Goal: Task Accomplishment & Management: Manage account settings

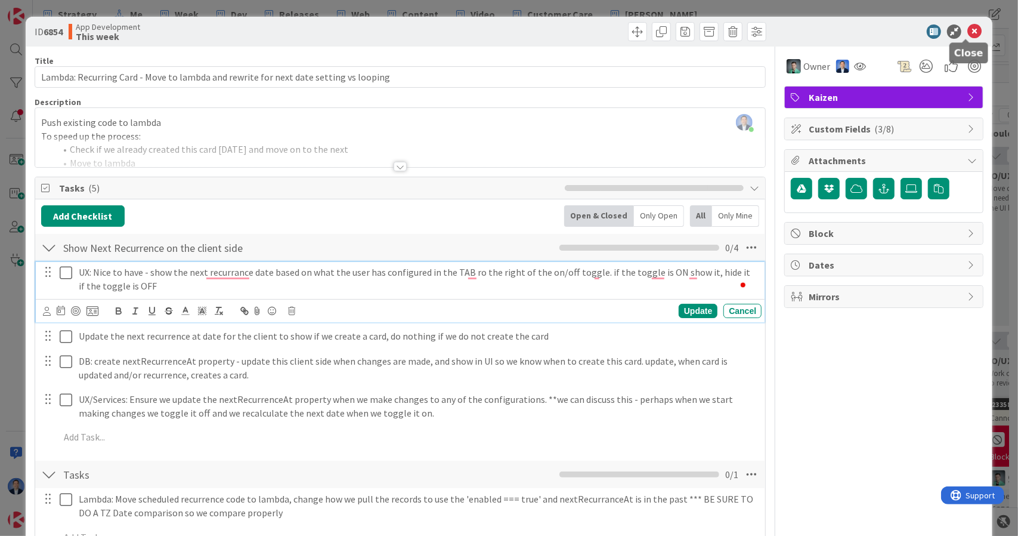
click at [967, 30] on icon at bounding box center [974, 31] width 14 height 14
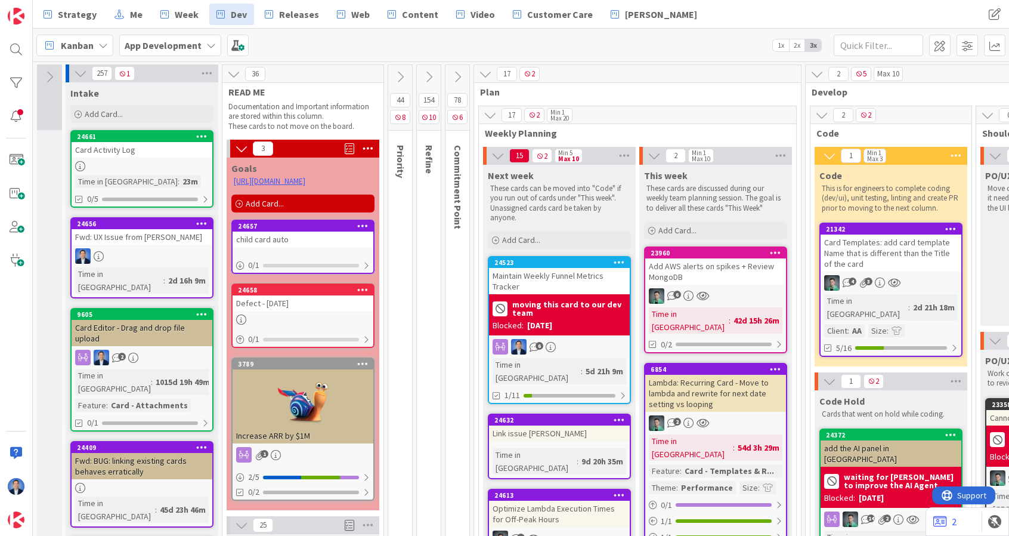
click at [171, 164] on div at bounding box center [142, 166] width 141 height 10
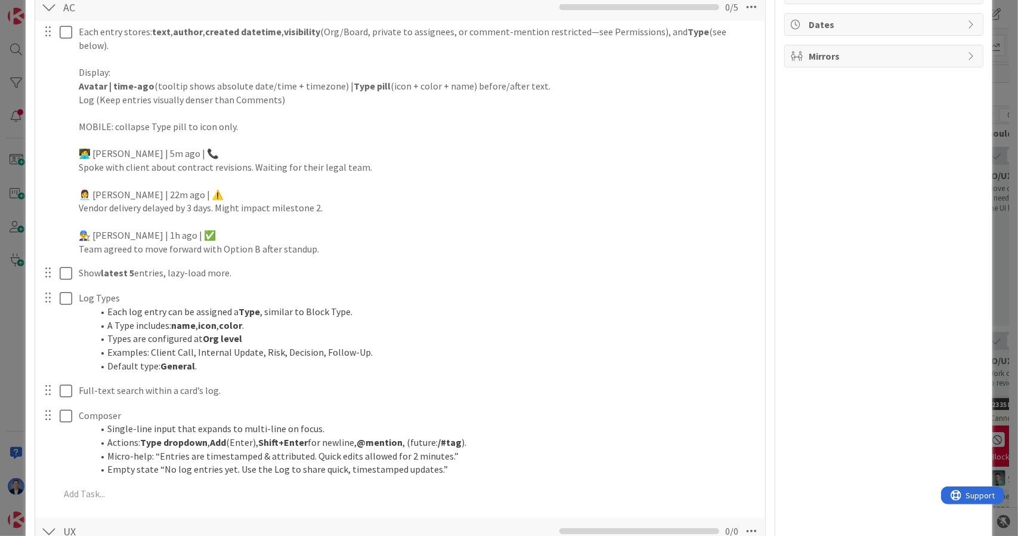
scroll to position [242, 0]
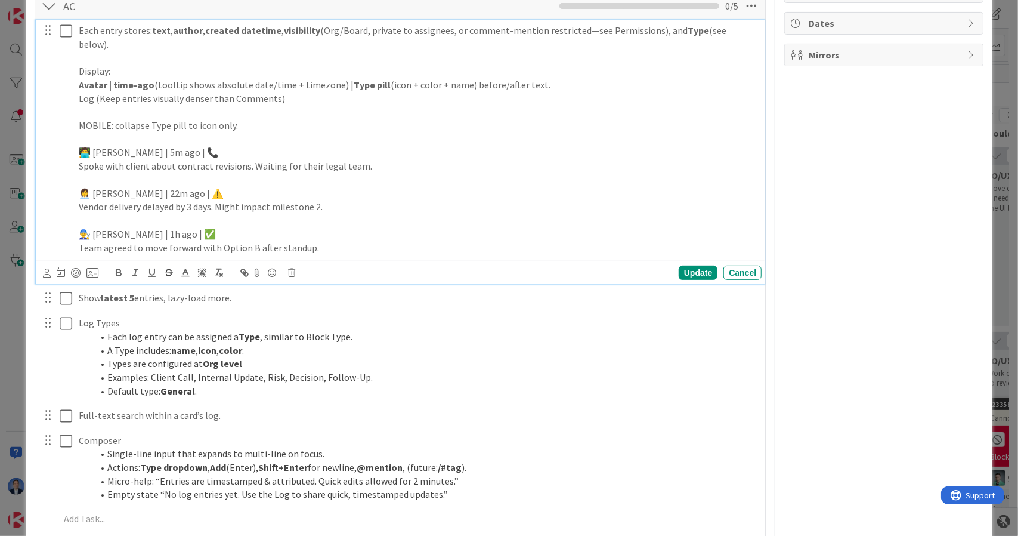
click at [322, 214] on p at bounding box center [418, 221] width 678 height 14
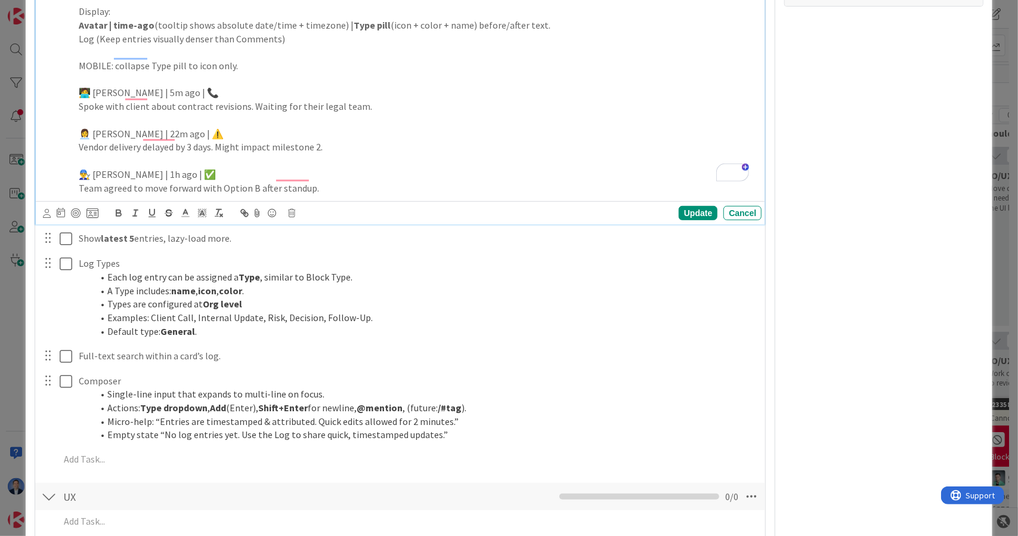
scroll to position [302, 0]
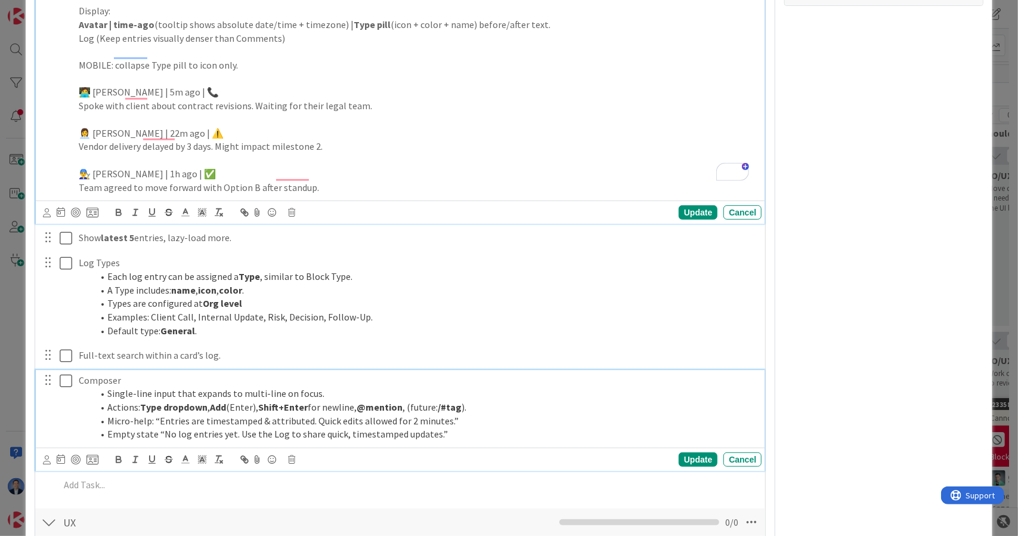
click at [456, 426] on div "Composer Single-line input that expands to multi-line on focus. Actions: Type d…" at bounding box center [418, 407] width 688 height 75
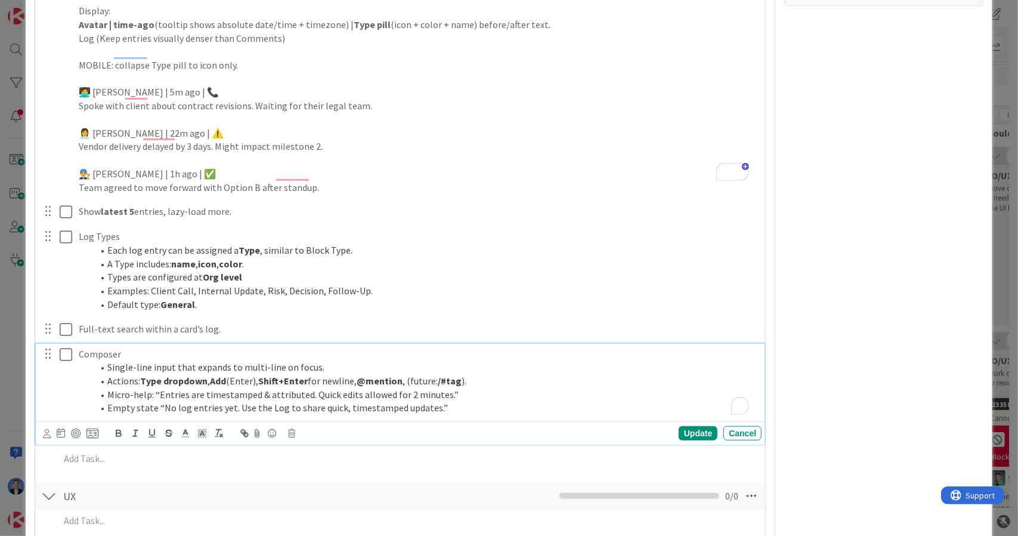
scroll to position [276, 0]
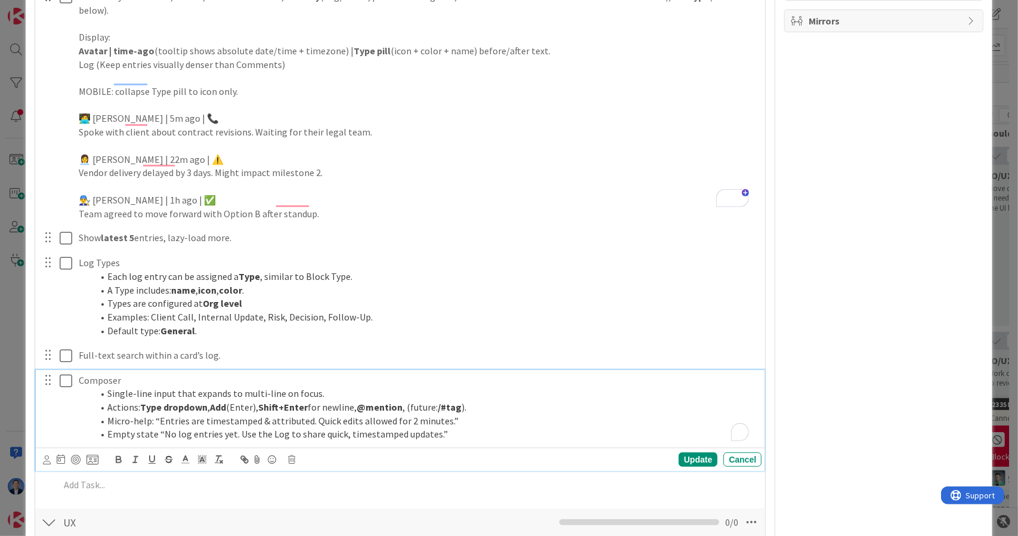
drag, startPoint x: 456, startPoint y: 426, endPoint x: 517, endPoint y: 385, distance: 73.8
click at [517, 385] on div "Composer Single-line input that expands to multi-line on focus. Actions: Type d…" at bounding box center [418, 407] width 688 height 75
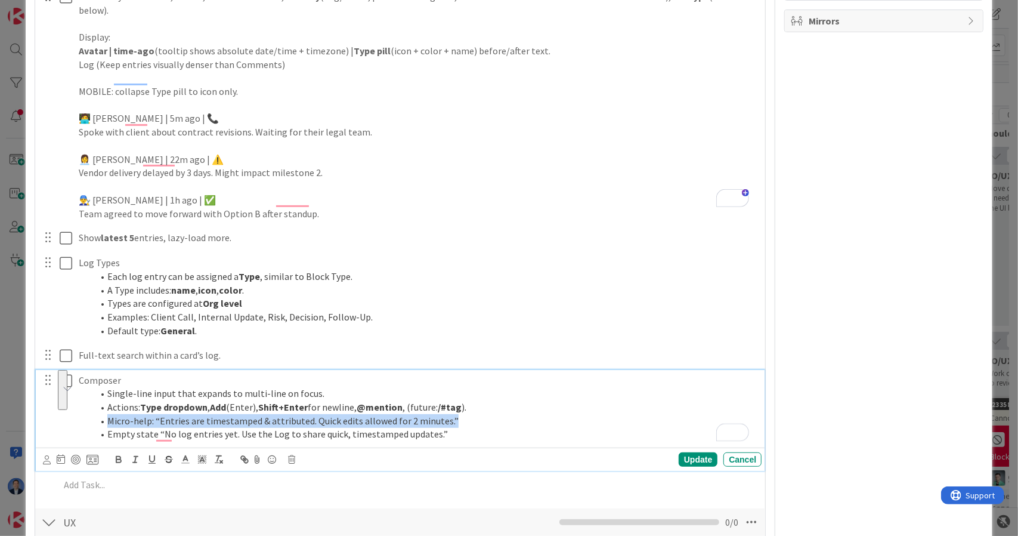
click at [499, 427] on li "Empty state “No log entries yet. Use the Log to share quick, timestamped update…" at bounding box center [425, 434] width 664 height 14
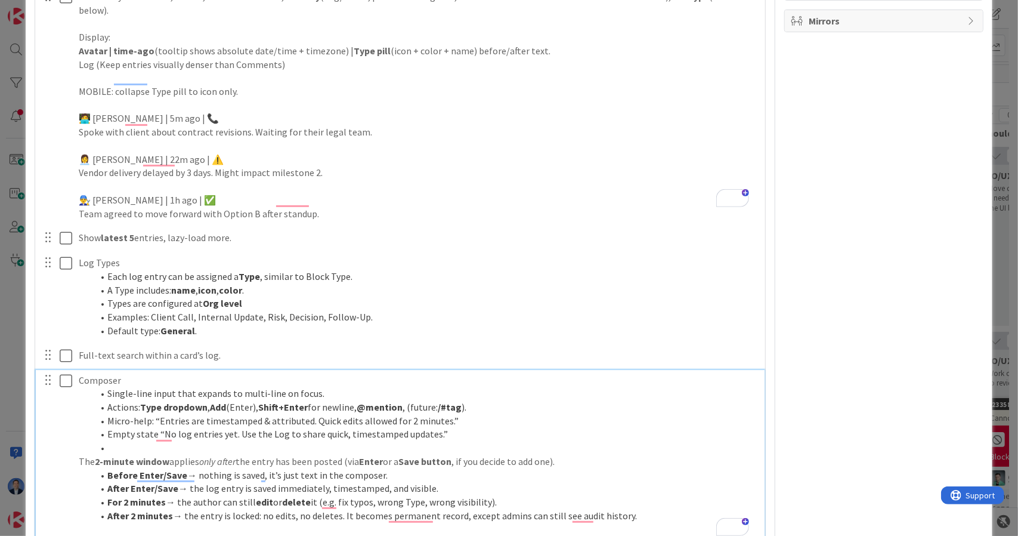
click at [131, 441] on li "To enrich screen reader interactions, please activate Accessibility in Grammarl…" at bounding box center [425, 448] width 664 height 14
click at [131, 441] on p "To enrich screen reader interactions, please activate Accessibility in Grammarl…" at bounding box center [418, 448] width 678 height 14
click at [447, 468] on li "Before Enter/Save → nothing is saved, it’s just text in the composer." at bounding box center [425, 475] width 664 height 14
click at [151, 401] on strong "Type dropdown" at bounding box center [173, 407] width 67 height 12
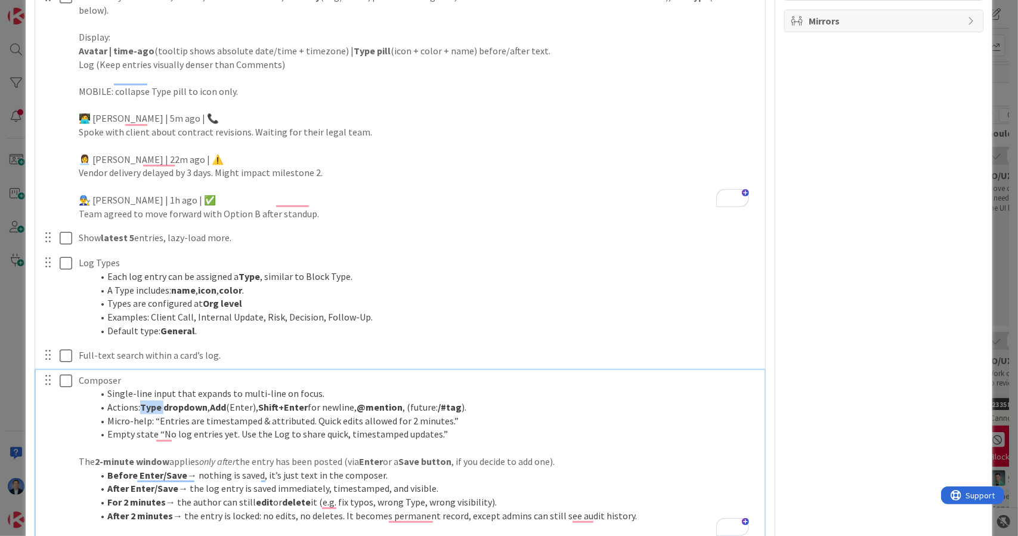
click at [149, 401] on strong "Type dropdown" at bounding box center [173, 407] width 67 height 12
drag, startPoint x: 149, startPoint y: 392, endPoint x: 206, endPoint y: 392, distance: 57.3
click at [206, 400] on li "Actions: Type dropdown , Add (Enter), Shift+Enter for newline, @mention , (futu…" at bounding box center [425, 407] width 664 height 14
click at [194, 401] on strong "Type dropdown" at bounding box center [173, 407] width 67 height 12
click at [150, 401] on strong "Type dropdown" at bounding box center [173, 407] width 67 height 12
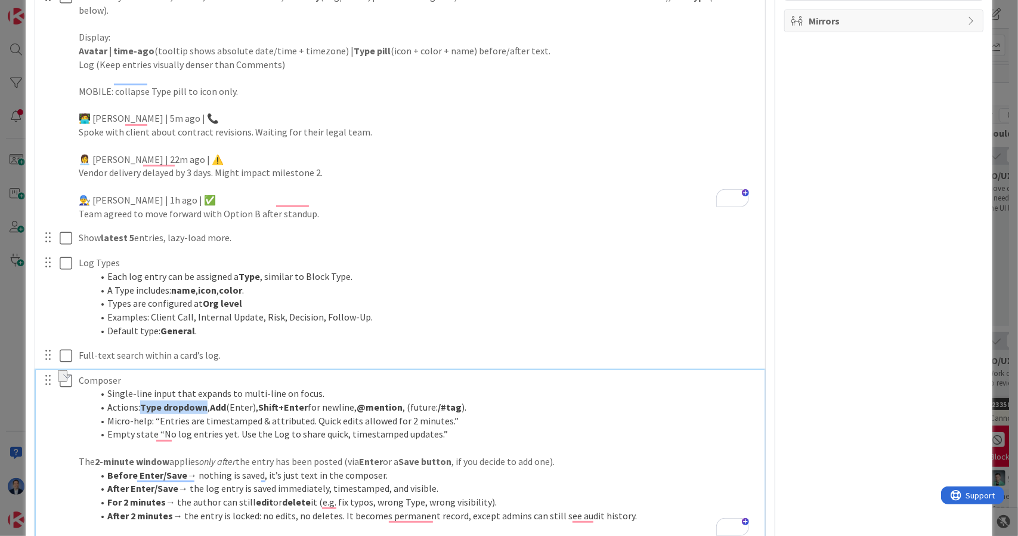
drag, startPoint x: 150, startPoint y: 390, endPoint x: 169, endPoint y: 392, distance: 19.8
click at [169, 401] on strong "Type dropdown" at bounding box center [173, 407] width 67 height 12
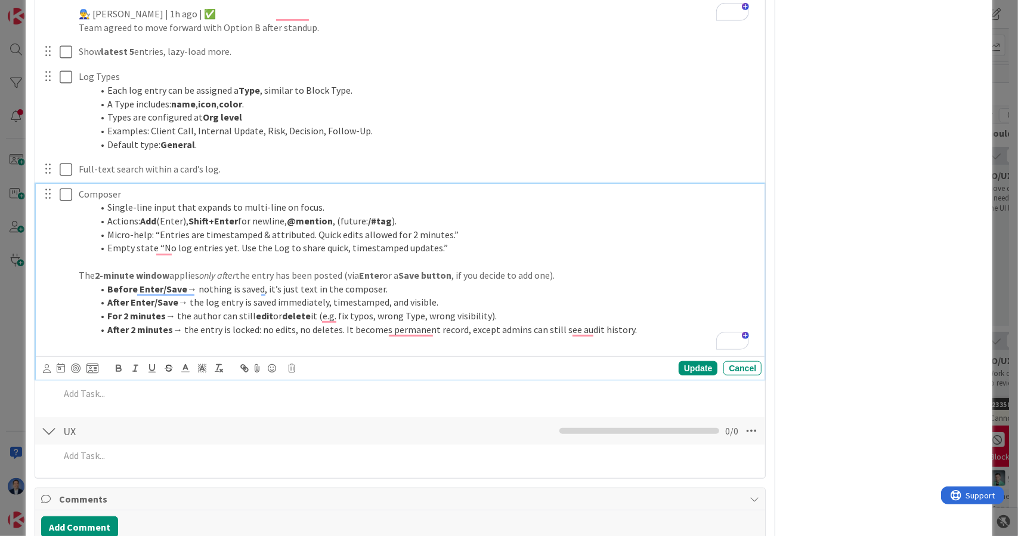
scroll to position [466, 0]
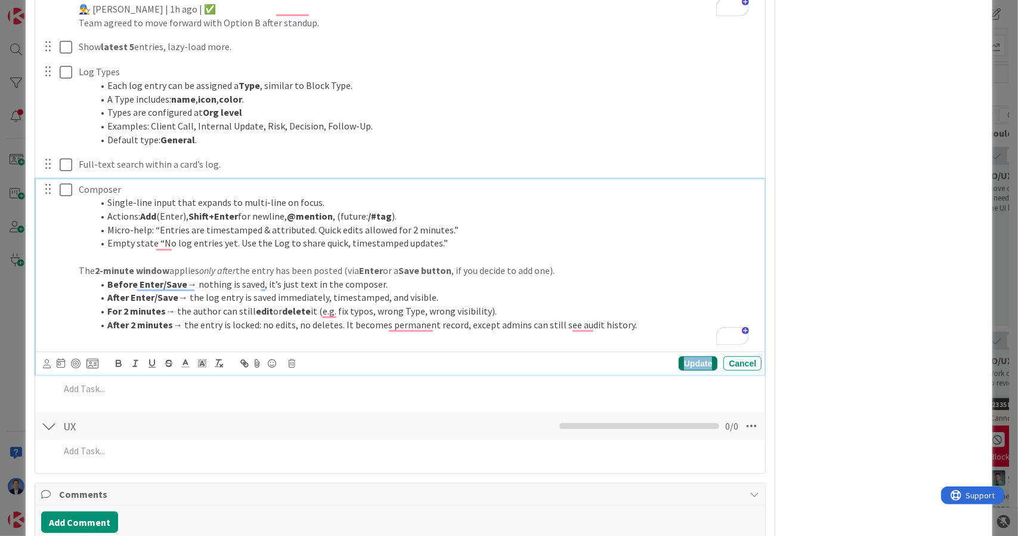
click at [682, 356] on div "Update" at bounding box center [698, 363] width 39 height 14
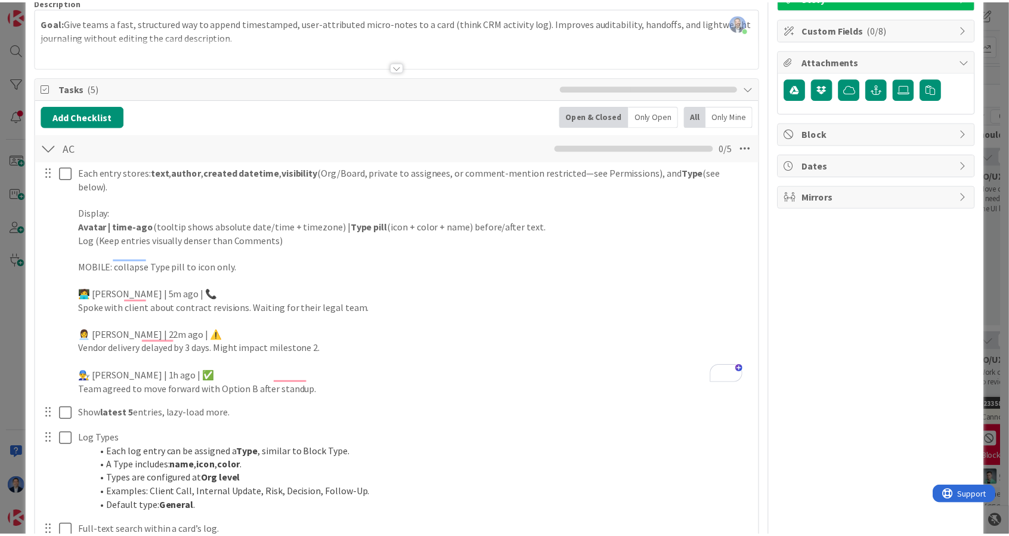
scroll to position [0, 0]
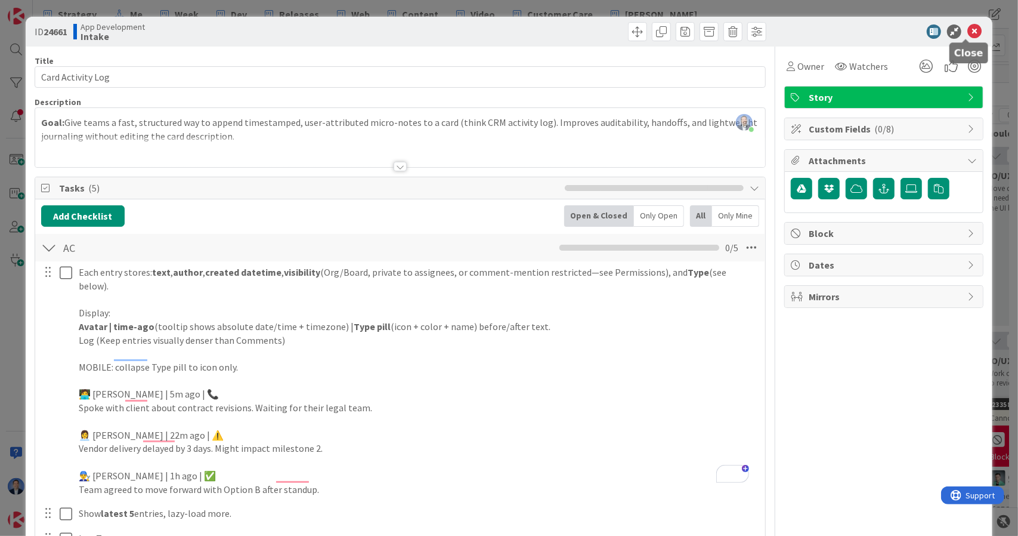
click at [967, 26] on icon at bounding box center [974, 31] width 14 height 14
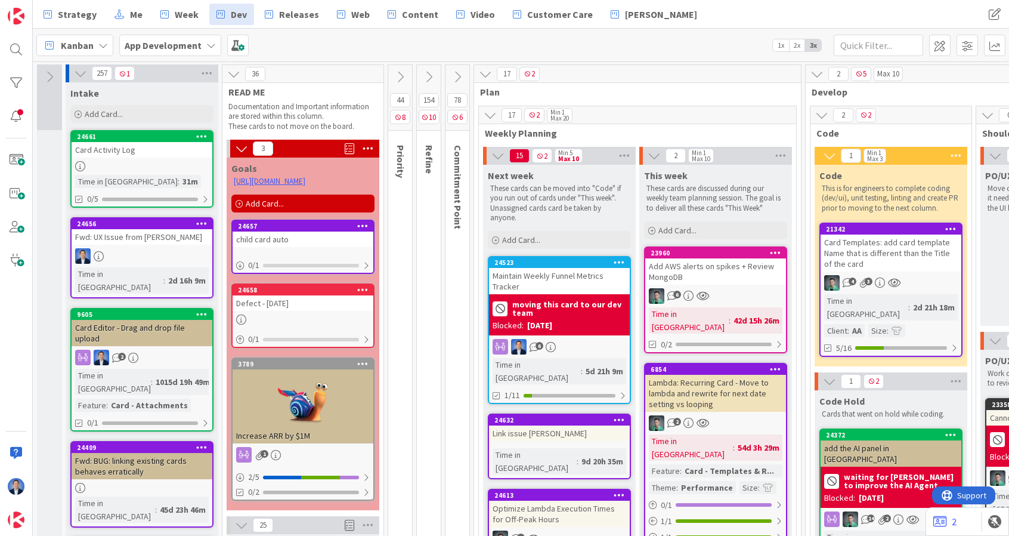
click at [186, 162] on div at bounding box center [142, 166] width 141 height 10
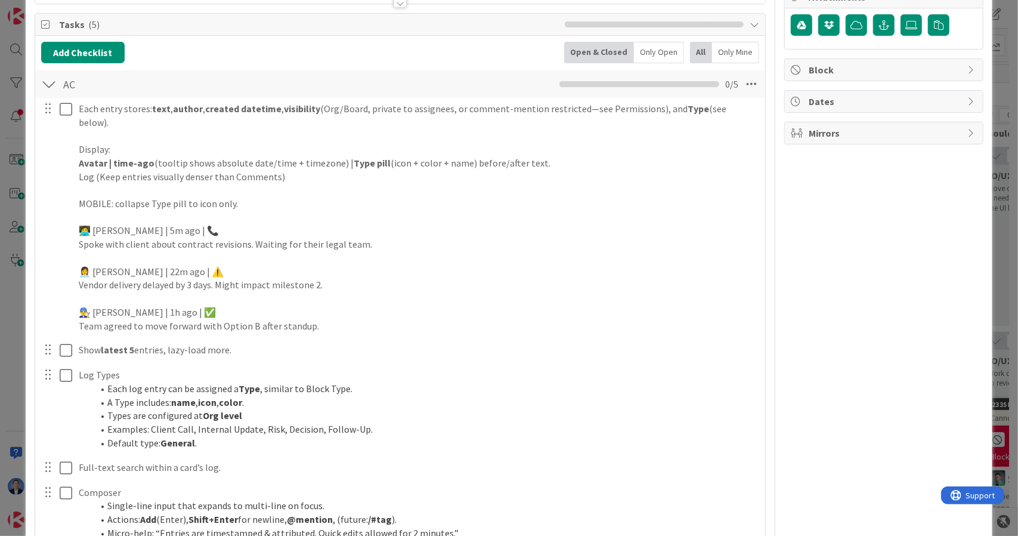
scroll to position [170, 0]
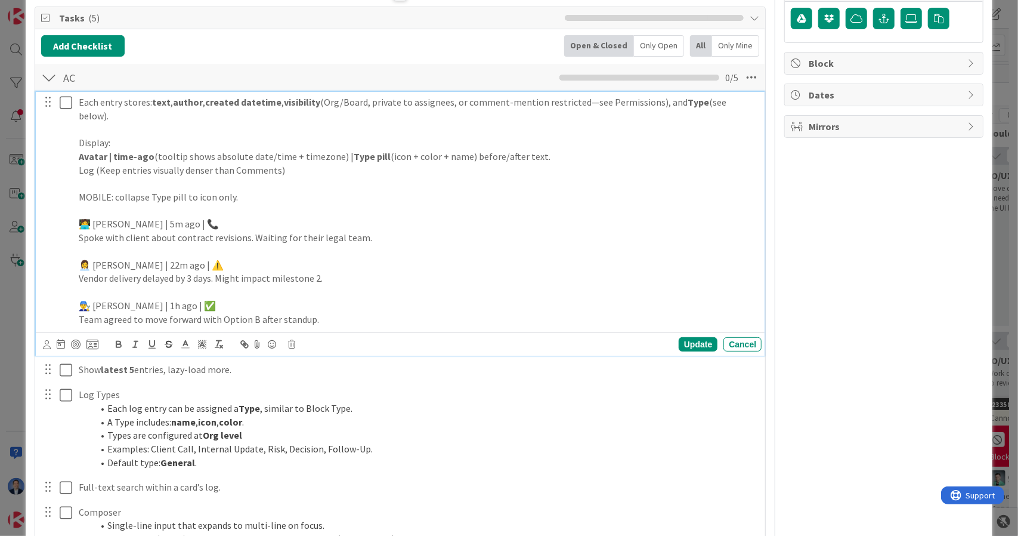
click at [431, 231] on p "Spoke with client about contract revisions. Waiting for their legal team." at bounding box center [418, 238] width 678 height 14
click at [204, 190] on p "MOBILE: collapse Type pill to icon only." at bounding box center [418, 197] width 678 height 14
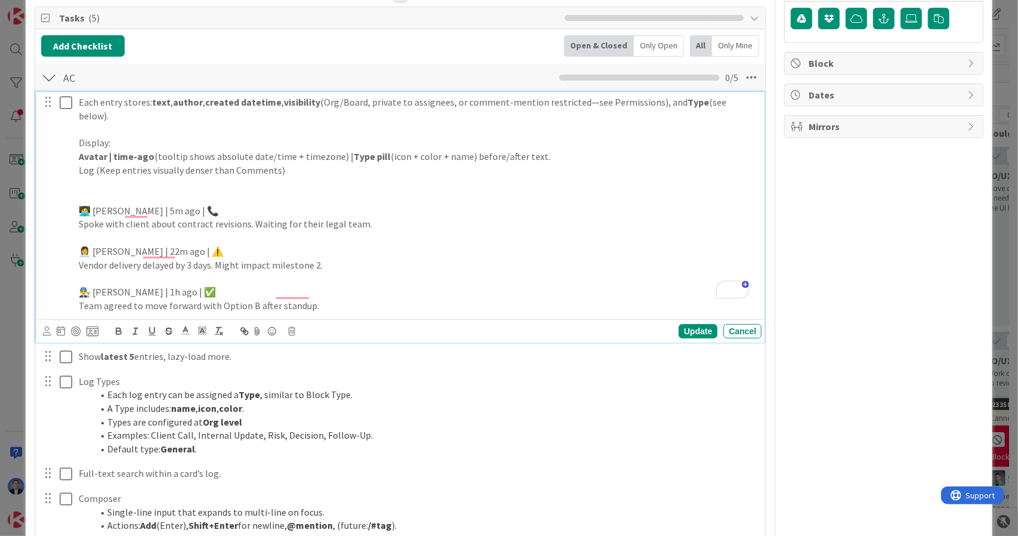
click at [204, 190] on p "To enrich screen reader interactions, please activate Accessibility in Grammarl…" at bounding box center [418, 197] width 678 height 14
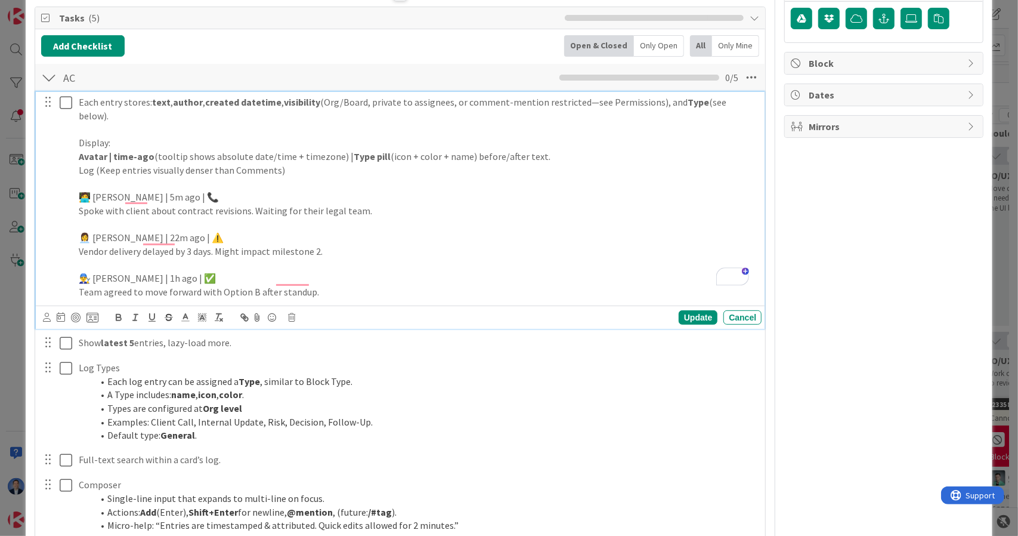
click at [204, 190] on p "🧑‍💻 Alex | 5m ago | 📞" at bounding box center [418, 197] width 678 height 14
click at [457, 150] on p "Avatar | time-ago (tooltip shows absolute date/time + timezone) | Type pill (ic…" at bounding box center [418, 157] width 678 height 14
click at [557, 150] on p "Avatar | time-ago (tooltip shows absolute date/time + timezone) | Type pill (ic…" at bounding box center [418, 157] width 678 height 14
drag, startPoint x: 557, startPoint y: 144, endPoint x: 604, endPoint y: 141, distance: 46.7
click at [604, 150] on p "Avatar | time-ago (tooltip shows absolute date/time + timezone) | Type pill (ic…" at bounding box center [418, 157] width 678 height 14
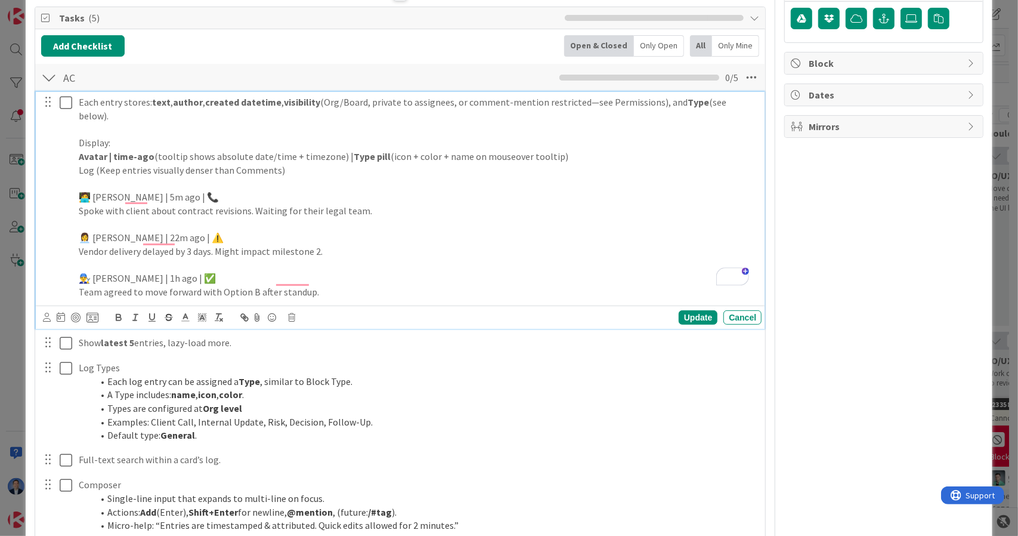
click at [422, 204] on p "Spoke with client about contract revisions. Waiting for their legal team." at bounding box center [418, 211] width 678 height 14
click at [423, 204] on p "Spoke with client about contract revisions. Waiting for their legal team." at bounding box center [418, 211] width 678 height 14
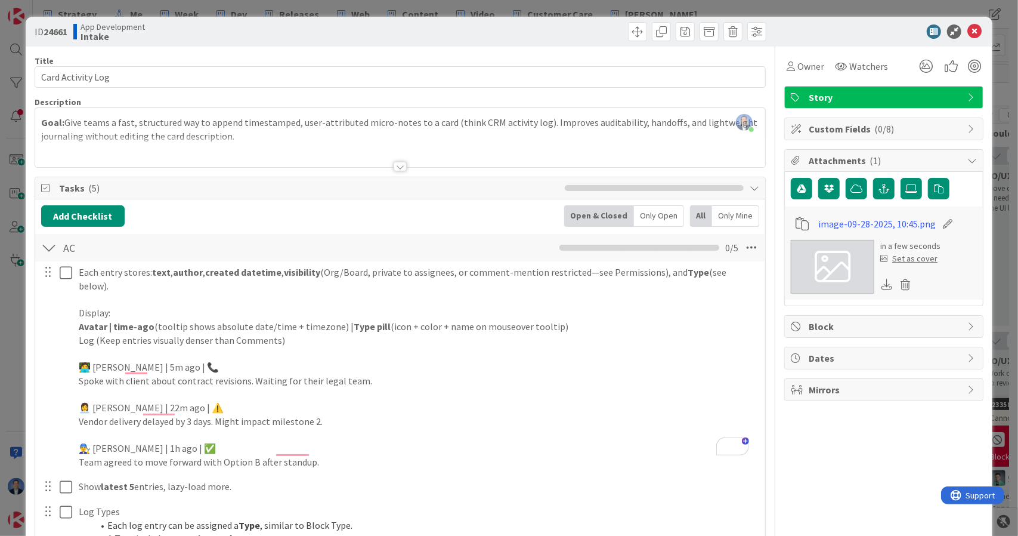
click at [940, 222] on icon at bounding box center [948, 224] width 17 height 12
click at [907, 225] on input "image-09-28-2025, 10:45" at bounding box center [885, 223] width 133 height 21
type input "AI UX"
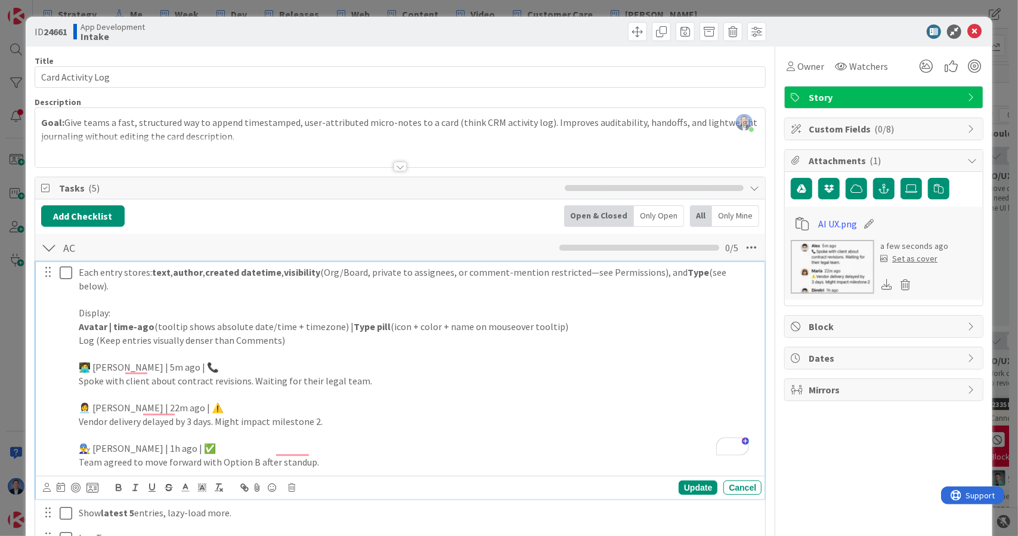
click at [288, 333] on p "Log (Keep entries visually denser than Comments)" at bounding box center [418, 340] width 678 height 14
click at [263, 360] on p "🧑‍💻 [PERSON_NAME] | 5m ago | 📞" at bounding box center [418, 367] width 678 height 14
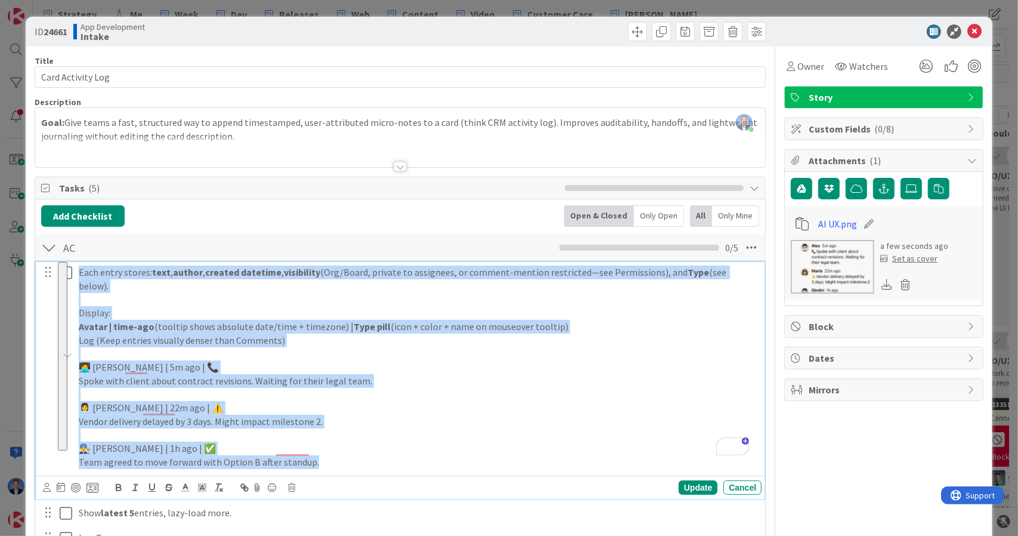
copy div "Each entry stores: text , author , created datetime , visibility (Org/Board, pr…"
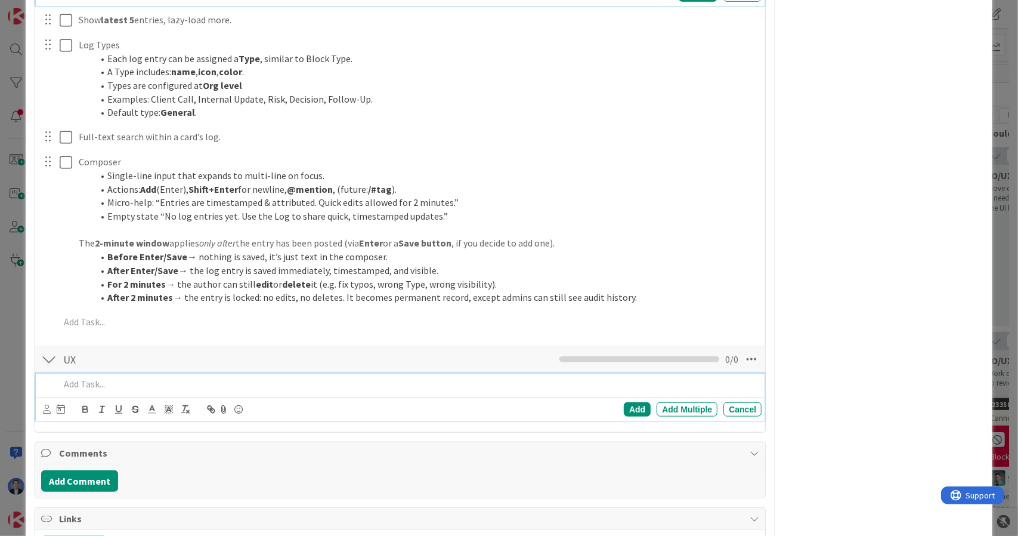
click at [209, 377] on p at bounding box center [409, 384] width 698 height 14
click at [209, 375] on div "To enrich screen reader interactions, please activate Accessibility in Grammarl…" at bounding box center [408, 383] width 707 height 21
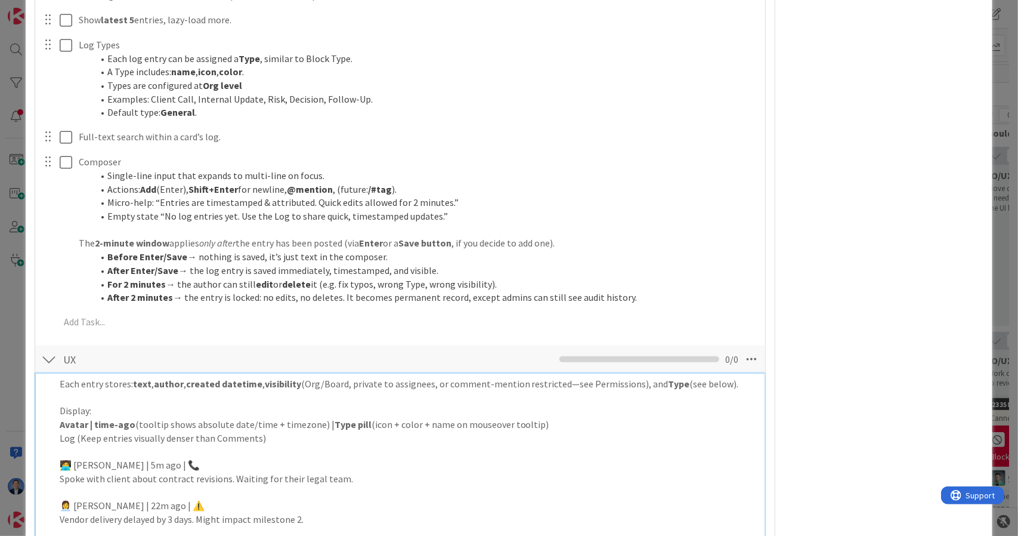
scroll to position [481, 0]
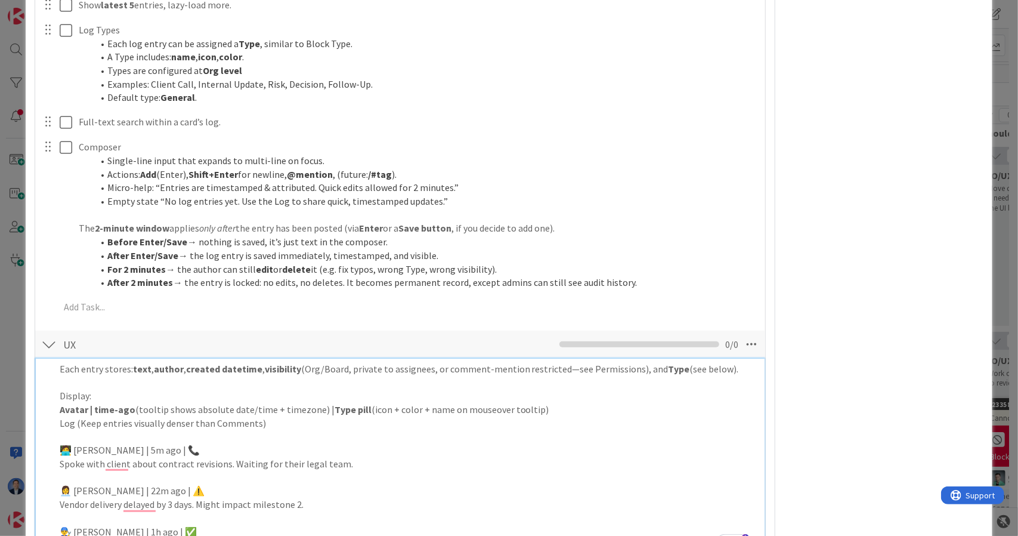
click at [279, 363] on strong "visibility" at bounding box center [283, 369] width 36 height 12
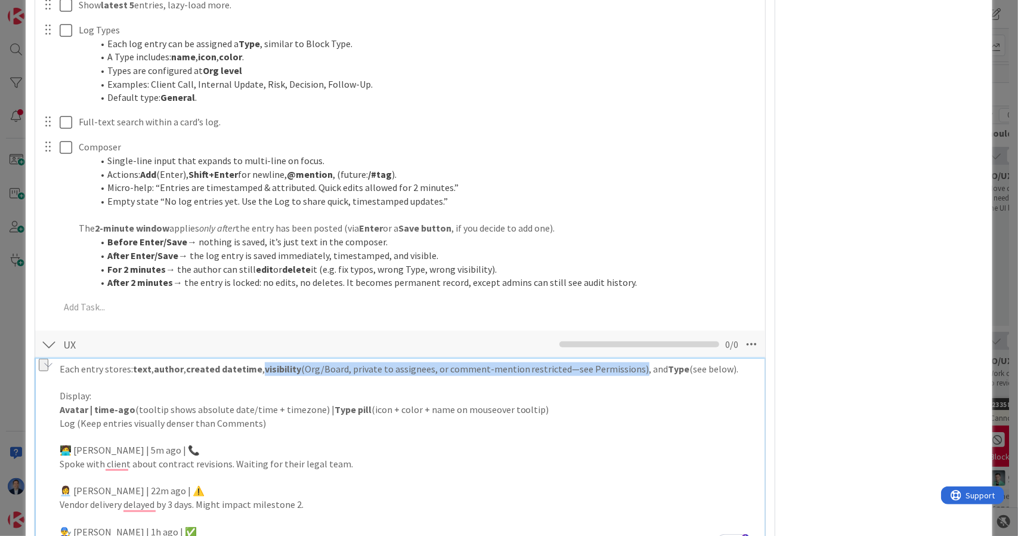
drag, startPoint x: 279, startPoint y: 354, endPoint x: 601, endPoint y: 335, distance: 322.7
click at [601, 335] on div "UX Checklist Name 2 / 64 UX 0 / 0 Each entry stores: text , author , created da…" at bounding box center [400, 458] width 731 height 258
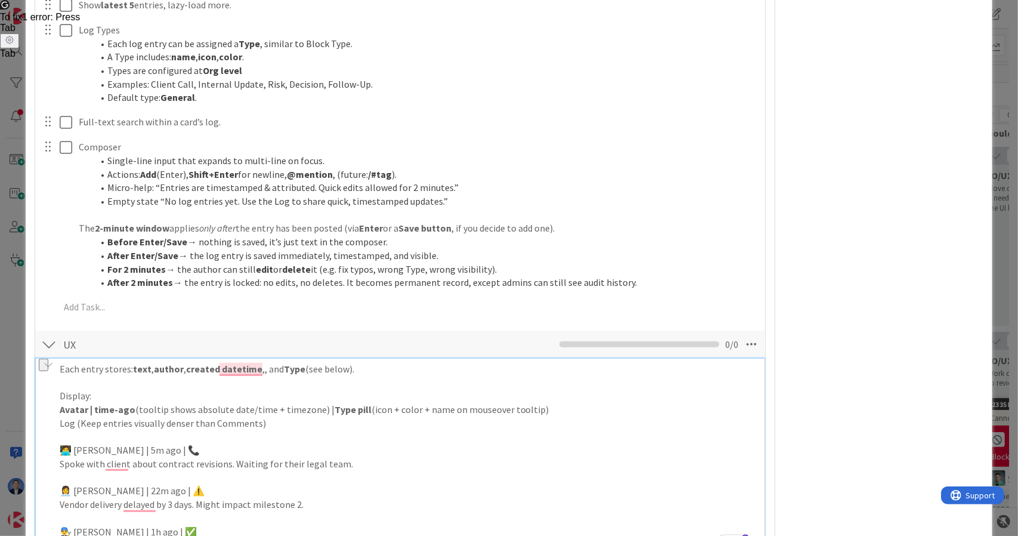
drag, startPoint x: 358, startPoint y: 355, endPoint x: 302, endPoint y: 355, distance: 55.5
click at [302, 362] on p "Each entry stores: text , author , created datetime ,, and Type (see below)." at bounding box center [409, 369] width 698 height 14
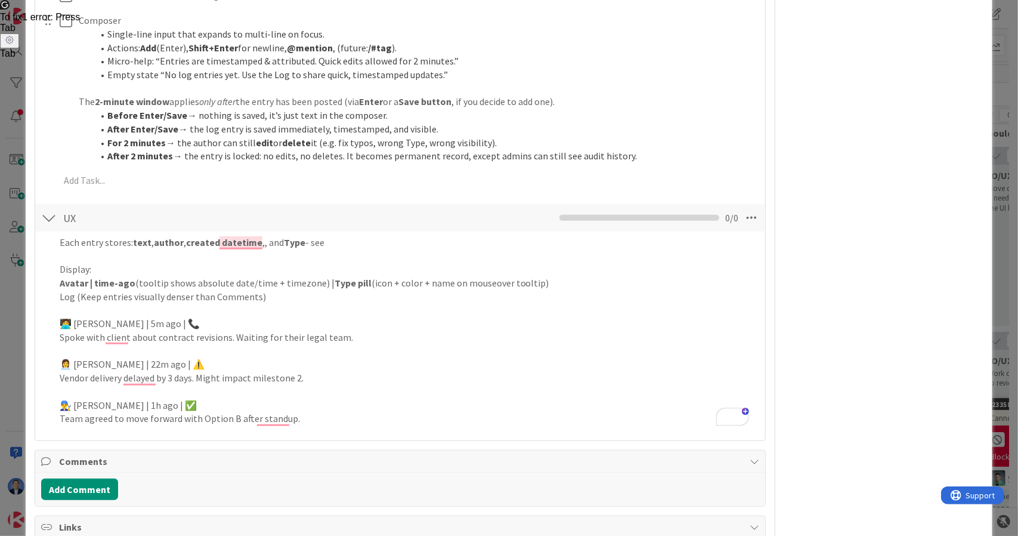
scroll to position [638, 0]
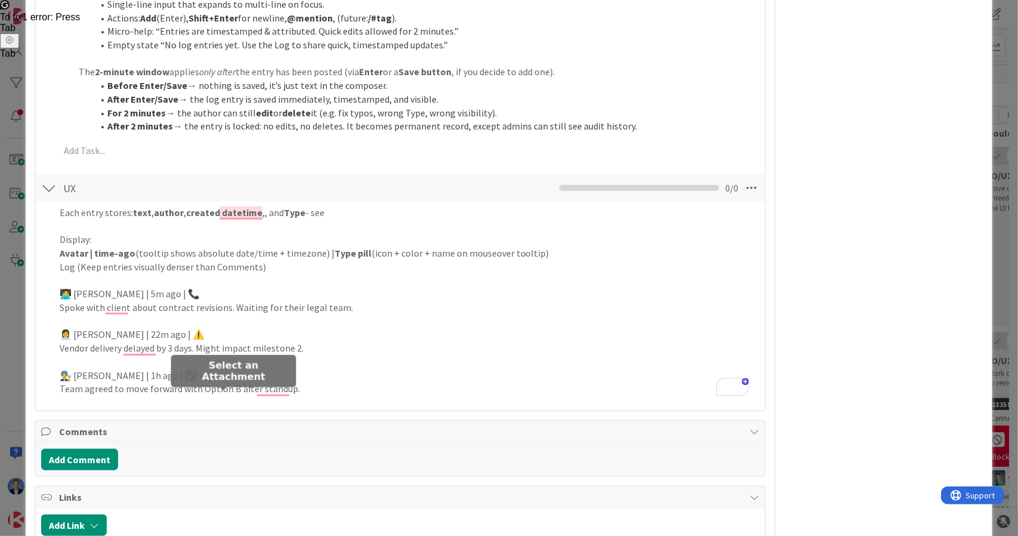
click at [0, 0] on icon at bounding box center [0, 0] width 0 height 0
click at [0, 0] on link "AI UX.png" at bounding box center [0, 0] width 0 height 0
click at [86, 233] on p "Display:" at bounding box center [409, 240] width 698 height 14
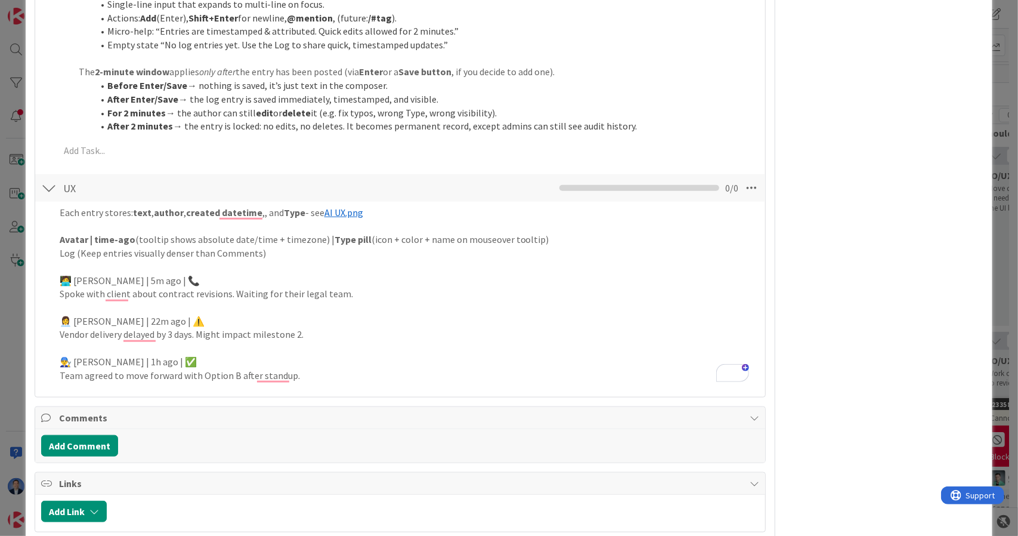
click at [633, 386] on div "Title 17 / 128 Card Activity Log Description Dimitri Ponomareff joined 2 m ago …" at bounding box center [401, 18] width 732 height 1218
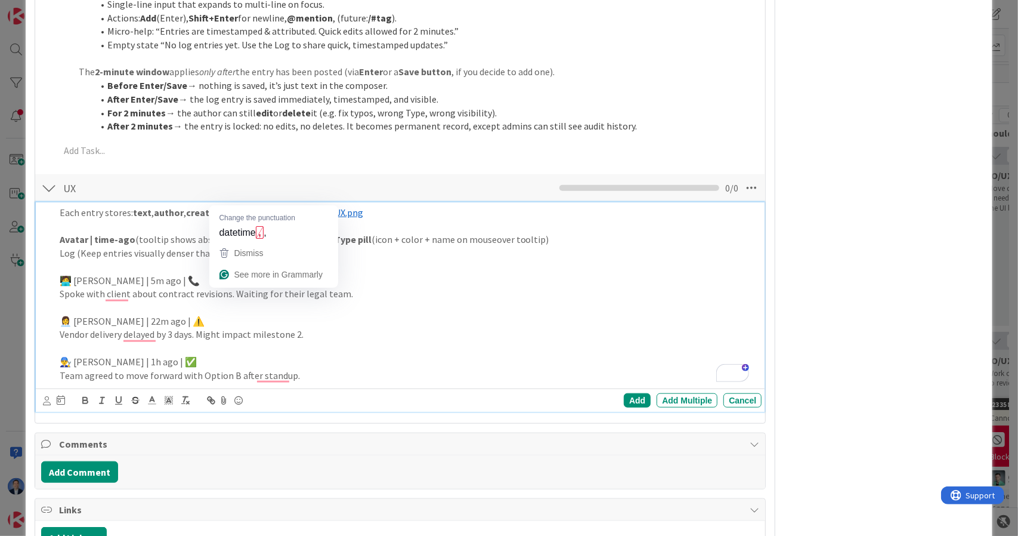
click at [262, 206] on p "Each entry stores: text , author , created datetime ,, and Type - see ﻿ AI UX.p…" at bounding box center [409, 213] width 698 height 14
click at [625, 393] on div "Add" at bounding box center [637, 400] width 27 height 14
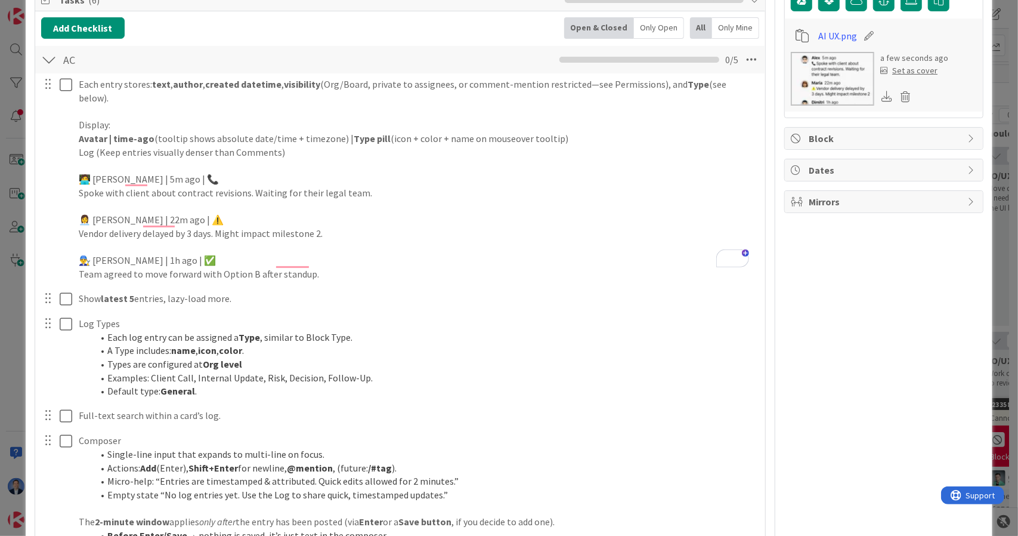
scroll to position [0, 0]
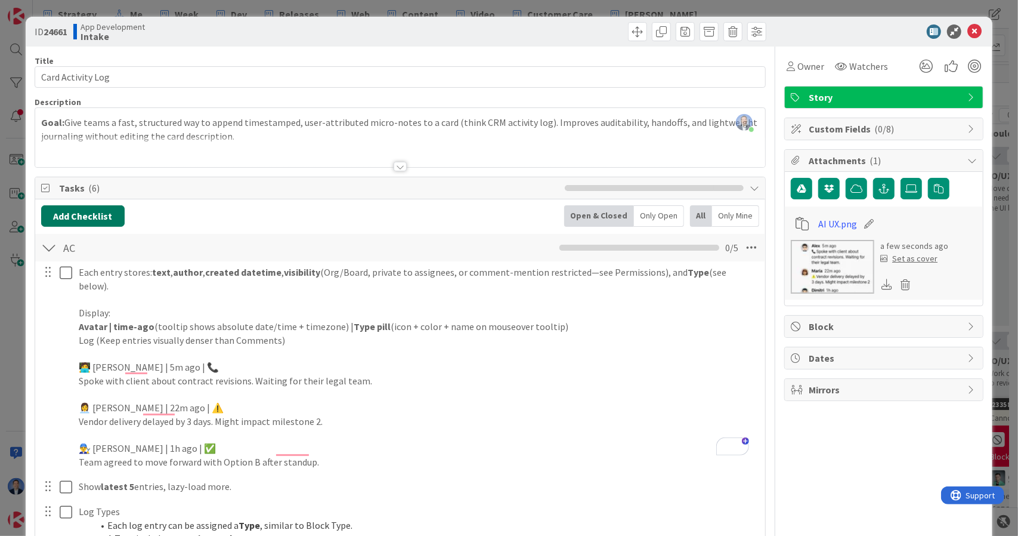
click at [112, 224] on button "Add Checklist" at bounding box center [83, 215] width 84 height 21
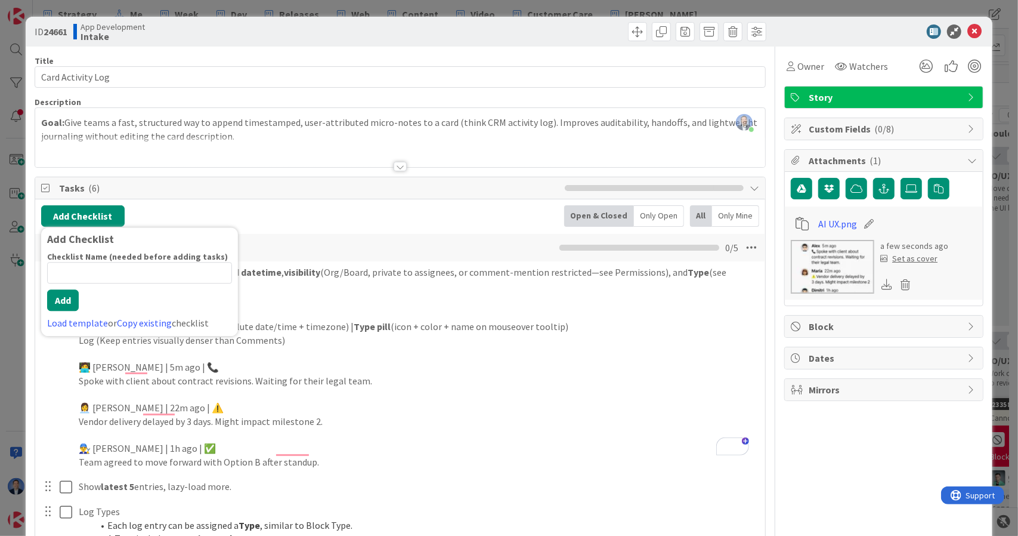
type input "QA Scenarios"
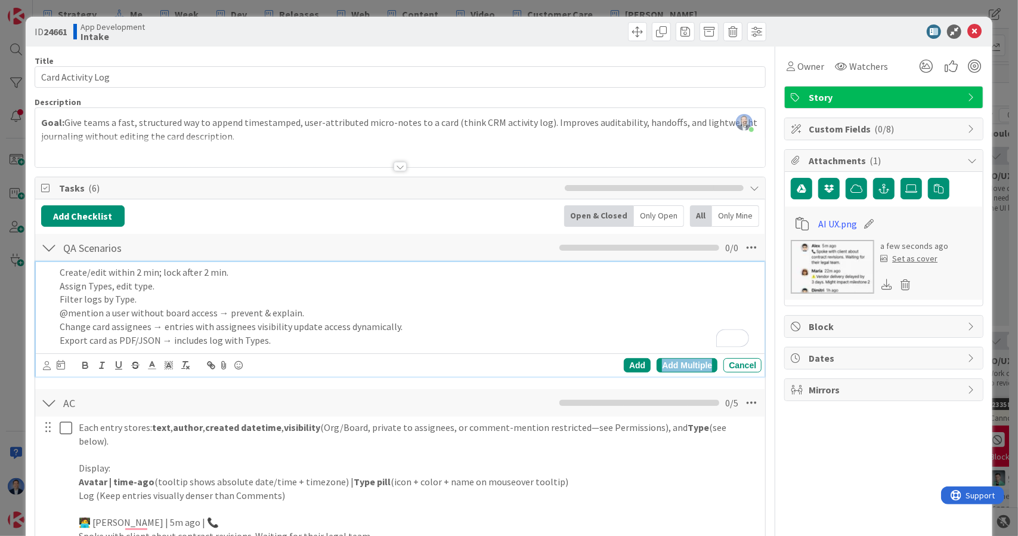
click at [676, 366] on div "Add Multiple" at bounding box center [687, 365] width 61 height 14
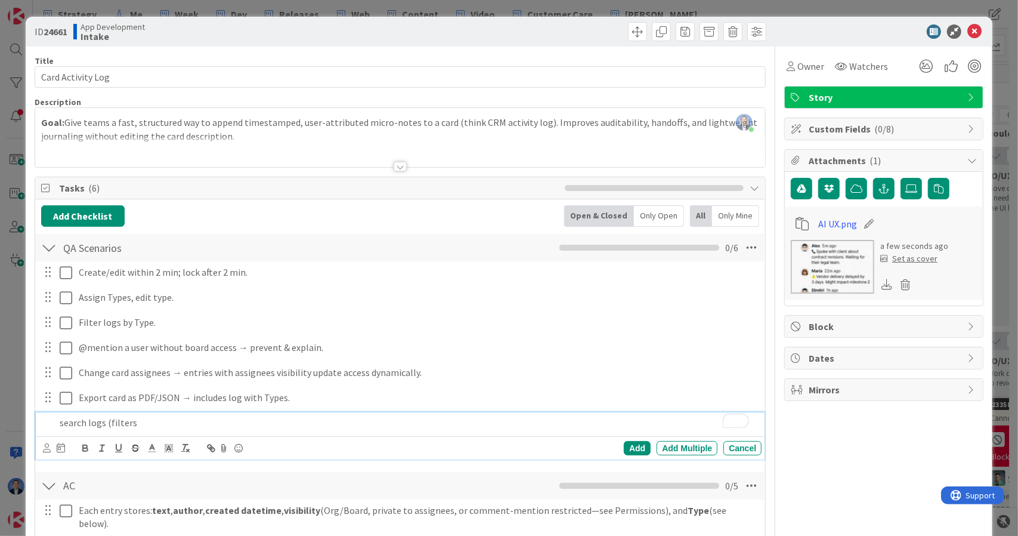
click at [122, 425] on p "search logs (filters" at bounding box center [409, 423] width 698 height 14
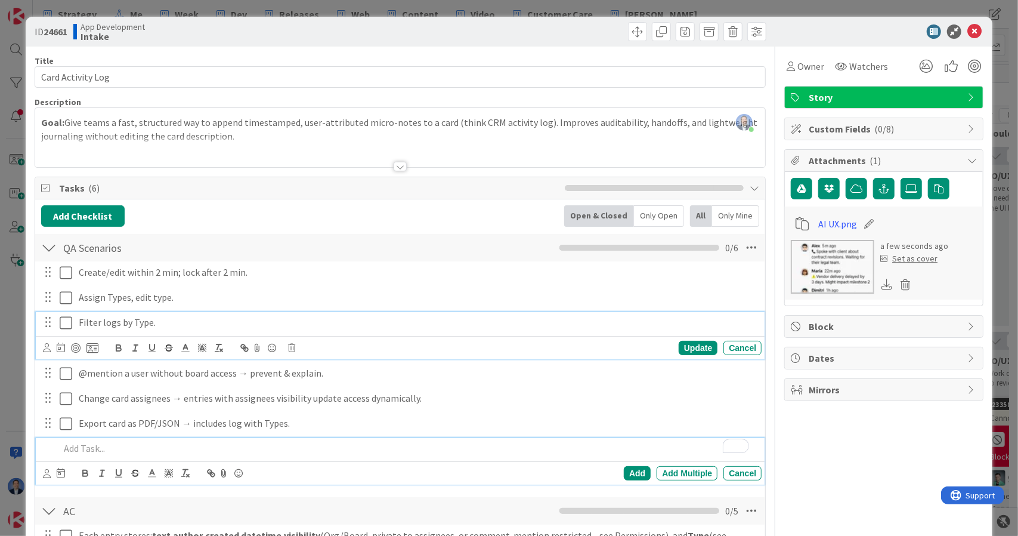
click at [79, 320] on p "Filter logs by Type." at bounding box center [418, 323] width 678 height 14
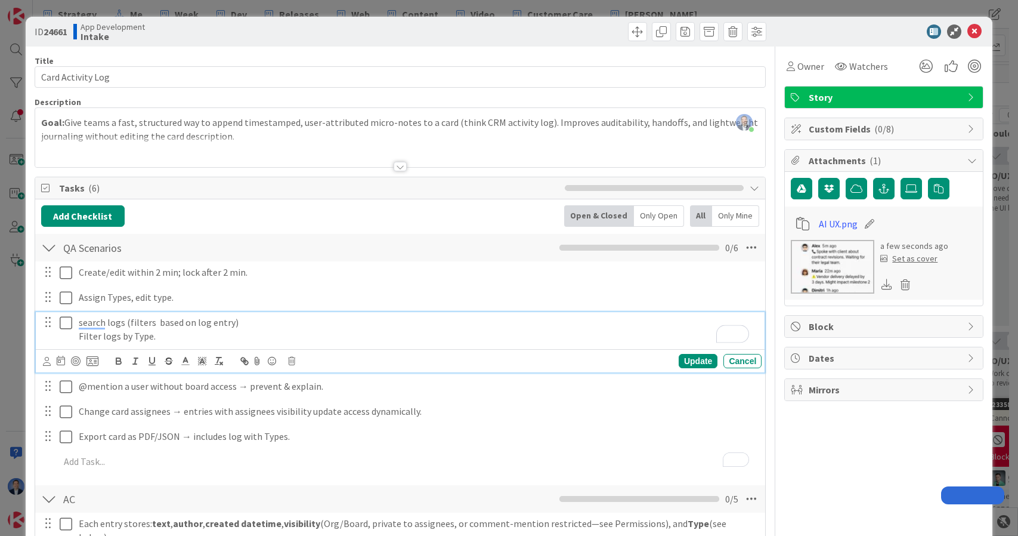
click at [179, 336] on p "Filter logs by Type." at bounding box center [418, 336] width 678 height 14
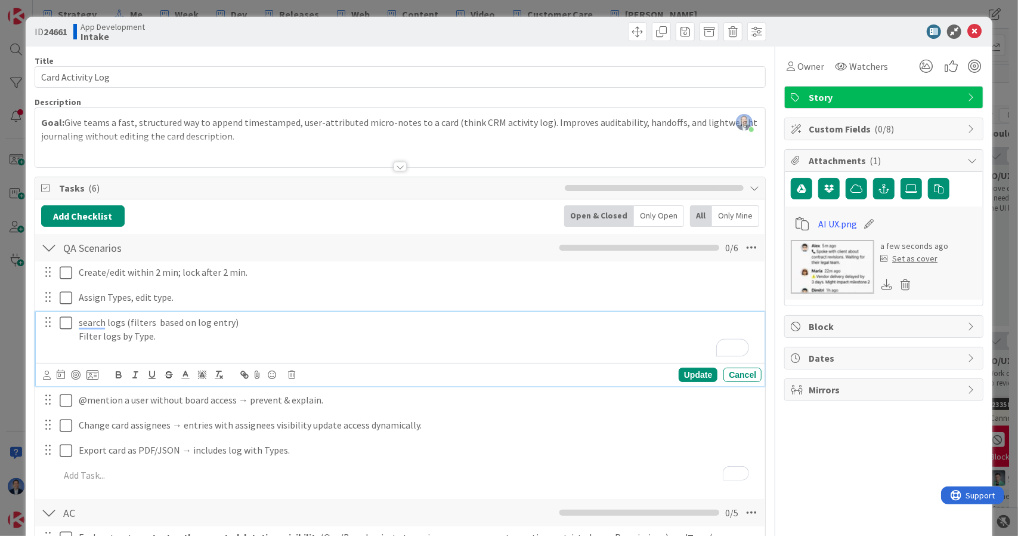
click at [171, 336] on p "Filter logs by Type." at bounding box center [418, 336] width 678 height 14
copy p "Filter logs by Type."
click at [166, 349] on p "To enrich screen reader interactions, please activate Accessibility in Grammarl…" at bounding box center [418, 349] width 678 height 14
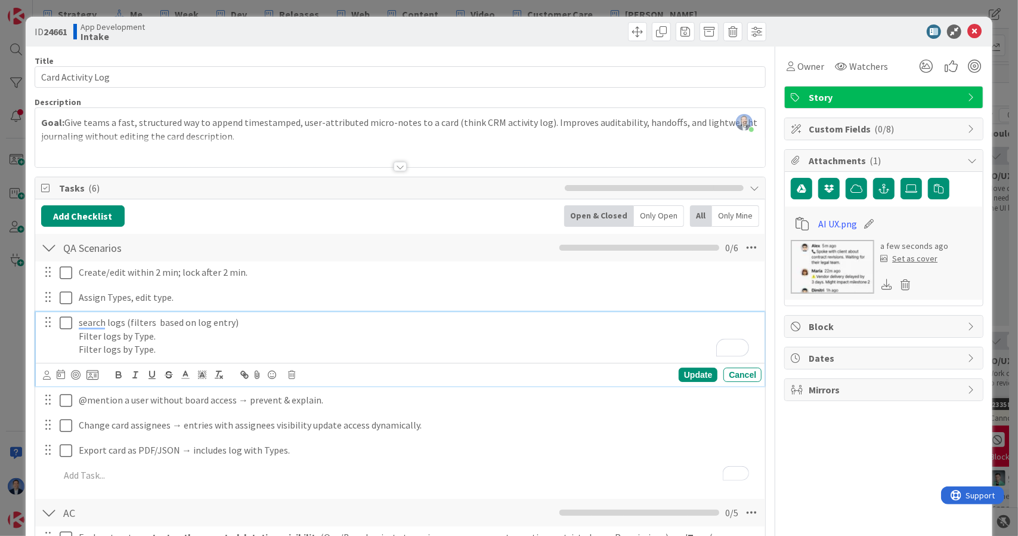
click at [143, 348] on p "Filter logs by Type." at bounding box center [418, 349] width 678 height 14
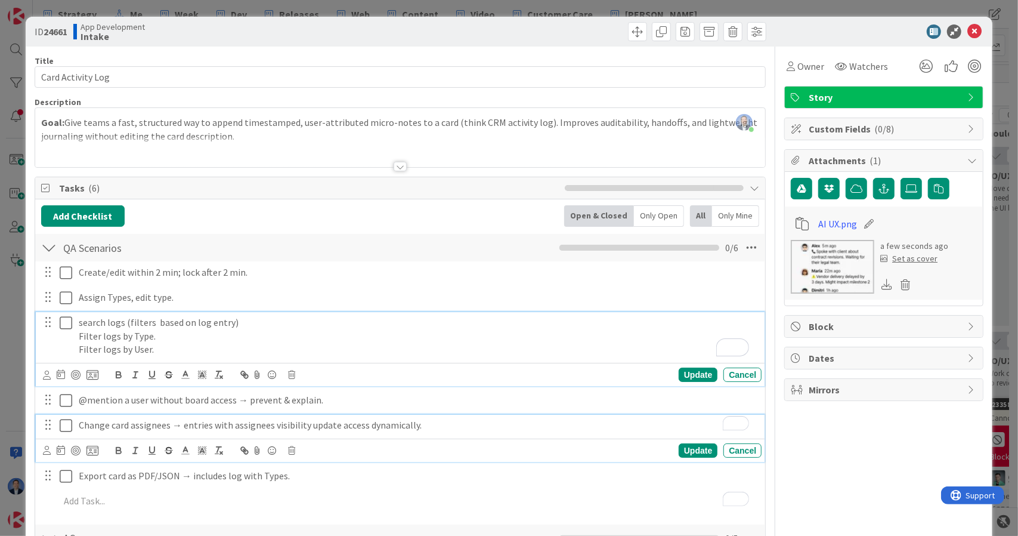
click at [348, 427] on p "Change card assignees → entries with assignees visibility update access dynamic…" at bounding box center [418, 425] width 678 height 14
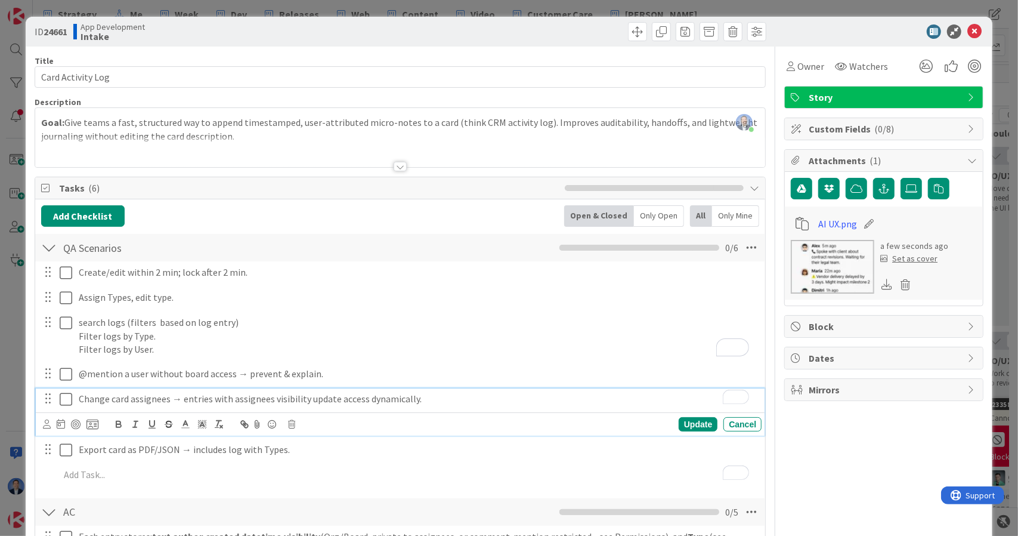
click at [364, 404] on div "Change card assignees → entries with assignees visibility update access dynamic…" at bounding box center [418, 398] width 688 height 21
click at [290, 423] on icon at bounding box center [291, 424] width 7 height 8
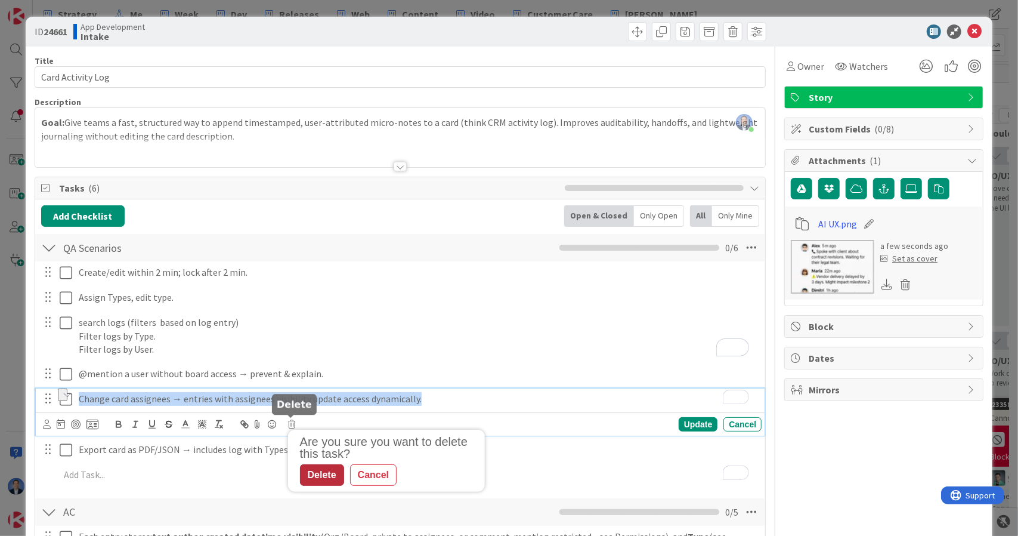
click at [320, 474] on div "Delete" at bounding box center [322, 474] width 44 height 21
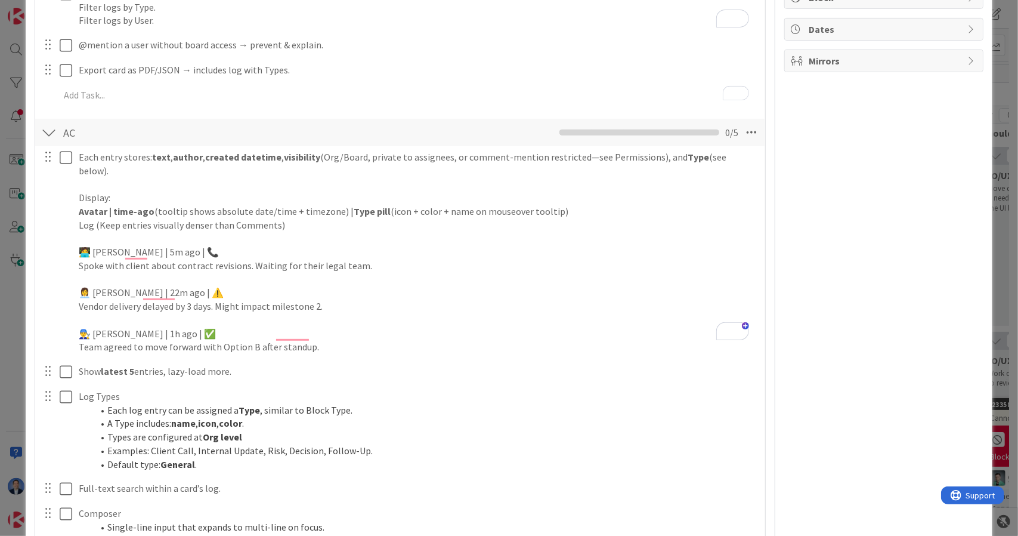
scroll to position [404, 0]
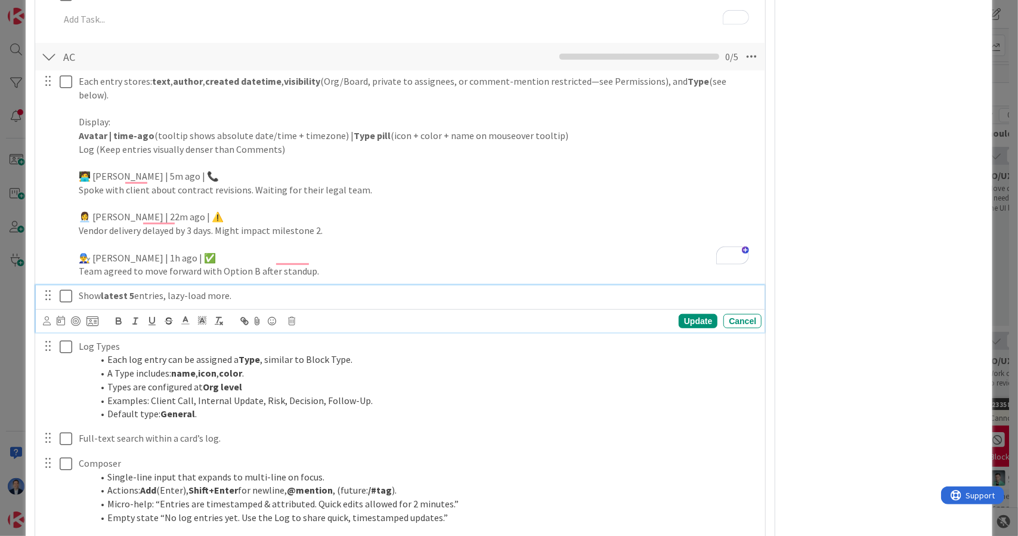
click at [218, 289] on p "Show latest 5 entries, lazy-load more." at bounding box center [418, 296] width 678 height 14
copy p "Show latest 5 entries, lazy-load more."
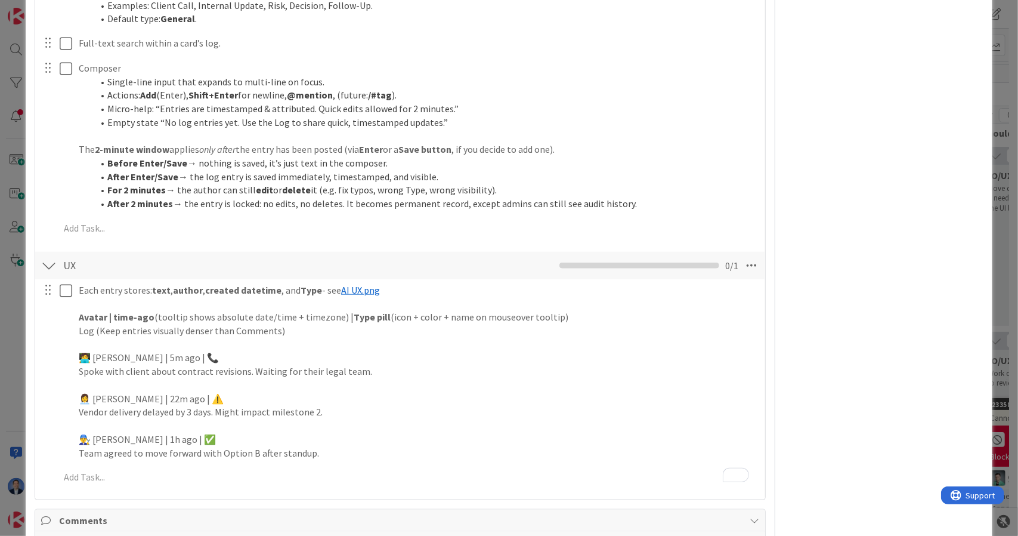
scroll to position [801, 0]
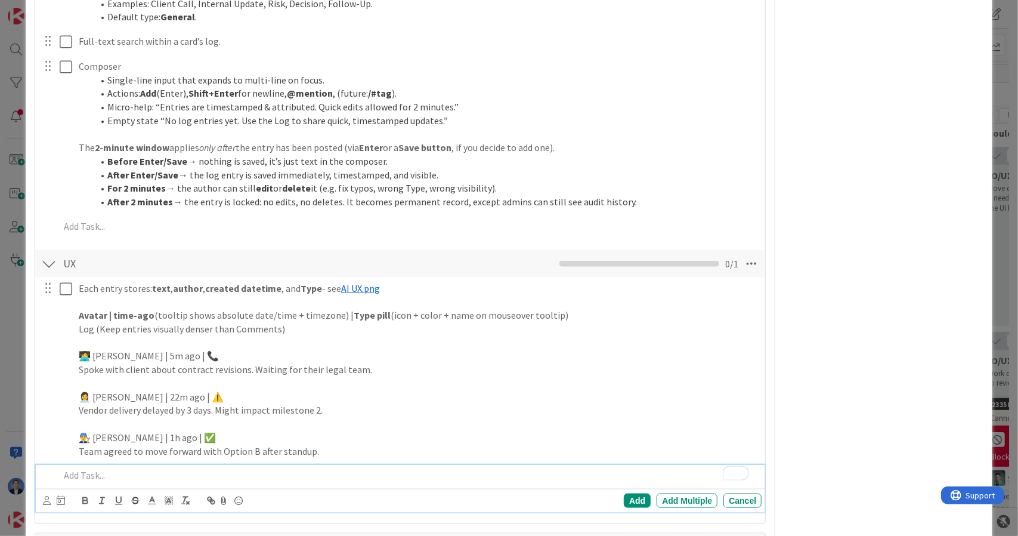
click at [116, 468] on p "To enrich screen reader interactions, please activate Accessibility in Grammarl…" at bounding box center [409, 475] width 698 height 14
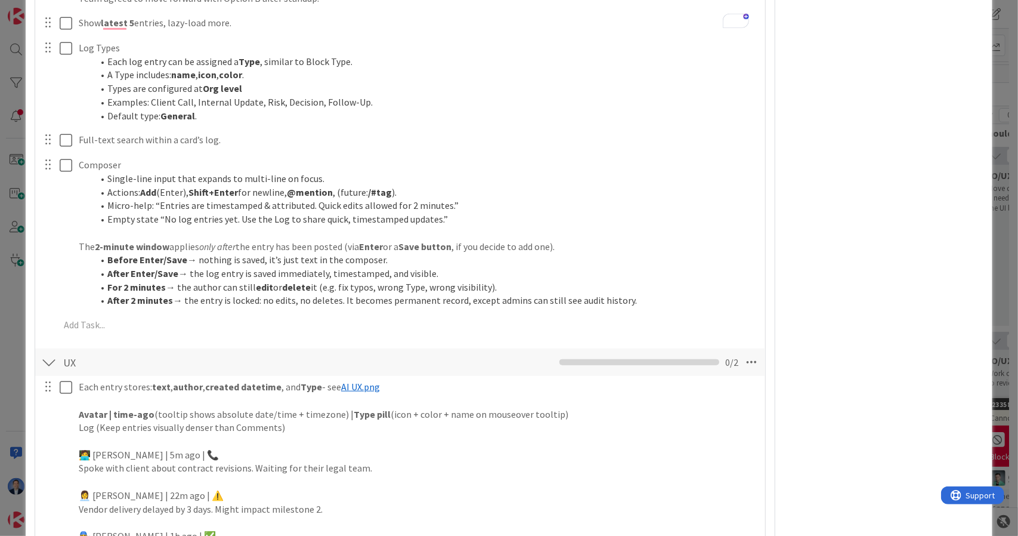
scroll to position [679, 0]
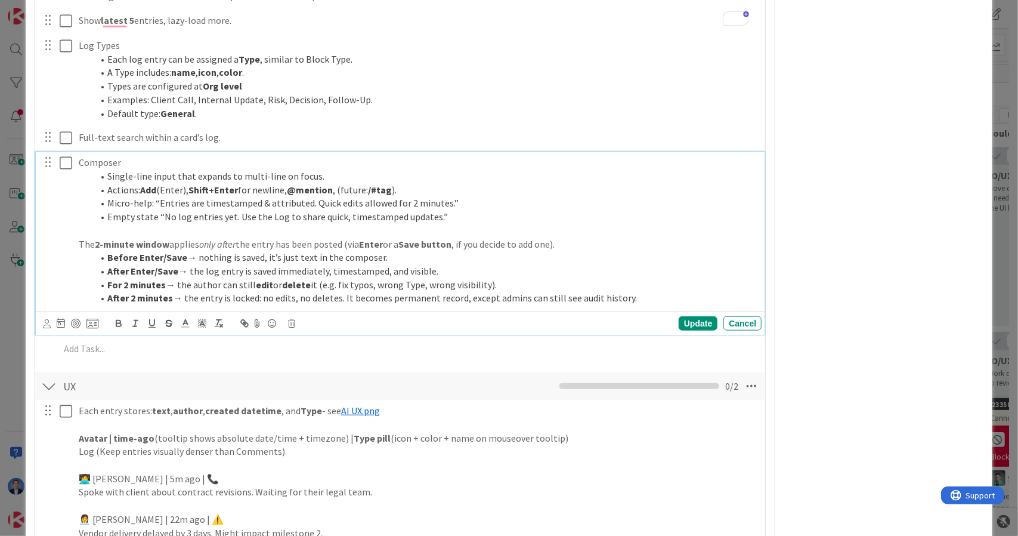
click at [268, 196] on li "Micro-help: “Entries are timestamped & attributed. Quick edits allowed for 2 mi…" at bounding box center [425, 203] width 664 height 14
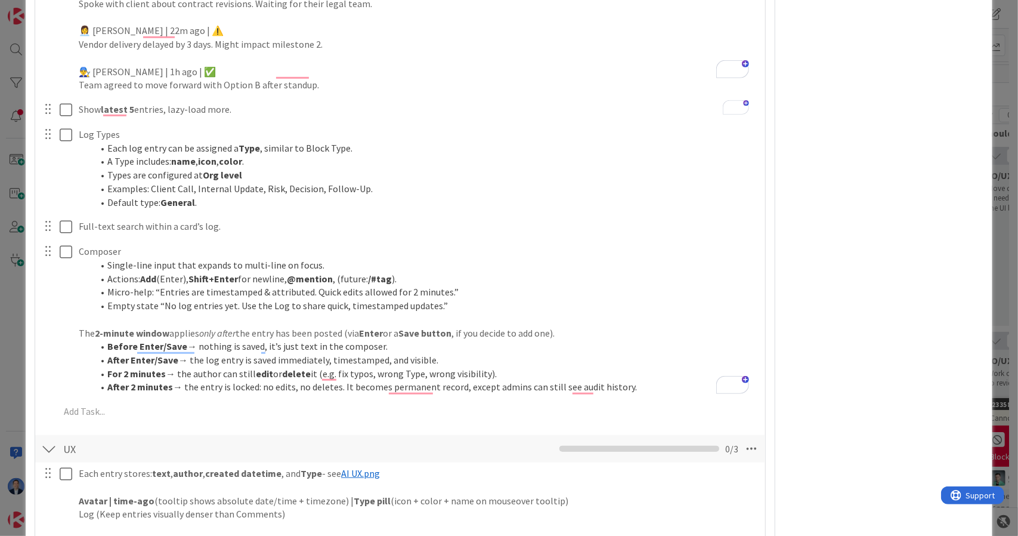
scroll to position [590, 0]
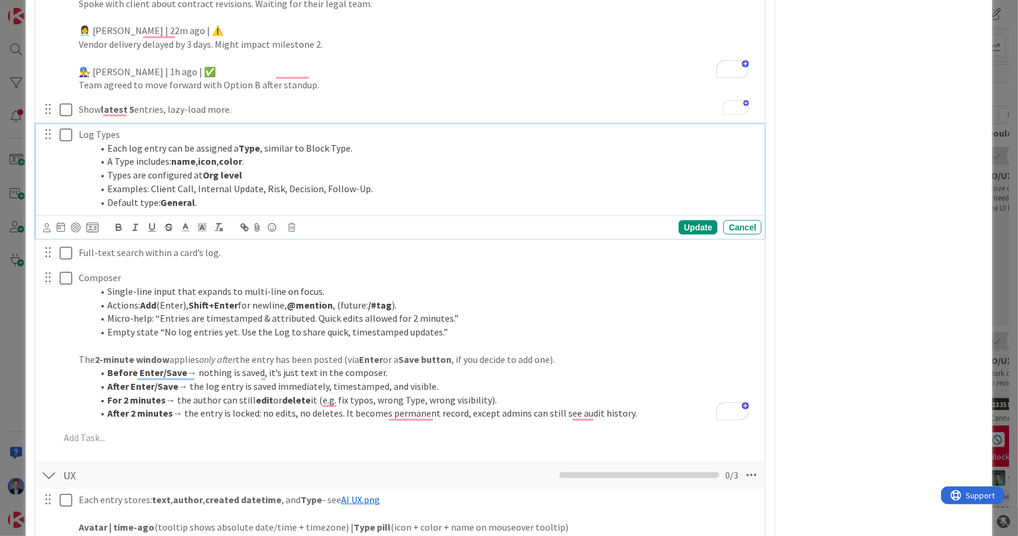
click at [121, 128] on p "Log Types" at bounding box center [418, 135] width 678 height 14
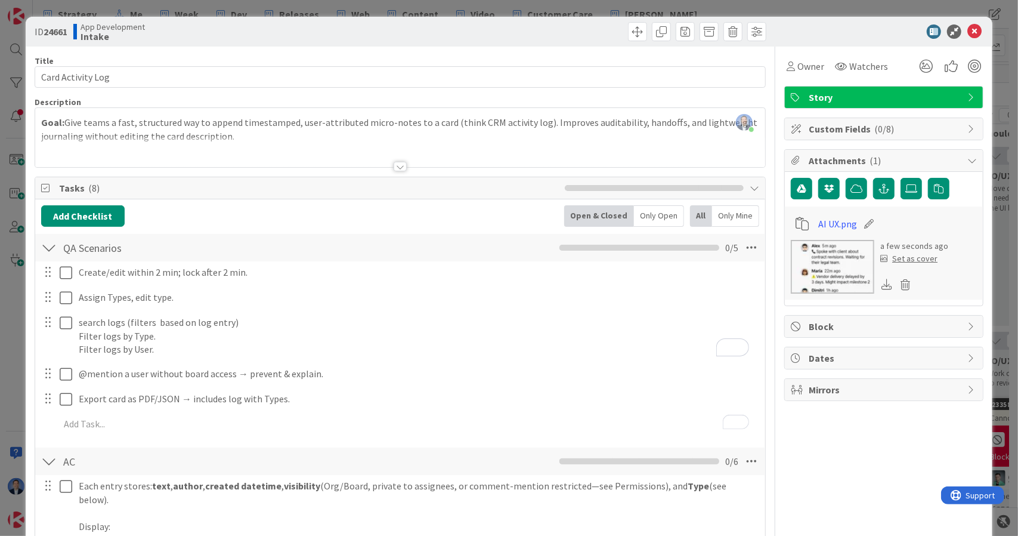
scroll to position [410, 0]
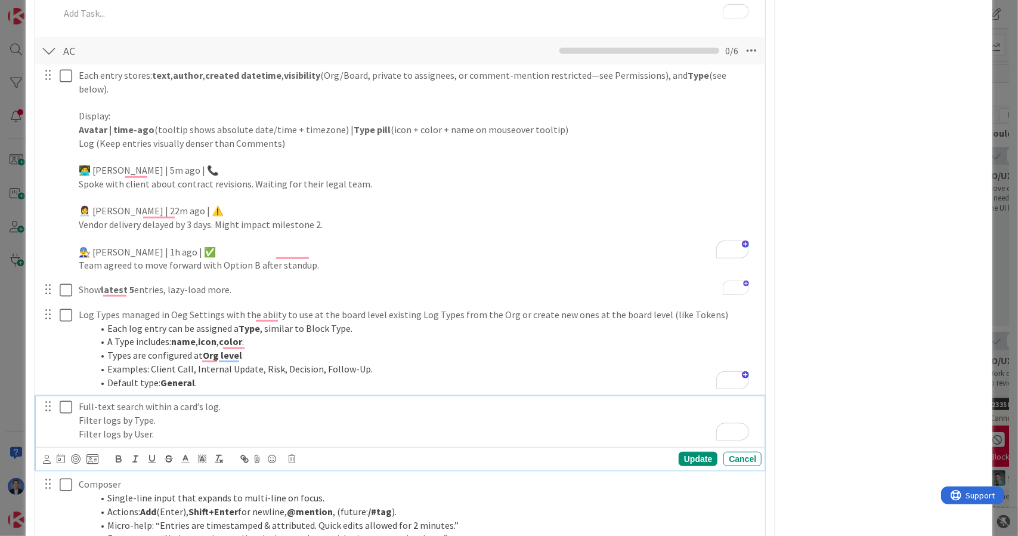
click at [78, 396] on div "Full-text search within a card’s log. Filter logs by Type. Filter logs by User." at bounding box center [418, 420] width 688 height 48
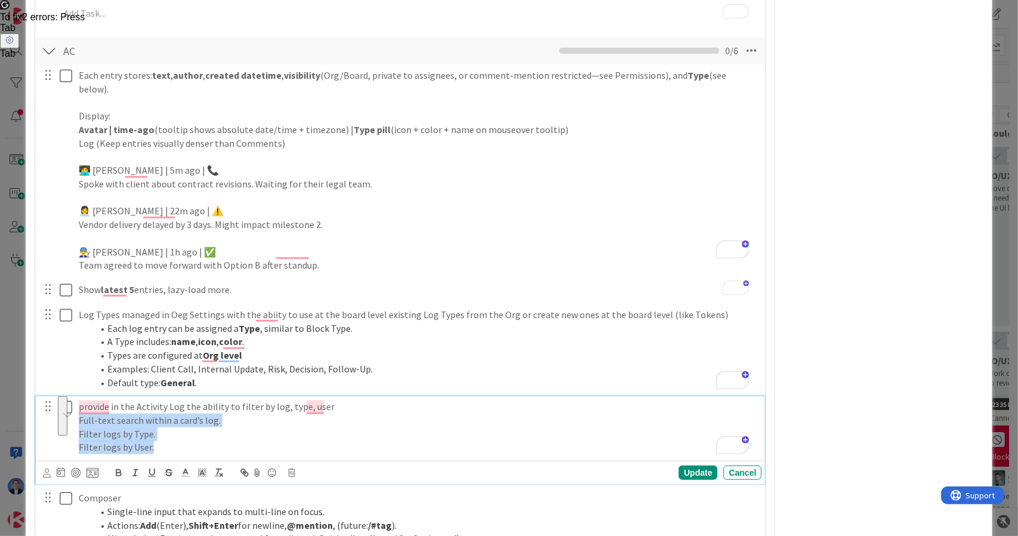
drag, startPoint x: 154, startPoint y: 438, endPoint x: 78, endPoint y: 407, distance: 83.2
click at [78, 407] on div "provide in the Activity Log the ability to filter by log, type, user Full-text …" at bounding box center [400, 440] width 729 height 88
click at [138, 427] on p "Filter logs by Type." at bounding box center [418, 434] width 678 height 14
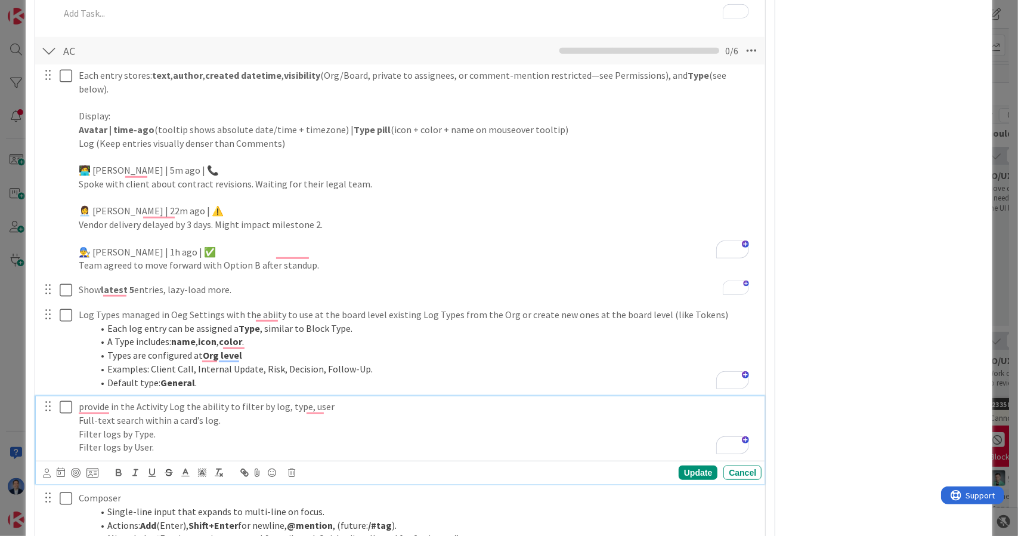
click at [82, 413] on p "Full-text search within a card’s log." at bounding box center [418, 420] width 678 height 14
click at [80, 413] on p "Full-text search within a card’s log." at bounding box center [418, 420] width 678 height 14
click at [80, 427] on p "Filter logs by Type." at bounding box center [418, 434] width 678 height 14
click at [79, 440] on p "Filter logs by User." at bounding box center [418, 447] width 678 height 14
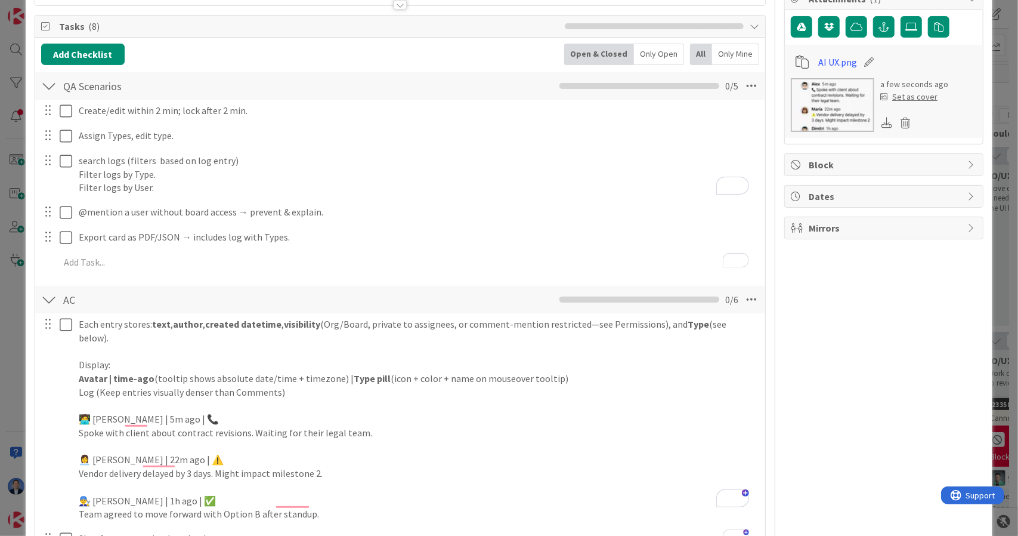
scroll to position [0, 0]
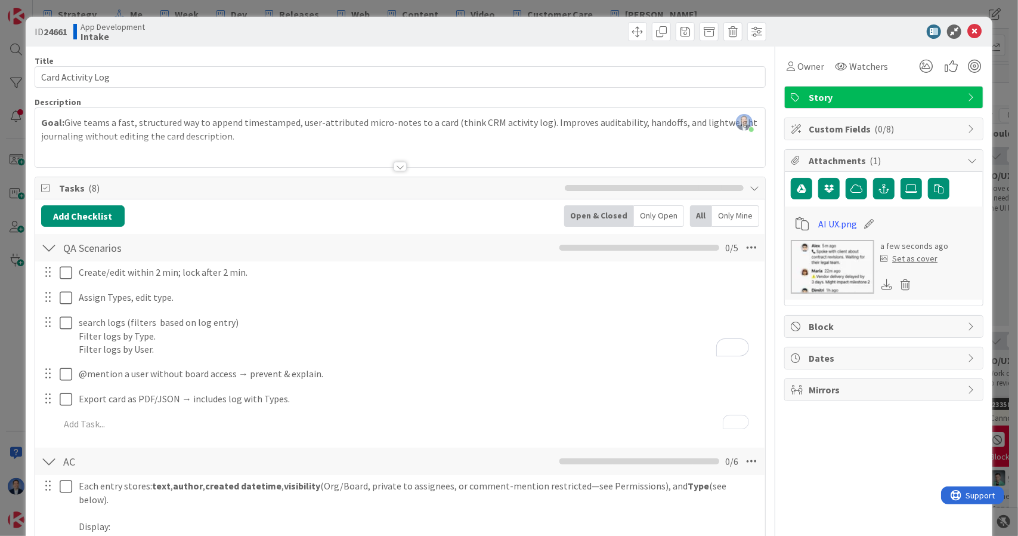
click at [322, 134] on div "Goal: Give teams a fast, structured way to append timestamped, user-attributed …" at bounding box center [400, 140] width 731 height 54
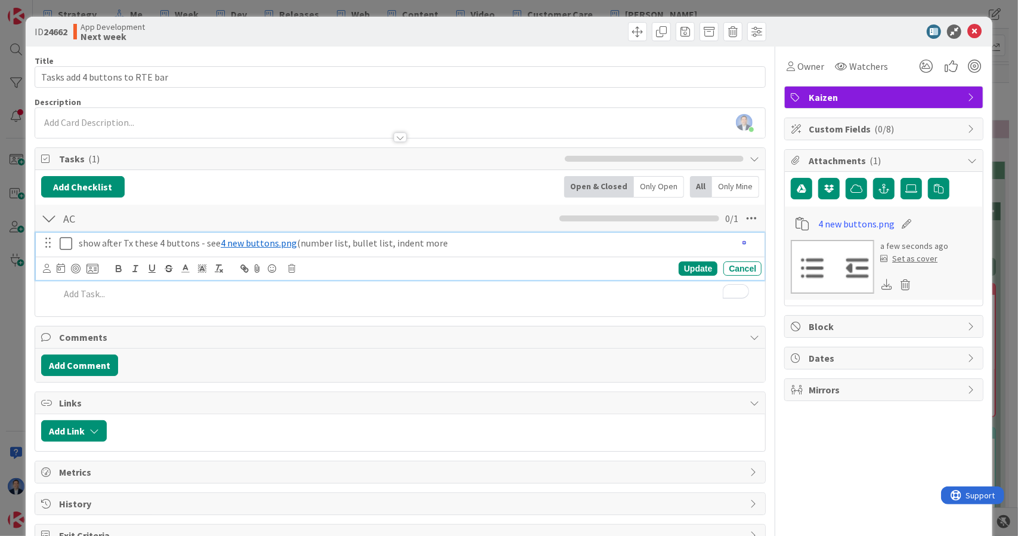
scroll to position [0, 641]
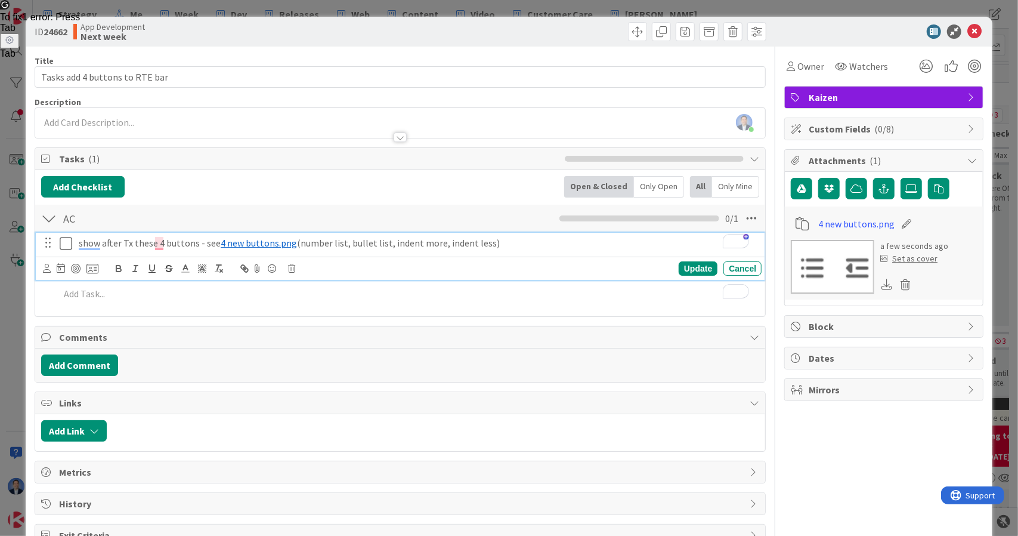
click at [289, 243] on span "4 new buttons.png" at bounding box center [259, 243] width 76 height 12
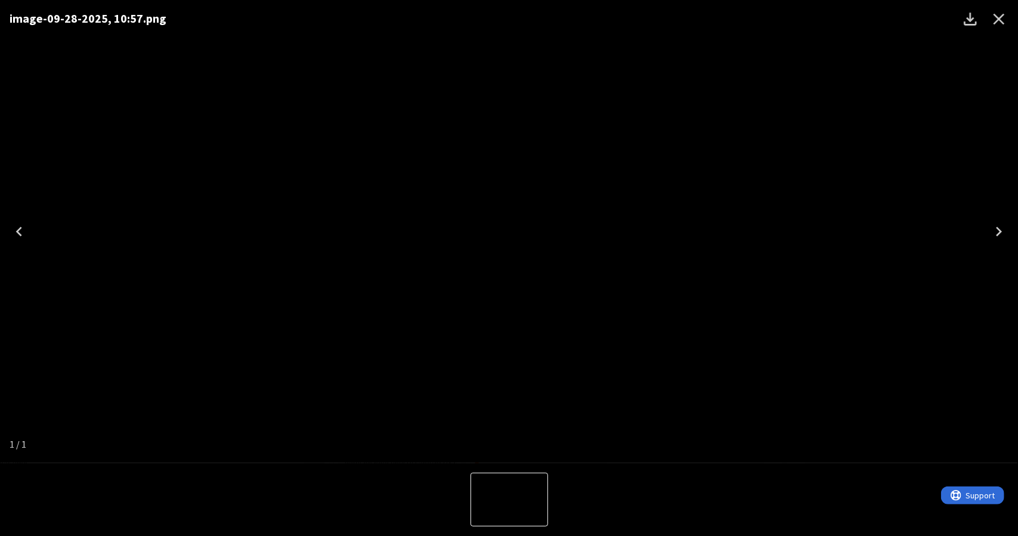
click at [997, 22] on icon "Close" at bounding box center [999, 19] width 11 height 11
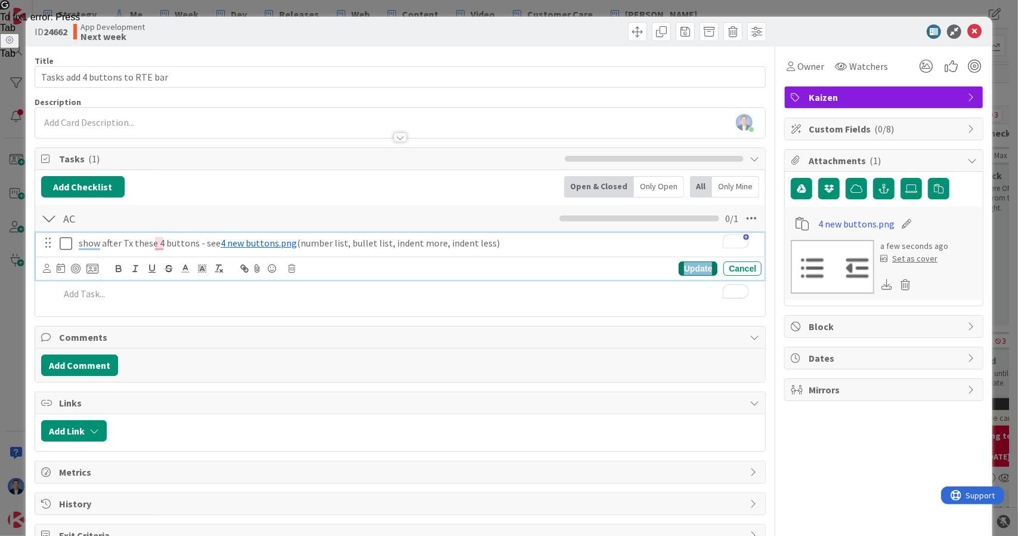
click at [688, 269] on div "Update" at bounding box center [698, 268] width 39 height 14
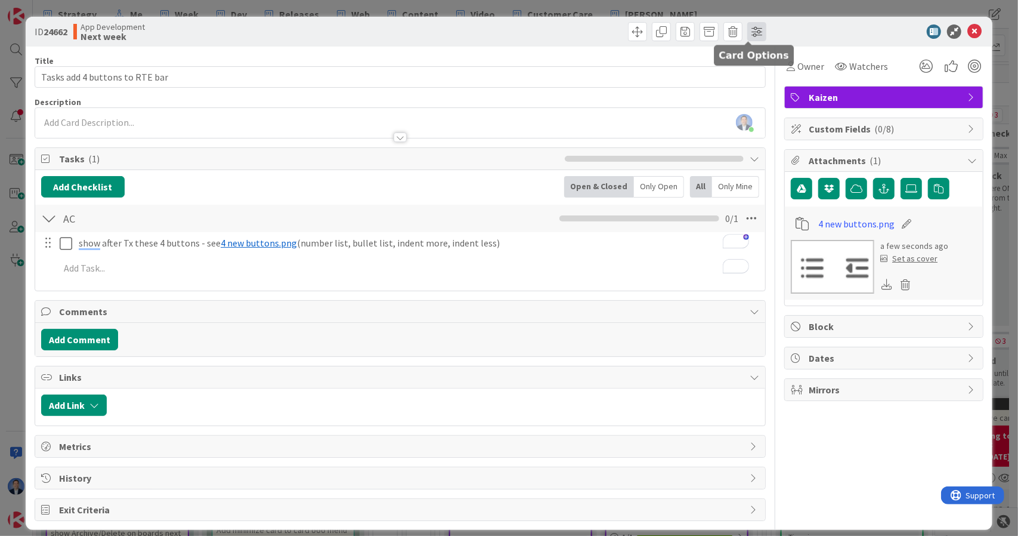
click at [748, 39] on span at bounding box center [756, 31] width 19 height 19
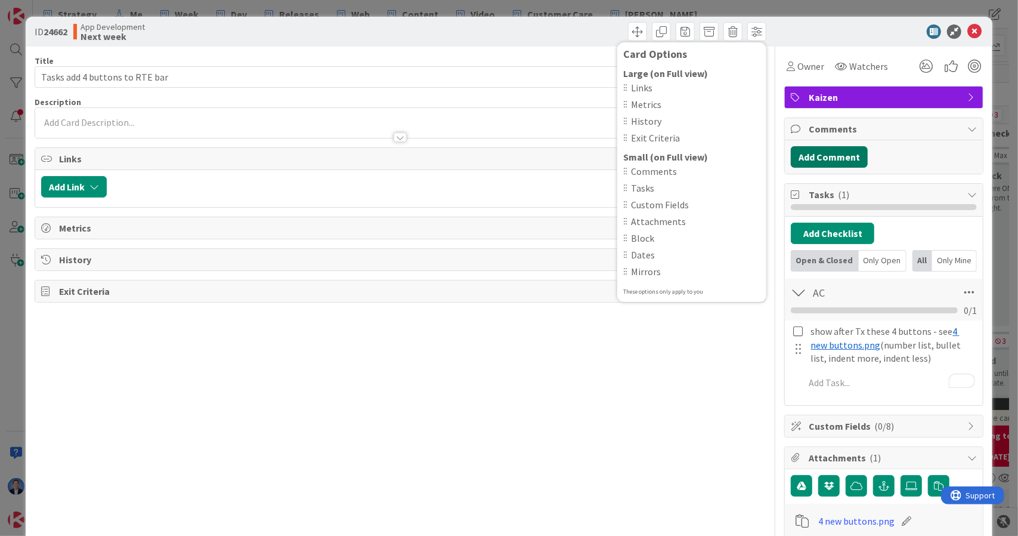
click at [831, 155] on button "Add Comment" at bounding box center [829, 156] width 77 height 21
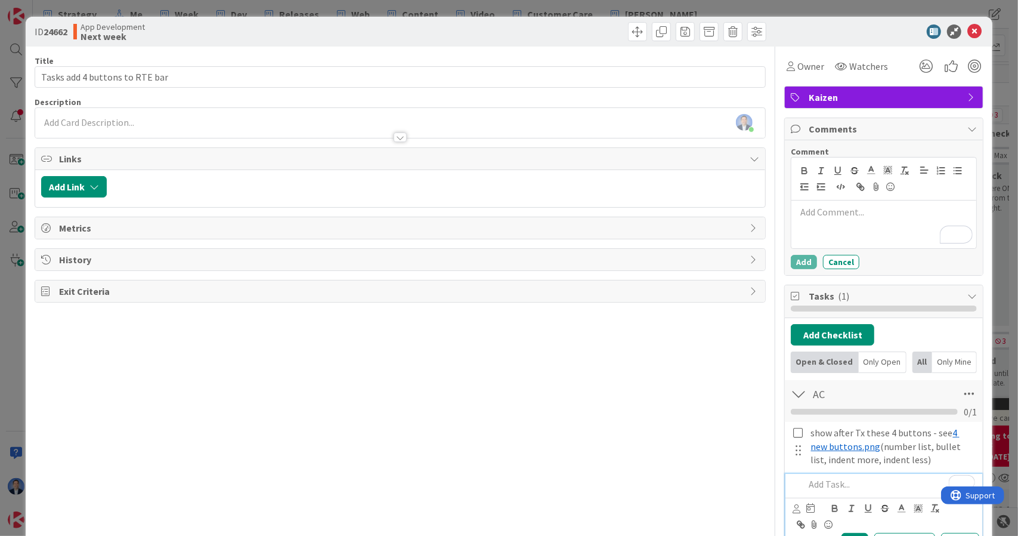
click at [822, 477] on p "To enrich screen reader interactions, please activate Accessibility in Grammarl…" at bounding box center [890, 484] width 170 height 14
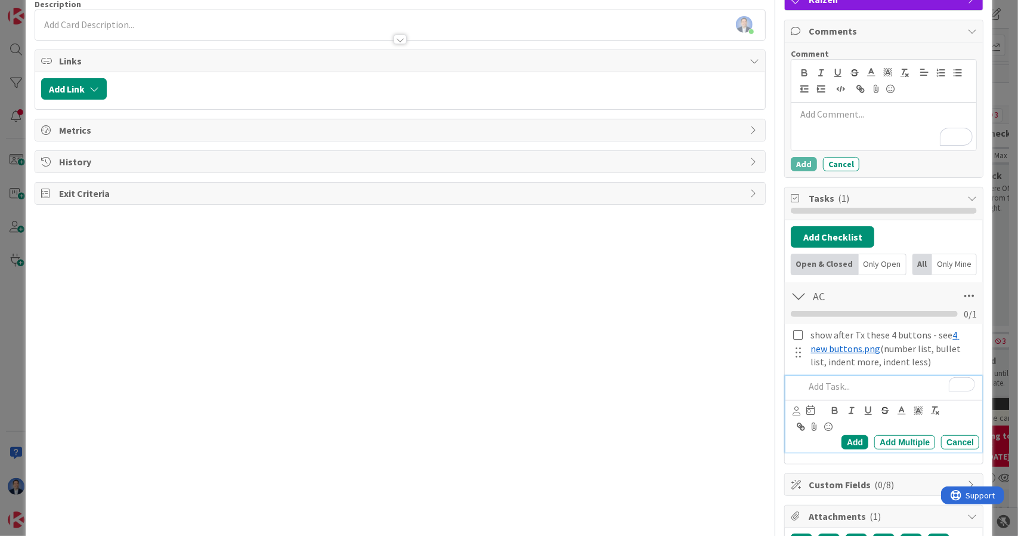
scroll to position [97, 0]
click at [864, 455] on div "Add Checklist Open & Closed Only Open All Only Mine AC Checklist Name 2 / 64 AC…" at bounding box center [884, 342] width 198 height 243
click at [852, 380] on p "To enrich screen reader interactions, please activate Accessibility in Grammarl…" at bounding box center [890, 387] width 170 height 14
click at [822, 108] on p "To enrich screen reader interactions, please activate Accessibility in Grammarl…" at bounding box center [883, 115] width 175 height 14
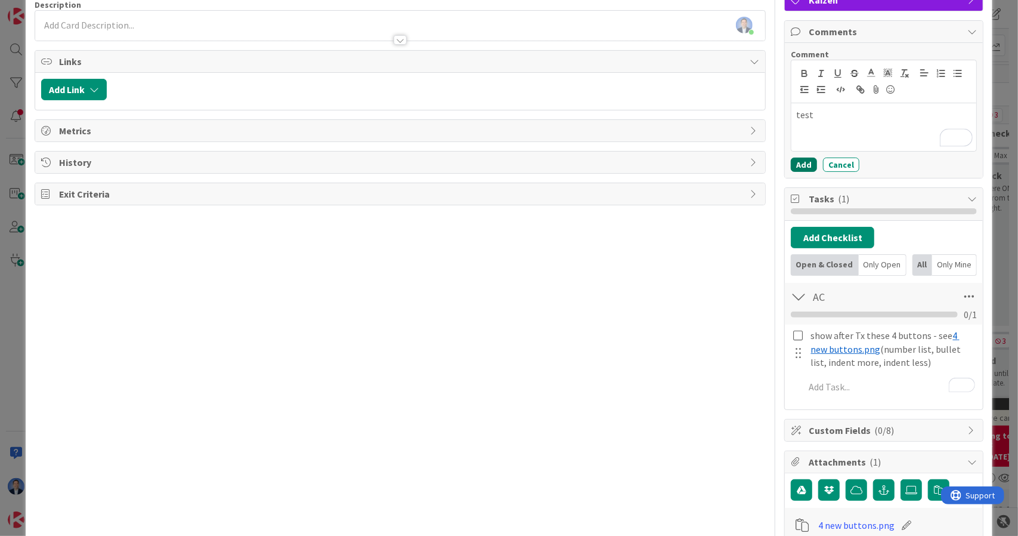
click at [795, 162] on button "Add" at bounding box center [804, 164] width 26 height 14
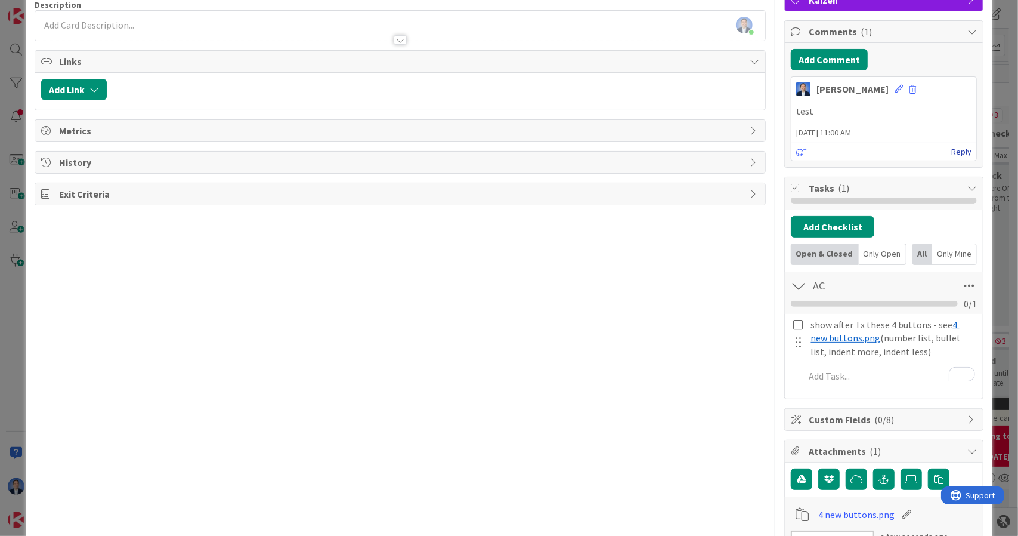
click at [955, 146] on link "Reply" at bounding box center [961, 151] width 20 height 15
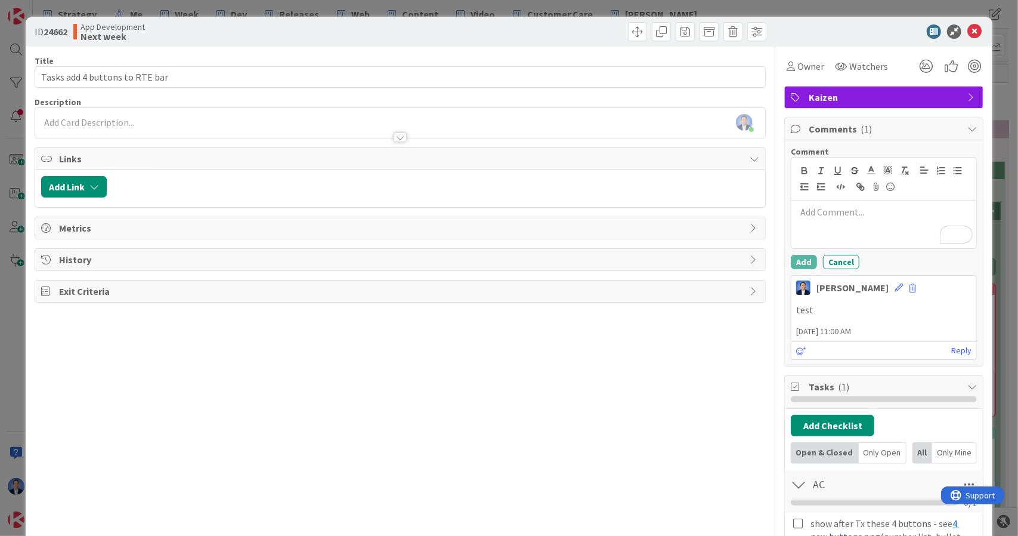
scroll to position [118, 0]
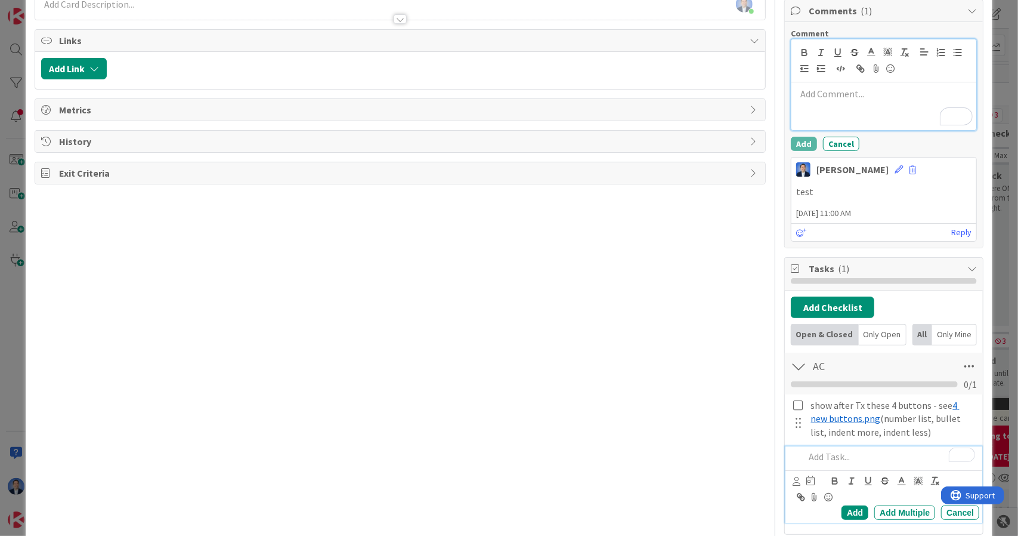
drag, startPoint x: 0, startPoint y: 0, endPoint x: 685, endPoint y: 225, distance: 720.9
click at [685, 225] on div "Title 30 / 128 Tasks add 4 buttons to RTE bar Description Dimitri Ponomareff jo…" at bounding box center [510, 377] width 950 height 898
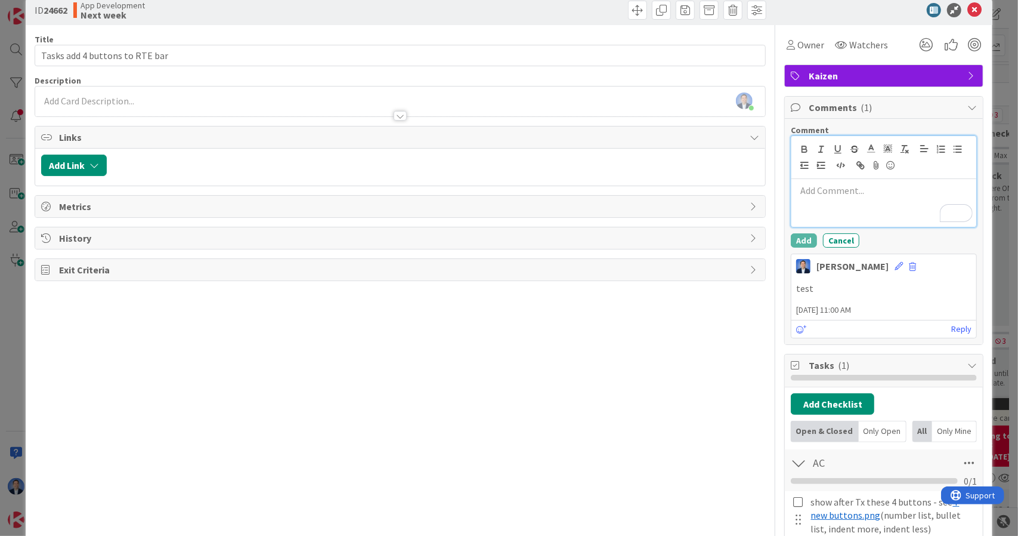
scroll to position [0, 0]
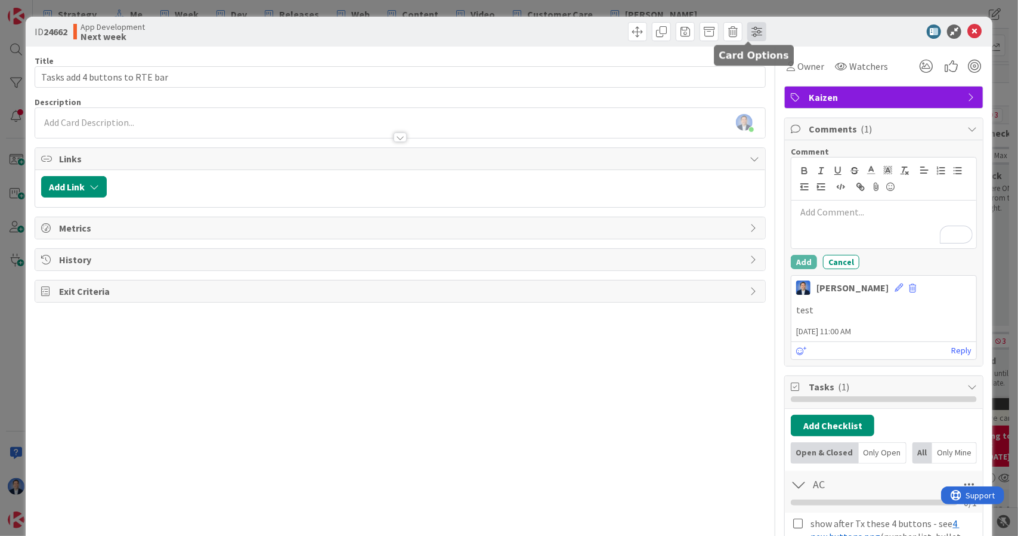
click at [750, 36] on span at bounding box center [756, 31] width 19 height 19
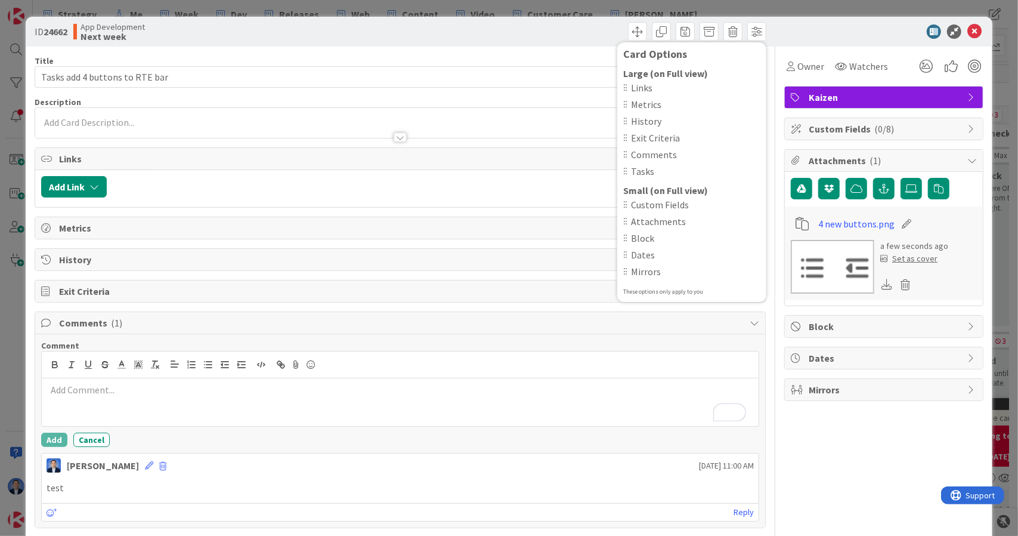
scroll to position [190, 0]
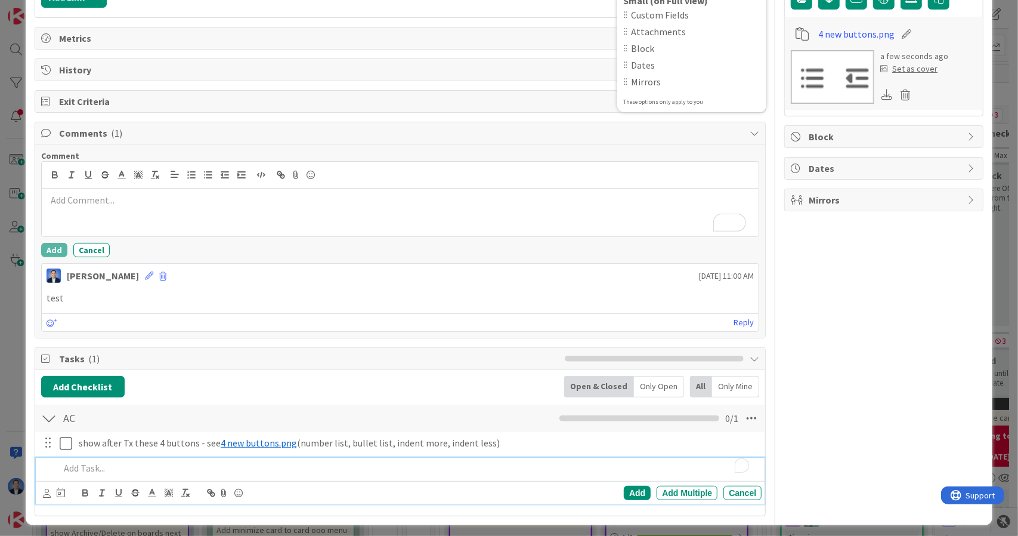
drag, startPoint x: 618, startPoint y: 173, endPoint x: 413, endPoint y: 248, distance: 218.5
click at [413, 248] on div "Comment Add Cancel" at bounding box center [400, 203] width 719 height 107
click at [256, 169] on icon "button" at bounding box center [261, 174] width 11 height 11
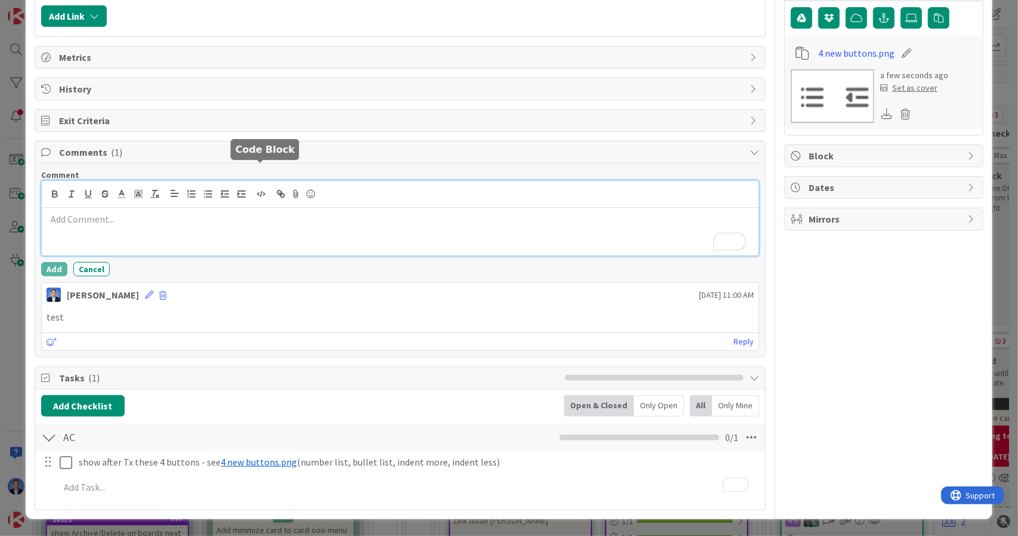
scroll to position [165, 0]
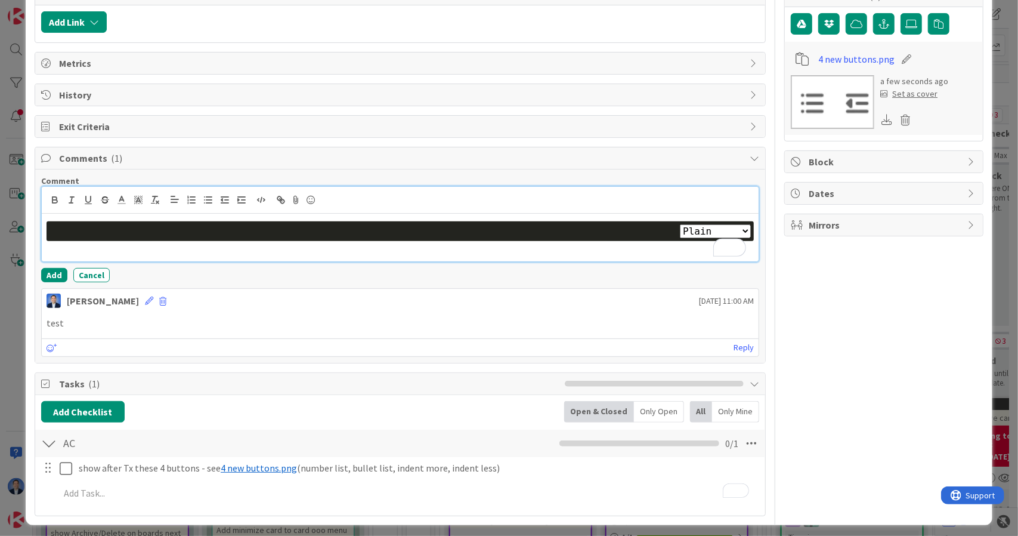
click at [725, 227] on select "Plain Bash C++ C# CSS Diff HTML/XML Java JavaScript Markdown PHP Python Ruby SQL" at bounding box center [715, 231] width 71 height 14
click at [800, 263] on div "Owner Watchers Kaizen Custom Fields ( 0/8 ) Attachments ( 1 ) 4 new buttons.png…" at bounding box center [883, 199] width 199 height 634
click at [267, 244] on div "Plain Bash C++ C# CSS Diff HTML/XML Java JavaScript Markdown PHP Python Ruby SQL" at bounding box center [401, 238] width 718 height 48
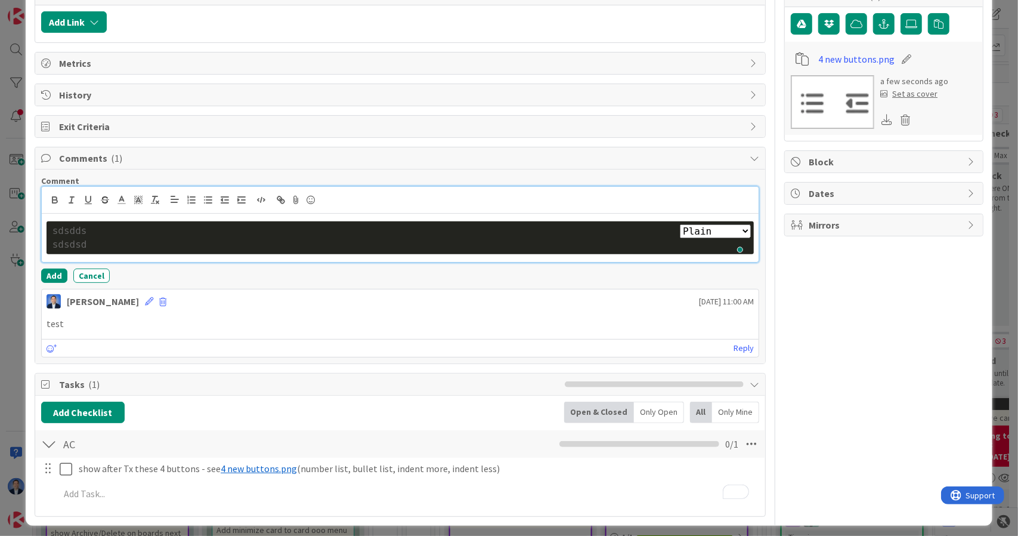
scroll to position [166, 0]
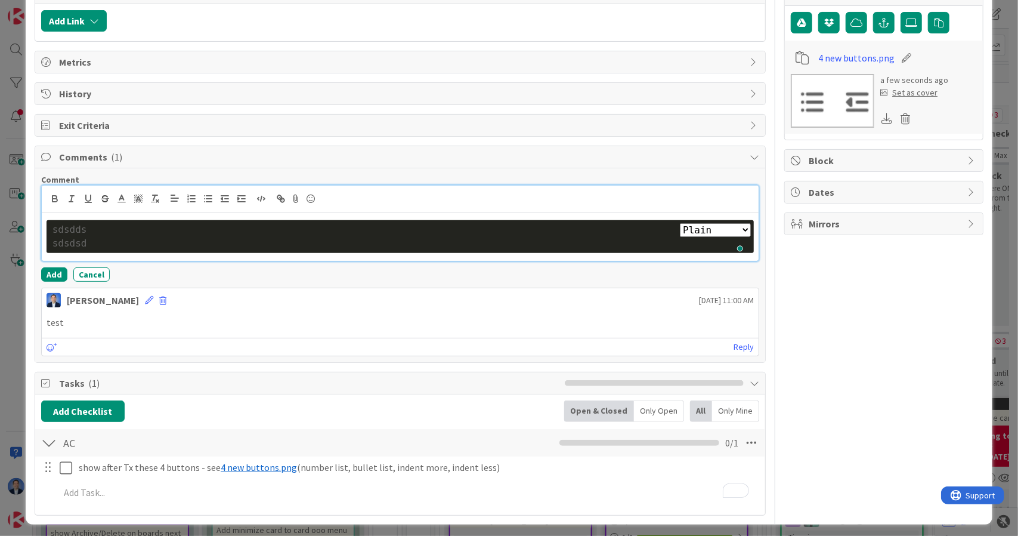
click at [270, 237] on div "sdsdsd" at bounding box center [400, 244] width 696 height 14
copy div "Plain Bash C++ C# CSS Diff HTML/XML Java JavaScript Markdown PHP Python Ruby SQ…"
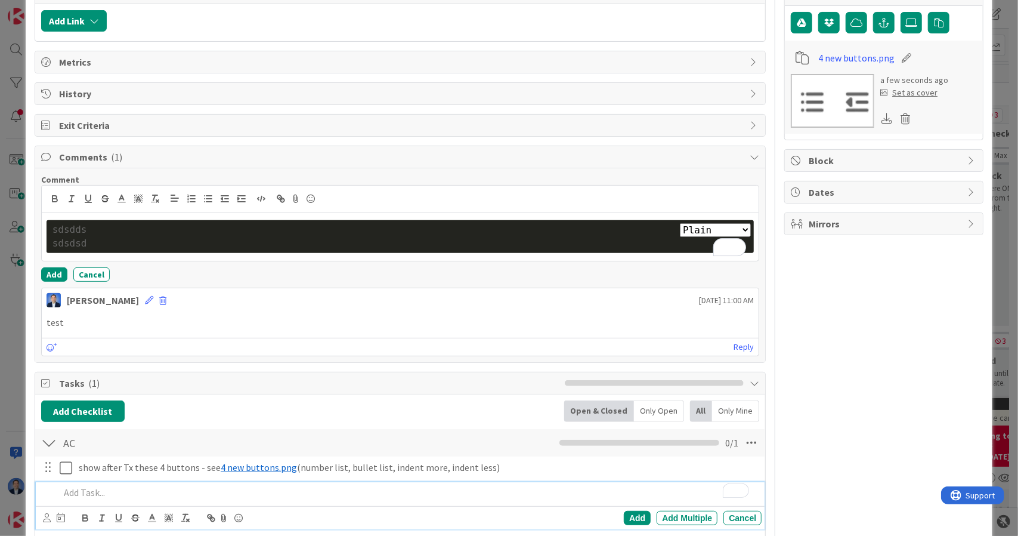
click at [203, 496] on div "To enrich screen reader interactions, please activate Accessibility in Grammarl…" at bounding box center [408, 492] width 707 height 21
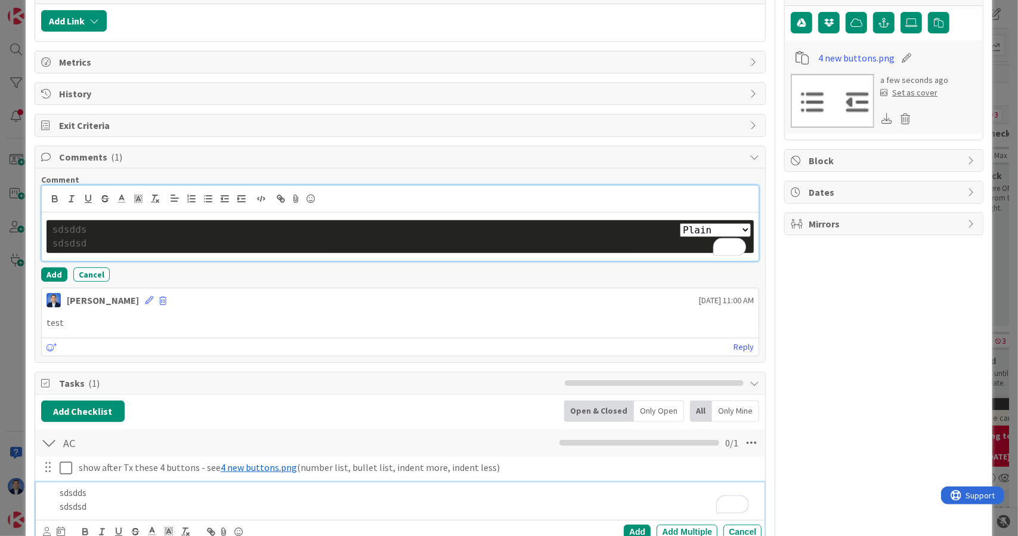
click at [686, 228] on select "Plain Bash C++ C# CSS Diff HTML/XML Java JavaScript Markdown PHP Python Ruby SQL" at bounding box center [715, 230] width 71 height 14
click at [680, 223] on select "Plain Bash C++ C# CSS Diff HTML/XML Java JavaScript Markdown PHP Python Ruby SQL" at bounding box center [715, 230] width 71 height 14
click at [697, 225] on select "Plain Bash C++ C# CSS Diff HTML/XML Java JavaScript Markdown PHP Python Ruby SQL" at bounding box center [715, 230] width 71 height 14
select select "python"
click at [680, 223] on select "Plain Bash C++ C# CSS Diff HTML/XML Java JavaScript Markdown PHP Python Ruby SQL" at bounding box center [715, 230] width 71 height 14
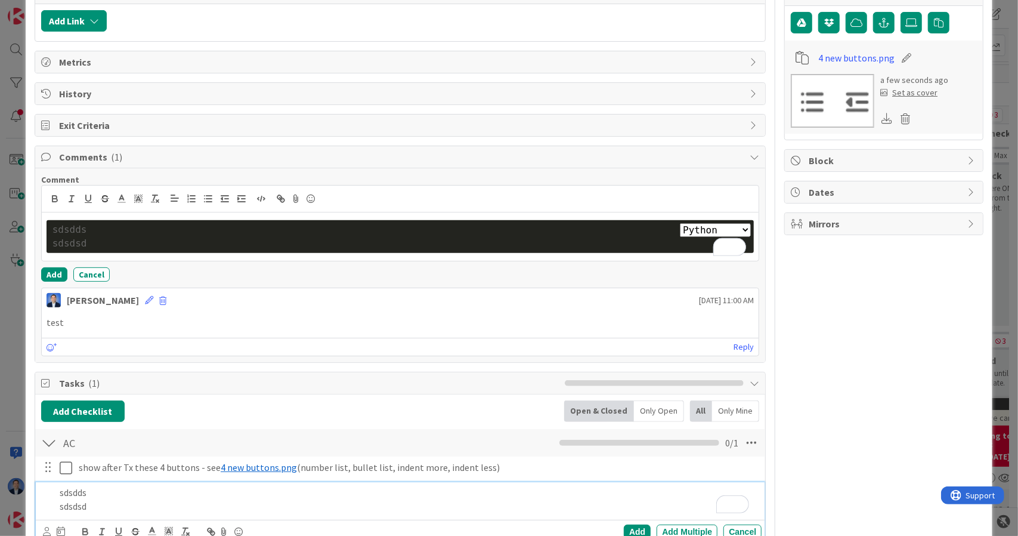
click at [154, 486] on p "sdsdds" at bounding box center [409, 493] width 698 height 14
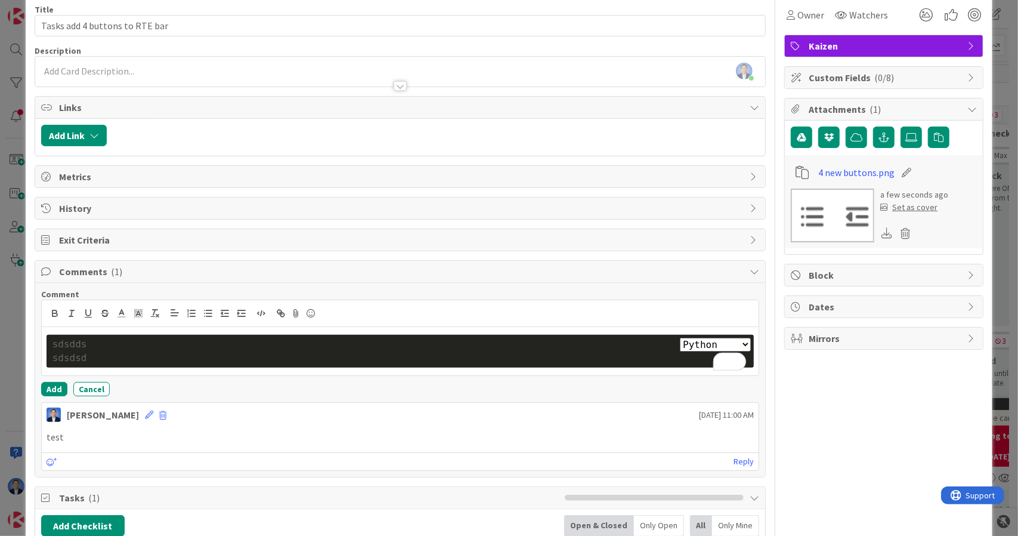
scroll to position [0, 0]
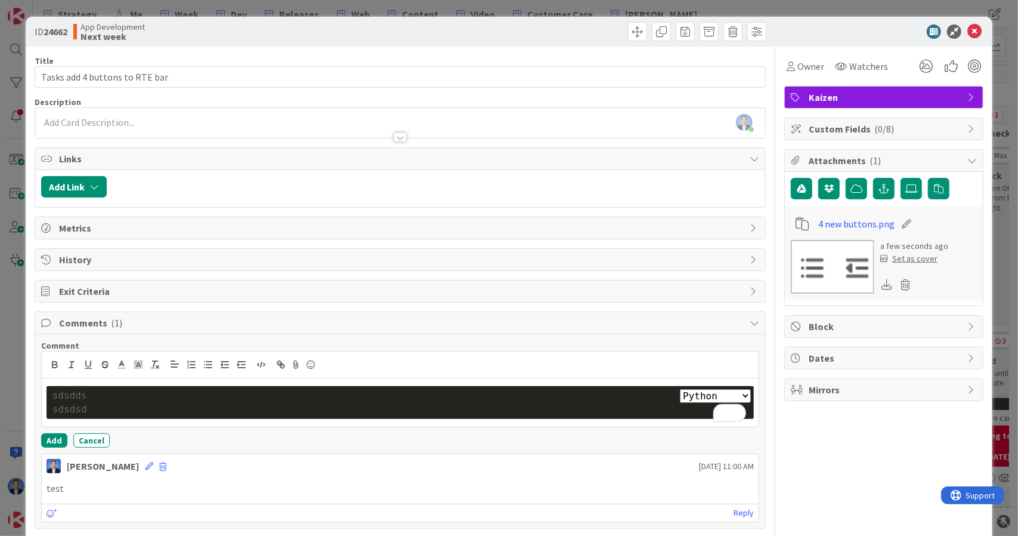
click at [477, 122] on div "Dimitri Ponomareff joined 7 m ago" at bounding box center [400, 123] width 731 height 30
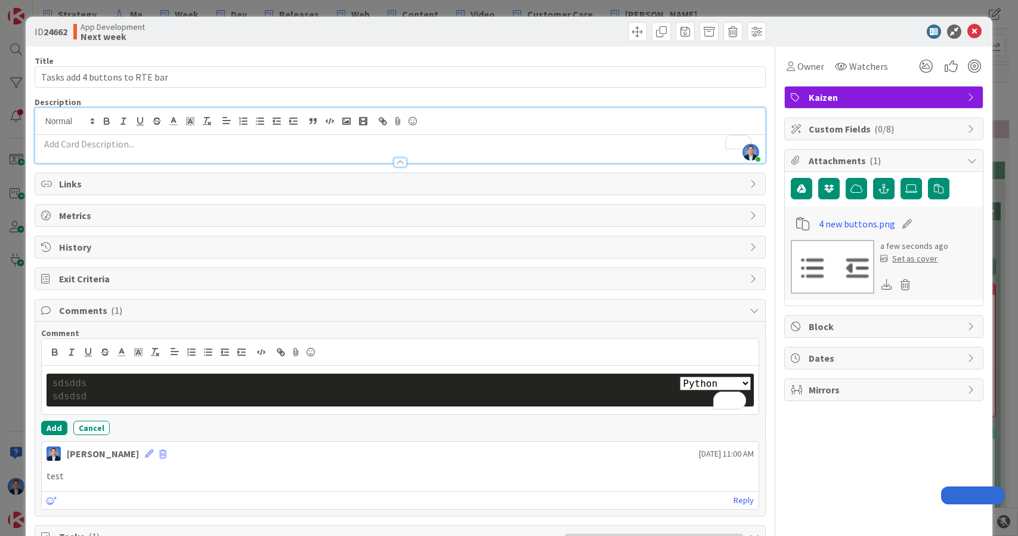
select select "python"
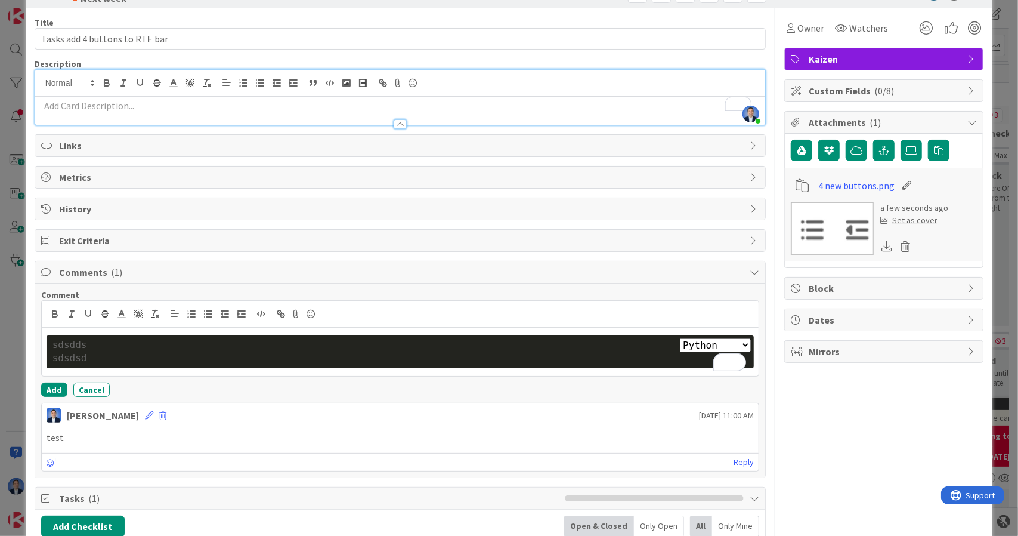
scroll to position [192, 0]
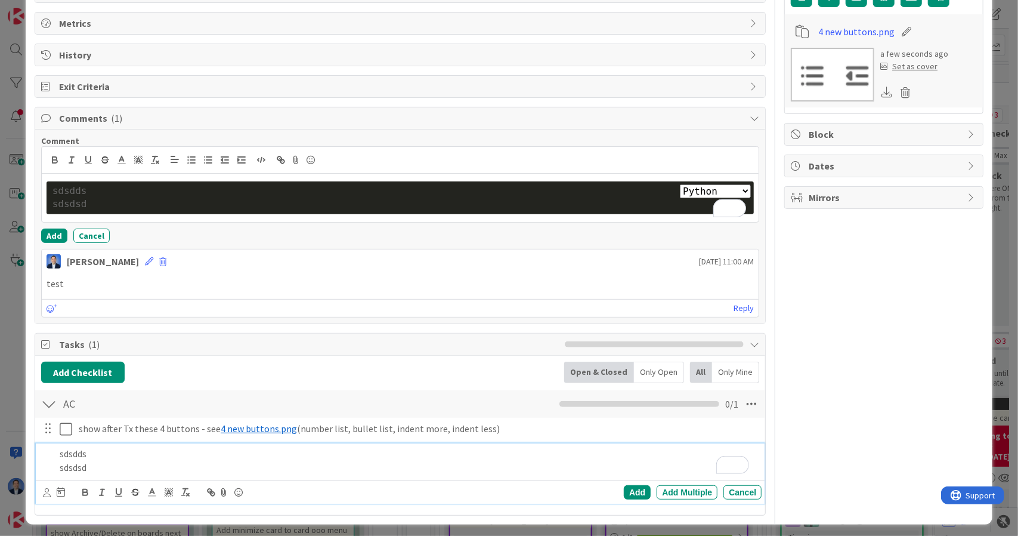
click at [132, 447] on p "sdsdds" at bounding box center [409, 454] width 698 height 14
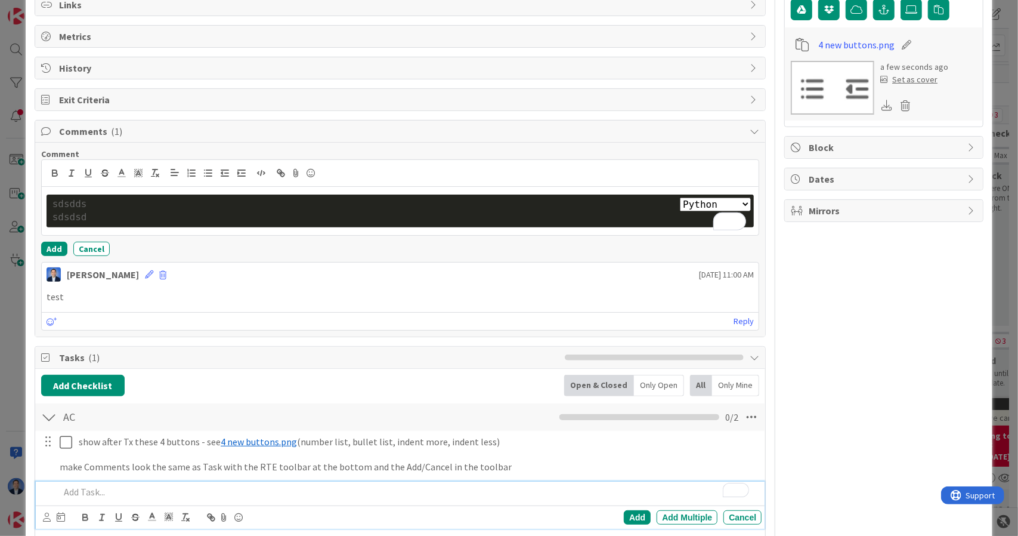
scroll to position [204, 0]
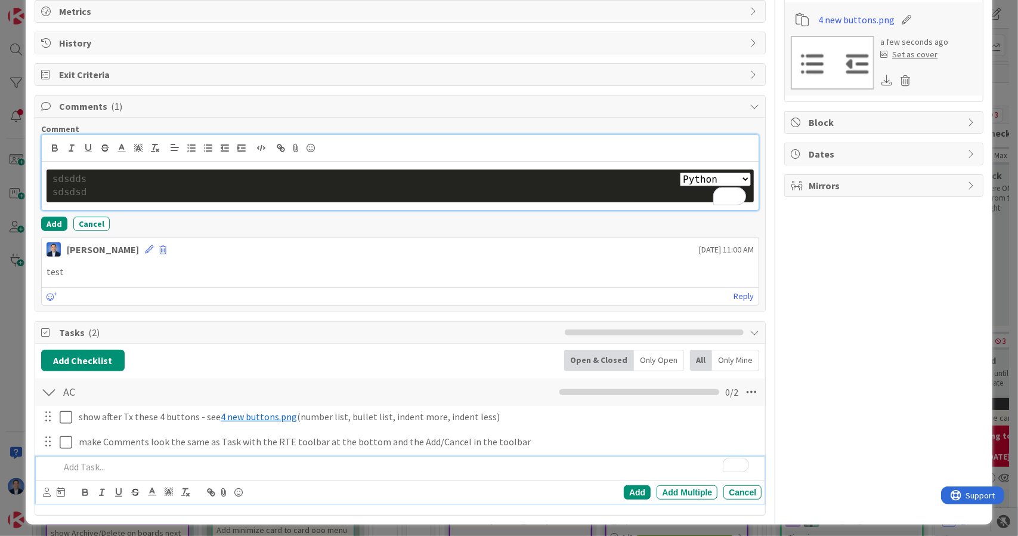
click at [259, 179] on div "sdsdds" at bounding box center [400, 179] width 696 height 14
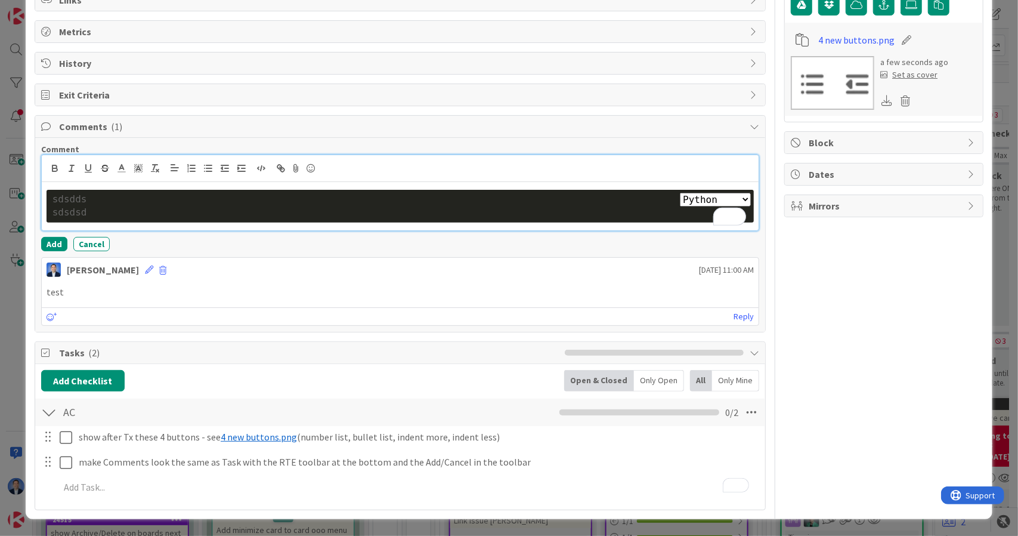
scroll to position [178, 0]
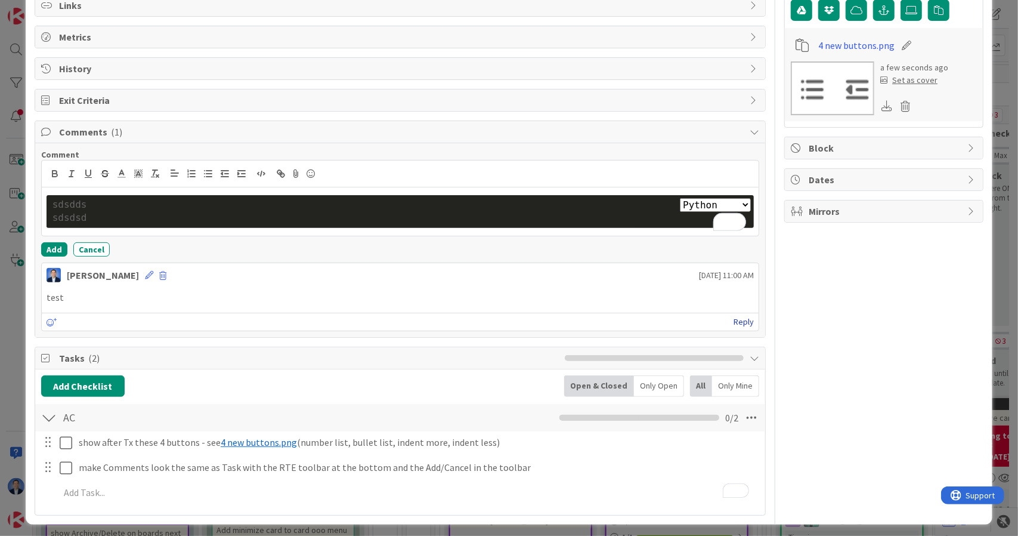
click at [738, 323] on link "Reply" at bounding box center [744, 321] width 20 height 15
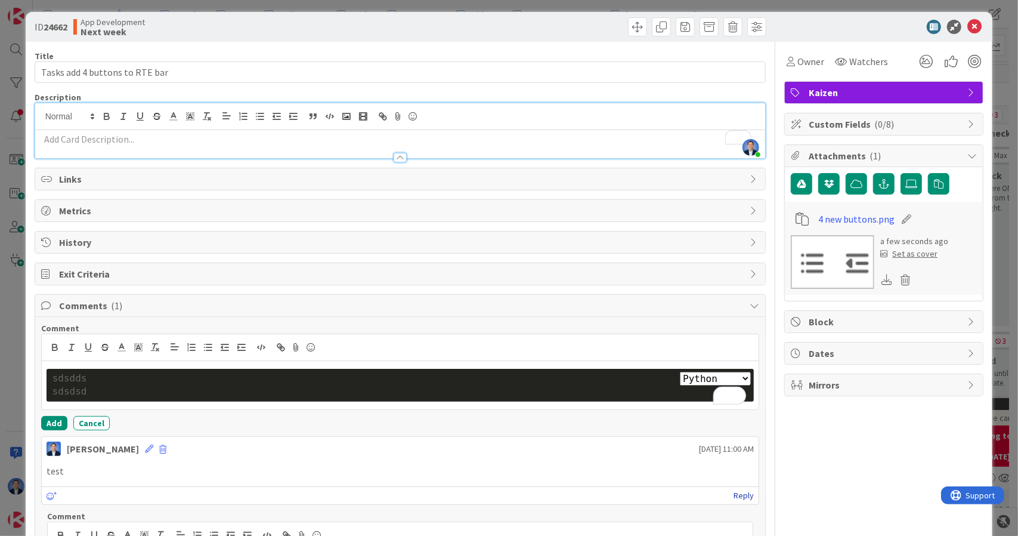
scroll to position [0, 0]
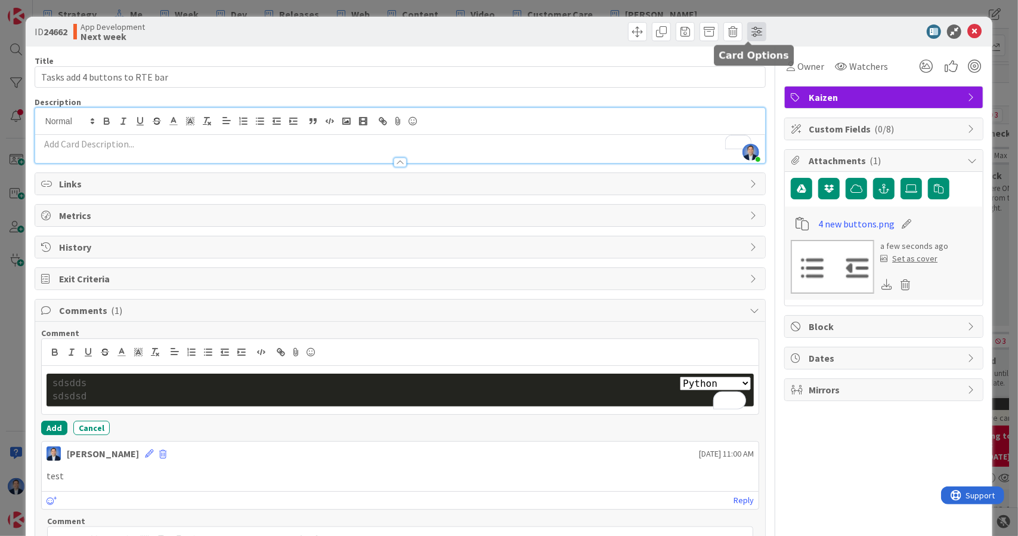
click at [747, 37] on span at bounding box center [756, 31] width 19 height 19
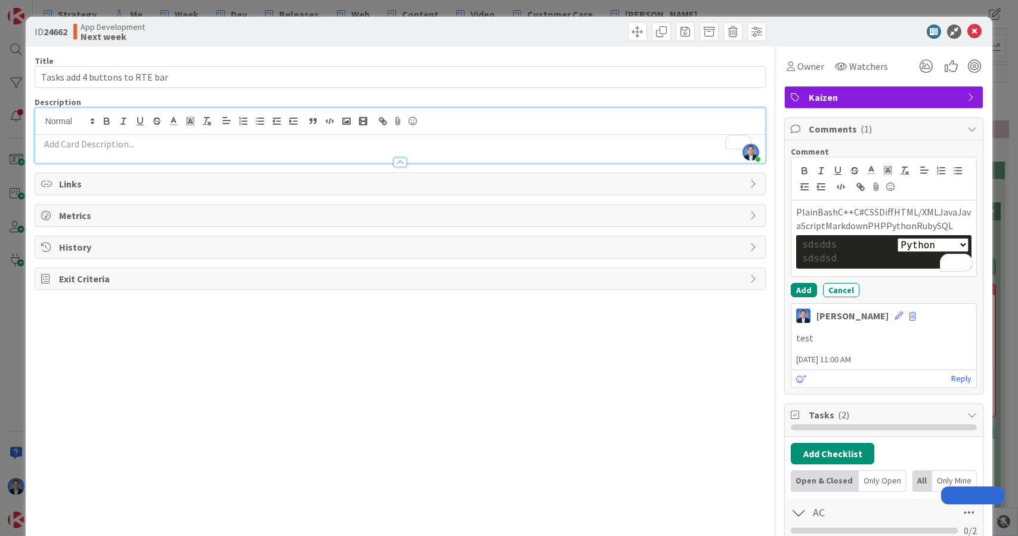
select select "python"
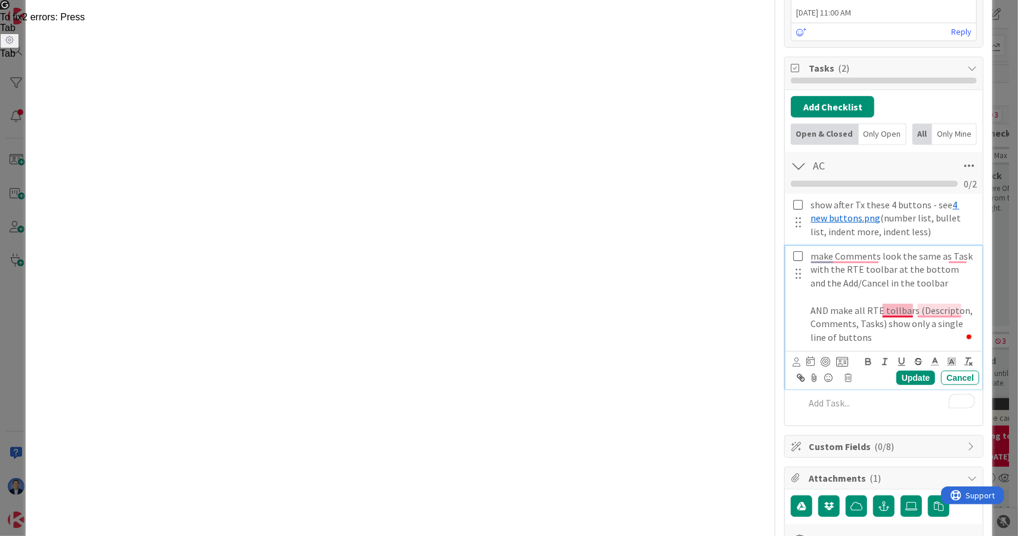
click at [885, 311] on p "AND make all RTE tollbars (Descripton, Comments, Tasks) show only a single line…" at bounding box center [893, 324] width 164 height 41
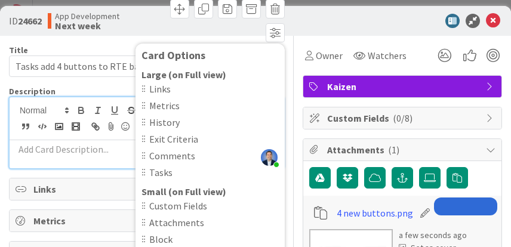
select select "python"
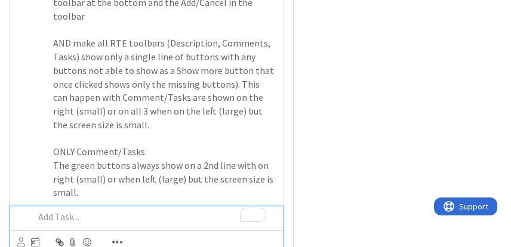
scroll to position [817, 0]
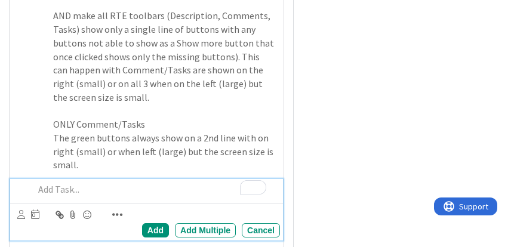
click at [115, 209] on icon "button" at bounding box center [117, 215] width 11 height 12
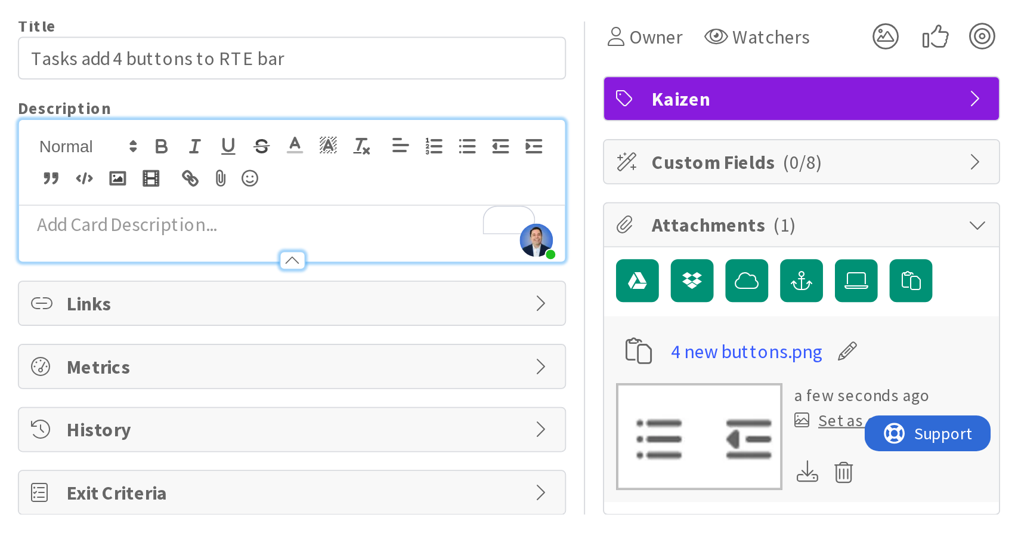
scroll to position [0, 0]
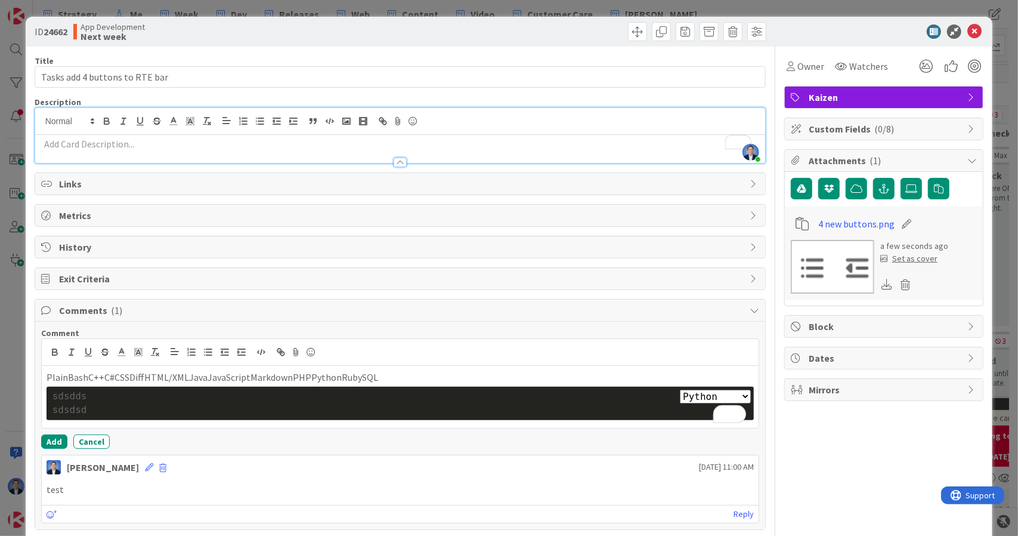
click at [510, 36] on div at bounding box center [877, 31] width 211 height 14
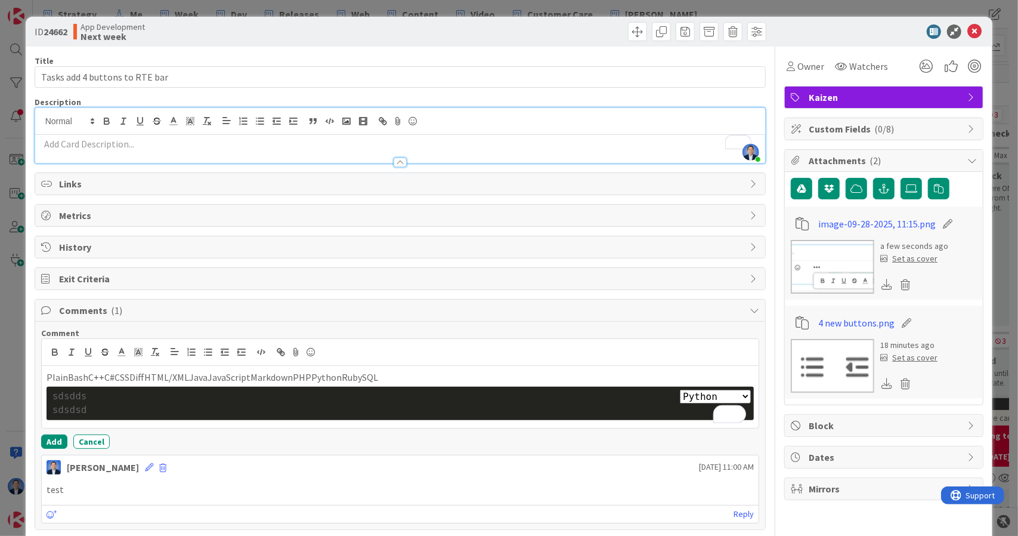
click at [510, 222] on icon at bounding box center [948, 224] width 17 height 12
click at [510, 227] on input "image-09-28-2025, 11:15" at bounding box center [885, 223] width 133 height 21
type input "already do for tasks on left (lareg)"
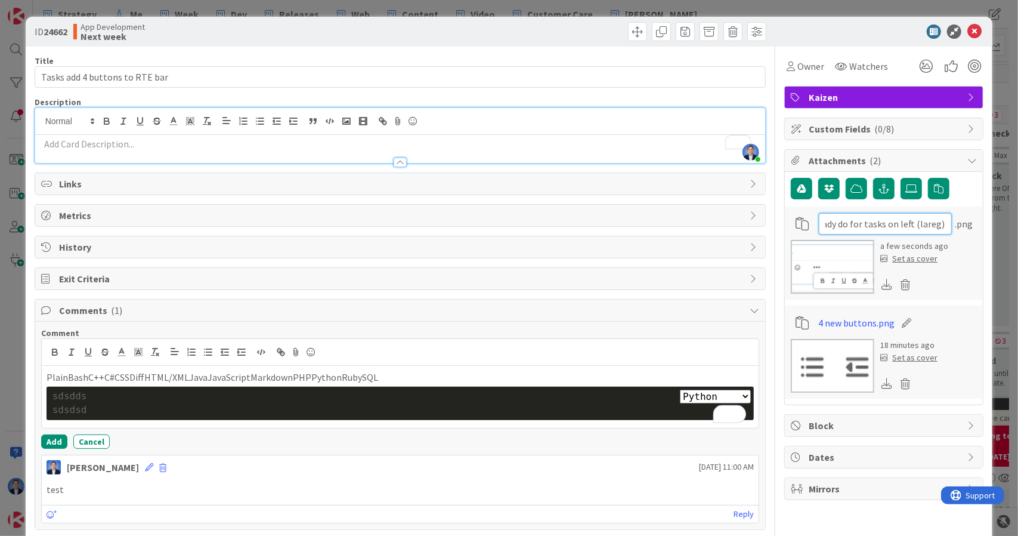
scroll to position [0, 24]
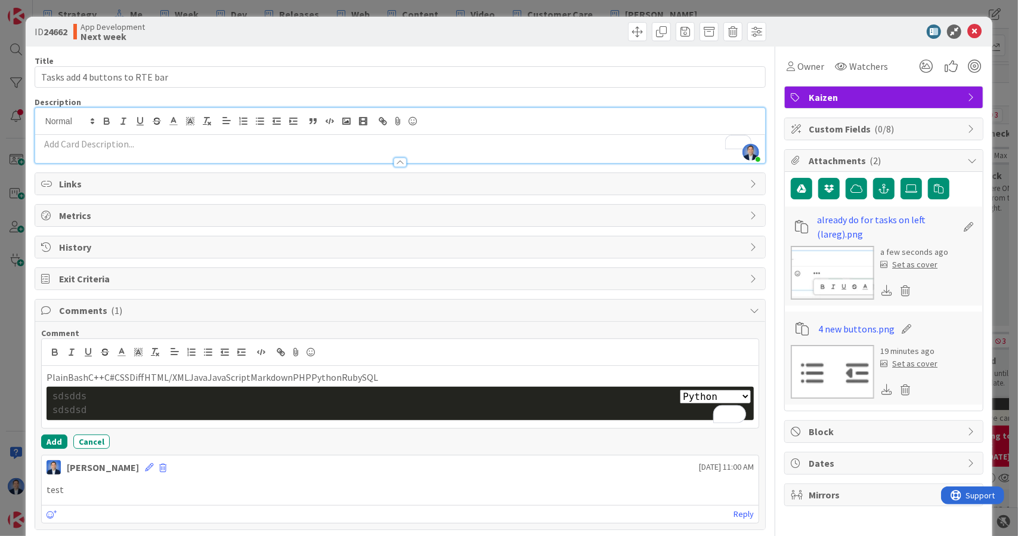
click at [510, 224] on icon at bounding box center [968, 227] width 17 height 12
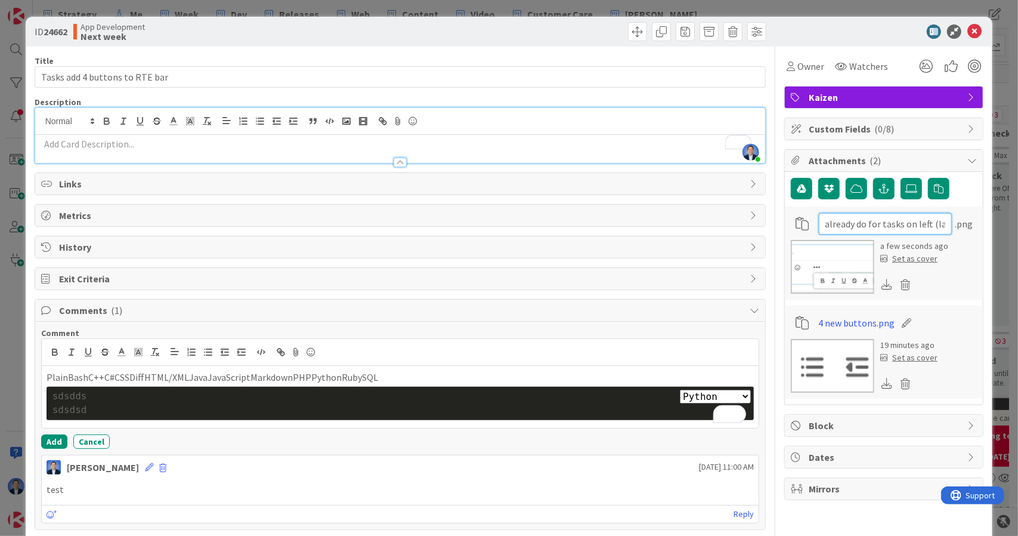
click at [510, 226] on input "already do for tasks on left (lareg)" at bounding box center [885, 223] width 133 height 21
drag, startPoint x: 910, startPoint y: 225, endPoint x: 936, endPoint y: 227, distance: 25.8
click at [510, 227] on div "already do for tasks on left (lareg) .png" at bounding box center [896, 223] width 154 height 21
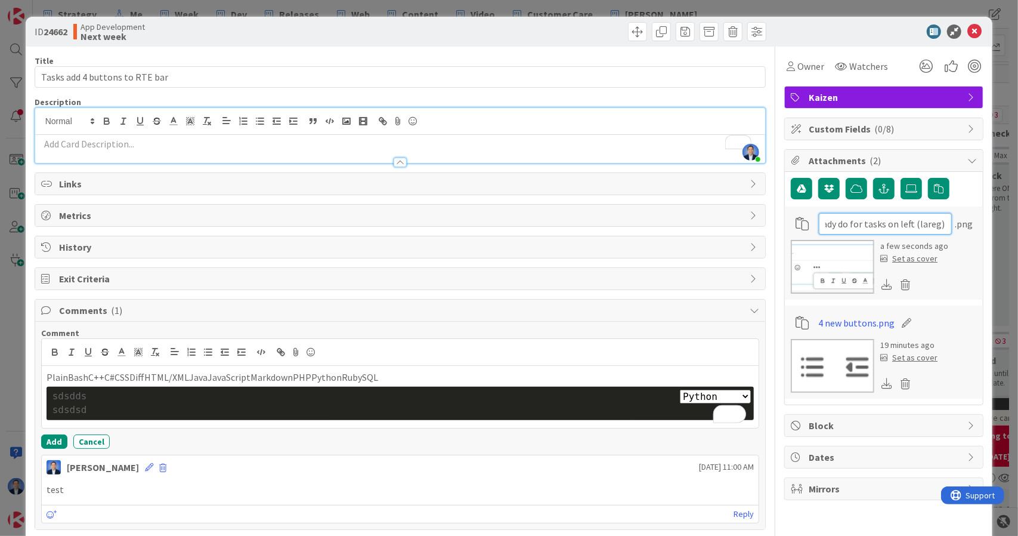
click at [510, 223] on input "already do for tasks on left (lareg)" at bounding box center [885, 223] width 133 height 21
type input "already do for tasks on left (large)"
click at [510, 246] on img at bounding box center [833, 267] width 84 height 54
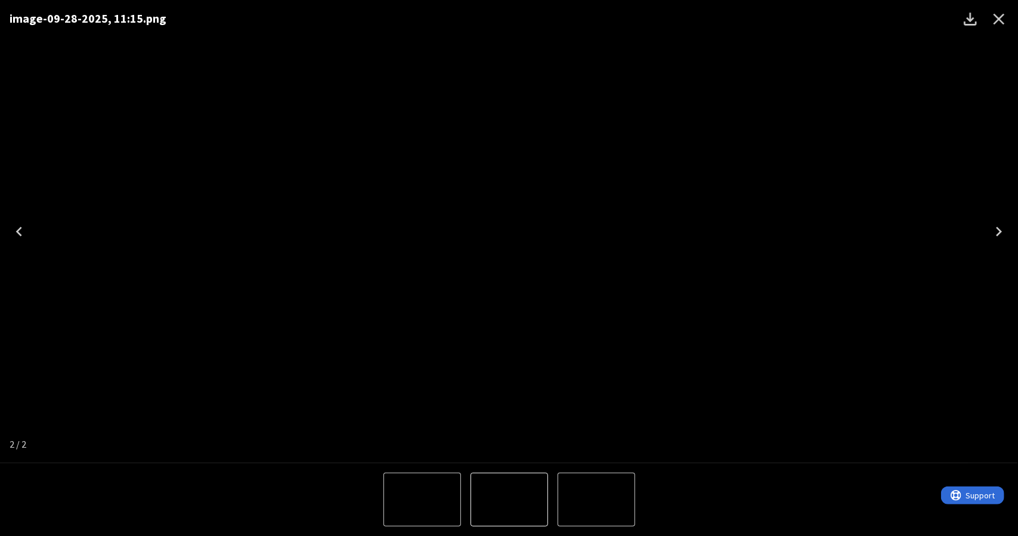
click at [510, 26] on icon "Close" at bounding box center [999, 19] width 19 height 19
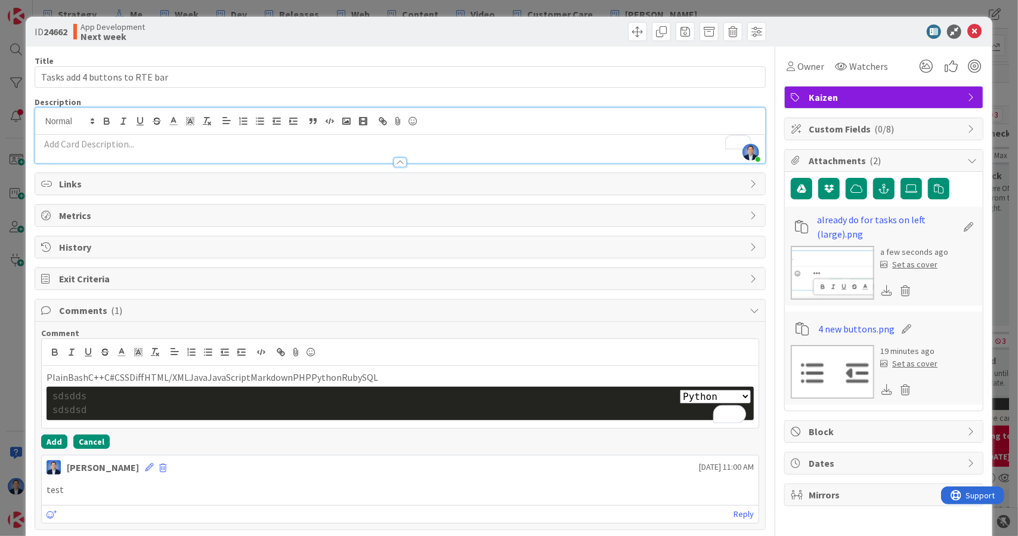
click at [97, 246] on button "Cancel" at bounding box center [91, 441] width 36 height 14
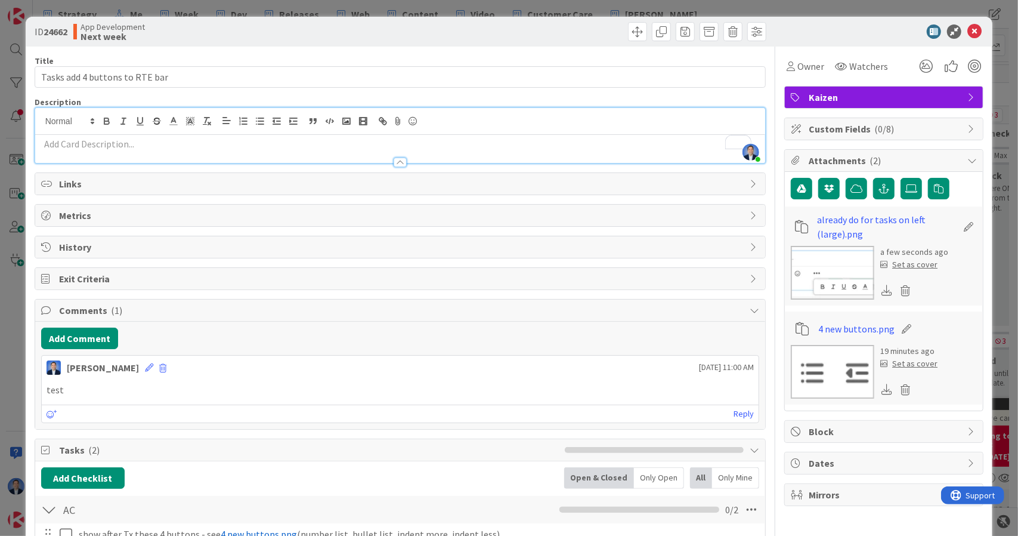
scroll to position [173, 0]
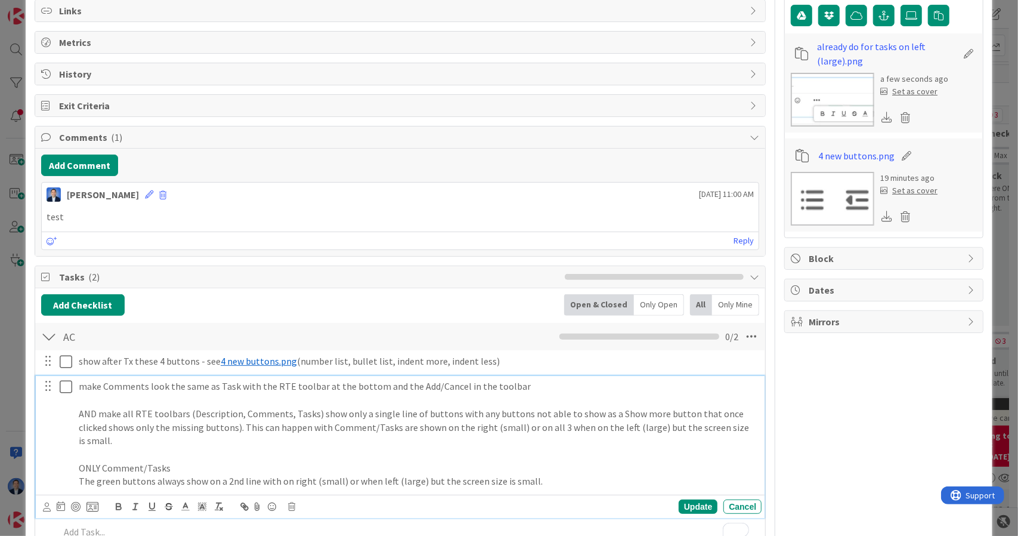
click at [510, 246] on p "The green buttons always show on a 2nd line with on right (small) or when left …" at bounding box center [418, 481] width 678 height 14
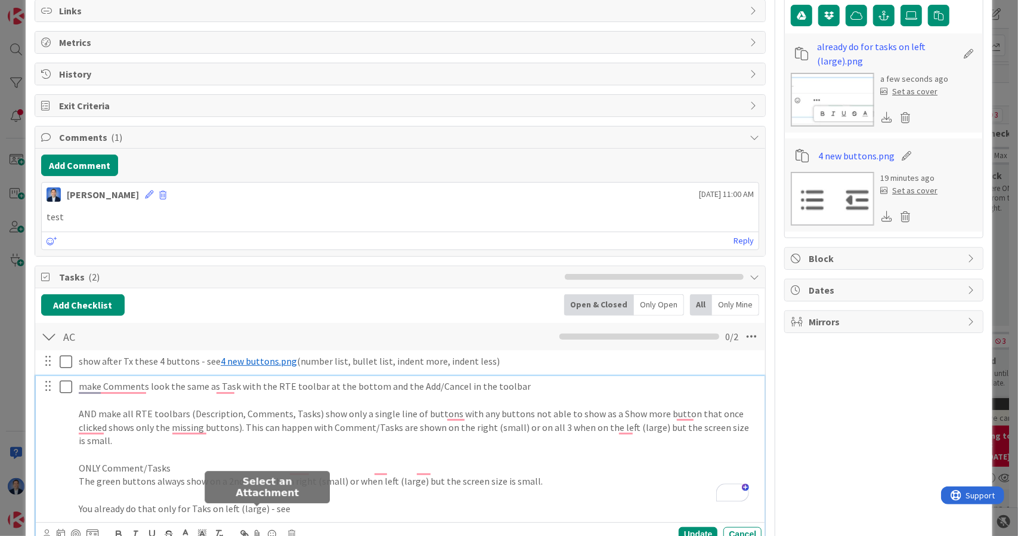
click at [258, 246] on icon at bounding box center [258, 533] width 14 height 17
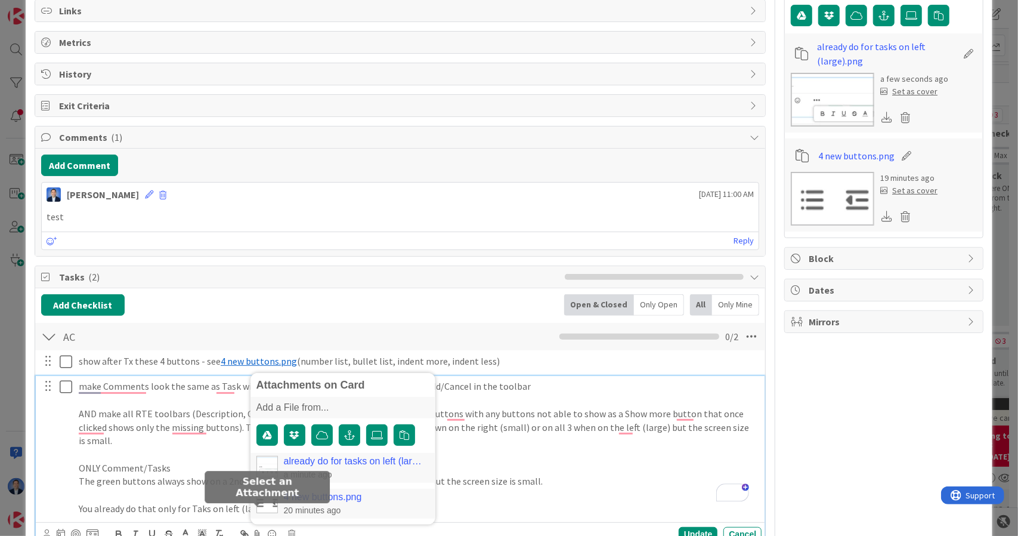
click at [332, 246] on div "already do for tasks on left (large).png a minute ago" at bounding box center [354, 468] width 140 height 24
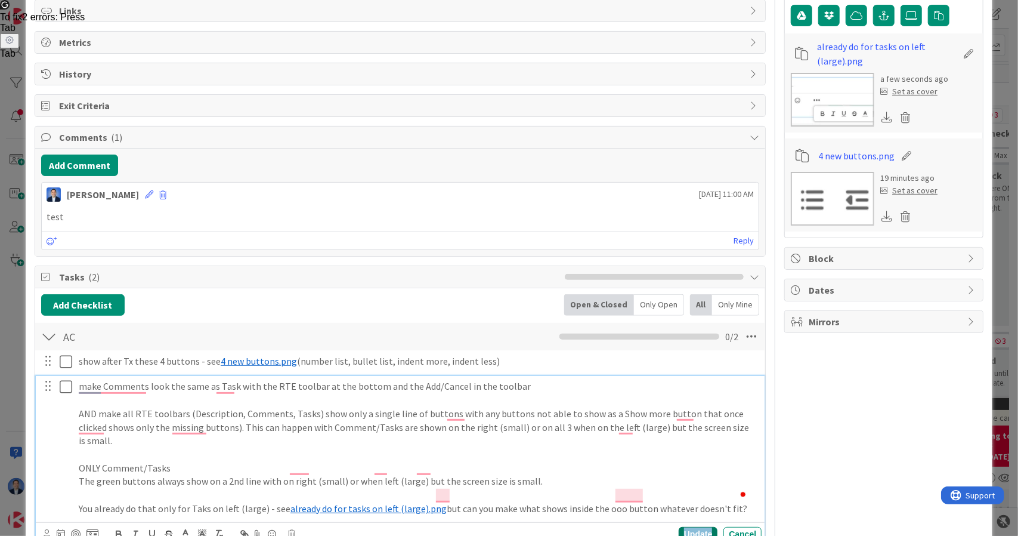
click at [510, 246] on div "Update" at bounding box center [698, 534] width 39 height 14
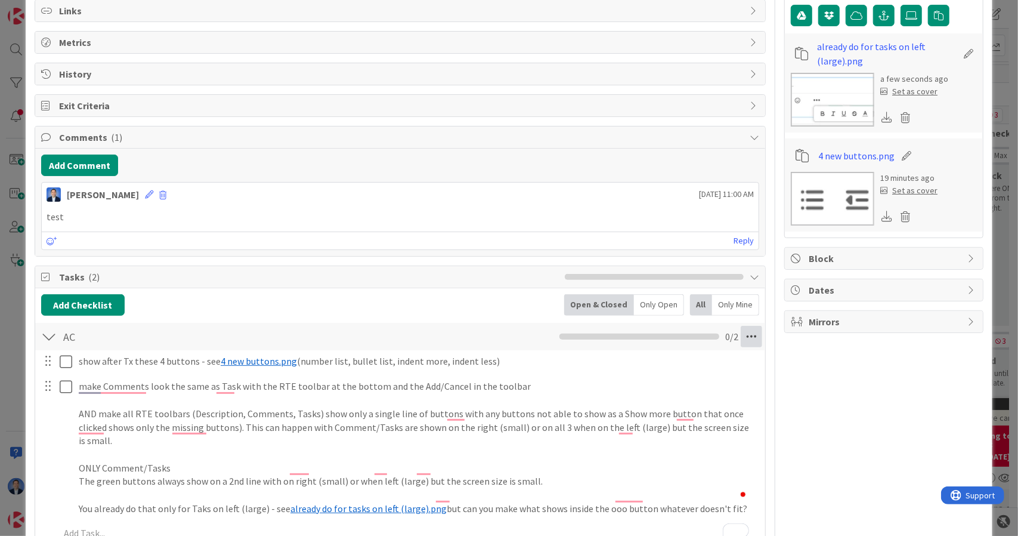
click at [510, 246] on icon at bounding box center [751, 336] width 21 height 21
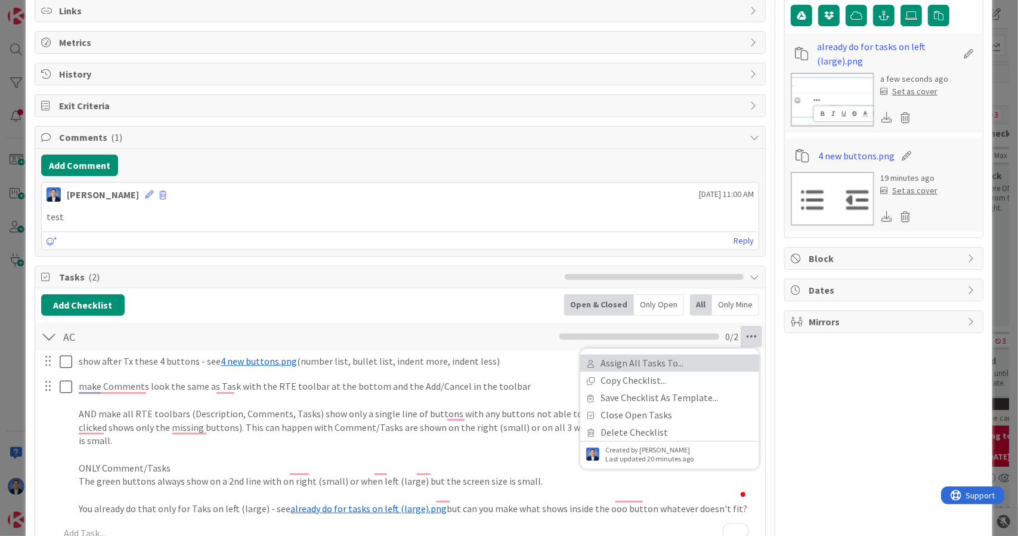
click at [510, 246] on link "Assign All Tasks To..." at bounding box center [669, 362] width 179 height 17
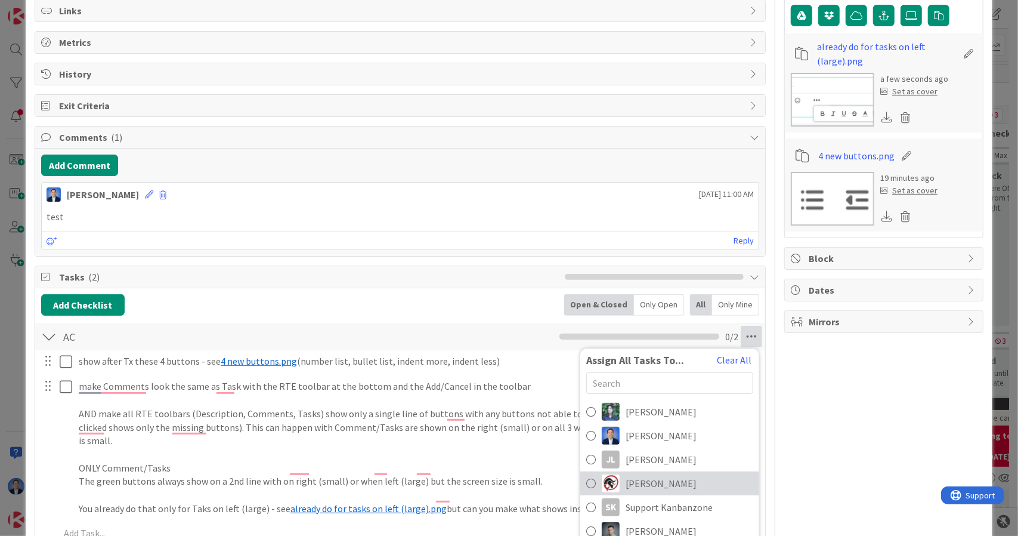
scroll to position [200, 0]
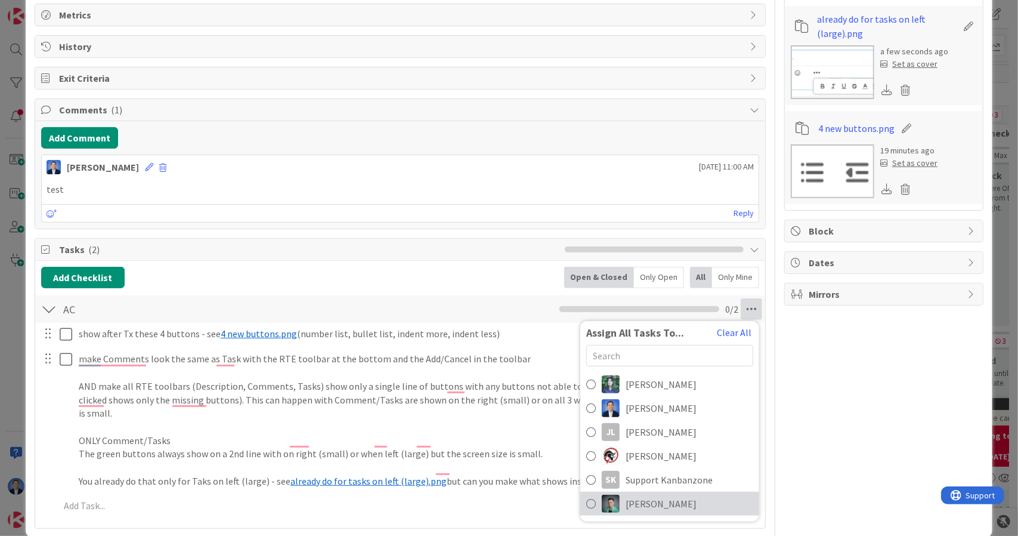
click at [510, 246] on span "[PERSON_NAME]" at bounding box center [661, 503] width 71 height 14
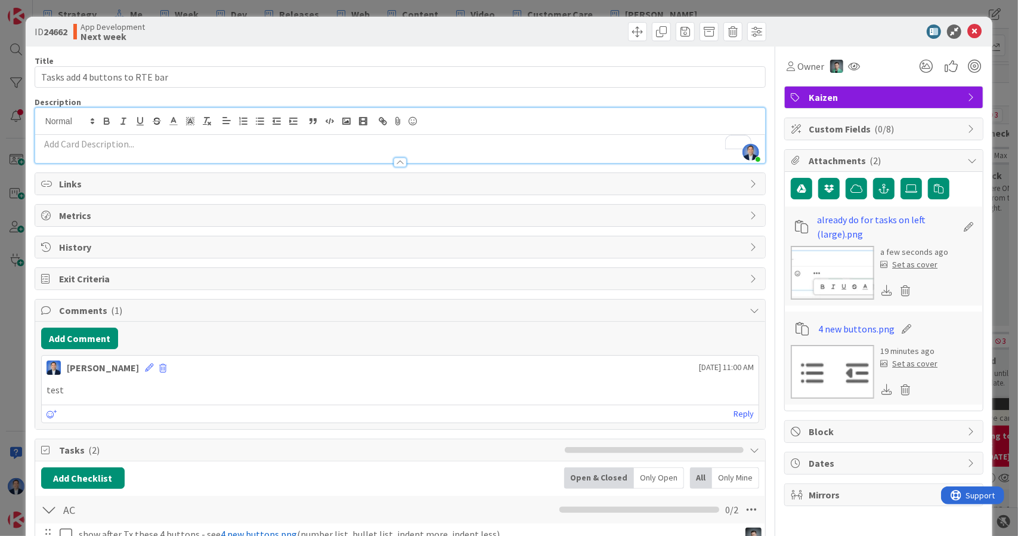
scroll to position [227, 0]
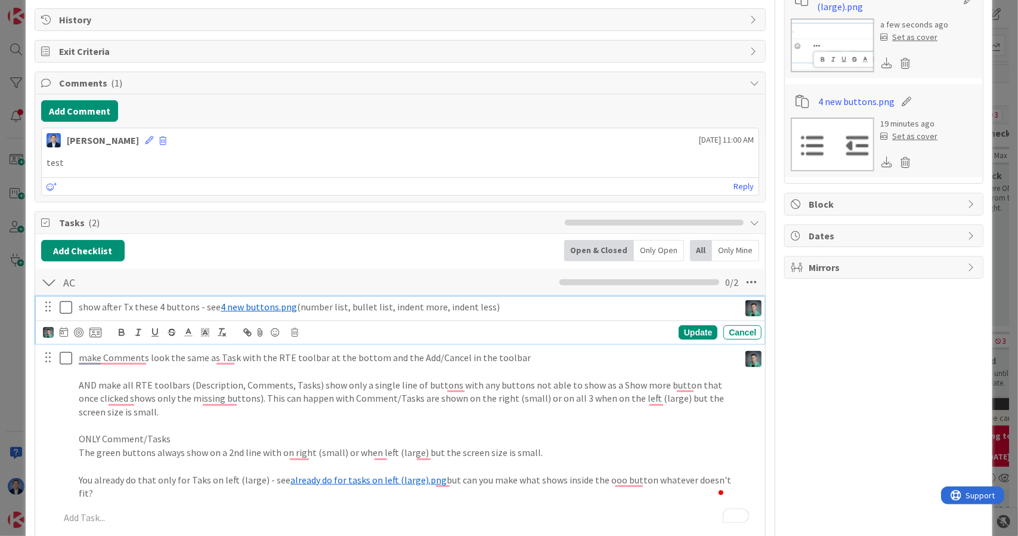
click at [77, 246] on div "show after Tx these 4 buttons - see ﻿ 4 new buttons.png ﻿ (number list, bullet …" at bounding box center [407, 306] width 666 height 21
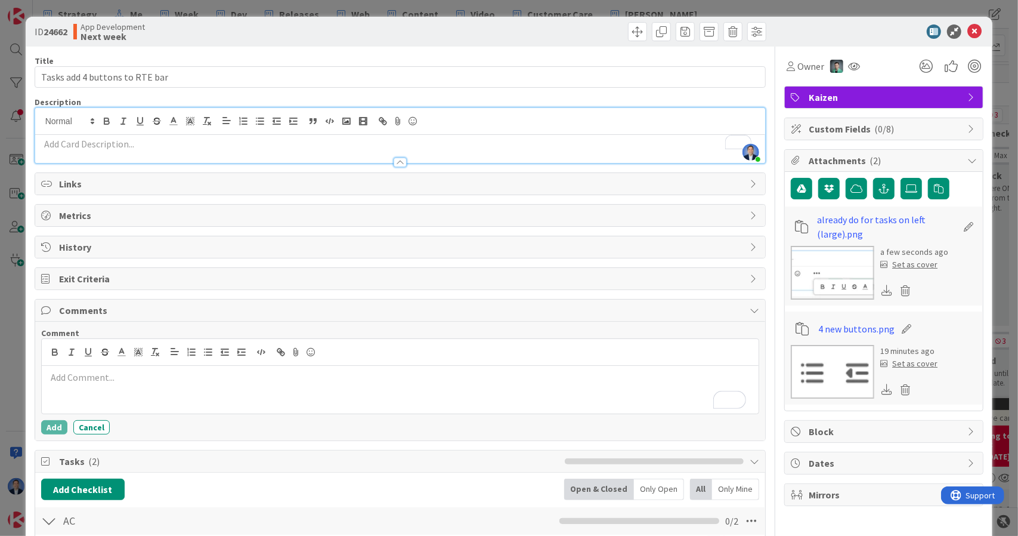
click at [482, 150] on div at bounding box center [400, 156] width 731 height 13
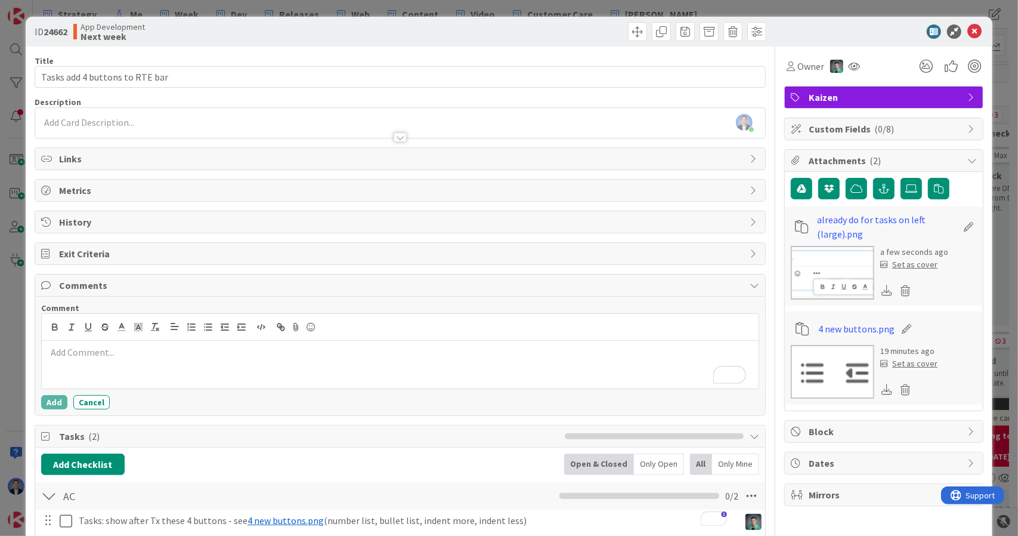
click at [397, 136] on div at bounding box center [400, 137] width 13 height 10
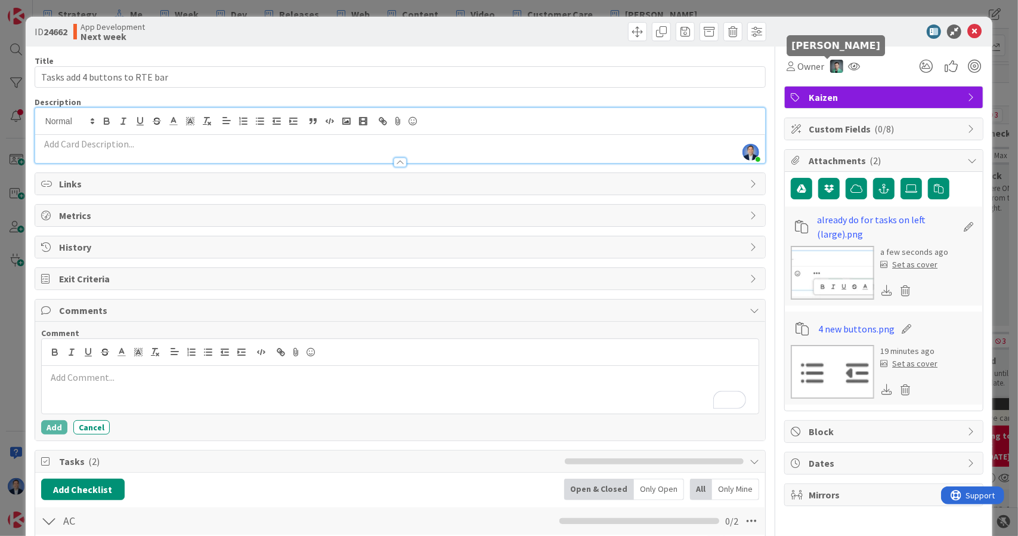
click at [830, 70] on img at bounding box center [836, 66] width 13 height 13
click at [809, 112] on link "Set as owner" at bounding box center [796, 107] width 94 height 19
click at [842, 64] on icon at bounding box center [847, 66] width 12 height 10
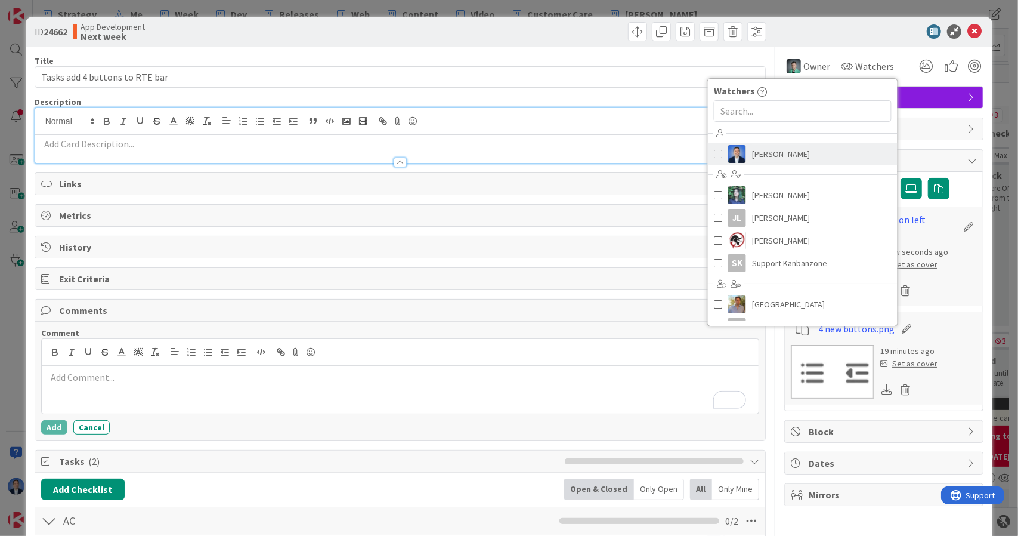
click at [792, 145] on span "[PERSON_NAME]" at bounding box center [781, 154] width 58 height 18
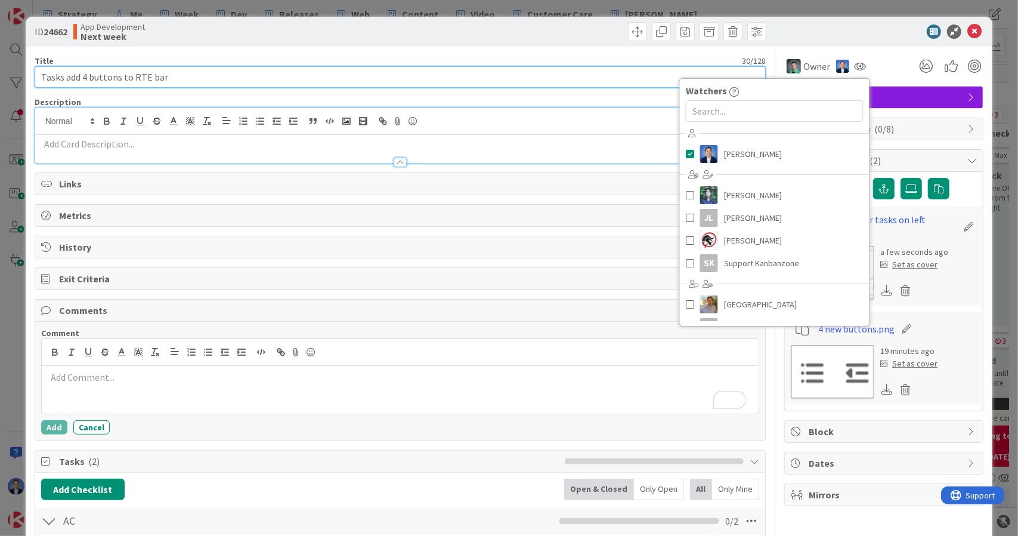
click at [252, 77] on input "Tasks add 4 buttons to RTE bar" at bounding box center [401, 76] width 732 height 21
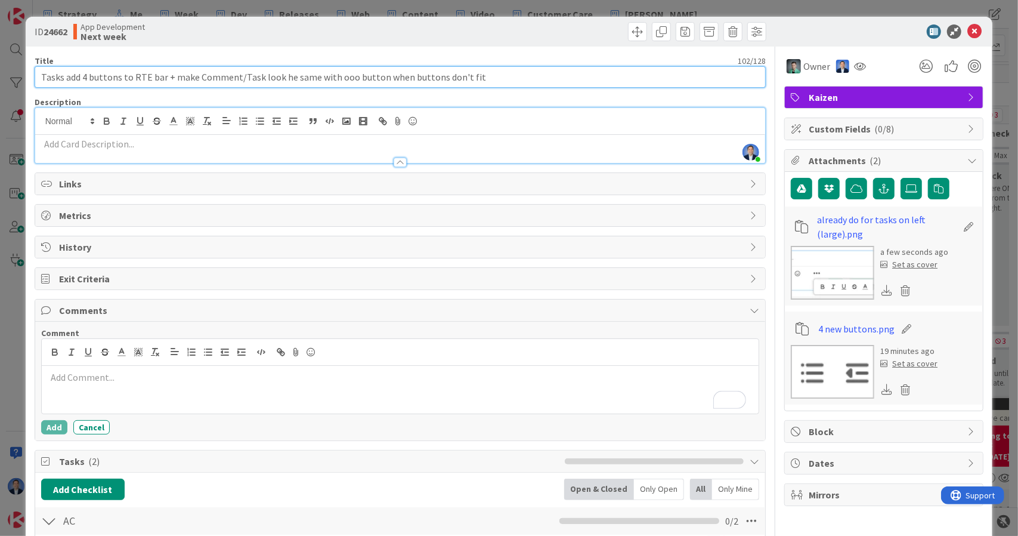
type input "Tasks add 4 buttons to RTE bar + make Comment/Task look he same with ooo button…"
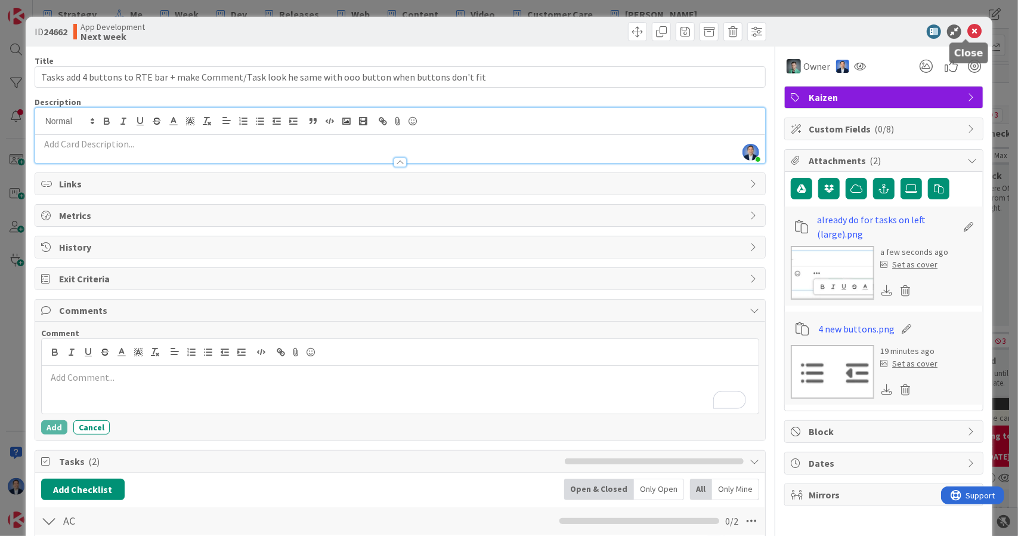
click at [967, 30] on icon at bounding box center [974, 31] width 14 height 14
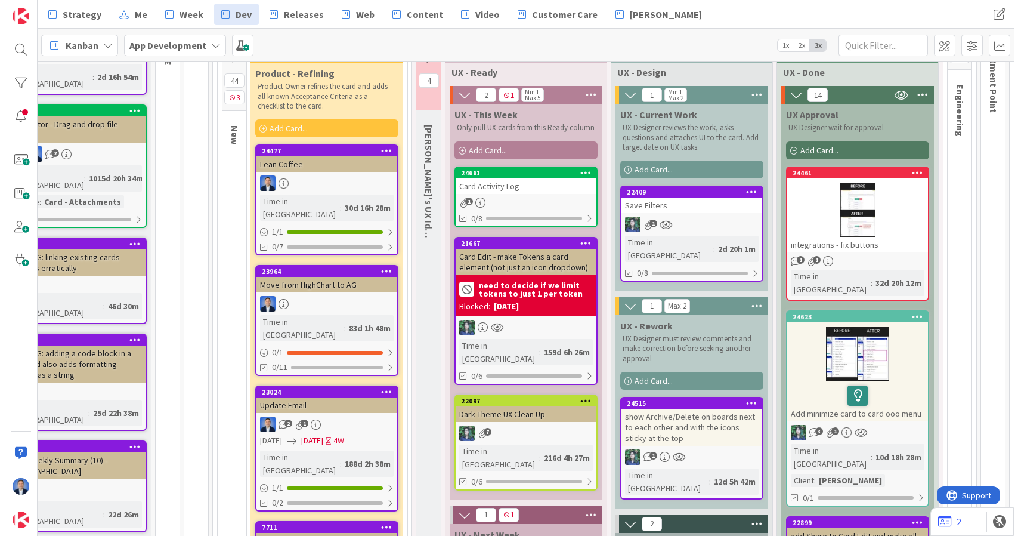
scroll to position [118, 72]
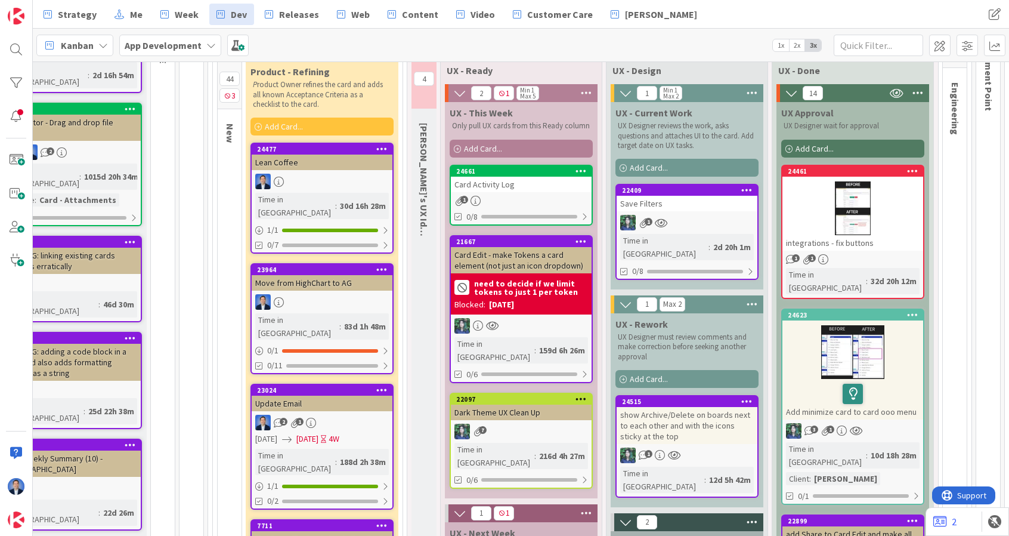
click at [533, 193] on div "24661 Card Activity Log 1 0/8" at bounding box center [521, 195] width 143 height 61
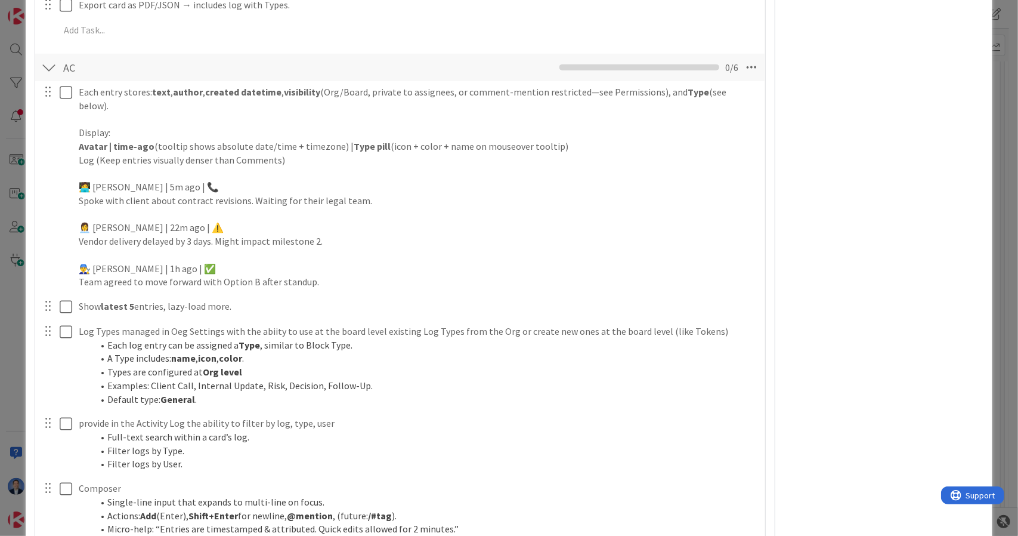
scroll to position [585, 0]
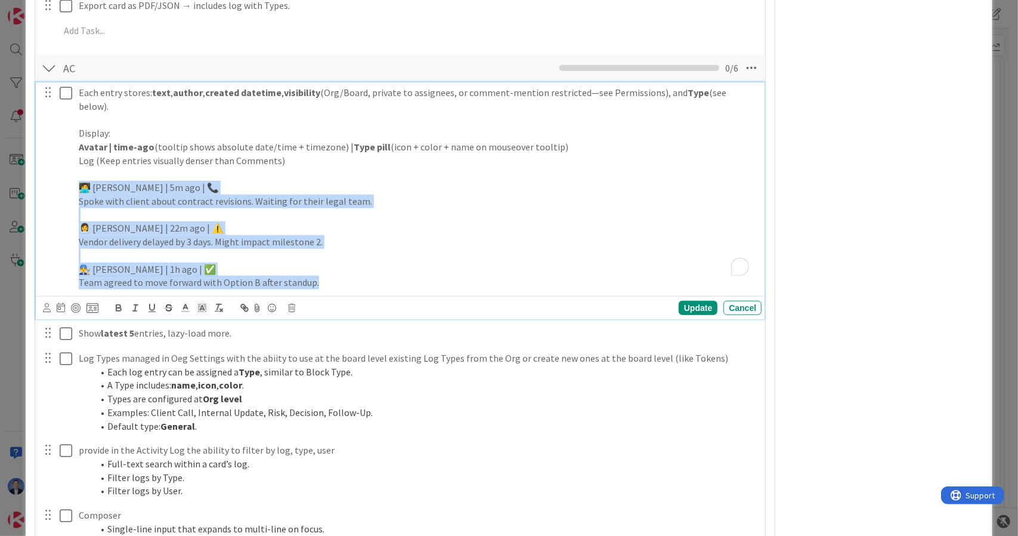
drag, startPoint x: 136, startPoint y: 217, endPoint x: 71, endPoint y: 166, distance: 82.4
click at [71, 166] on div "Each entry stores: text , author , created datetime , visibility (Org/Board, pr…" at bounding box center [402, 187] width 722 height 211
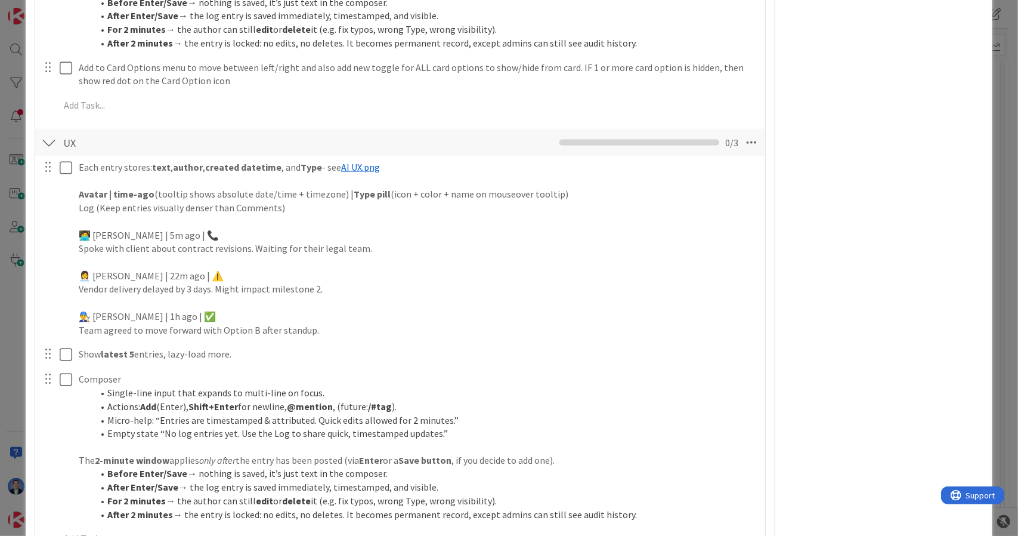
scroll to position [1105, 0]
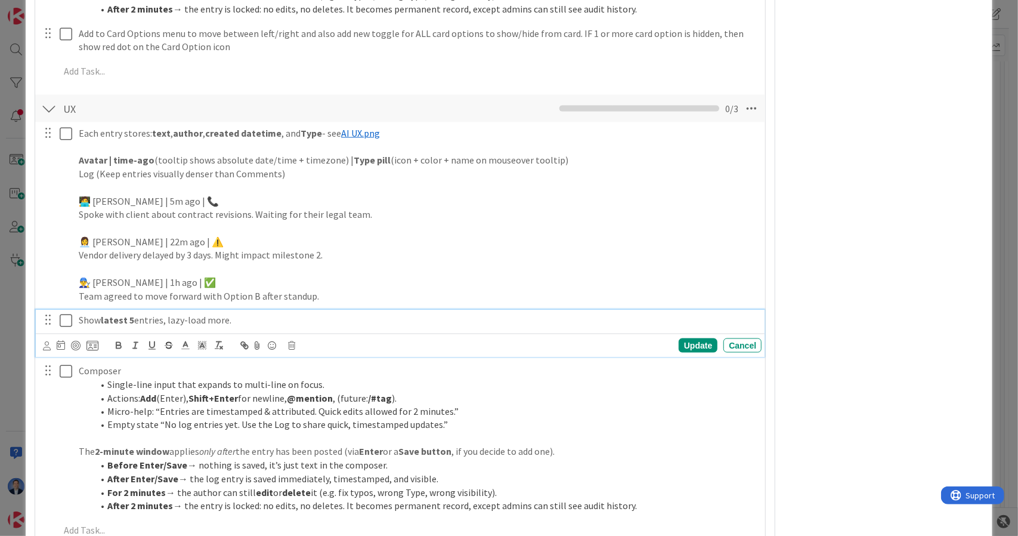
click at [173, 313] on p "Show latest 5 entries, lazy-load more." at bounding box center [418, 320] width 678 height 14
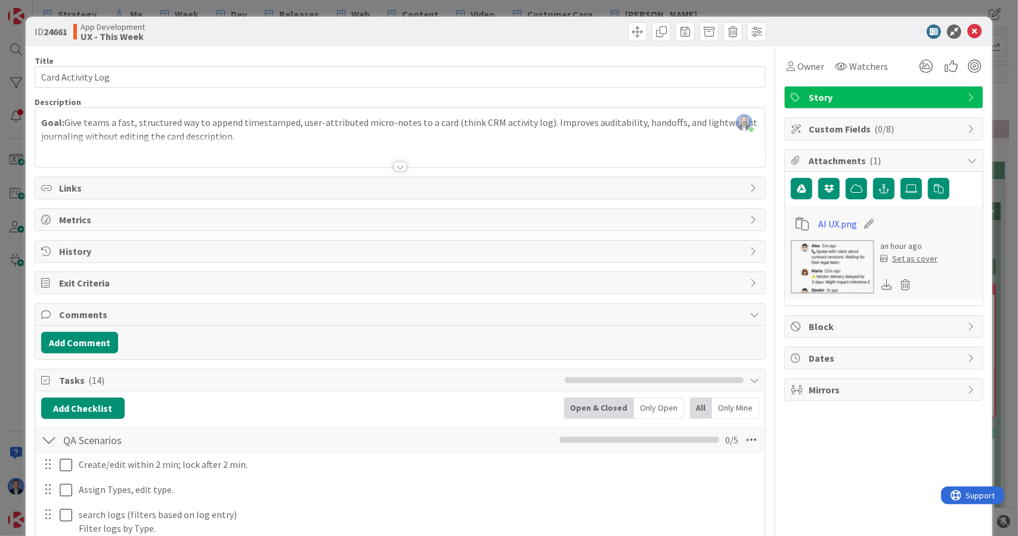
scroll to position [548, 0]
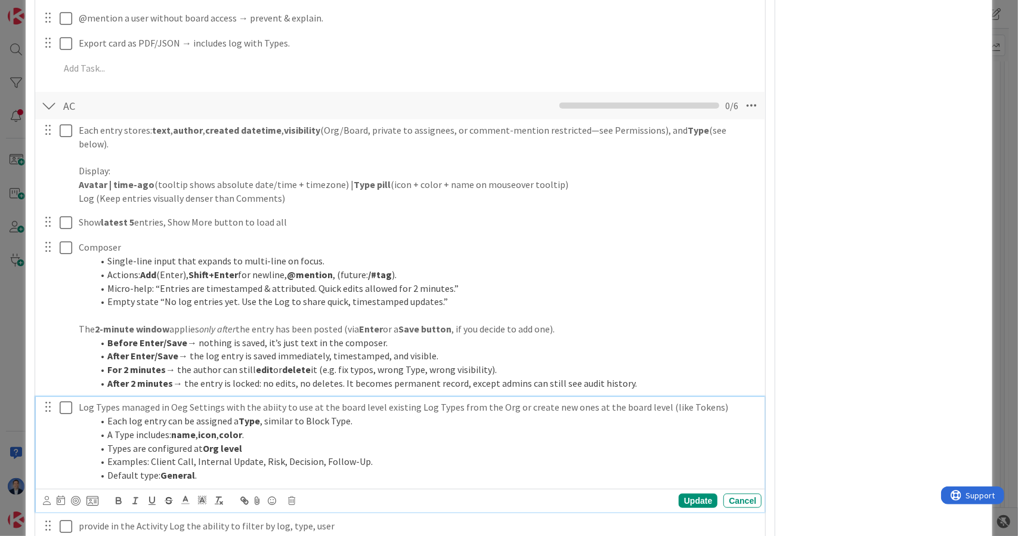
click at [178, 400] on p "Log Types managed in Oeg Settings with the abiity to use at the board level exi…" at bounding box center [418, 407] width 678 height 14
click at [178, 400] on p "Log Types managed in Og Settings with the abiity to use at the board level exis…" at bounding box center [418, 407] width 678 height 14
click at [78, 397] on div "Log Types managed in Ogr Settings with the ability to use at the board level ex…" at bounding box center [418, 441] width 688 height 88
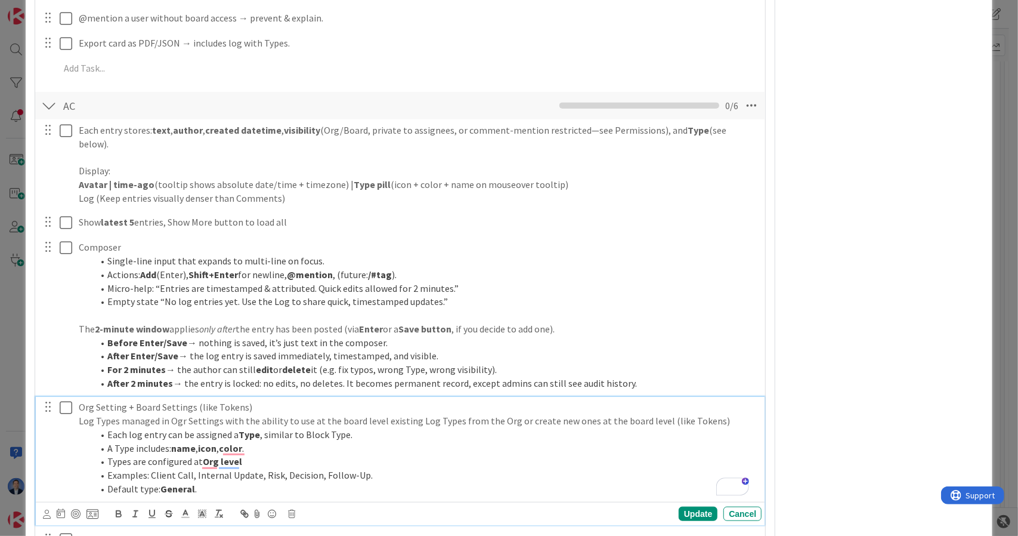
click at [225, 400] on p "Org Setting + Board Settings (like Tokens)" at bounding box center [418, 407] width 678 height 14
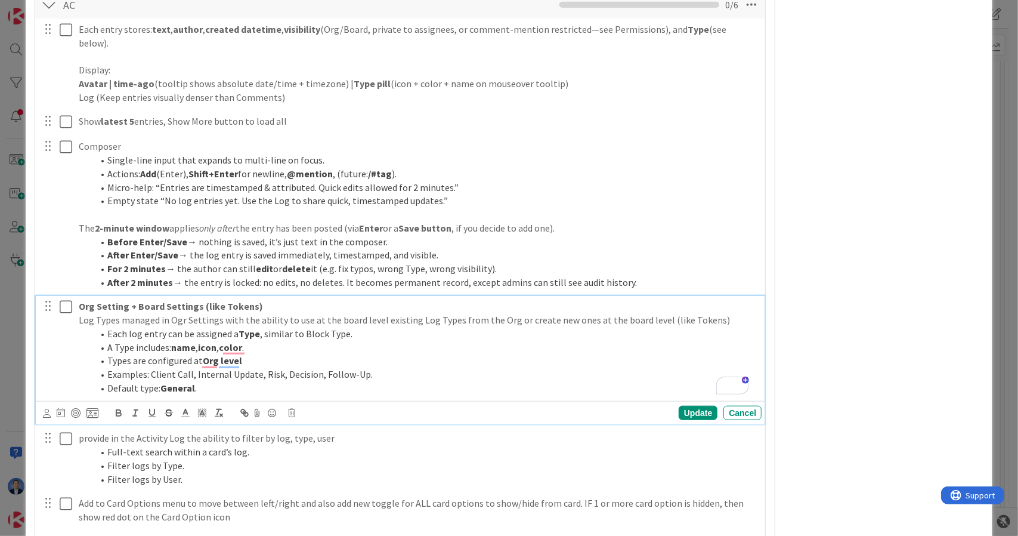
click at [412, 341] on li "A Type includes: name , icon , color ." at bounding box center [425, 348] width 664 height 14
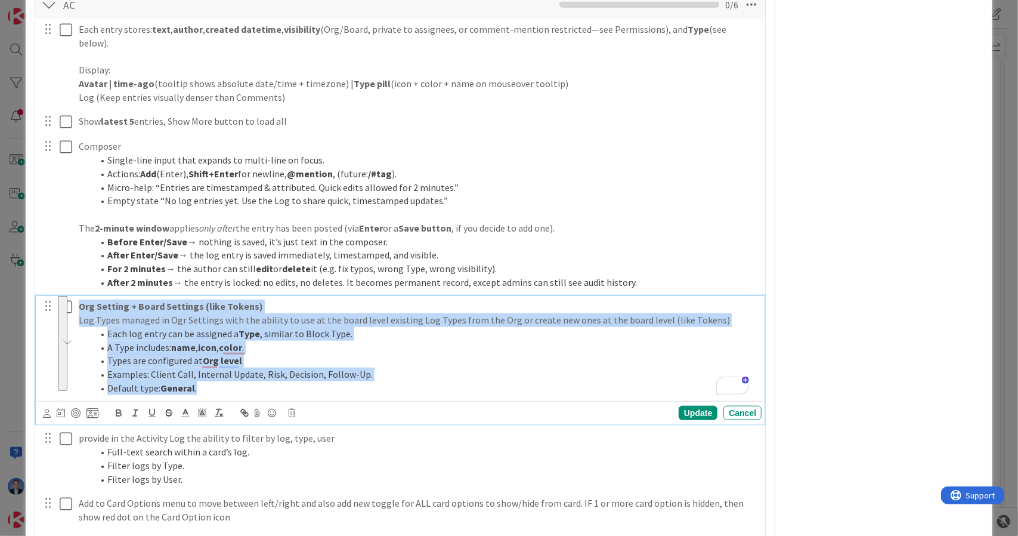
copy div "Org Setting + Board Settings (like Tokens) Log Types managed in Ogr Settings wi…"
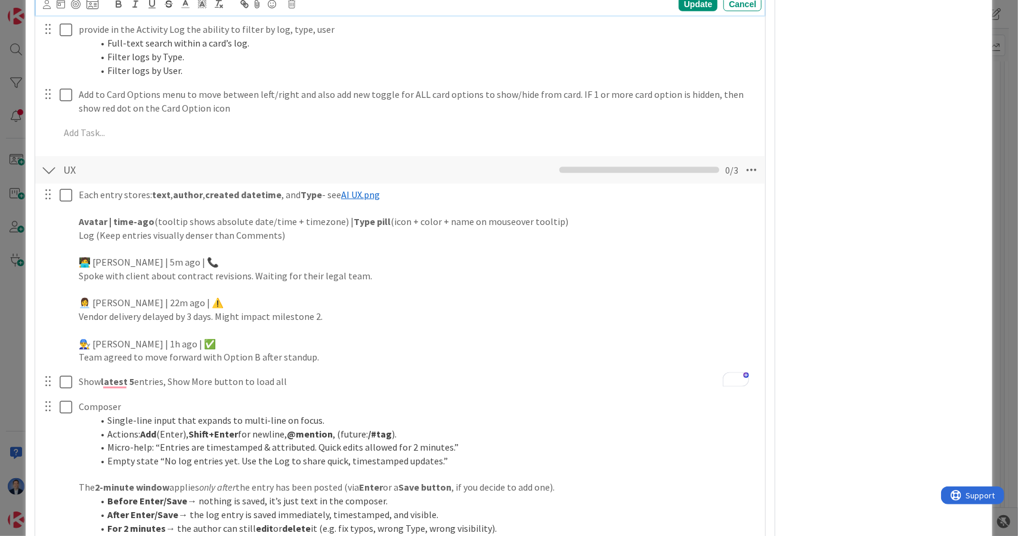
scroll to position [1118, 0]
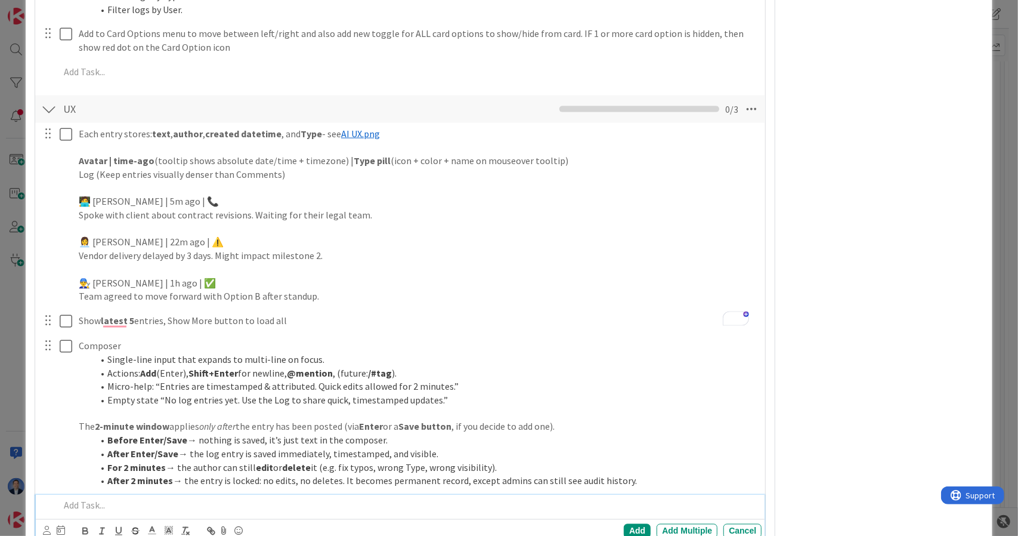
click at [118, 499] on p at bounding box center [409, 506] width 698 height 14
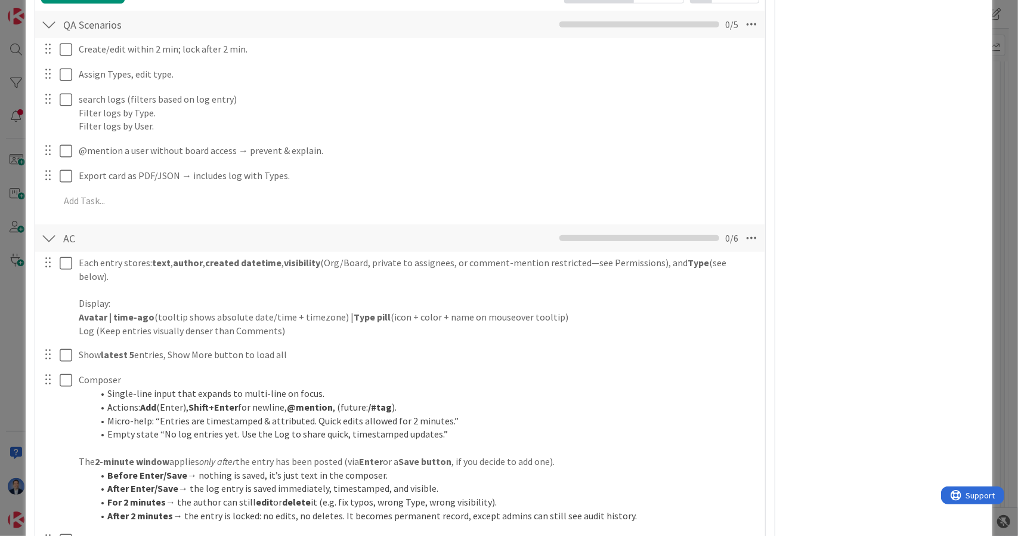
scroll to position [414, 0]
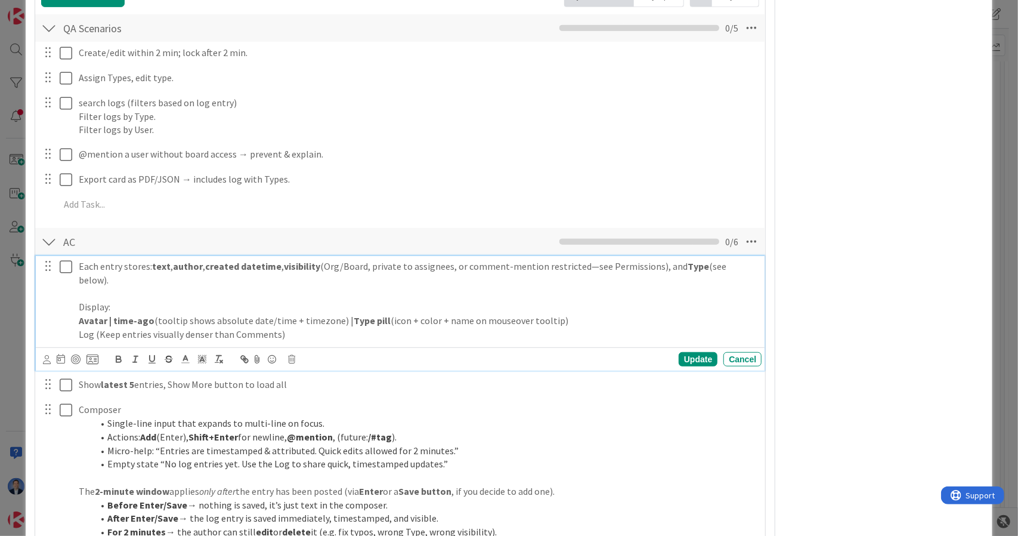
click at [607, 287] on p "To enrich screen reader interactions, please activate Accessibility in Grammarl…" at bounding box center [418, 294] width 678 height 14
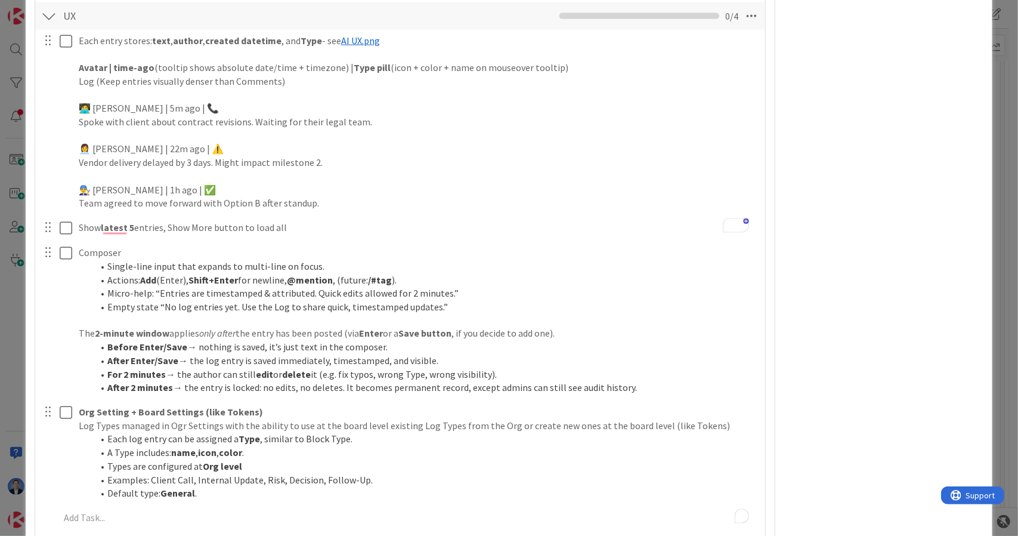
scroll to position [1224, 0]
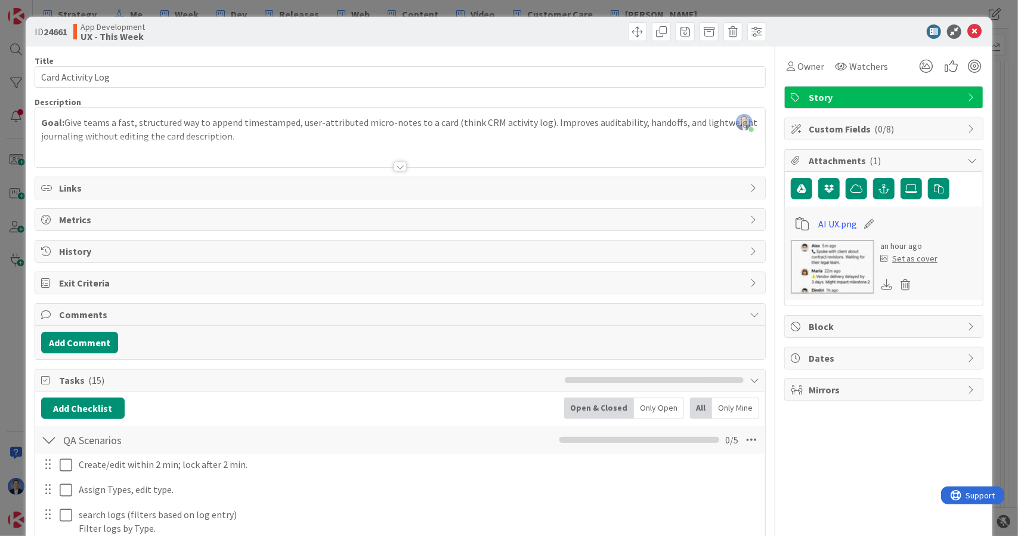
scroll to position [1224, 0]
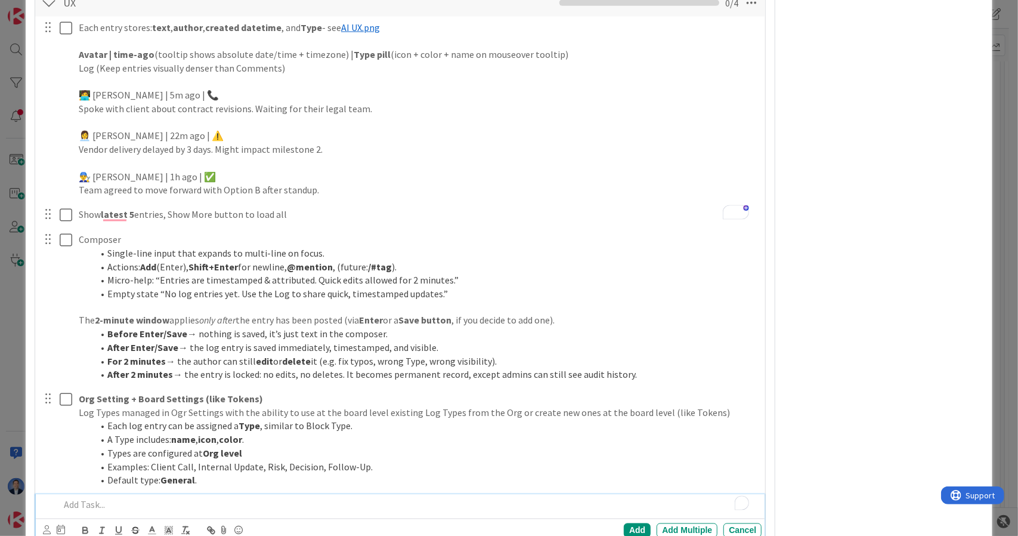
click at [141, 498] on p "To enrich screen reader interactions, please activate Accessibility in Grammarl…" at bounding box center [409, 505] width 698 height 14
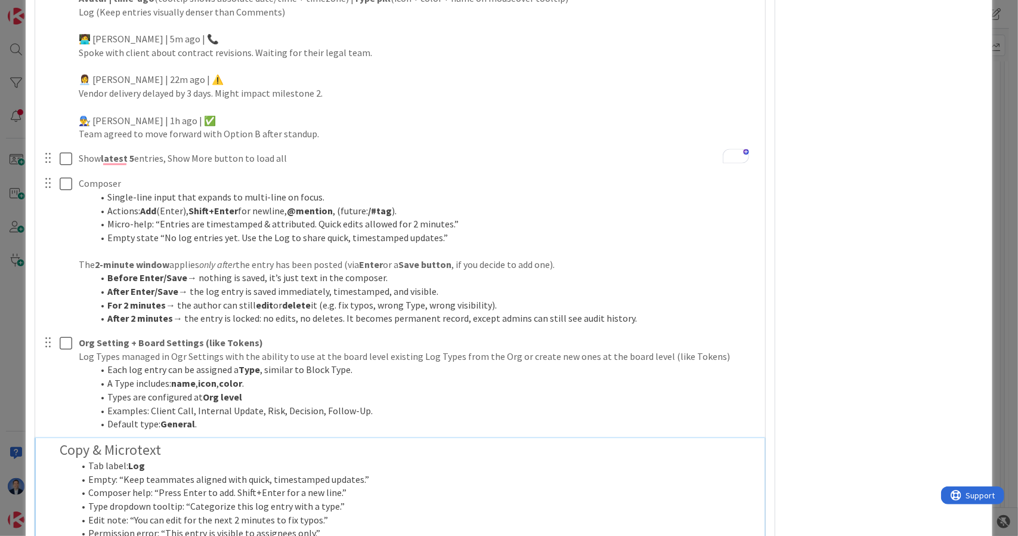
click at [126, 442] on h2 "Copy & Microtext" at bounding box center [409, 450] width 698 height 17
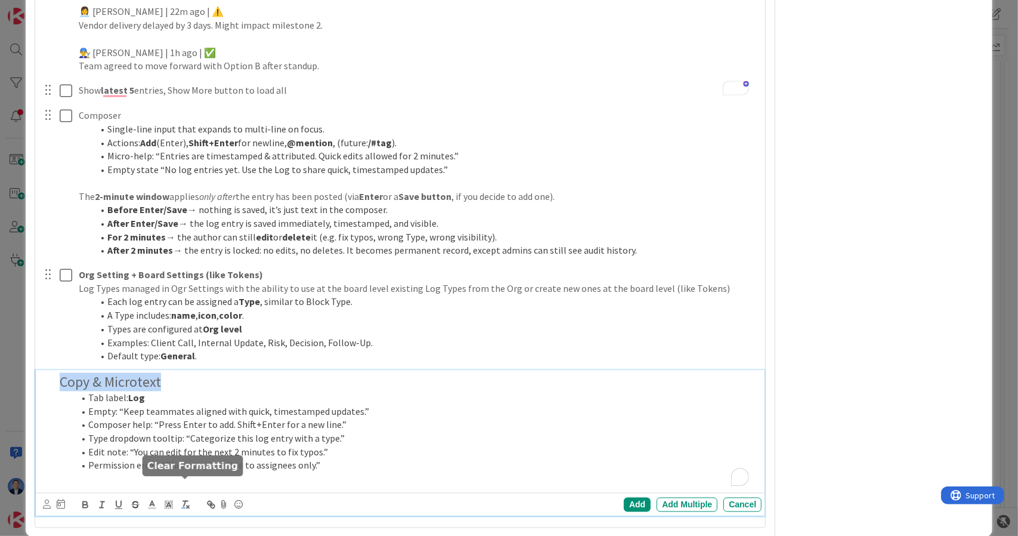
click at [184, 501] on line "button" at bounding box center [185, 503] width 2 height 5
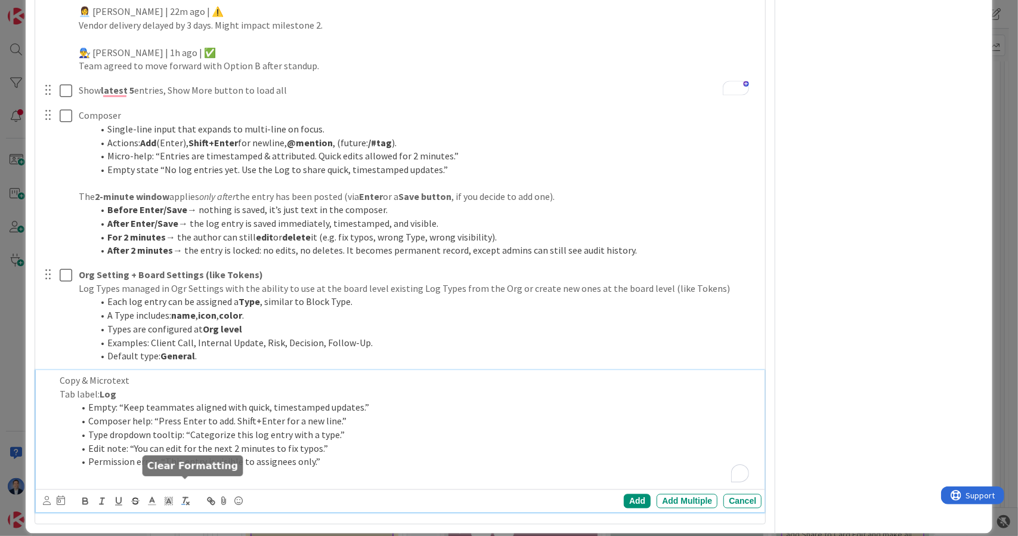
scroll to position [1318, 0]
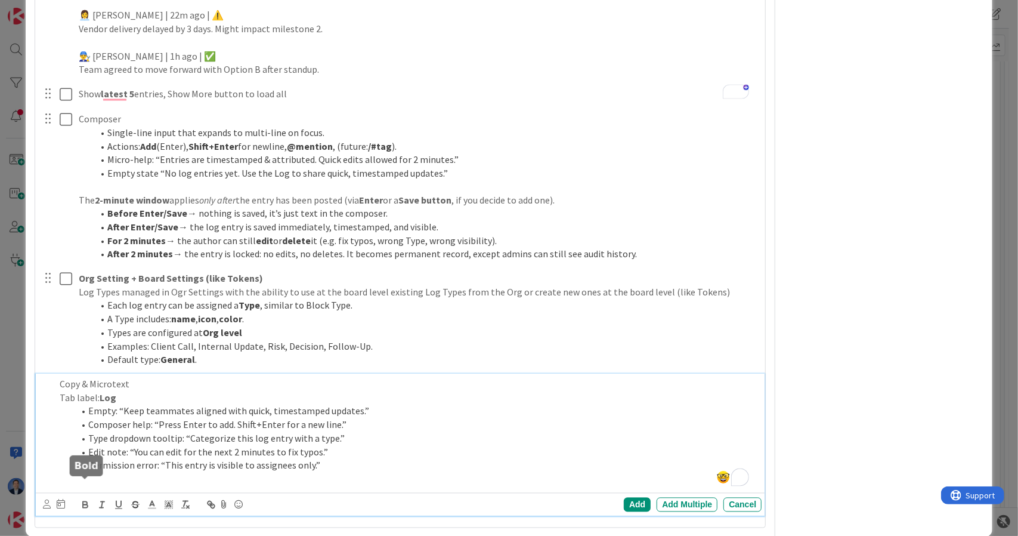
click at [87, 505] on icon "button" at bounding box center [85, 506] width 5 height 3
click at [91, 391] on p "Tab label: Log" at bounding box center [409, 398] width 698 height 14
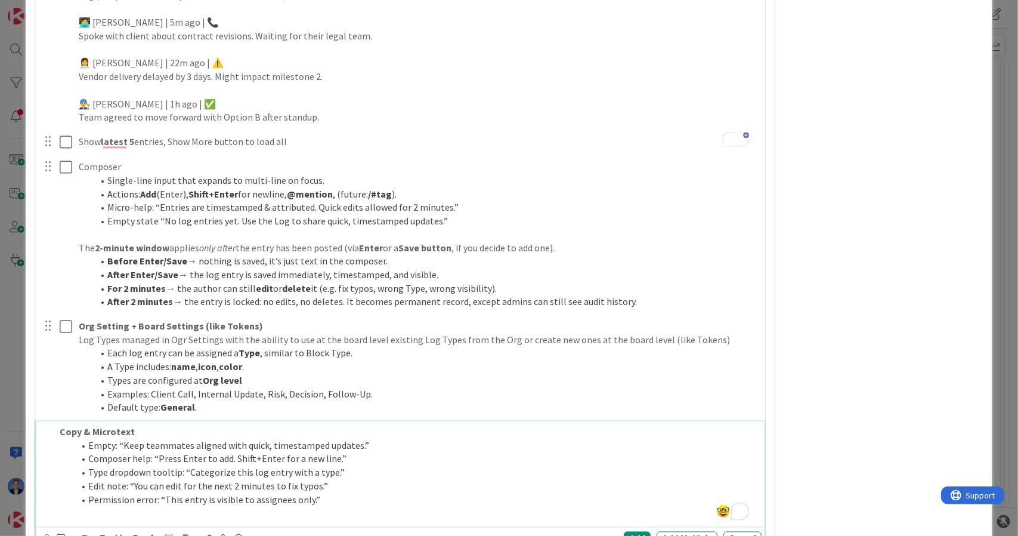
scroll to position [1269, 0]
click at [167, 440] on li "Empty: “Keep teammates aligned with quick, timestamped updates.”" at bounding box center [416, 447] width 684 height 14
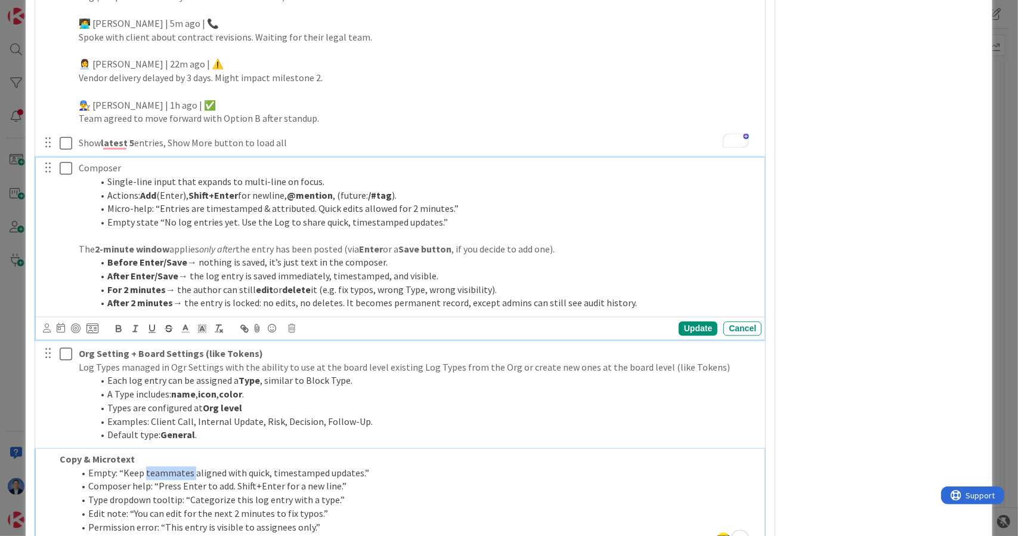
click at [166, 215] on li "Empty state “No log entries yet. Use the Log to share quick, timestamped update…" at bounding box center [425, 222] width 664 height 14
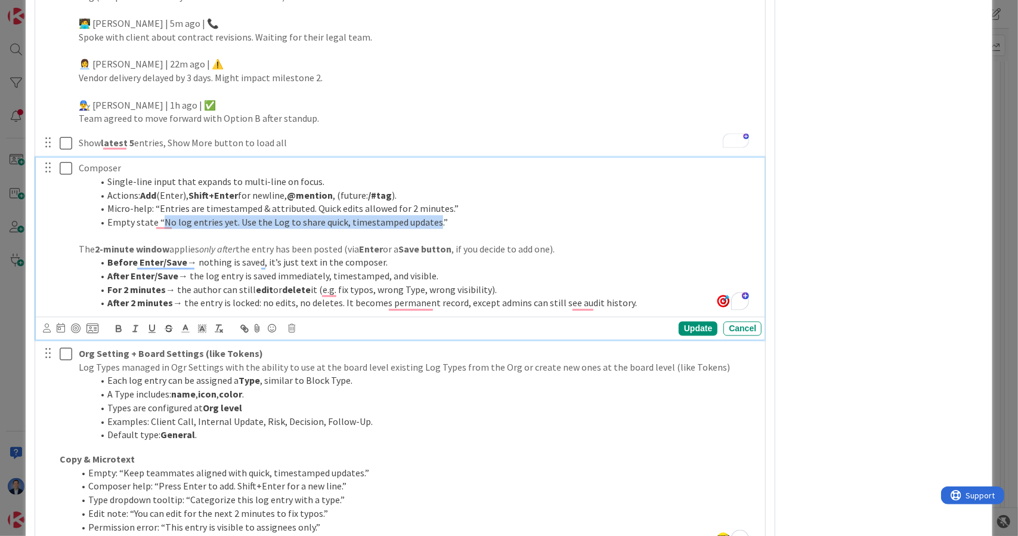
drag, startPoint x: 166, startPoint y: 205, endPoint x: 408, endPoint y: 202, distance: 242.2
click at [408, 215] on li "Empty state “No log entries yet. Use the Log to share quick, timestamped update…" at bounding box center [425, 222] width 664 height 14
copy li "No log entries yet. Use the Log to share quick, timestamped updates"
click at [128, 466] on li "Empty: “Keep teammates aligned with quick, timestamped updates.”" at bounding box center [416, 473] width 684 height 14
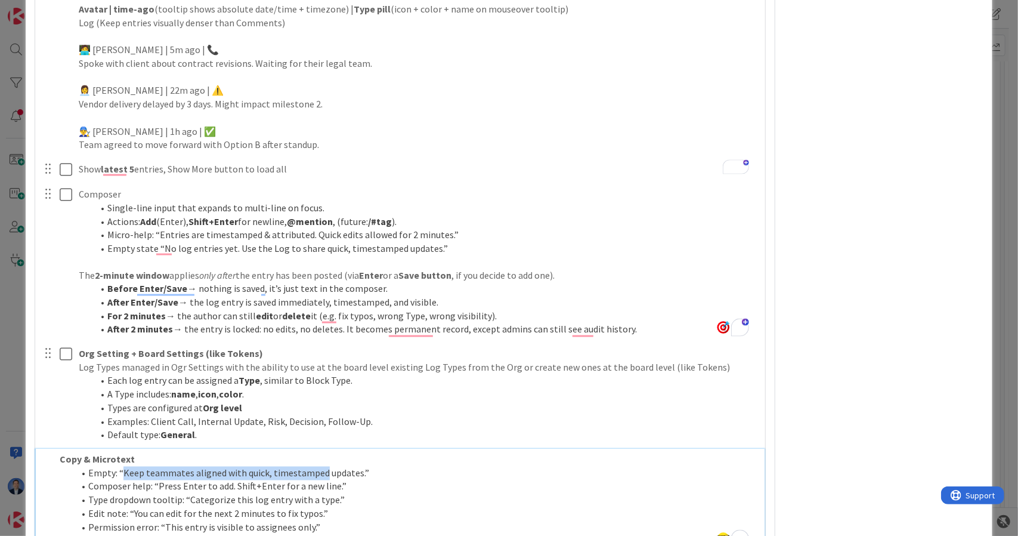
drag, startPoint x: 128, startPoint y: 456, endPoint x: 287, endPoint y: 459, distance: 159.9
click at [287, 466] on li "Empty: “Keep teammates aligned with quick, timestamped updates.”" at bounding box center [416, 473] width 684 height 14
click at [137, 466] on li "Empty: “Keep teammates aligned with quick, timestamped updates.”" at bounding box center [416, 473] width 684 height 14
drag, startPoint x: 137, startPoint y: 453, endPoint x: 346, endPoint y: 450, distance: 209.4
click at [346, 466] on li "Empty: “Keep teammates aligned with quick, timestamped updates.”" at bounding box center [416, 473] width 684 height 14
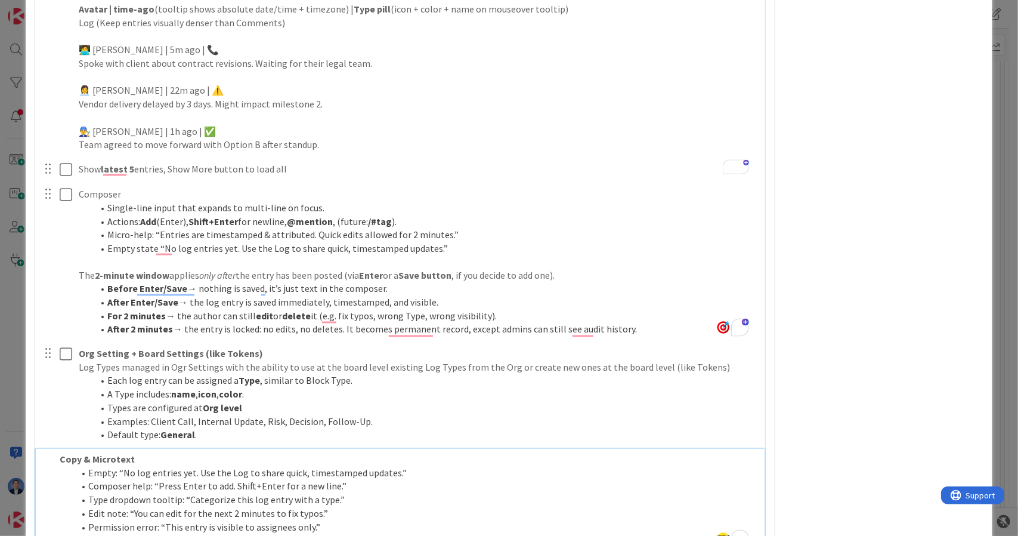
click at [156, 493] on li "Type dropdown tooltip: “Categorize this log entry with a type.”" at bounding box center [416, 500] width 684 height 14
click at [172, 493] on li "Type dropdown tooltip: “Categorize this log entry with a type.”" at bounding box center [416, 500] width 684 height 14
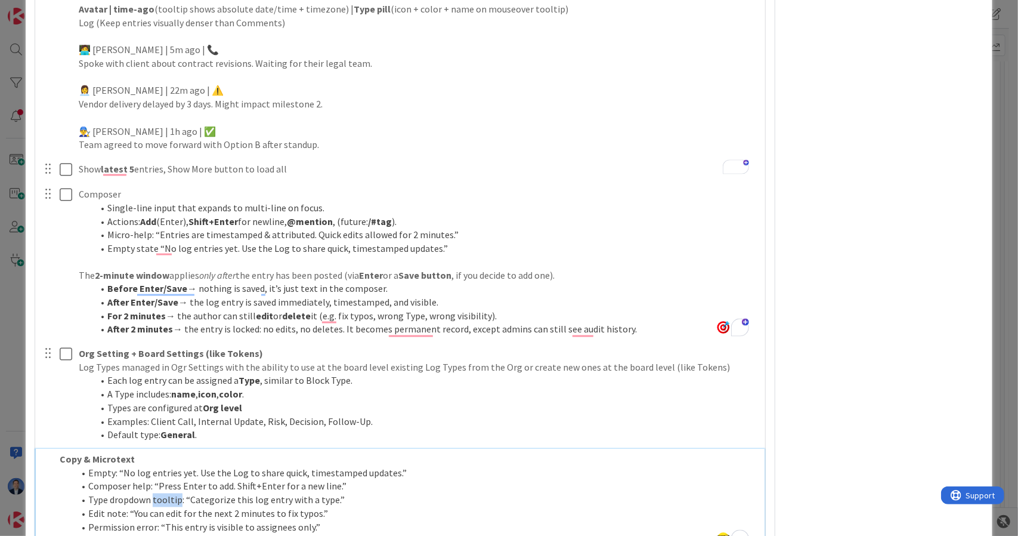
click at [172, 493] on li "Type dropdown tooltip: “Categorize this log entry with a type.”" at bounding box center [416, 500] width 684 height 14
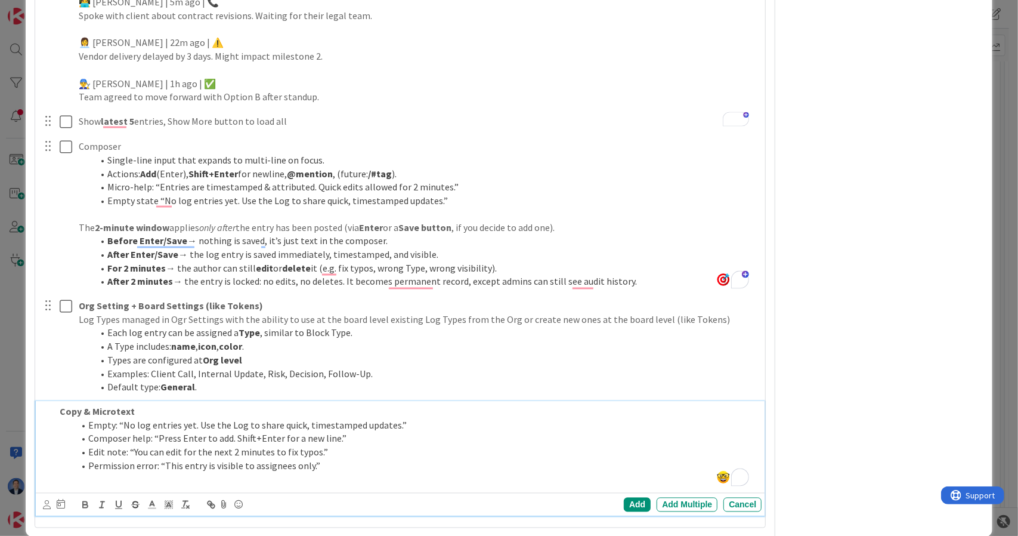
click at [260, 459] on li "Permission error: “This entry is visible to assignees only.”" at bounding box center [416, 466] width 684 height 14
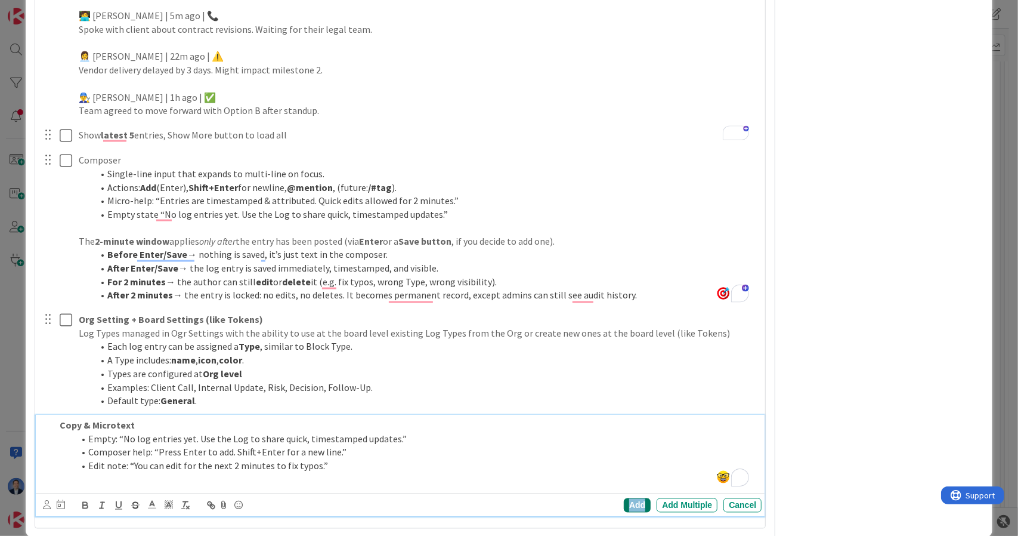
click at [624, 498] on div "Add" at bounding box center [637, 505] width 27 height 14
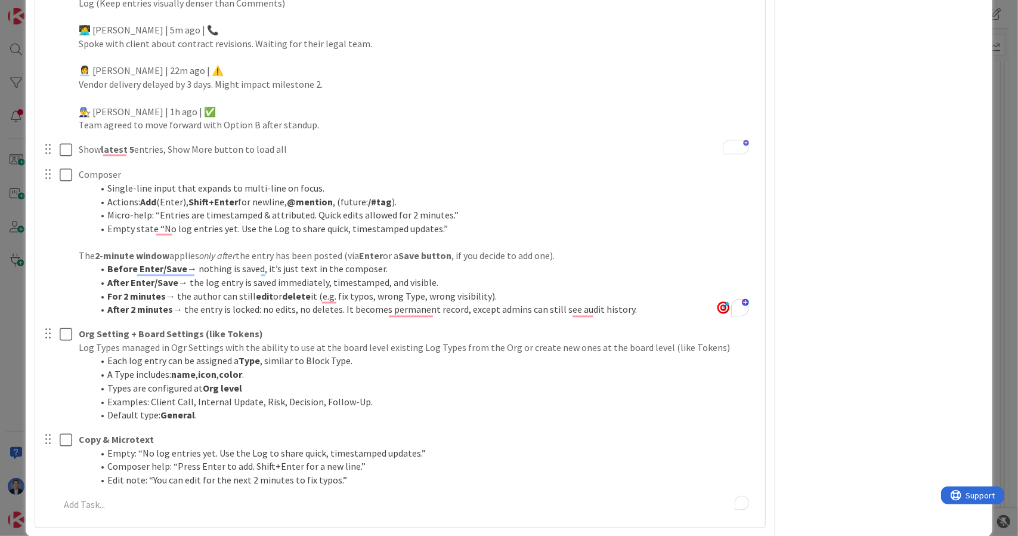
scroll to position [1144, 0]
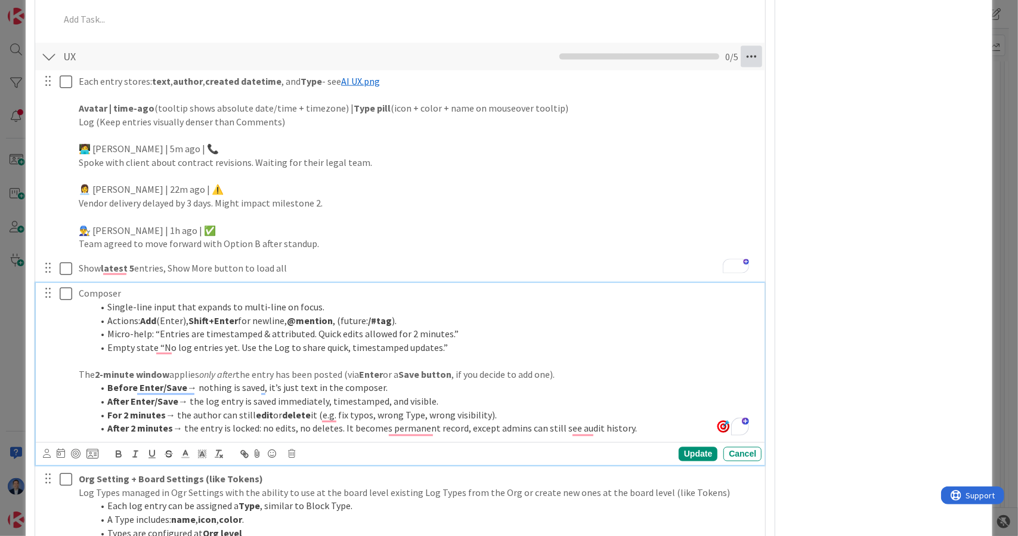
drag, startPoint x: 367, startPoint y: 332, endPoint x: 745, endPoint y: 39, distance: 478.2
click at [745, 46] on icon at bounding box center [751, 56] width 21 height 21
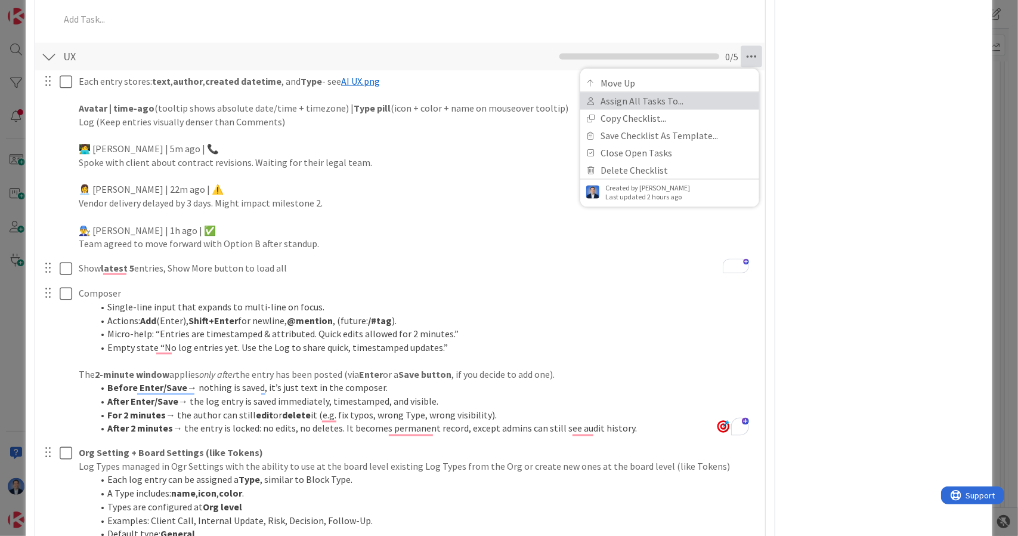
click at [687, 92] on link "Assign All Tasks To..." at bounding box center [669, 100] width 179 height 17
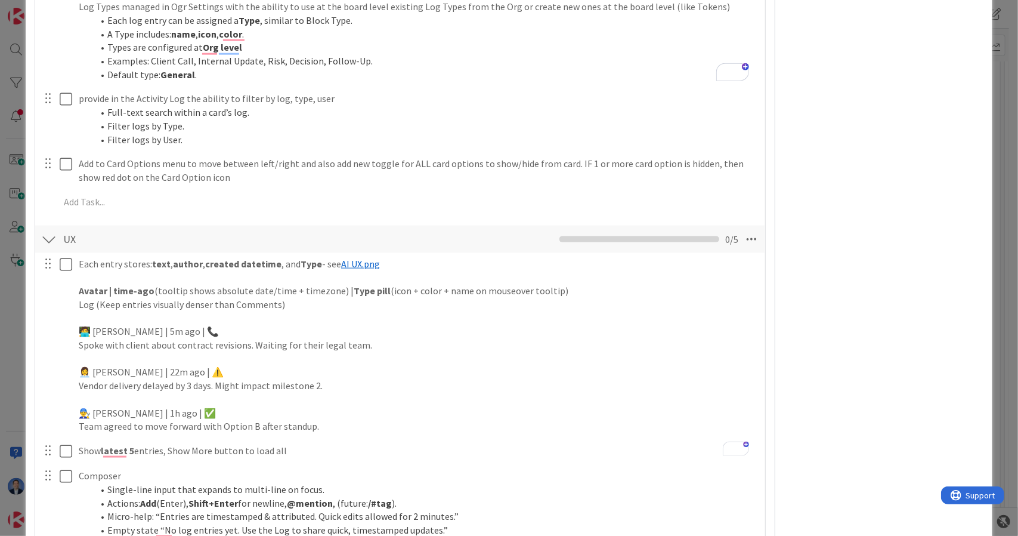
scroll to position [946, 0]
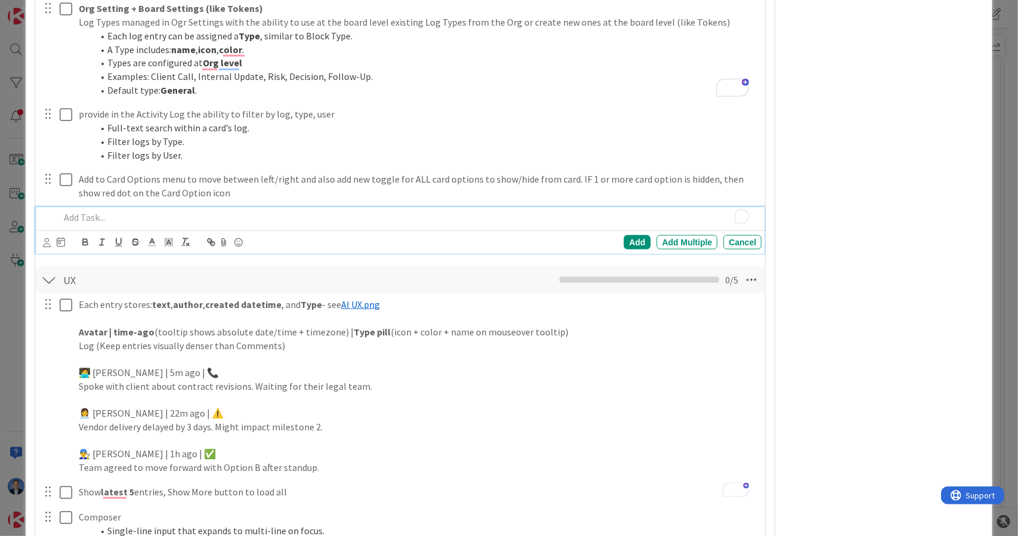
click at [138, 211] on p "To enrich screen reader interactions, please activate Accessibility in Grammarl…" at bounding box center [409, 218] width 698 height 14
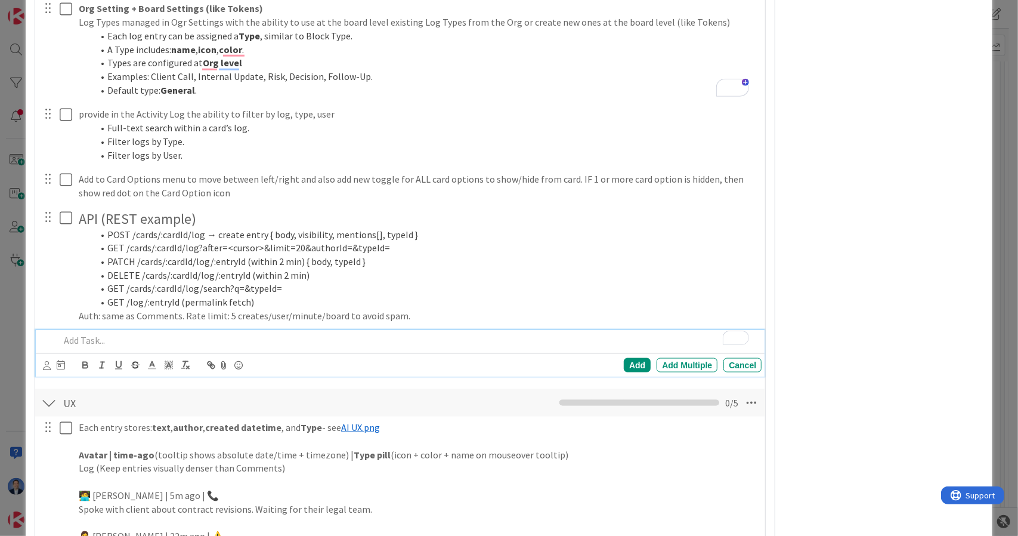
scroll to position [1069, 0]
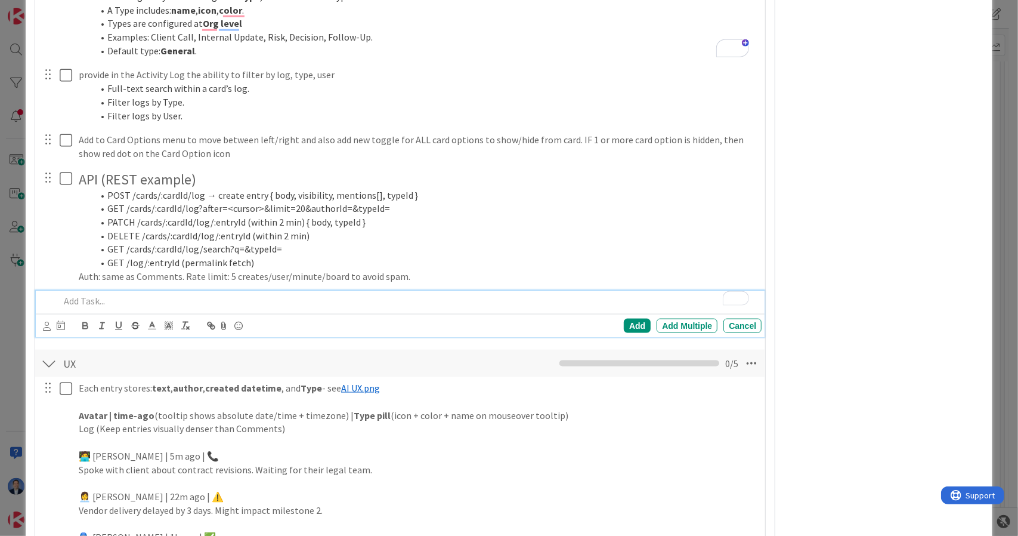
scroll to position [870, 0]
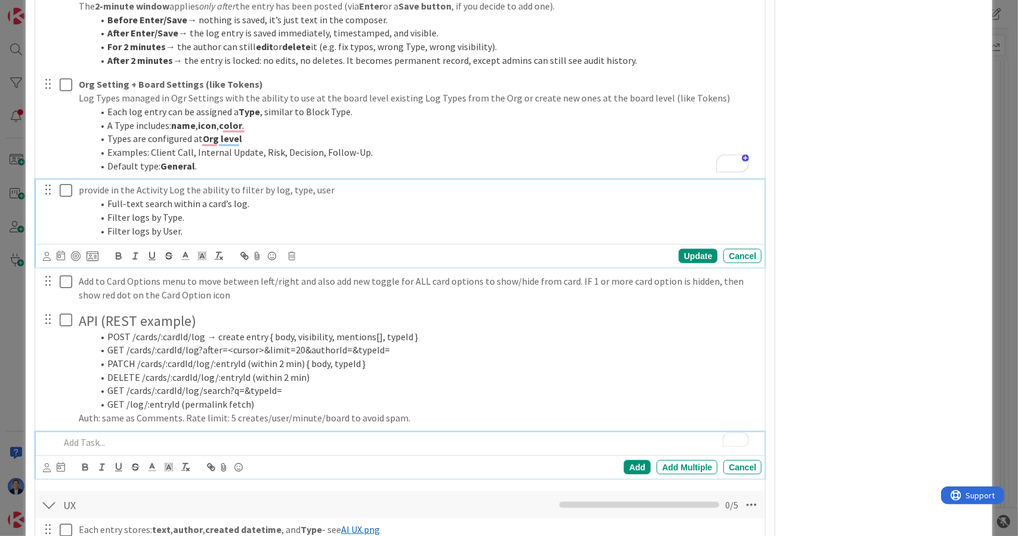
click at [199, 197] on li "Full-text search within a card’s log." at bounding box center [425, 204] width 664 height 14
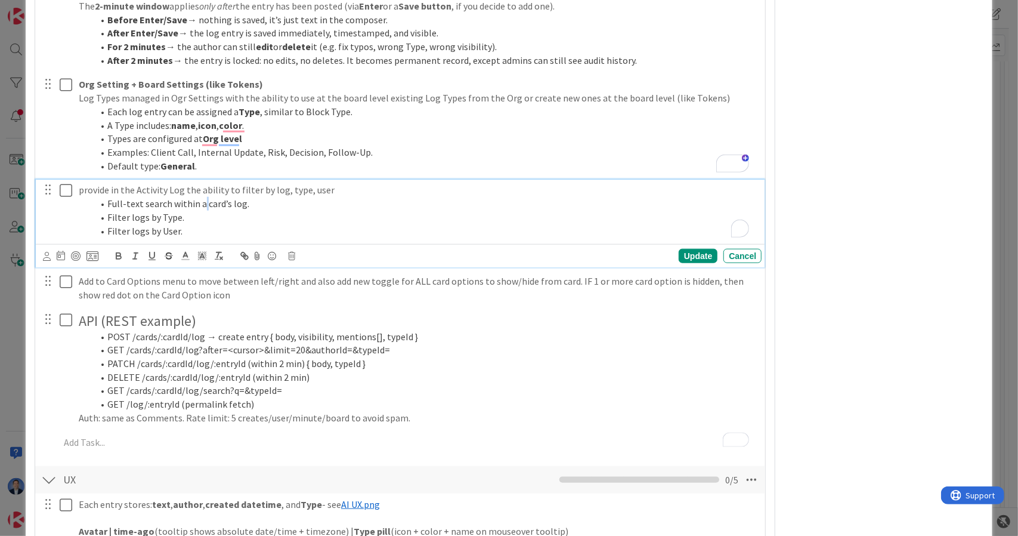
click at [199, 197] on li "Full-text search within a card’s log." at bounding box center [425, 204] width 664 height 14
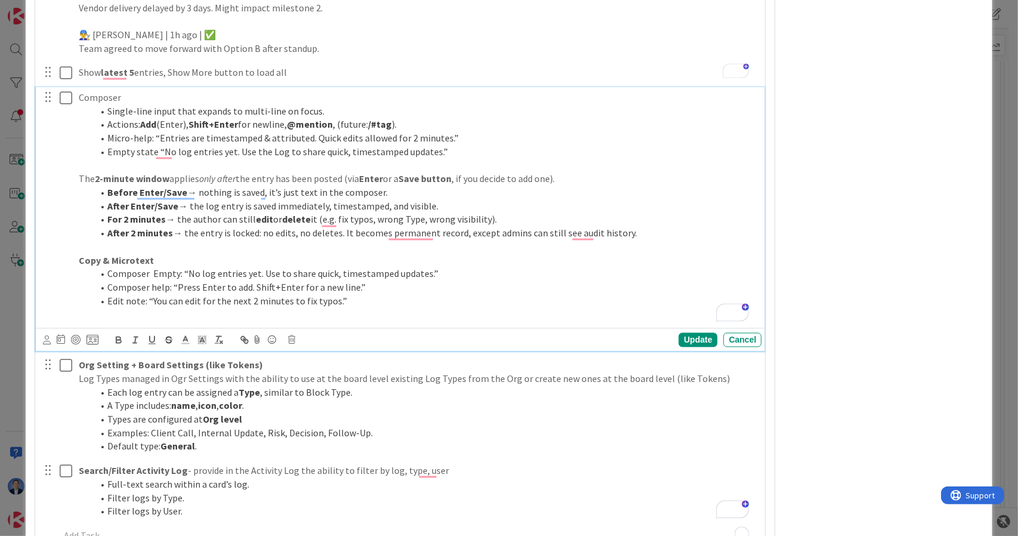
click at [274, 132] on li "Micro-help: “Entries are timestamped & attributed. Quick edits allowed for 2 mi…" at bounding box center [425, 139] width 664 height 14
click at [267, 159] on p "To enrich screen reader interactions, please activate Accessibility in Grammarl…" at bounding box center [418, 166] width 678 height 14
click at [280, 146] on li "Empty state “No log entries yet. Use the Log to share quick, timestamped update…" at bounding box center [425, 153] width 664 height 14
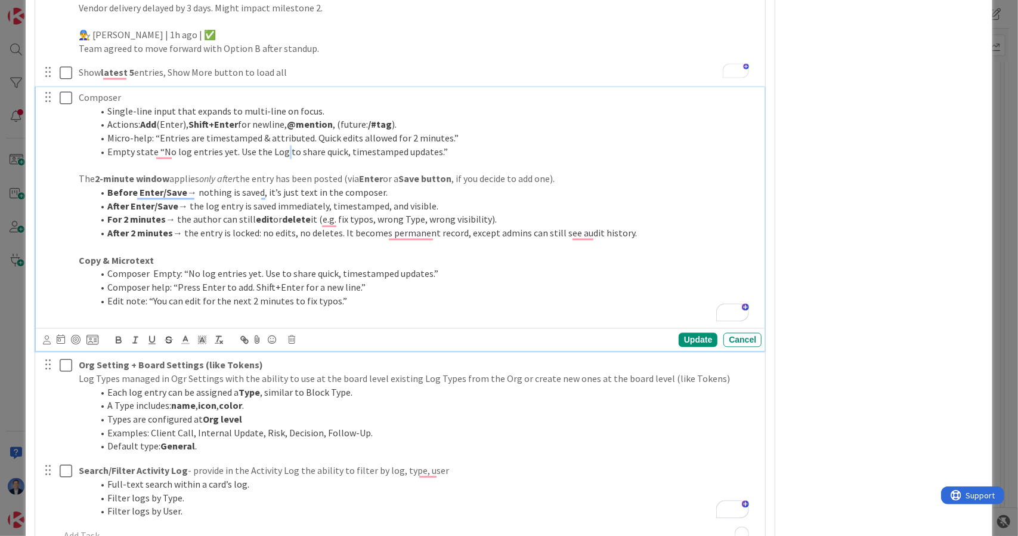
click at [280, 146] on li "Empty state “No log entries yet. Use the Log to share quick, timestamped update…" at bounding box center [425, 153] width 664 height 14
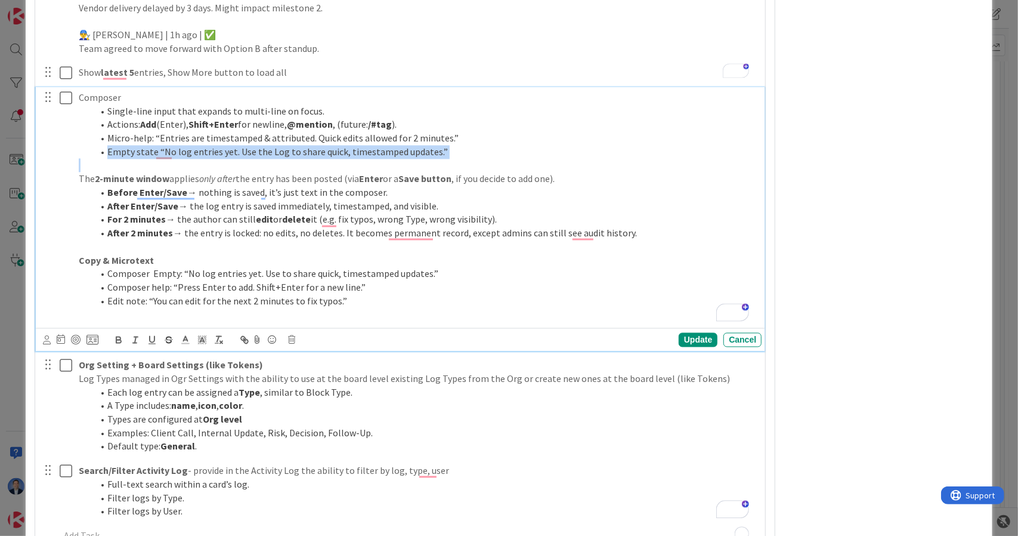
click at [280, 146] on li "Empty state “No log entries yet. Use the Log to share quick, timestamped update…" at bounding box center [425, 153] width 664 height 14
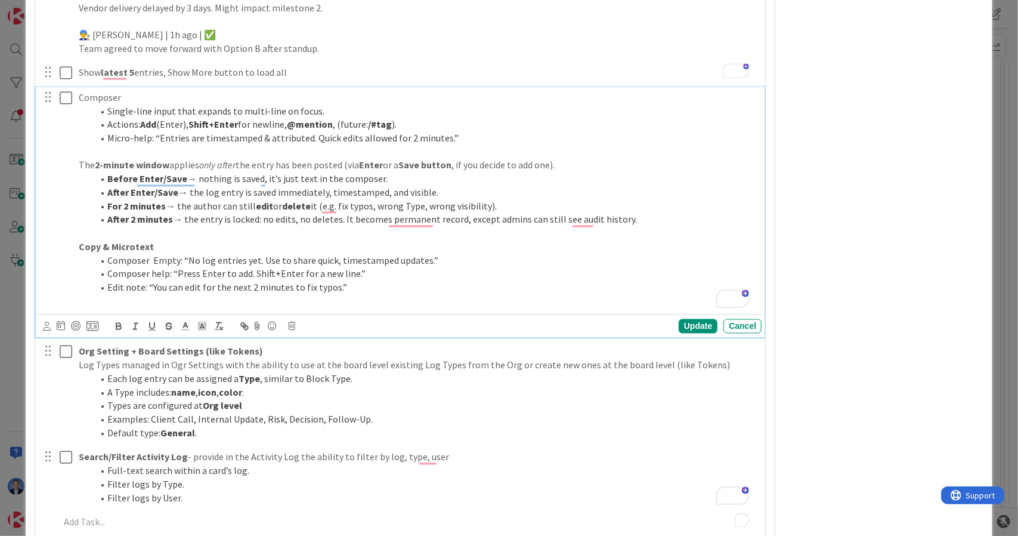
click at [280, 146] on p "To enrich screen reader interactions, please activate Accessibility in Grammarl…" at bounding box center [418, 153] width 678 height 14
click at [277, 132] on li "Micro-help: “Entries are timestamped & attributed. Quick edits allowed for 2 mi…" at bounding box center [425, 139] width 664 height 14
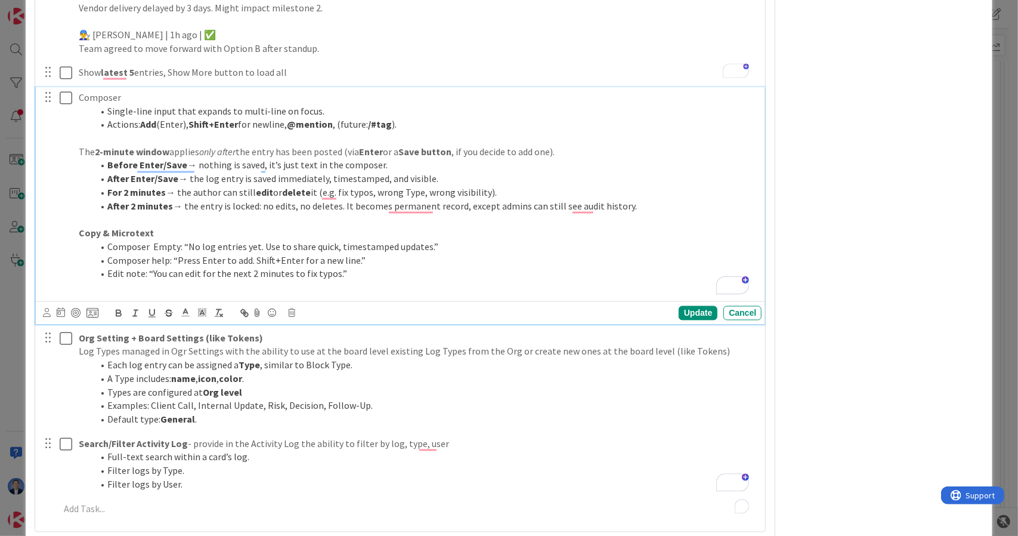
click at [341, 267] on li "Edit note: “You can edit for the next 2 minutes to fix typos.”" at bounding box center [425, 274] width 664 height 14
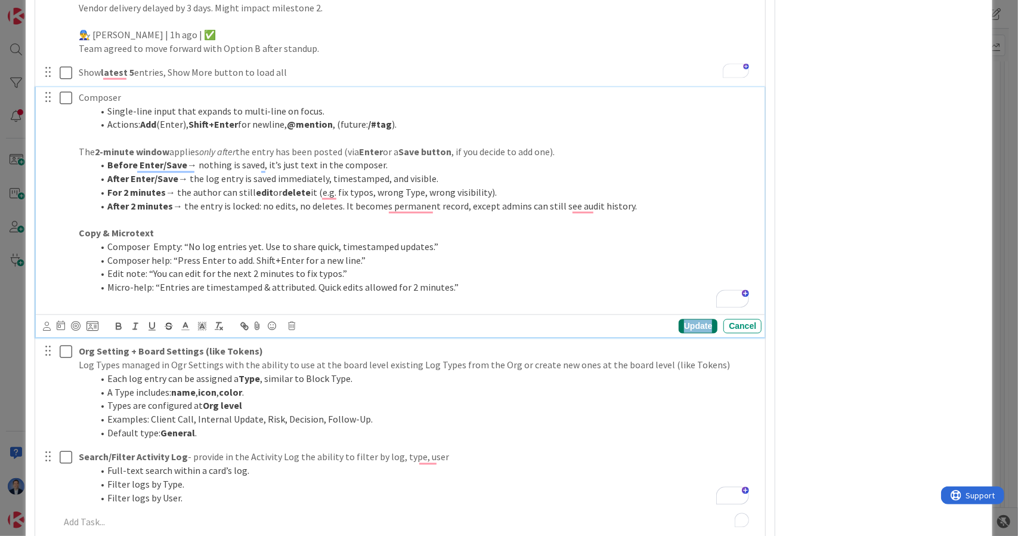
click at [694, 319] on div "Update" at bounding box center [698, 326] width 39 height 14
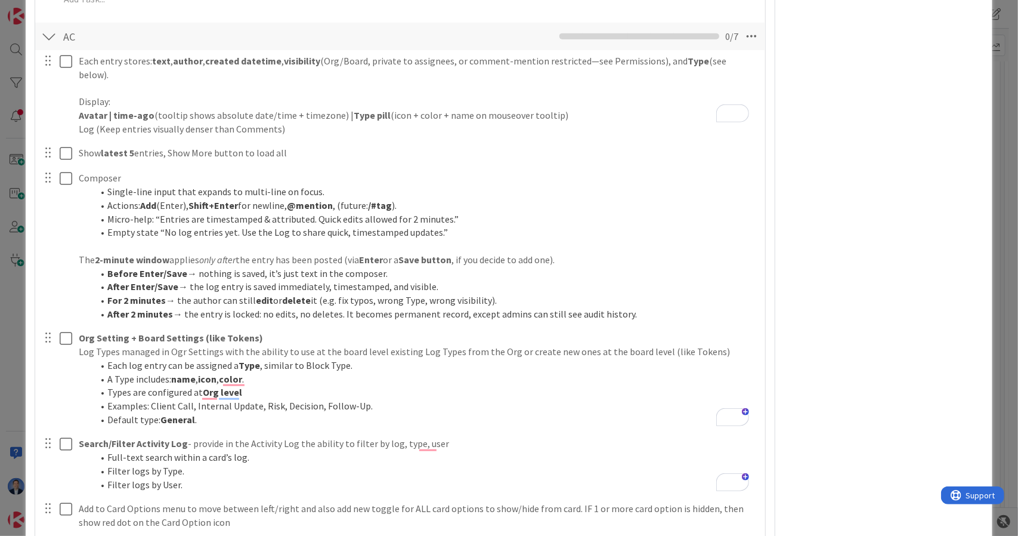
scroll to position [625, 0]
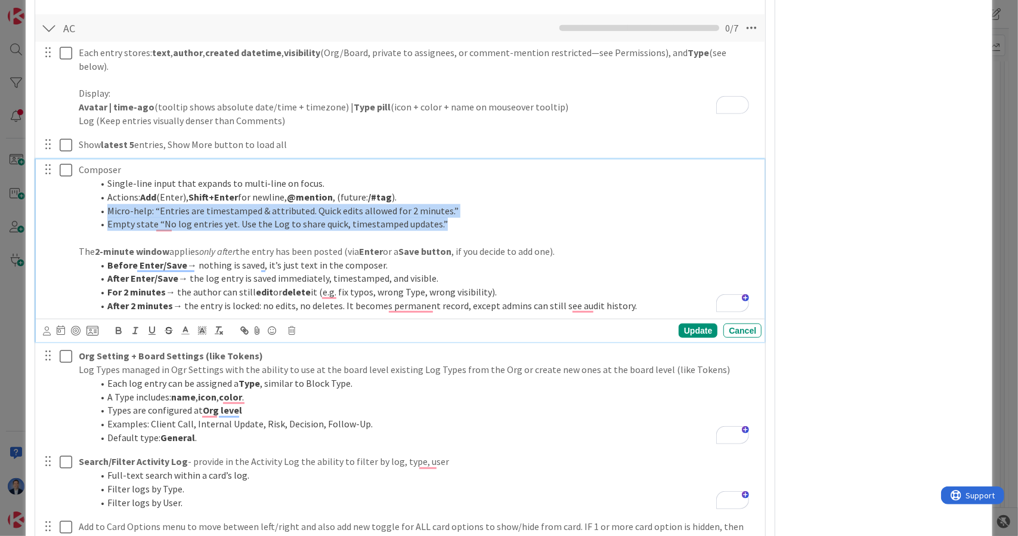
drag, startPoint x: 452, startPoint y: 209, endPoint x: 93, endPoint y: 196, distance: 358.7
click at [93, 196] on ol "Single-line input that expands to multi-line on focus. Actions: Add (Enter), Sh…" at bounding box center [418, 204] width 678 height 54
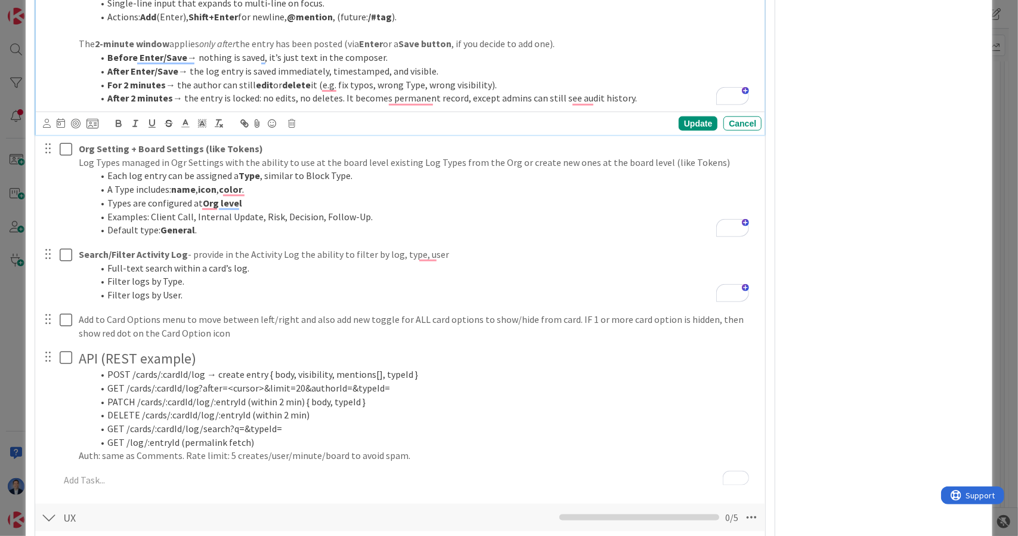
scroll to position [851, 0]
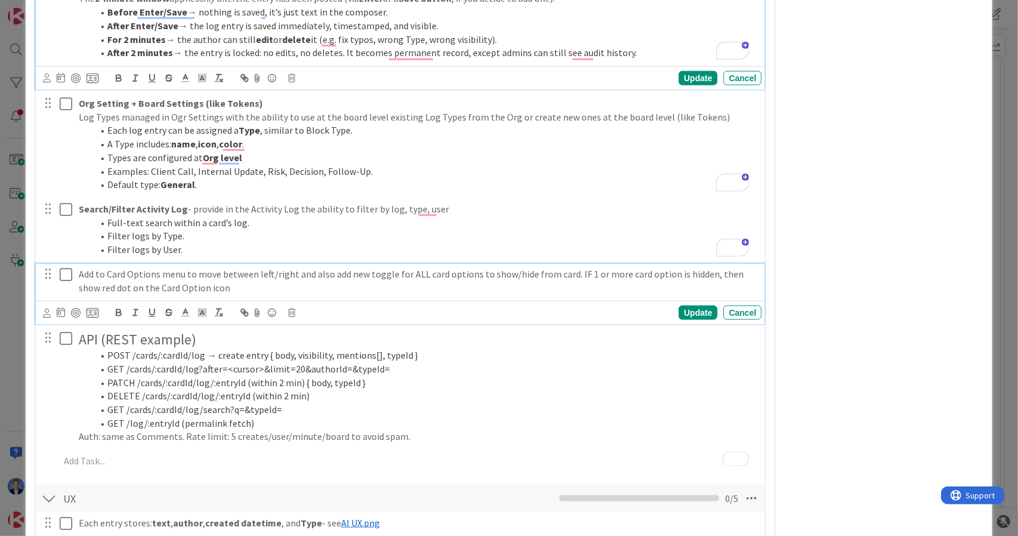
click at [112, 267] on p "Add to Card Options menu to move between left/right and also add new toggle for…" at bounding box center [418, 280] width 678 height 27
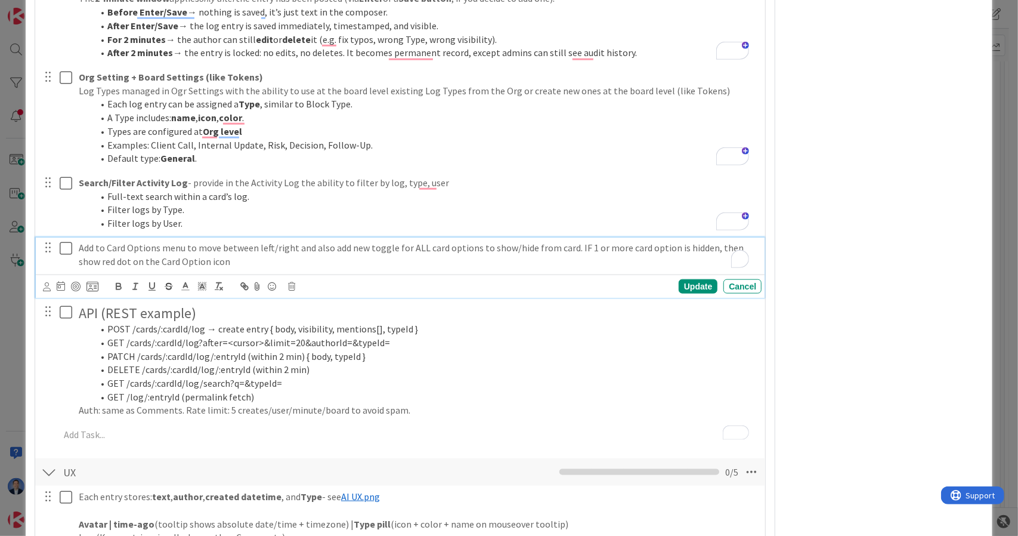
scroll to position [825, 0]
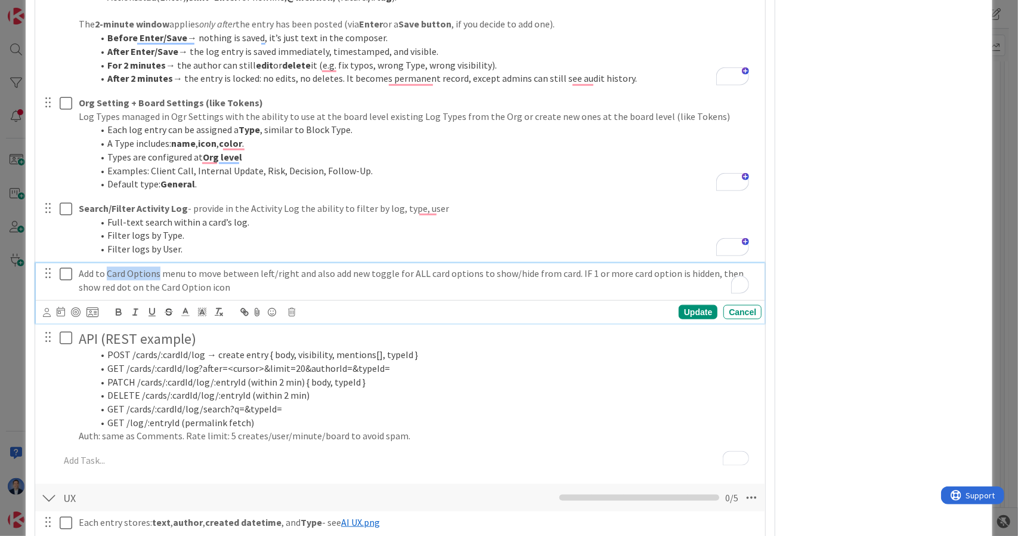
drag, startPoint x: 134, startPoint y: 256, endPoint x: 144, endPoint y: 256, distance: 10.8
click at [144, 267] on p "Add to Card Options menu to move between left/right and also add new toggle for…" at bounding box center [418, 280] width 678 height 27
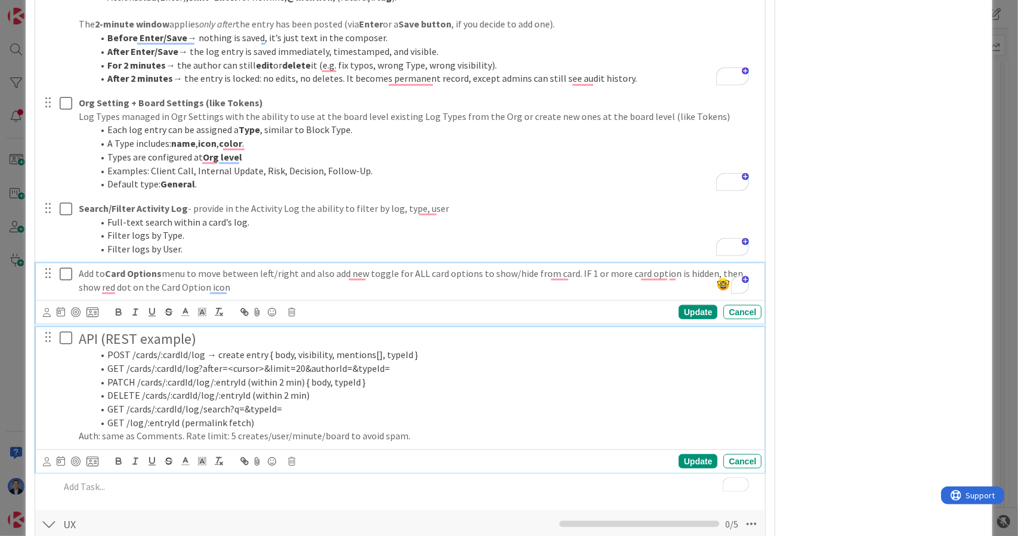
click at [150, 330] on h2 "API (REST example)" at bounding box center [418, 338] width 678 height 17
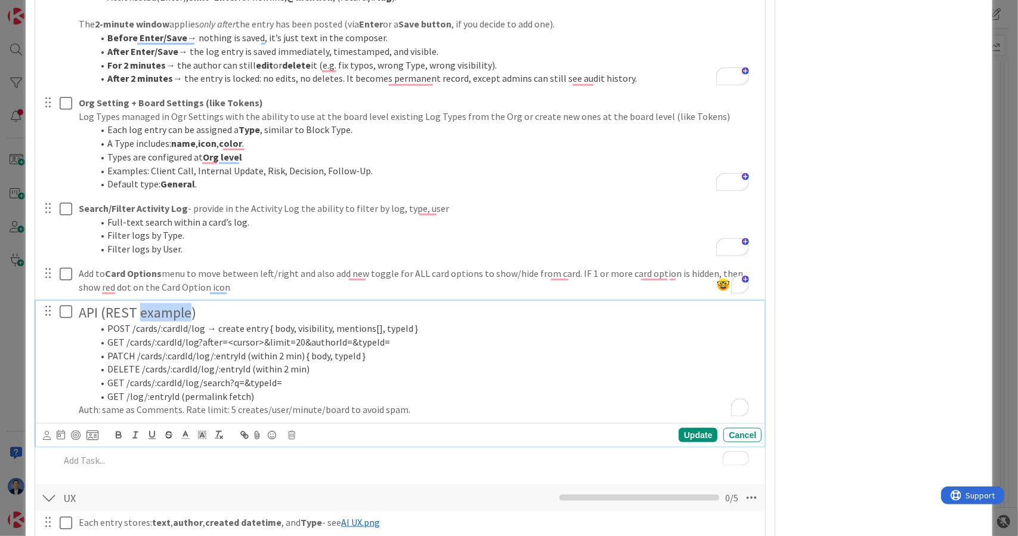
scroll to position [799, 0]
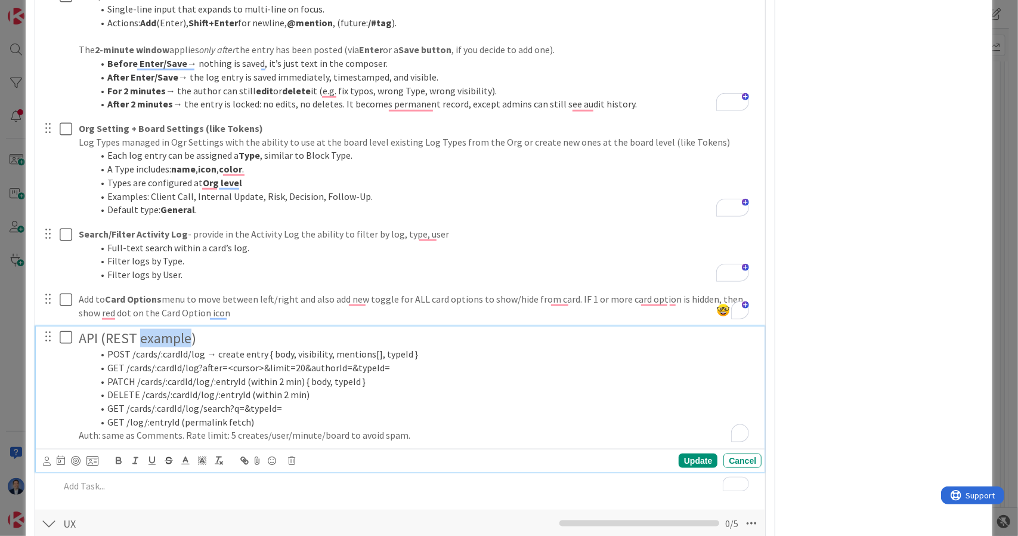
click at [150, 330] on h2 "API (REST example)" at bounding box center [418, 338] width 678 height 17
click at [221, 462] on line "button" at bounding box center [221, 463] width 2 height 2
click at [436, 398] on li "GET /cards/:cardId/log/search?q=&typeId=" at bounding box center [425, 405] width 664 height 14
click at [80, 344] on p "POST /cards/:cardId/log → create entry { body, visibility, mentions[], typeId }" at bounding box center [418, 351] width 678 height 14
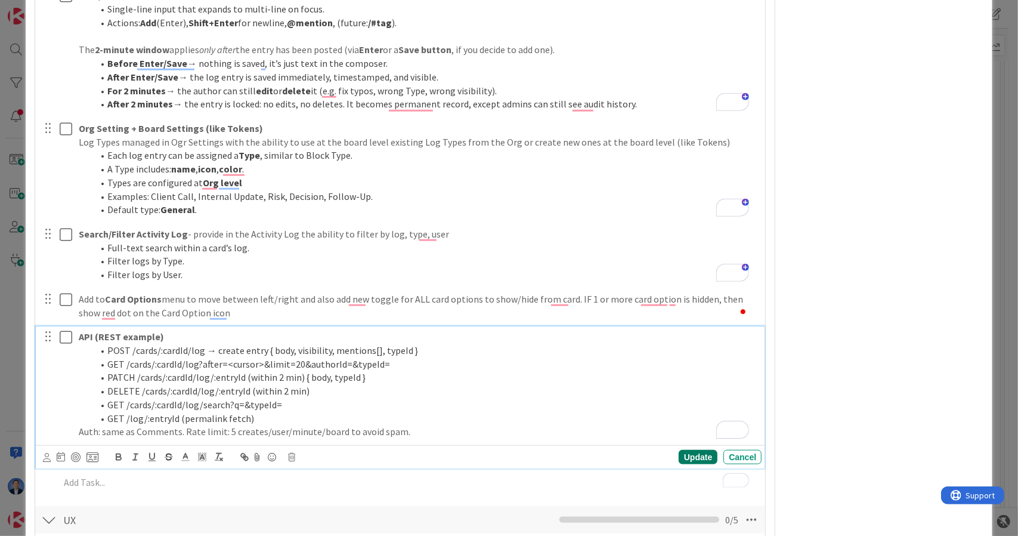
click at [682, 450] on div "Update" at bounding box center [698, 457] width 39 height 14
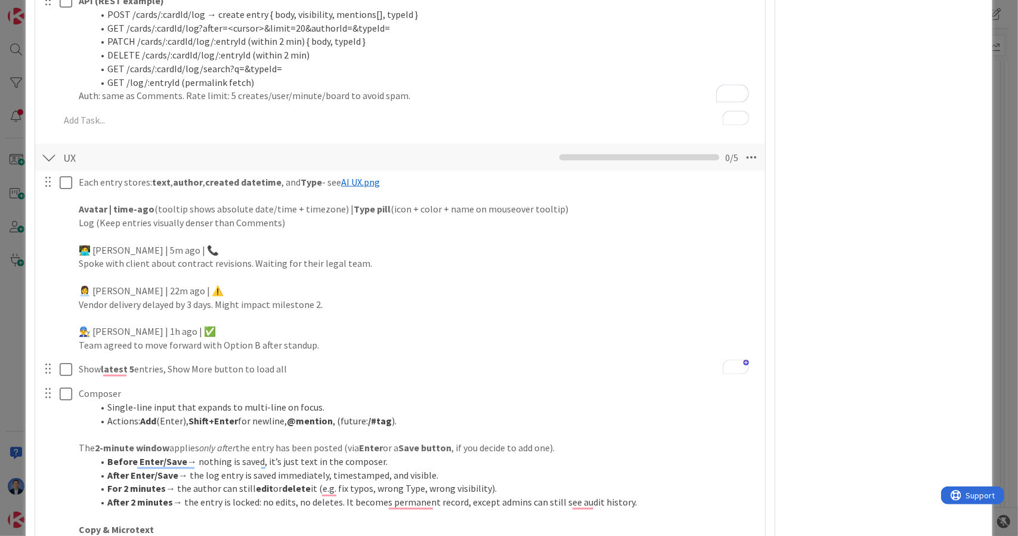
scroll to position [1136, 0]
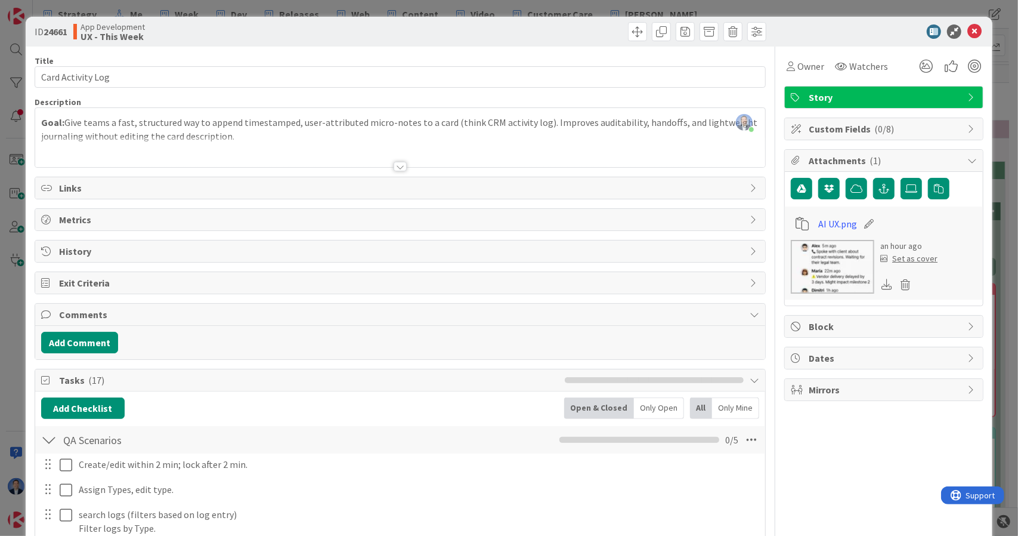
scroll to position [1136, 0]
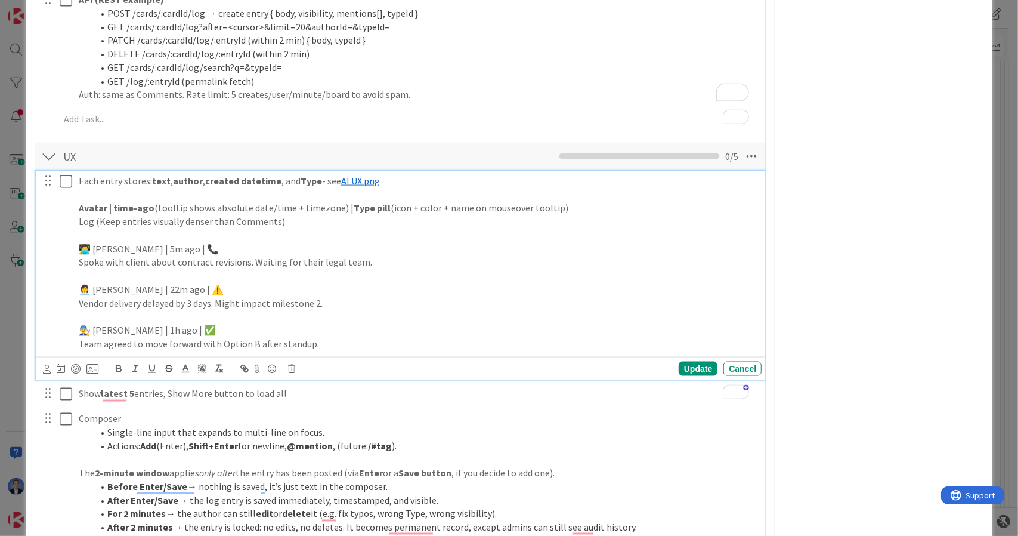
click at [405, 174] on p "Each entry stores: text , author , created datetime , and Type - see ﻿ AI UX.pn…" at bounding box center [418, 181] width 678 height 14
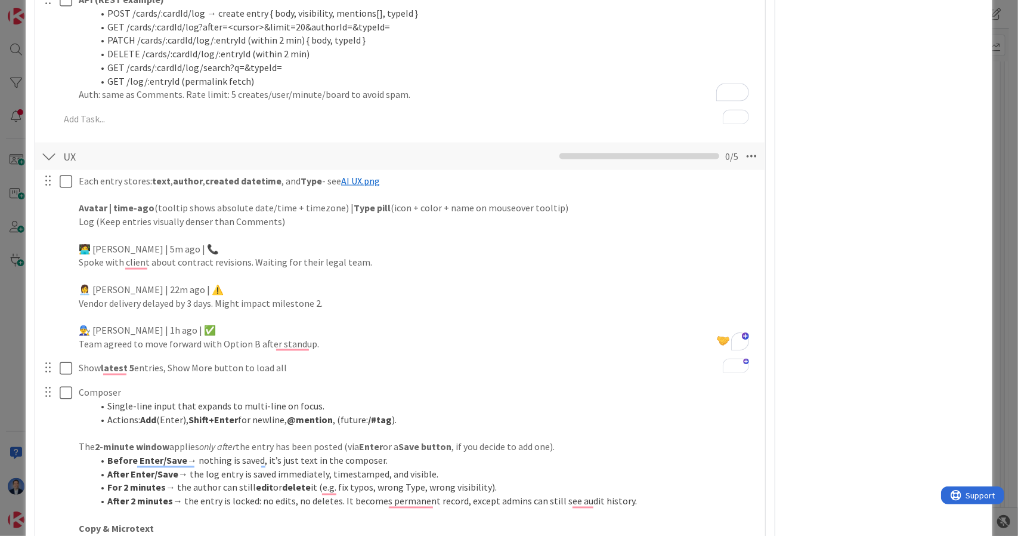
scroll to position [1112, 0]
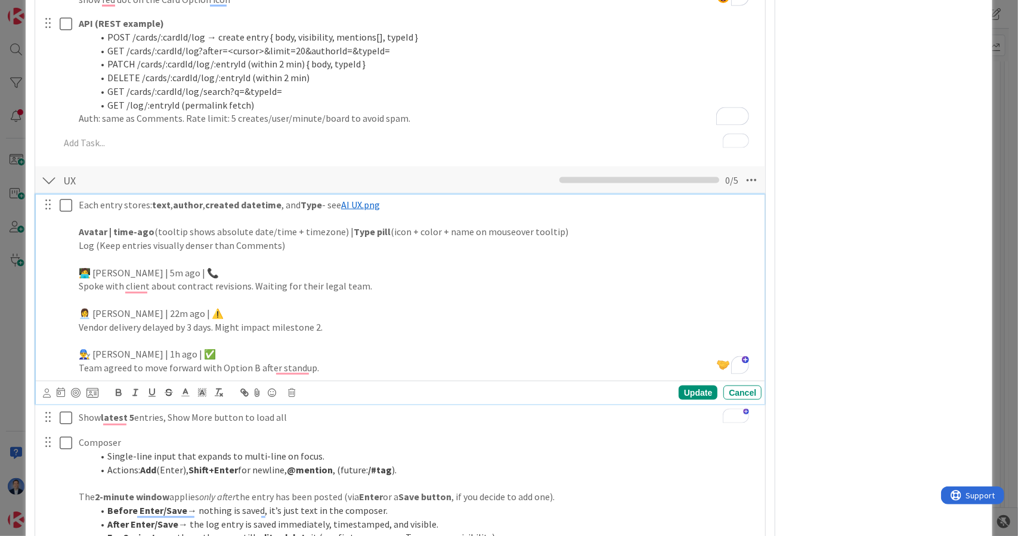
click at [269, 212] on p "To enrich screen reader interactions, please activate Accessibility in Grammarl…" at bounding box center [418, 219] width 678 height 14
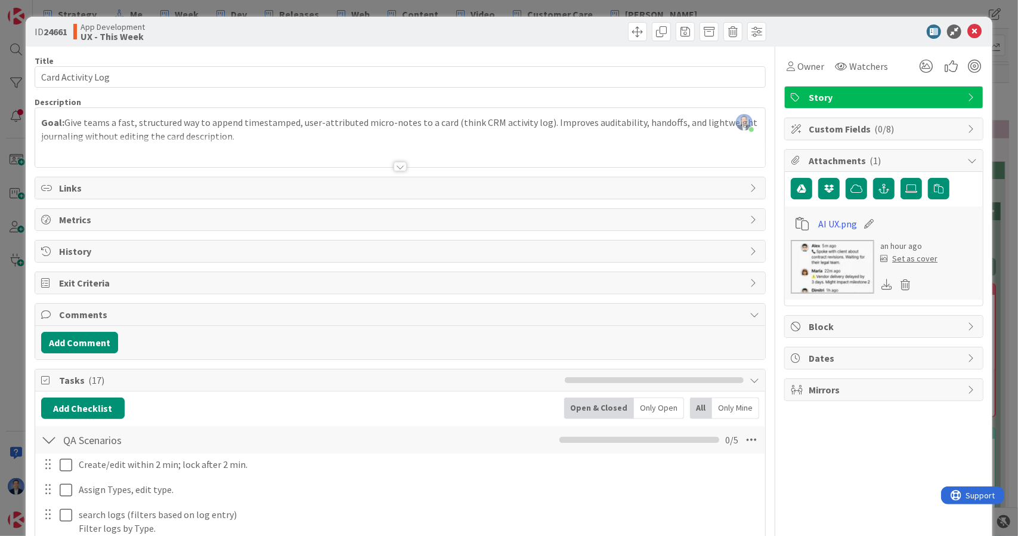
scroll to position [1112, 0]
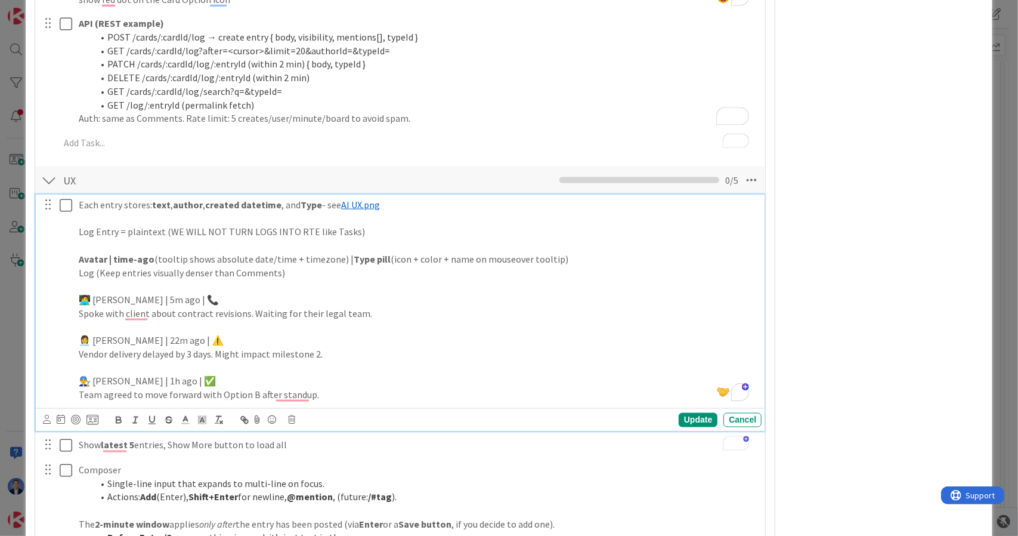
click at [144, 225] on p "Log Entry = plaintext (WE WILL NOT TURN LOGS INTO RTE like Tasks)" at bounding box center [418, 232] width 678 height 14
click at [116, 420] on icon "button" at bounding box center [118, 421] width 5 height 3
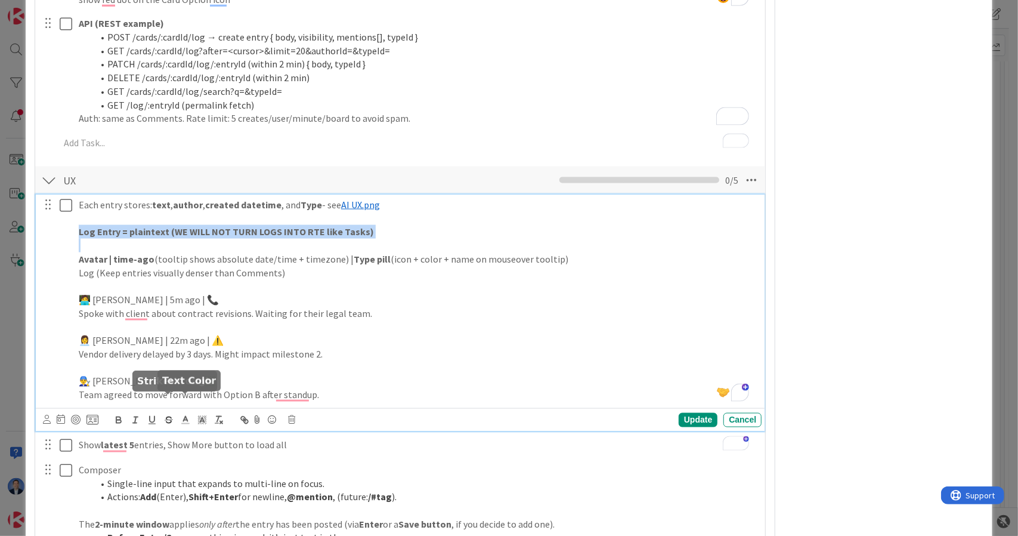
click at [189, 415] on icon at bounding box center [185, 420] width 11 height 11
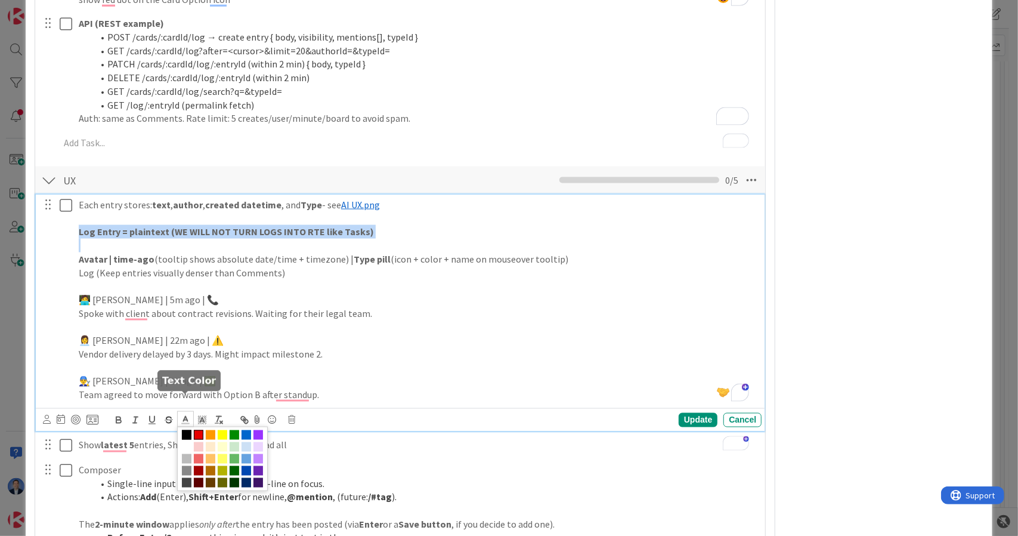
click at [202, 430] on span at bounding box center [199, 435] width 10 height 10
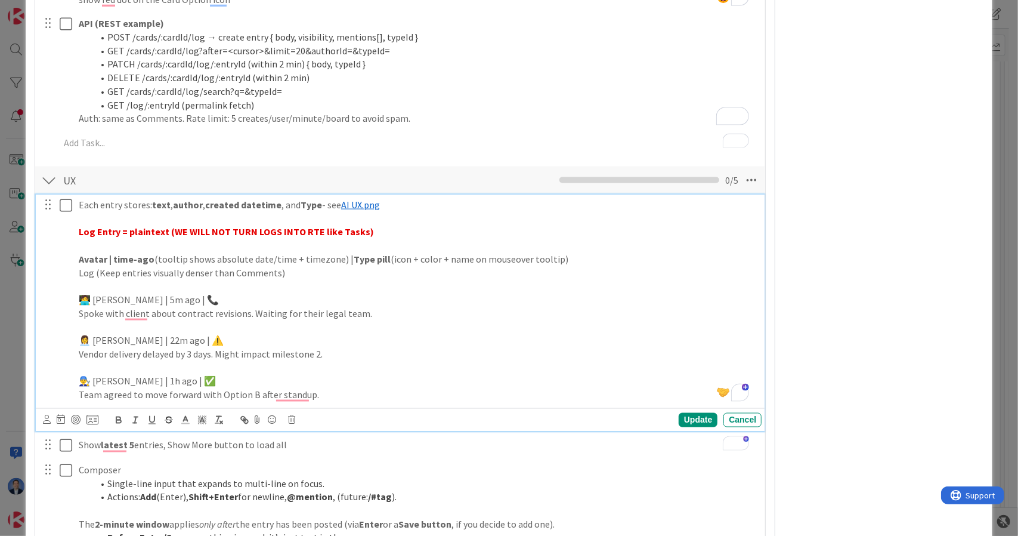
click at [554, 293] on p "🧑‍💻 [PERSON_NAME] | 5m ago | 📞" at bounding box center [418, 300] width 678 height 14
click at [315, 225] on strong "Log Entry = plaintext (WE WILL NOT TURN LOGS INTO RTE like Tasks)" at bounding box center [226, 231] width 295 height 12
copy strong "Log Entry = plaintext (WE WILL NOT TURN LOGS INTO RTE like Tasks)"
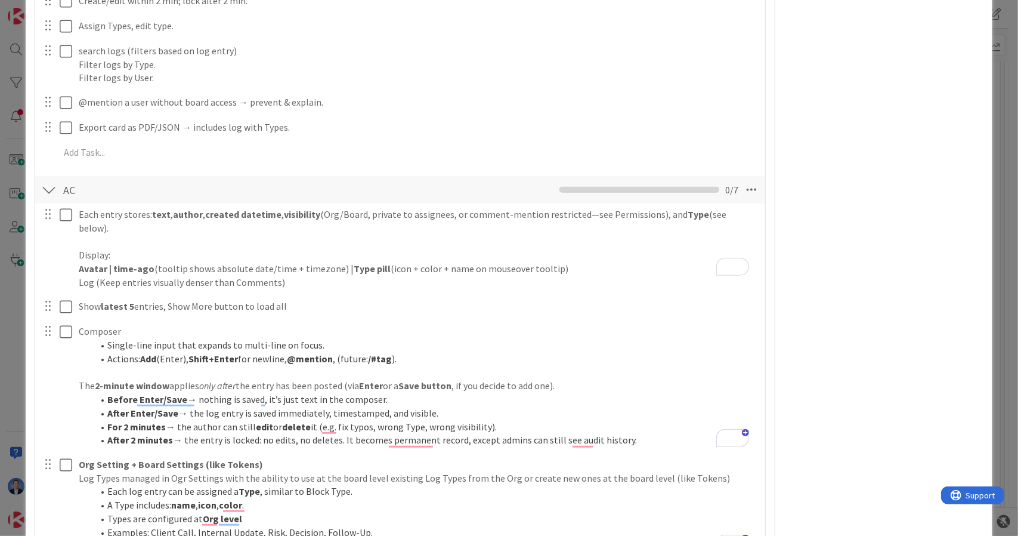
scroll to position [471, 0]
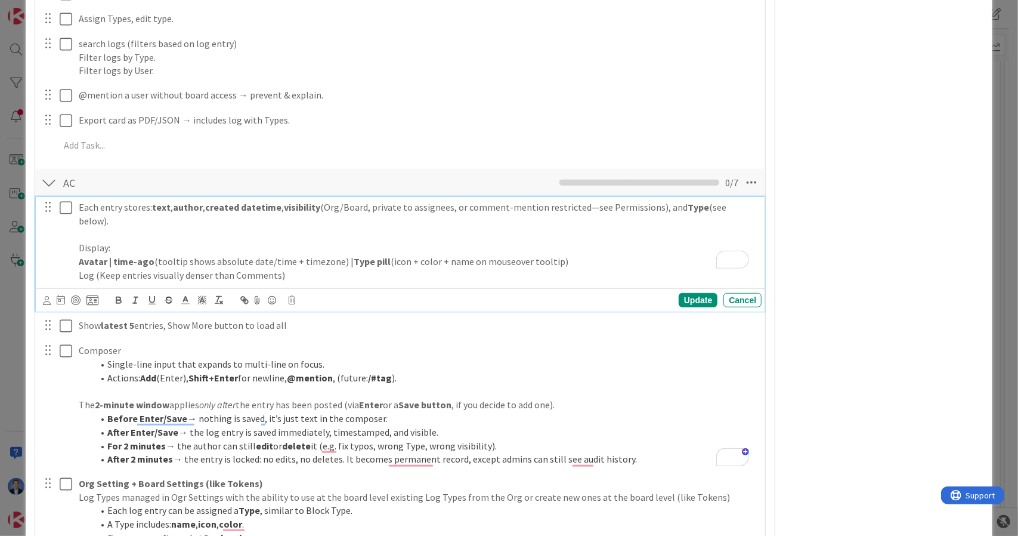
click at [744, 205] on p "Each entry stores: text , author , created datetime , visibility (Org/Board, pr…" at bounding box center [418, 213] width 678 height 27
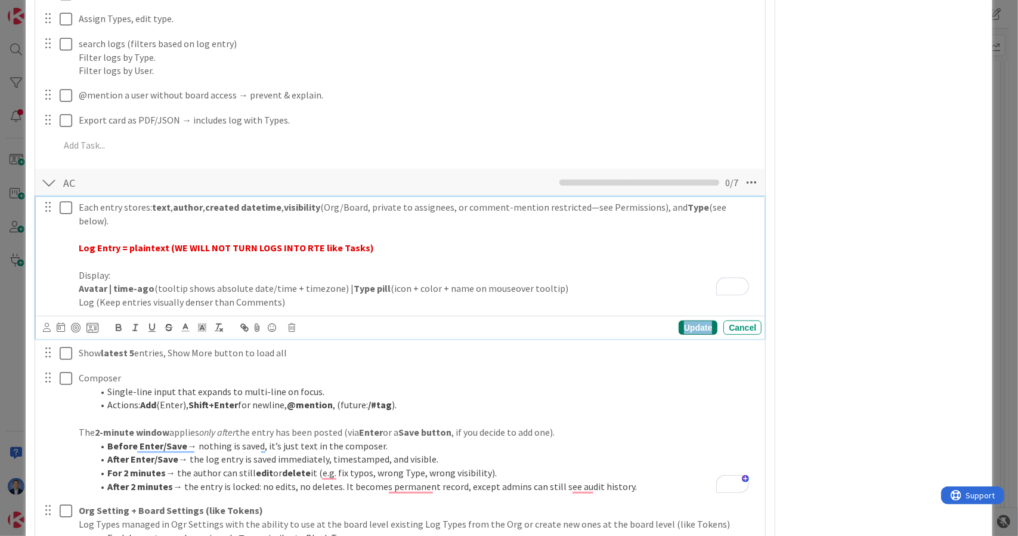
click at [686, 320] on div "Update" at bounding box center [698, 327] width 39 height 14
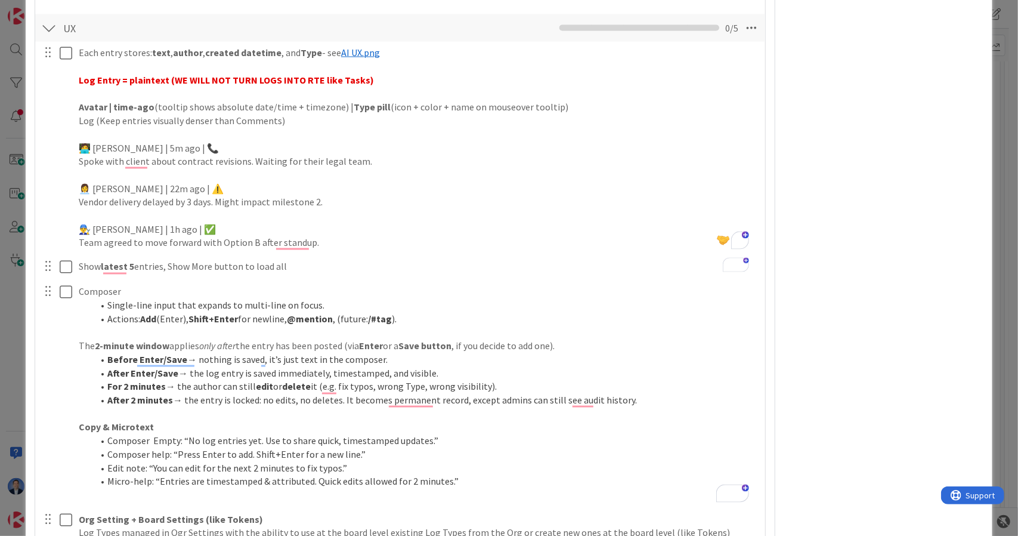
scroll to position [1190, 0]
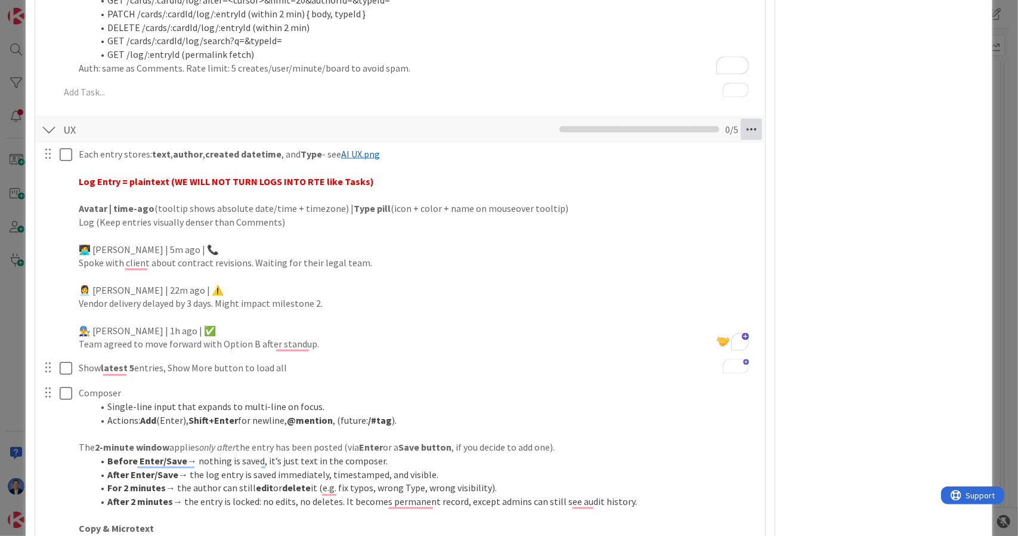
click at [741, 119] on icon at bounding box center [751, 129] width 21 height 21
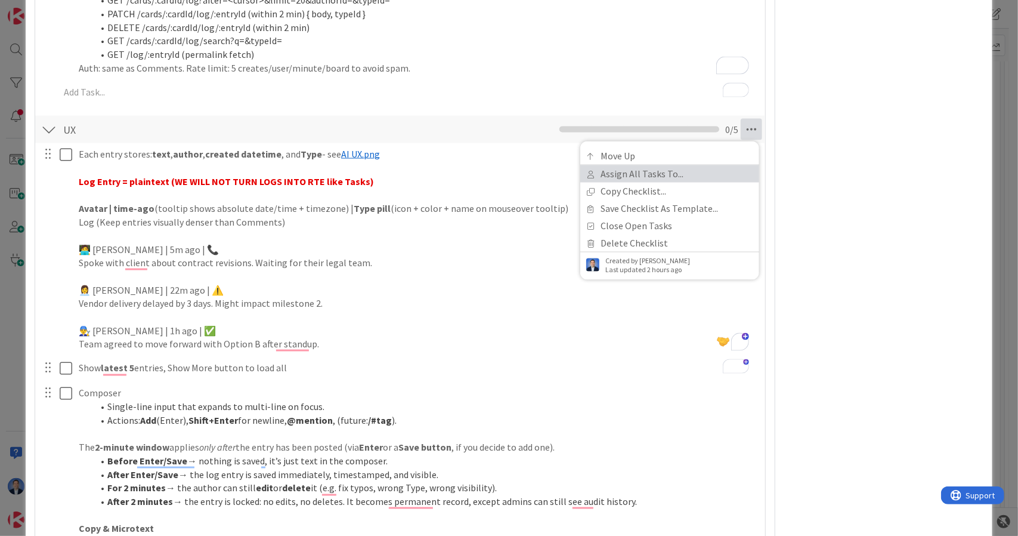
click at [707, 165] on link "Assign All Tasks To..." at bounding box center [669, 173] width 179 height 17
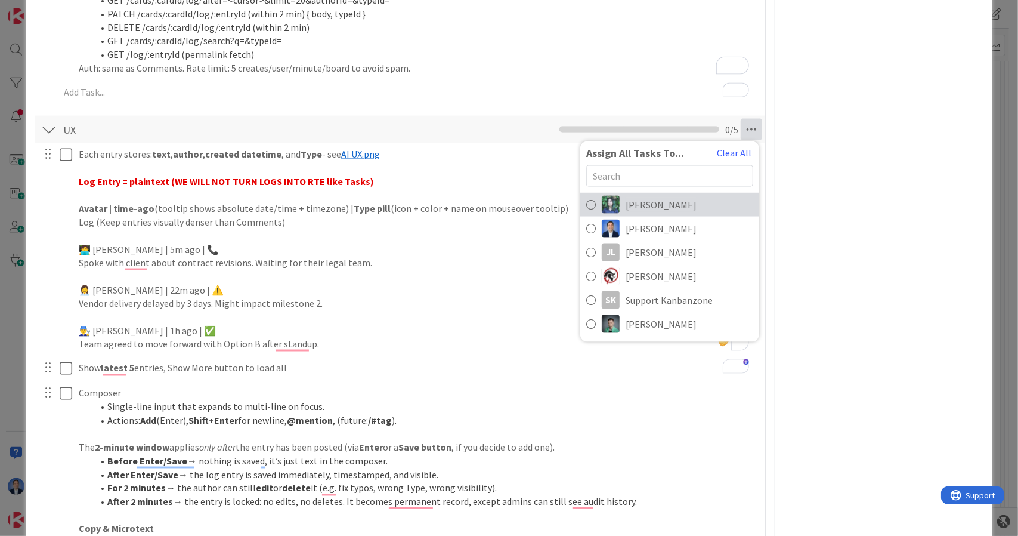
click at [654, 193] on link "[PERSON_NAME]" at bounding box center [669, 205] width 179 height 24
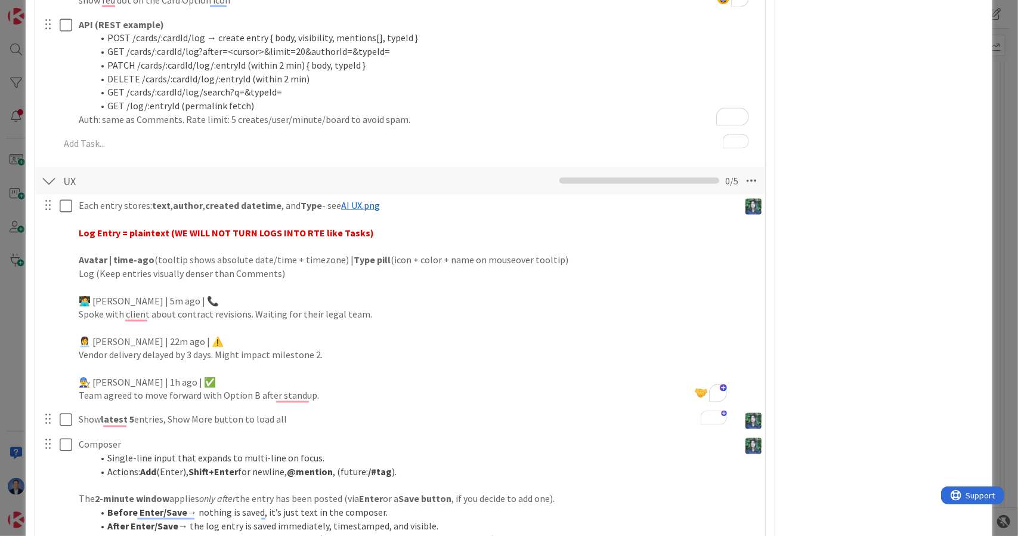
scroll to position [1138, 0]
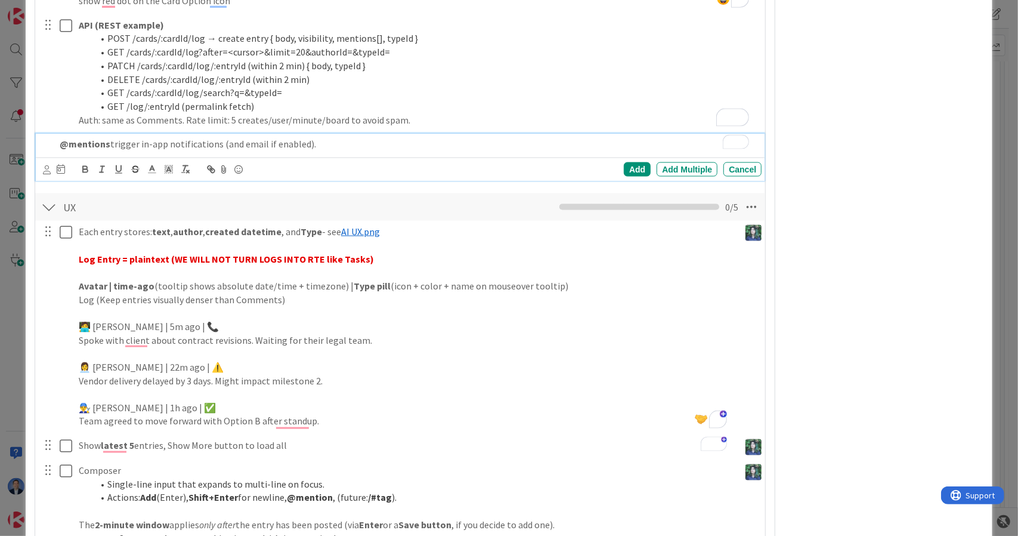
drag, startPoint x: 172, startPoint y: 125, endPoint x: 162, endPoint y: 112, distance: 17.0
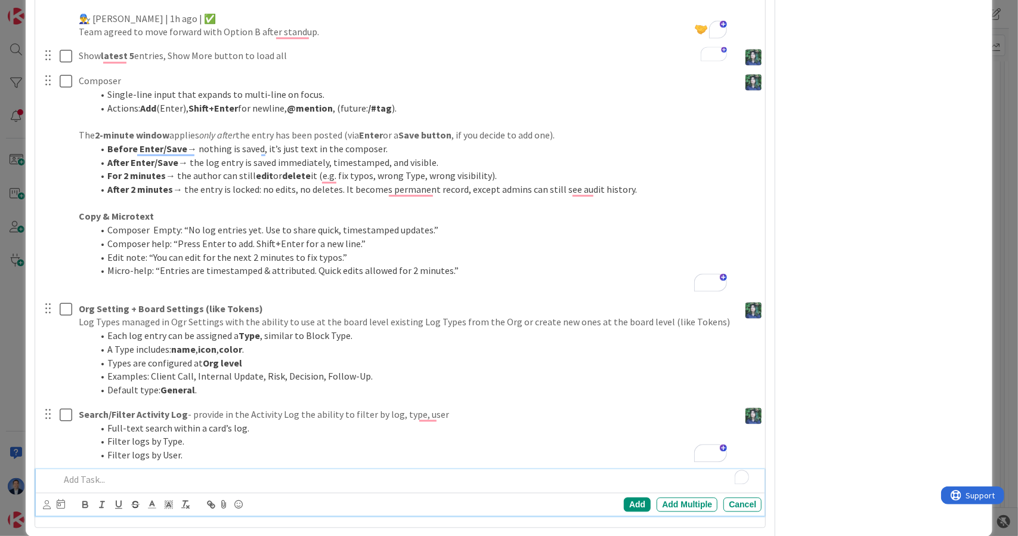
scroll to position [1477, 0]
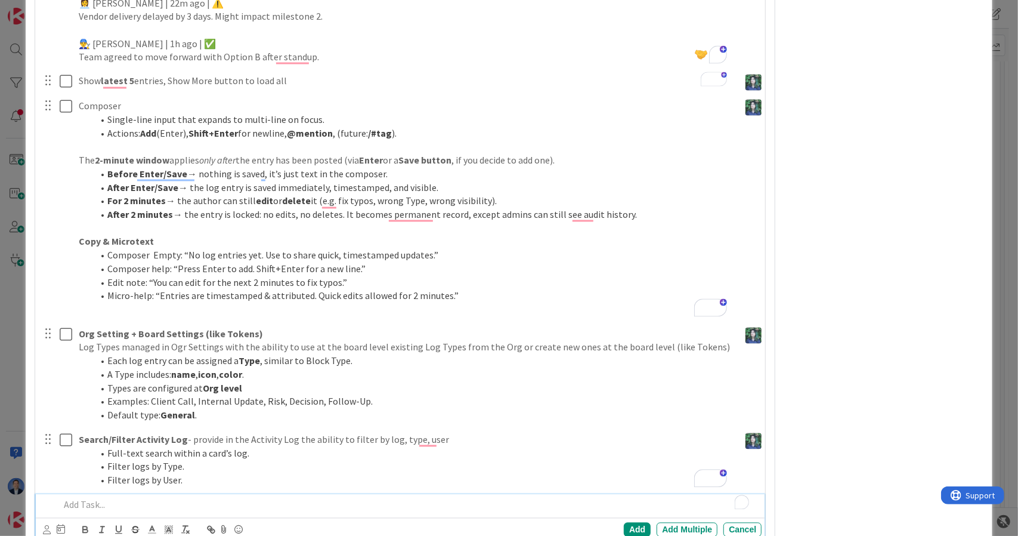
click at [85, 498] on p "To enrich screen reader interactions, please activate Accessibility in Grammarl…" at bounding box center [409, 505] width 698 height 14
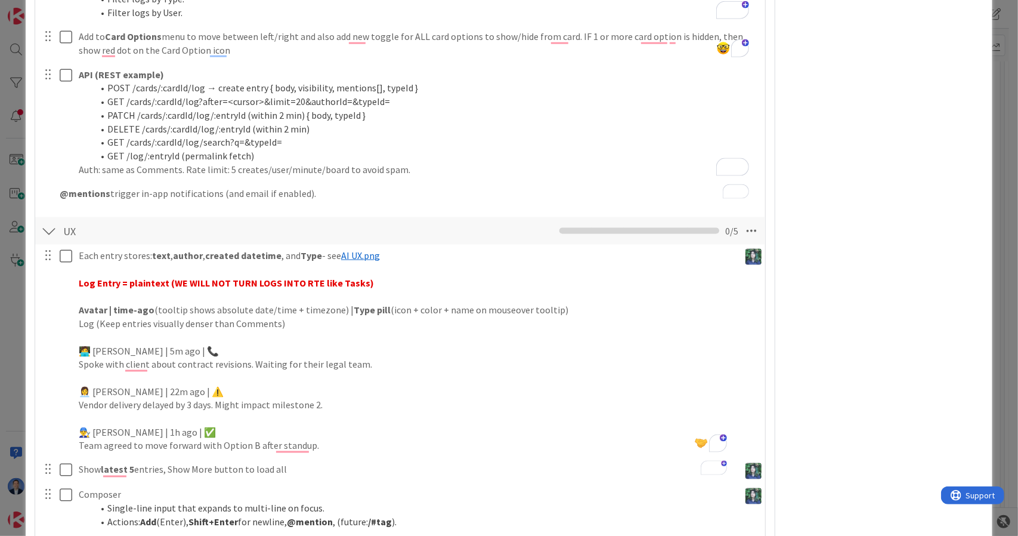
scroll to position [1087, 0]
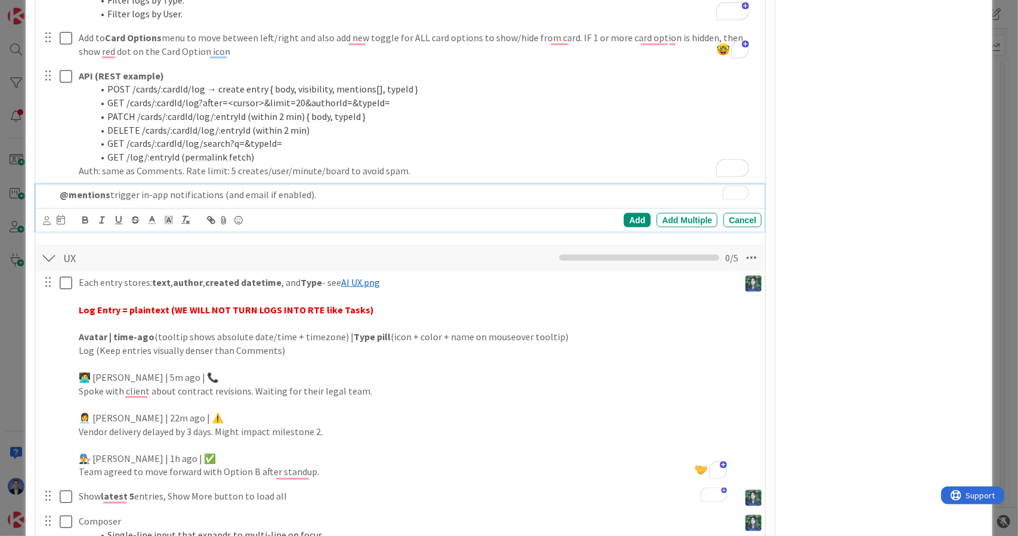
click at [201, 188] on p "@mentions trigger in-app notifications (and email if enabled)." at bounding box center [409, 195] width 698 height 14
copy p "@mentions trigger in-app notifications (and email if enabled)."
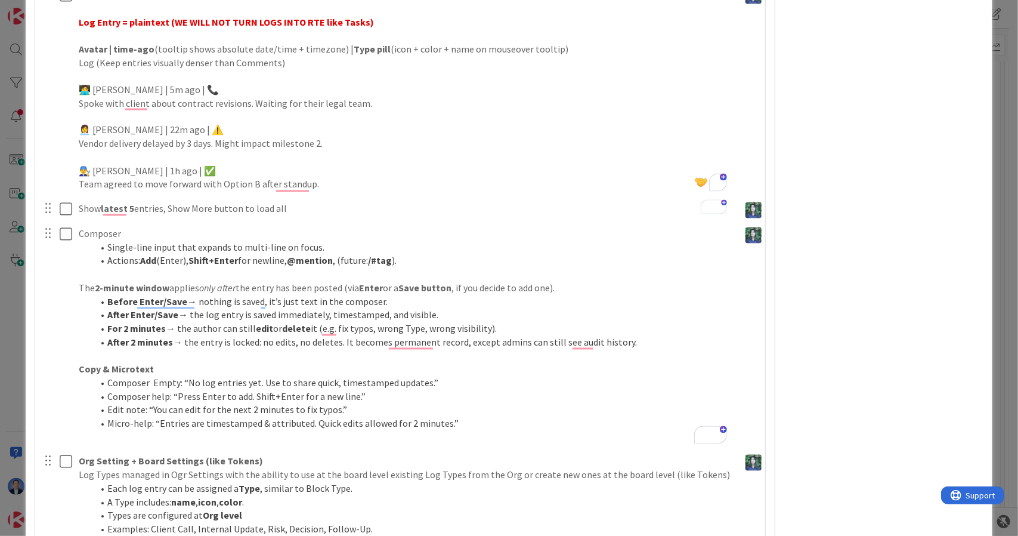
scroll to position [1527, 0]
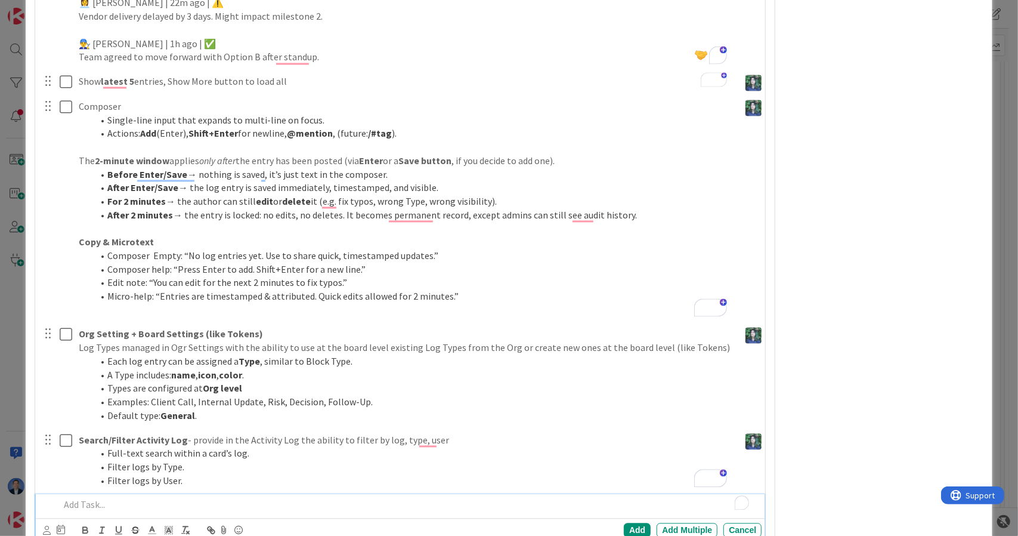
click at [85, 498] on p "To enrich screen reader interactions, please activate Accessibility in Grammarl…" at bounding box center [409, 505] width 698 height 14
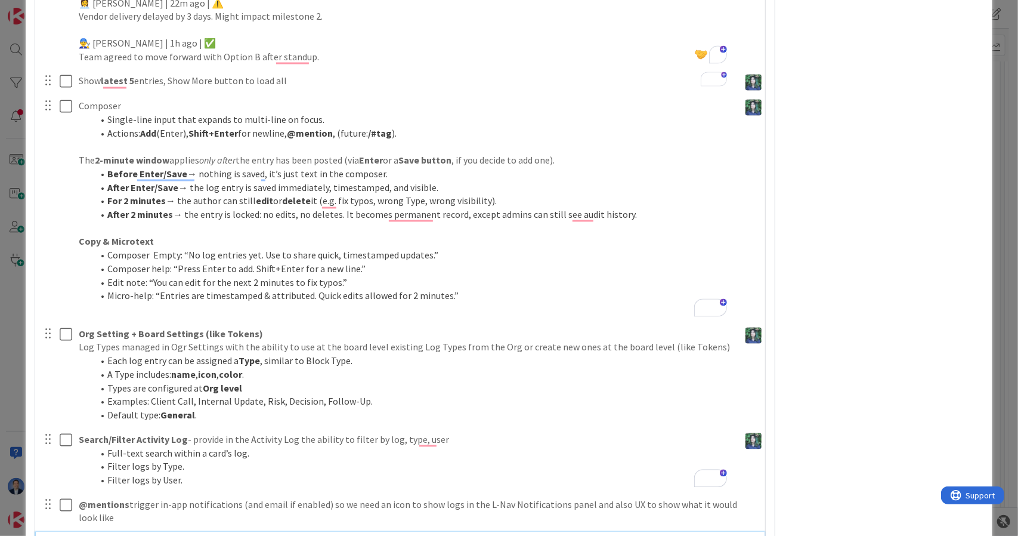
scroll to position [1539, 0]
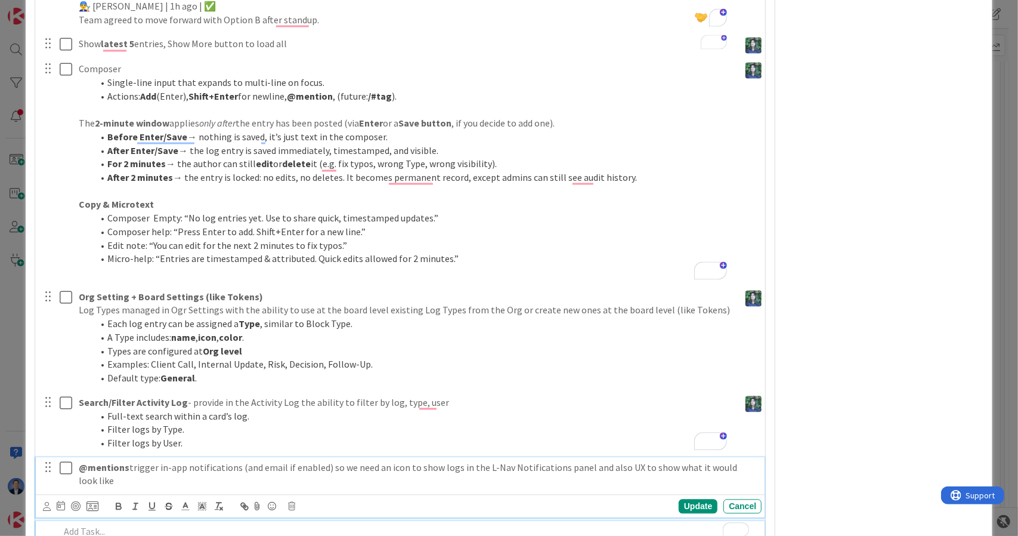
click at [138, 457] on div "@mentions trigger in-app notifications (and email if enabled) so we need an ico…" at bounding box center [400, 487] width 729 height 60
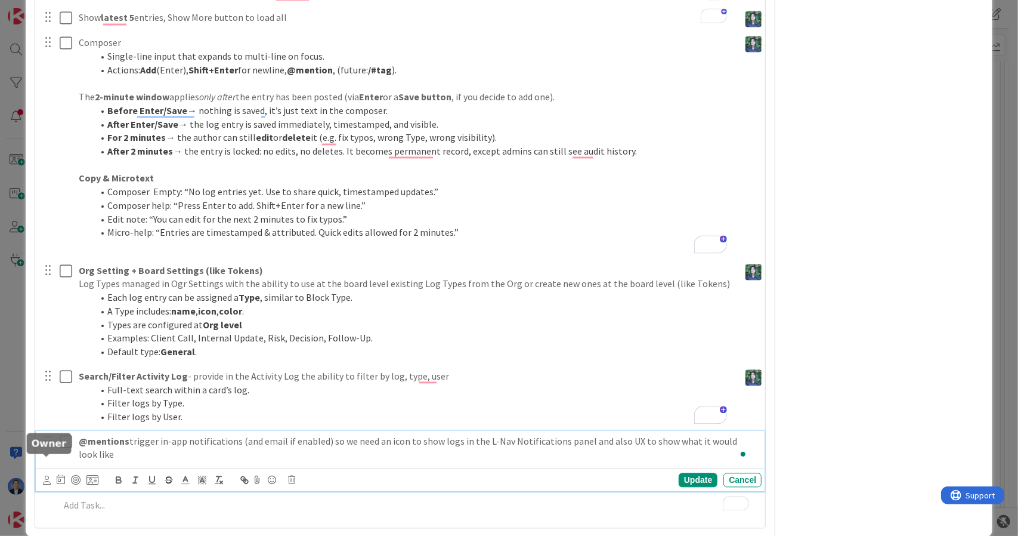
click at [47, 475] on icon at bounding box center [47, 479] width 8 height 9
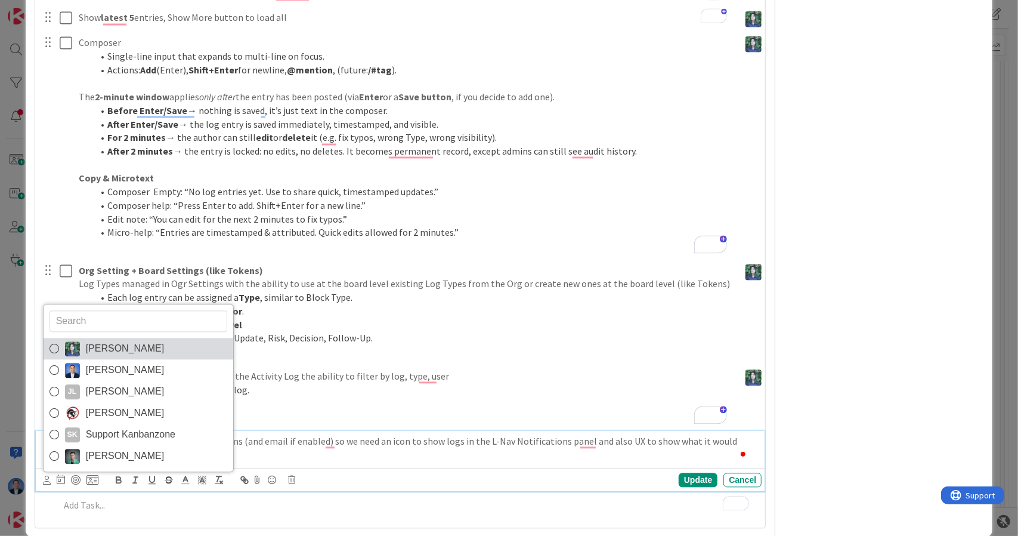
click at [113, 339] on span "[PERSON_NAME]" at bounding box center [125, 348] width 79 height 18
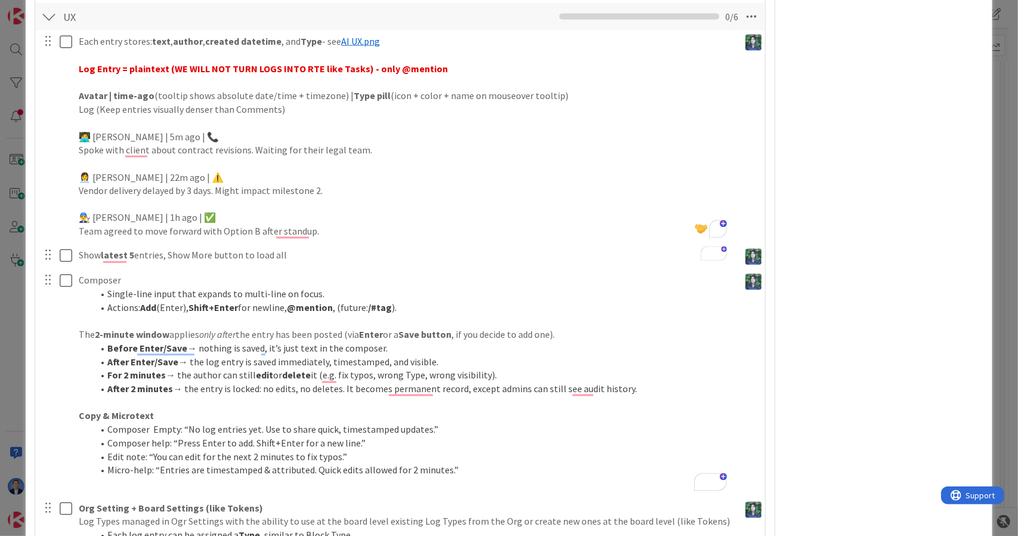
scroll to position [1252, 0]
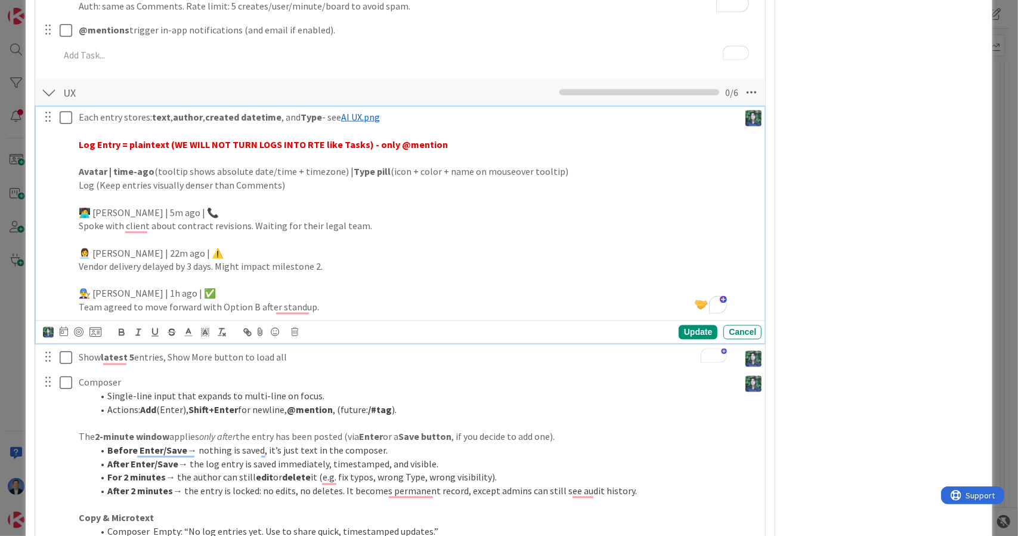
click at [478, 138] on p "Log Entry = plaintext (WE WILL NOT TURN LOGS INTO RTE like Tasks) - only @menti…" at bounding box center [407, 145] width 656 height 14
click at [460, 138] on p "Log Entry = plaintext (WE WILL NOT TURN LOGS INTO RTE like Tasks) - only @menti…" at bounding box center [407, 145] width 656 height 14
drag, startPoint x: 460, startPoint y: 126, endPoint x: 527, endPoint y: 123, distance: 66.9
click at [527, 138] on p "Log Entry = plaintext (WE WILL NOT TURN LOGS INTO RTE like Tasks) - only @menti…" at bounding box center [407, 145] width 656 height 14
click at [186, 327] on icon at bounding box center [188, 332] width 11 height 11
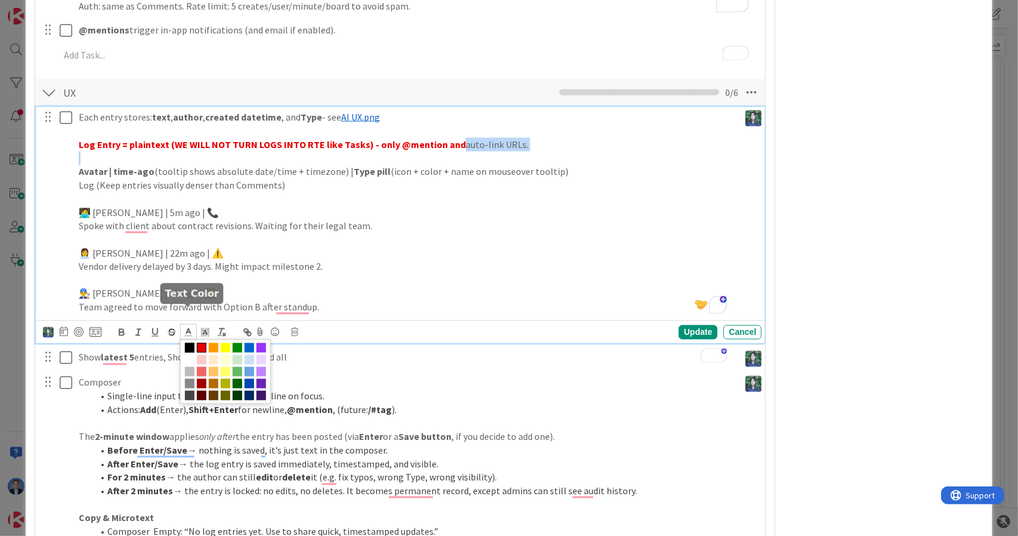
click at [197, 343] on span at bounding box center [202, 348] width 10 height 10
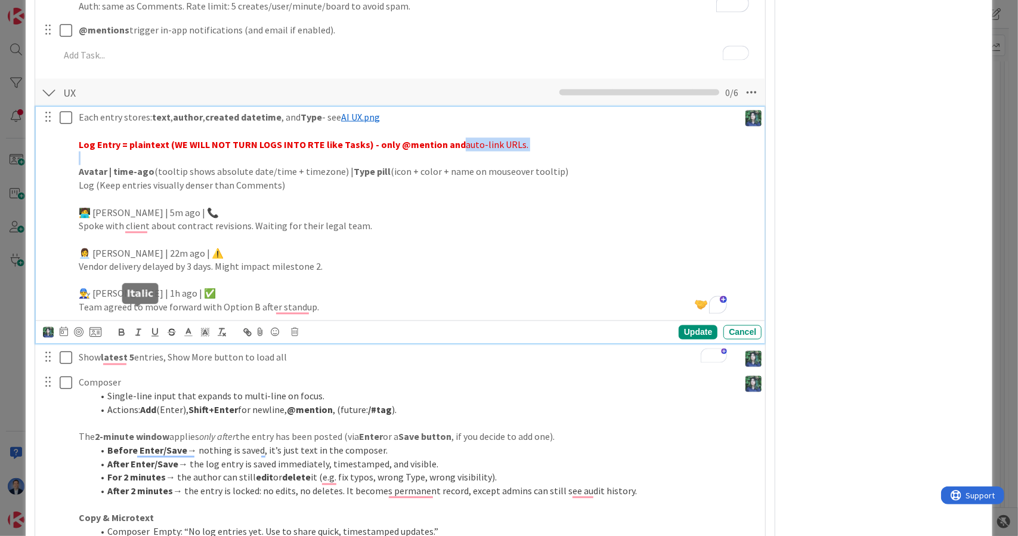
click at [123, 327] on icon "button" at bounding box center [121, 332] width 11 height 11
click at [400, 138] on strong "Log Entry = plaintext (WE WILL NOT TURN LOGS INTO RTE like Tasks) - only @menti…" at bounding box center [307, 144] width 456 height 12
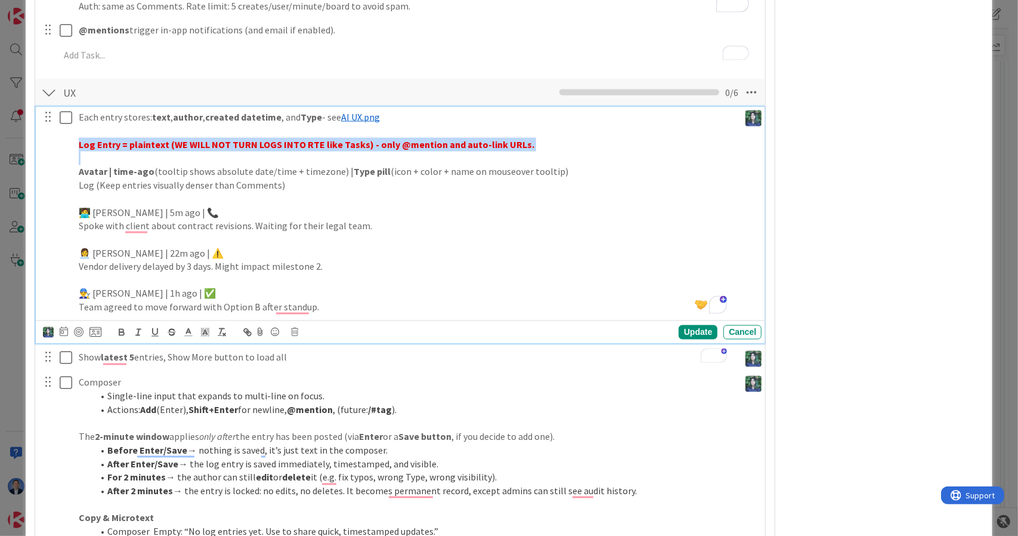
click at [400, 138] on strong "Log Entry = plaintext (WE WILL NOT TURN LOGS INTO RTE like Tasks) - only @menti…" at bounding box center [307, 144] width 456 height 12
copy strong "Log Entry = plaintext (WE WILL NOT TURN LOGS INTO RTE like Tasks) - only @menti…"
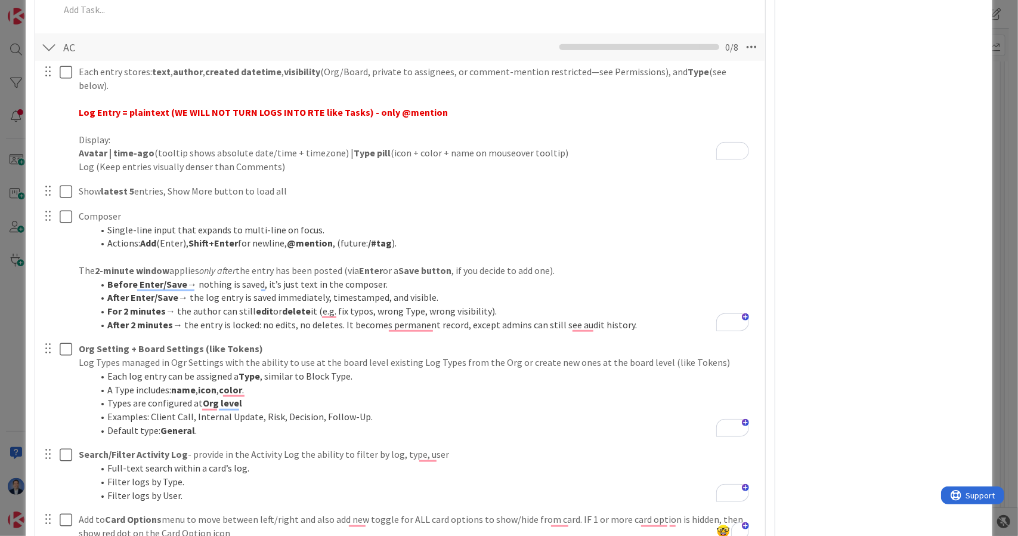
scroll to position [605, 0]
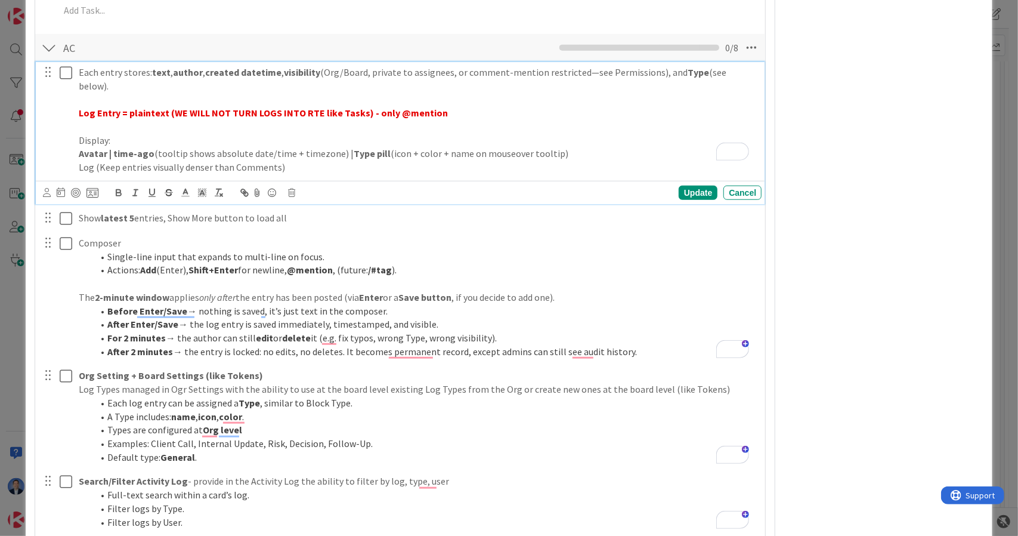
click at [376, 107] on strong "Log Entry = plaintext (WE WILL NOT TURN LOGS INTO RTE like Tasks) - only @menti…" at bounding box center [263, 113] width 369 height 12
click at [685, 185] on div "Update" at bounding box center [698, 192] width 39 height 14
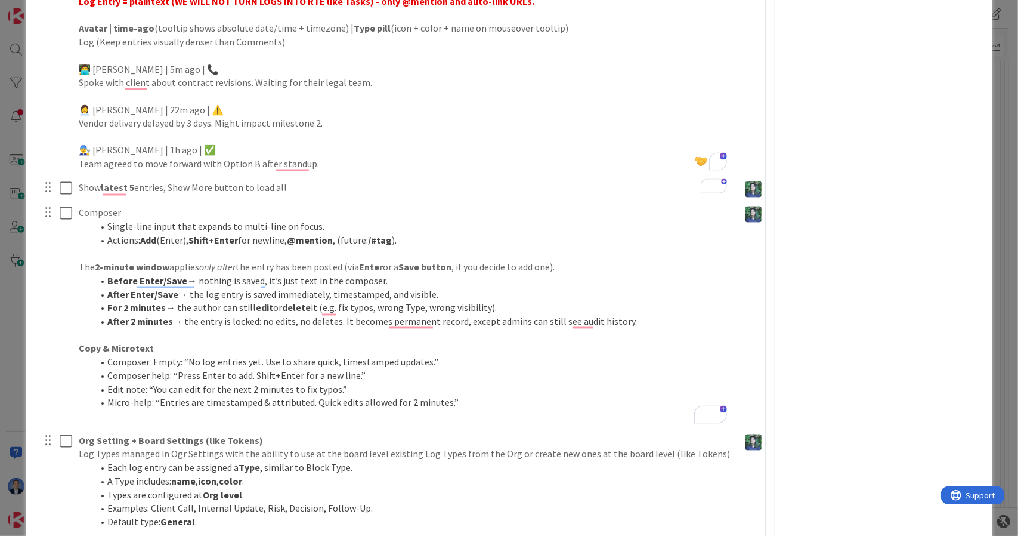
scroll to position [1539, 0]
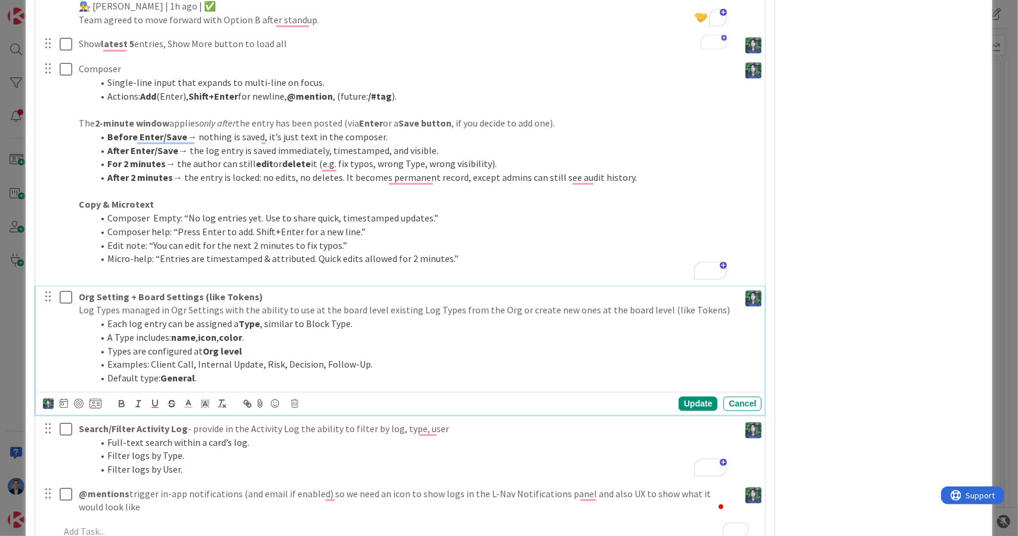
click at [303, 371] on li "Default type: General ." at bounding box center [414, 378] width 642 height 14
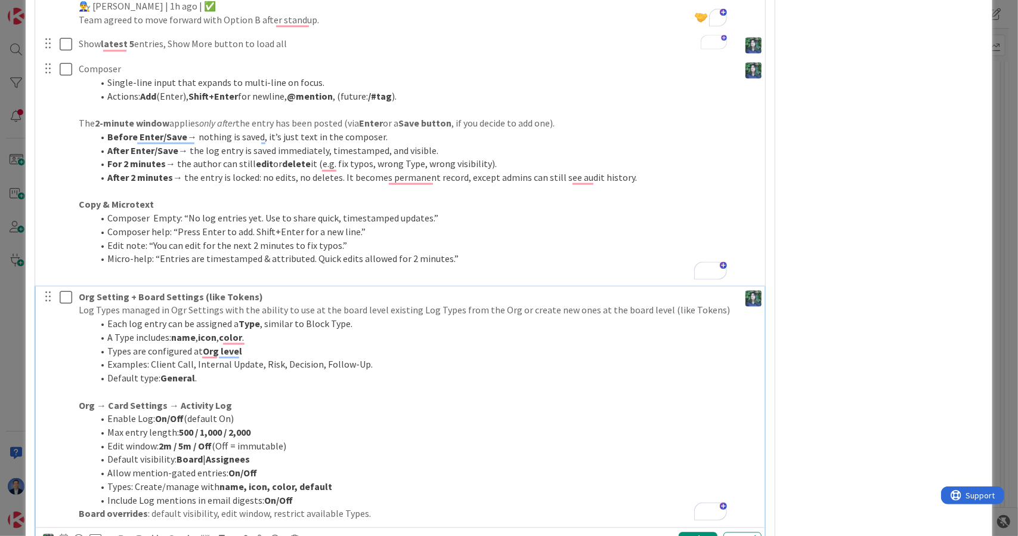
click at [119, 412] on li "Enable Log: On/Off (default On)" at bounding box center [414, 419] width 642 height 14
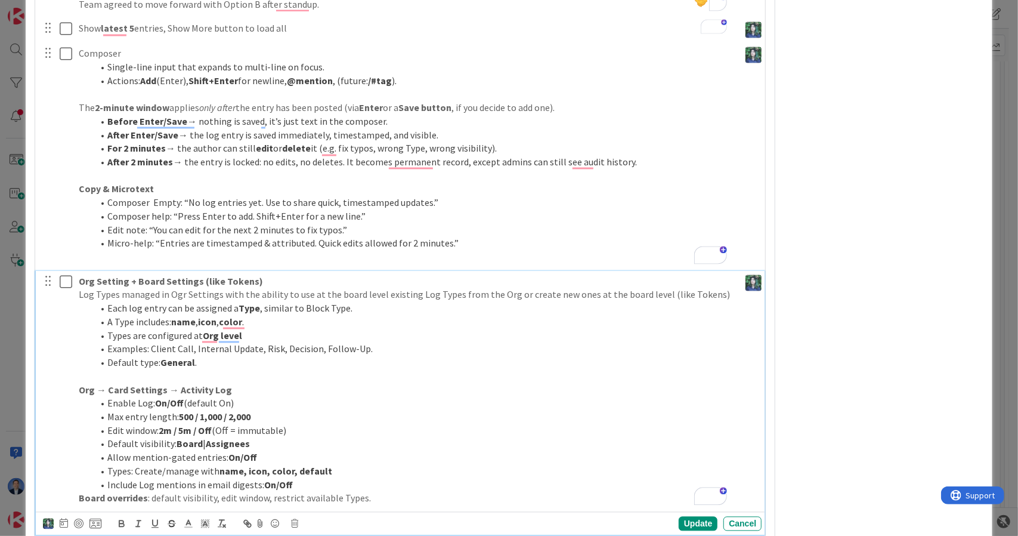
click at [83, 275] on strong "Org Setting + Board Settings (like Tokens)" at bounding box center [171, 281] width 184 height 12
drag, startPoint x: 83, startPoint y: 261, endPoint x: 104, endPoint y: 263, distance: 21.5
click at [104, 275] on strong "Org Setting + Board Settings (like Tokens)" at bounding box center [171, 281] width 184 height 12
copy strong "Org Setting"
click at [86, 384] on strong "Org → Card Settings → Activity Log" at bounding box center [155, 390] width 153 height 12
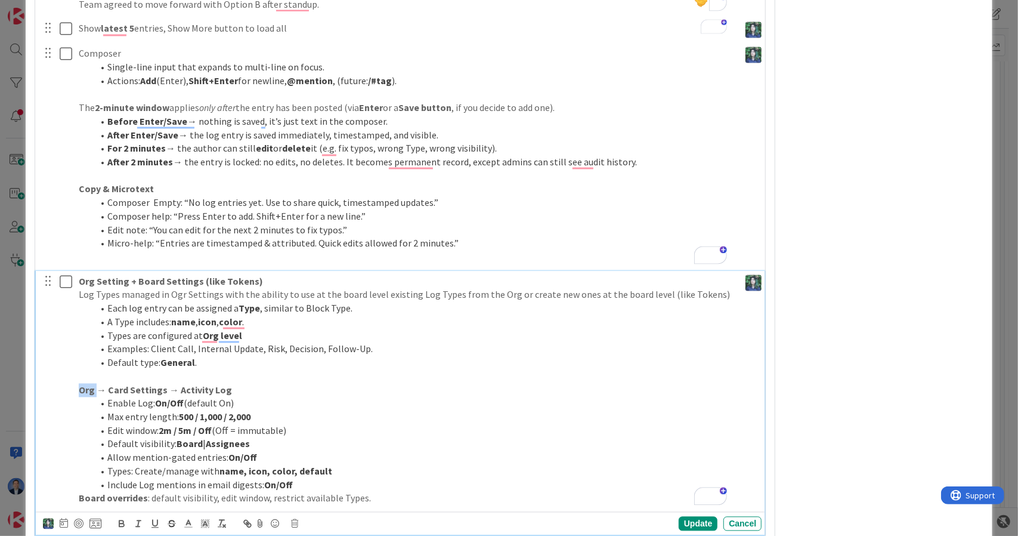
click at [86, 384] on strong "Org → Card Settings → Activity Log" at bounding box center [155, 390] width 153 height 12
click at [197, 384] on strong "Org Setting > Card Settings → Activity Log" at bounding box center [171, 390] width 184 height 12
click at [243, 329] on li "Types are configured at Org level" at bounding box center [414, 336] width 642 height 14
click at [230, 437] on strong "Assignees" at bounding box center [228, 443] width 44 height 12
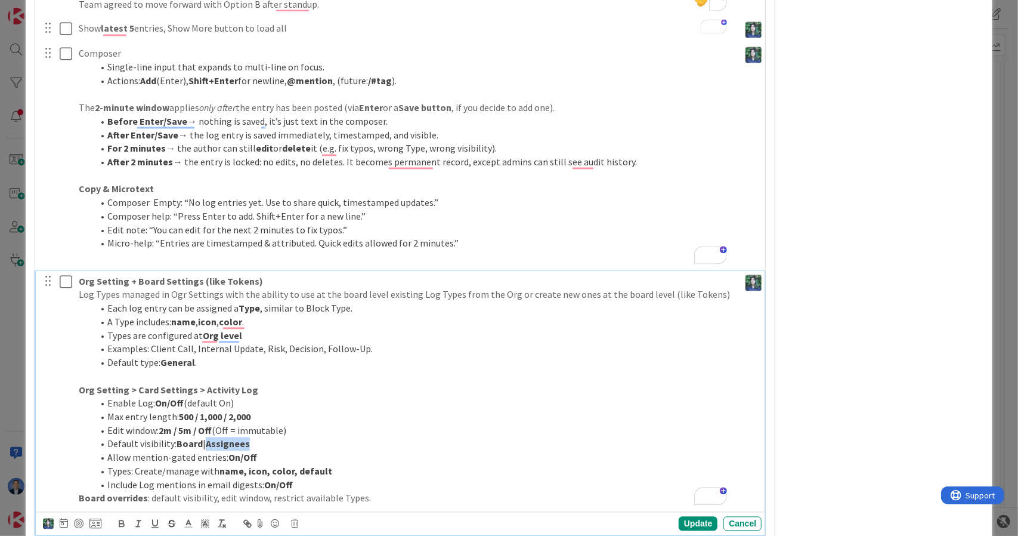
click at [230, 437] on strong "Assignees" at bounding box center [228, 443] width 44 height 12
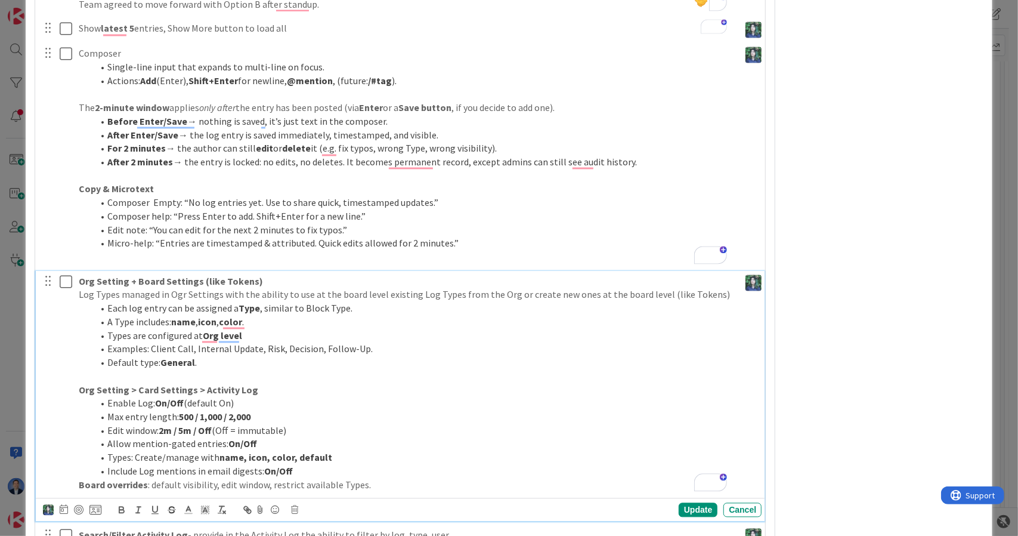
click at [150, 437] on li "Allow mention-gated entries: On/Off" at bounding box center [414, 444] width 642 height 14
drag, startPoint x: 150, startPoint y: 422, endPoint x: 202, endPoint y: 428, distance: 51.6
click at [202, 437] on li "Allow mention-gated entries: On/Off" at bounding box center [414, 444] width 642 height 14
copy li "mention-gated entries"
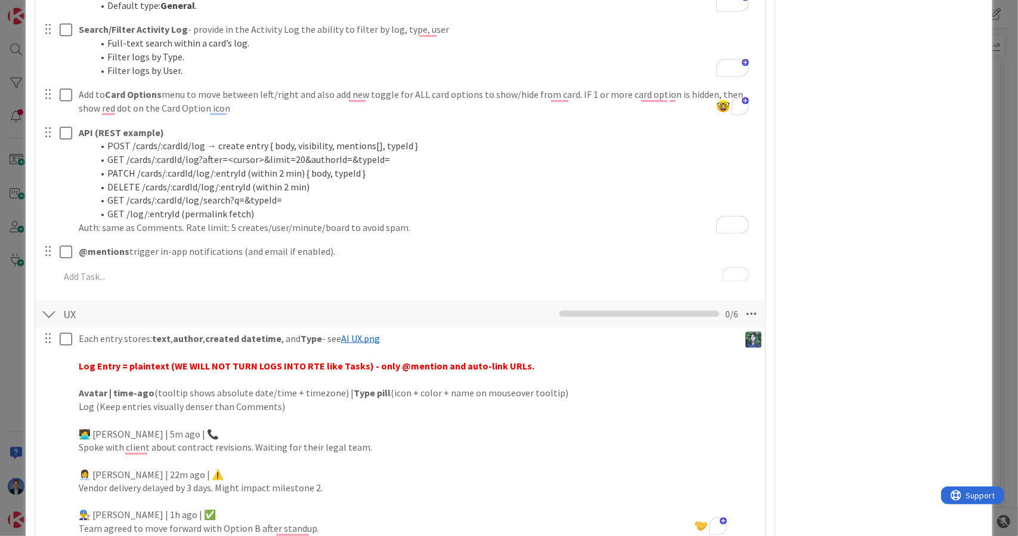
scroll to position [1021, 0]
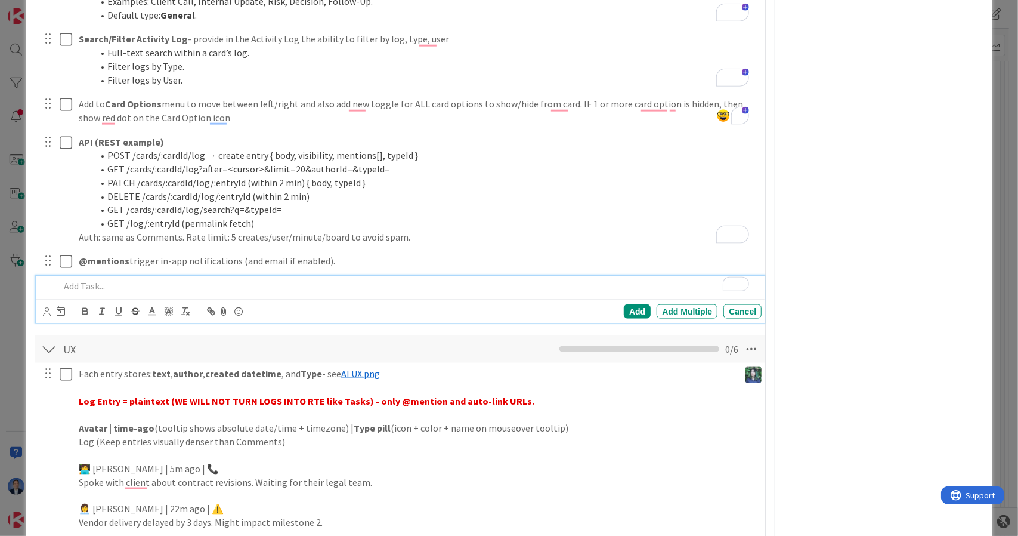
click at [234, 279] on p "To enrich screen reader interactions, please activate Accessibility in Grammarl…" at bounding box center [409, 286] width 698 height 14
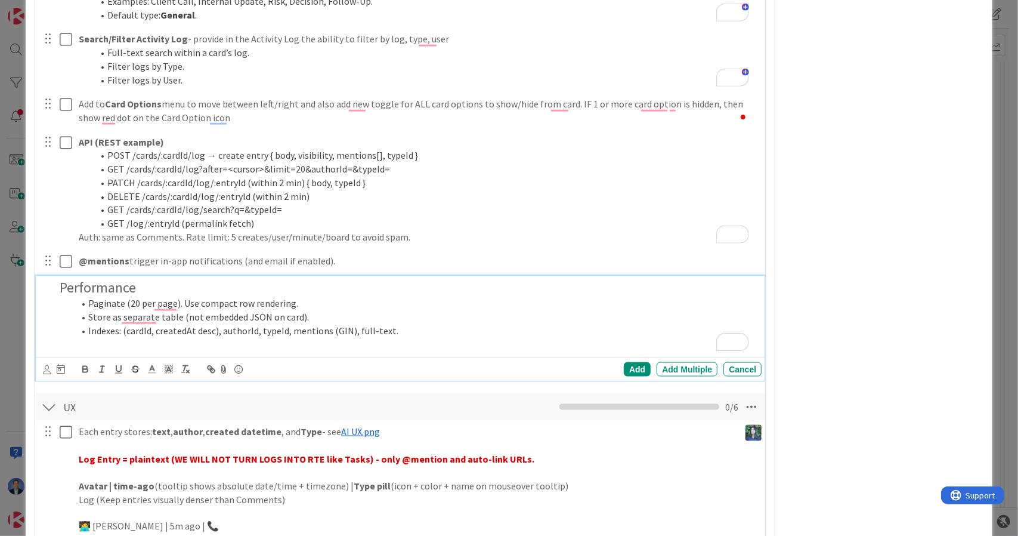
click at [132, 279] on h2 "Performance" at bounding box center [409, 287] width 698 height 17
click at [183, 372] on rect "button" at bounding box center [183, 372] width 4 height 1
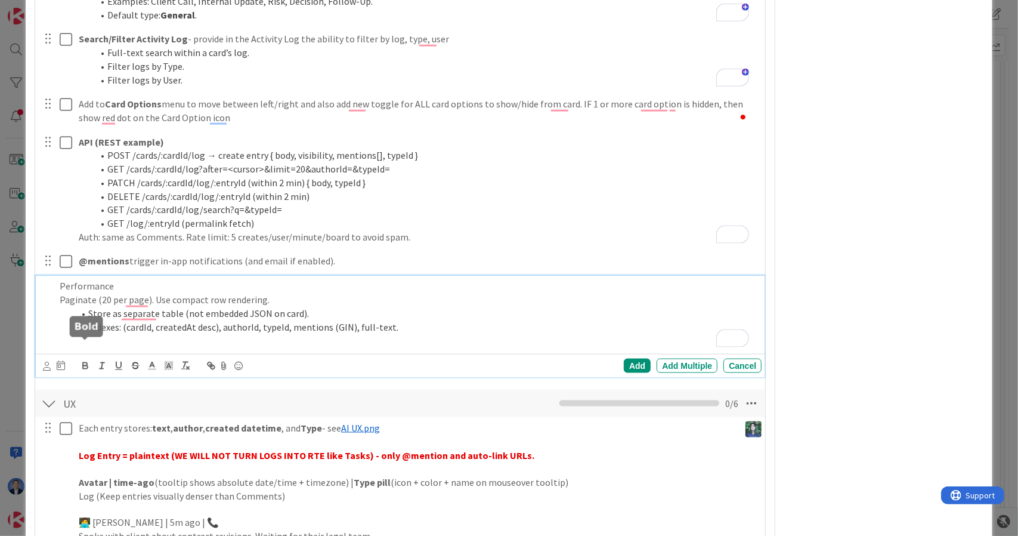
click at [84, 360] on icon "button" at bounding box center [85, 365] width 11 height 11
click at [629, 358] on div "Add" at bounding box center [637, 365] width 27 height 14
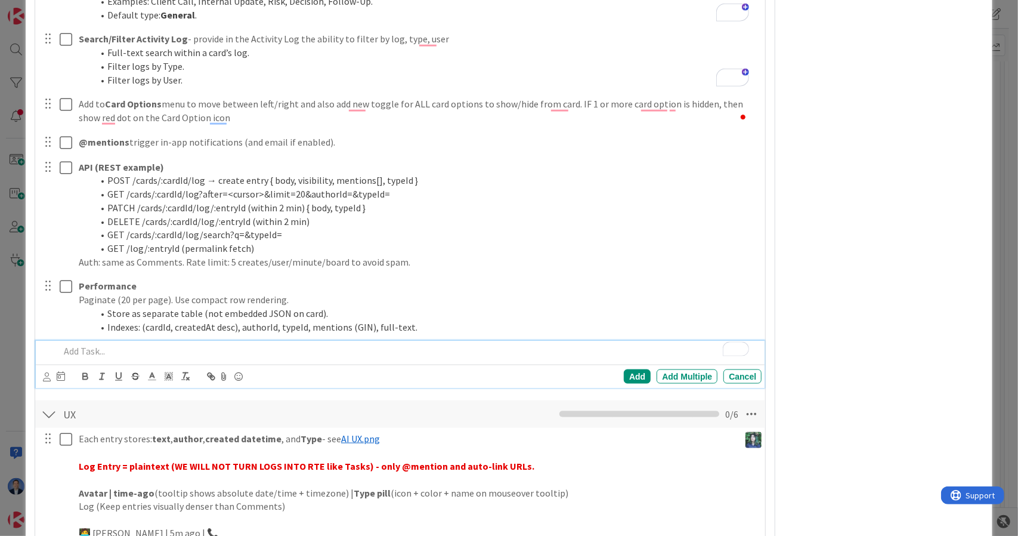
click at [200, 344] on p "To enrich screen reader interactions, please activate Accessibility in Grammarl…" at bounding box center [409, 351] width 698 height 14
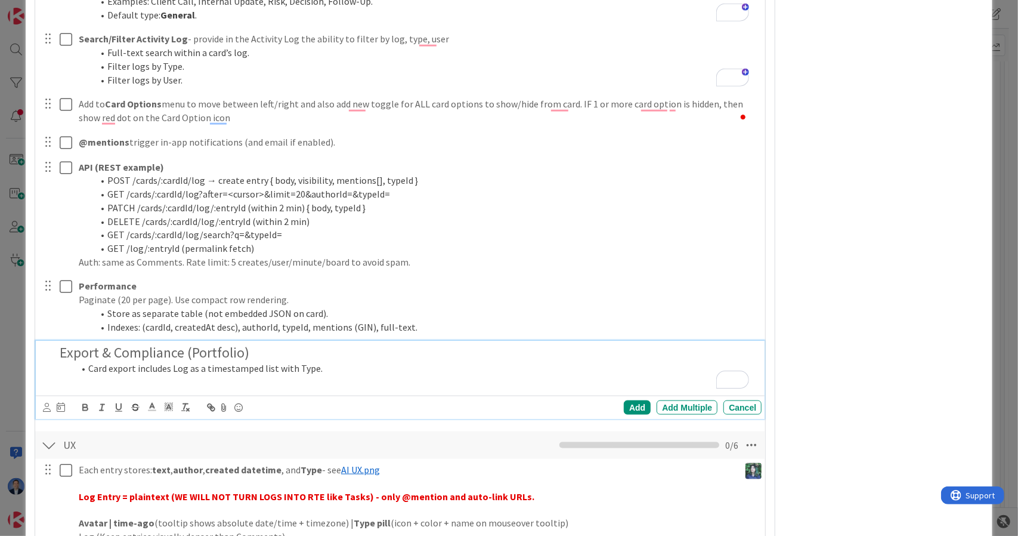
click at [214, 344] on h2 "Export & Compliance (Portfolio)" at bounding box center [409, 352] width 698 height 17
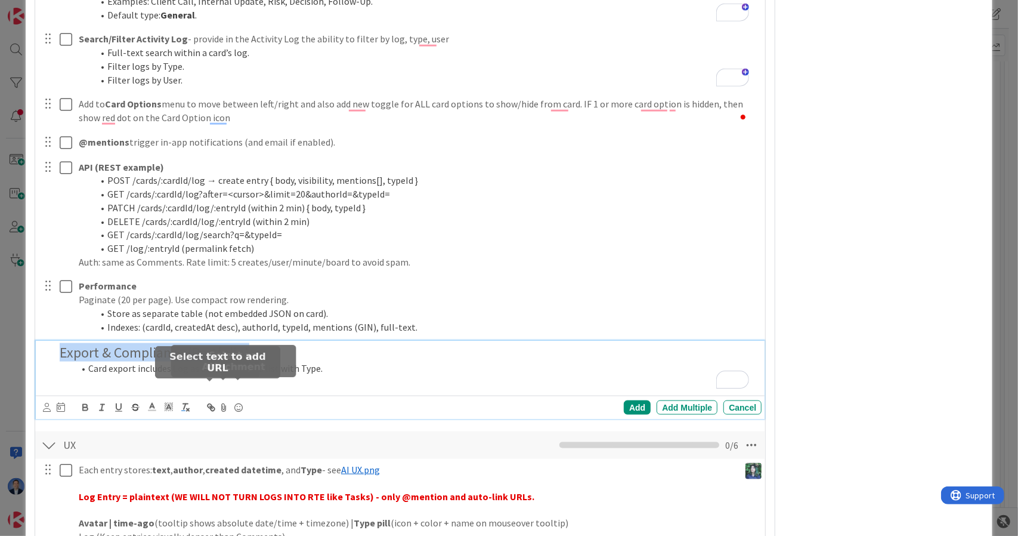
click at [186, 402] on icon "button" at bounding box center [185, 407] width 11 height 11
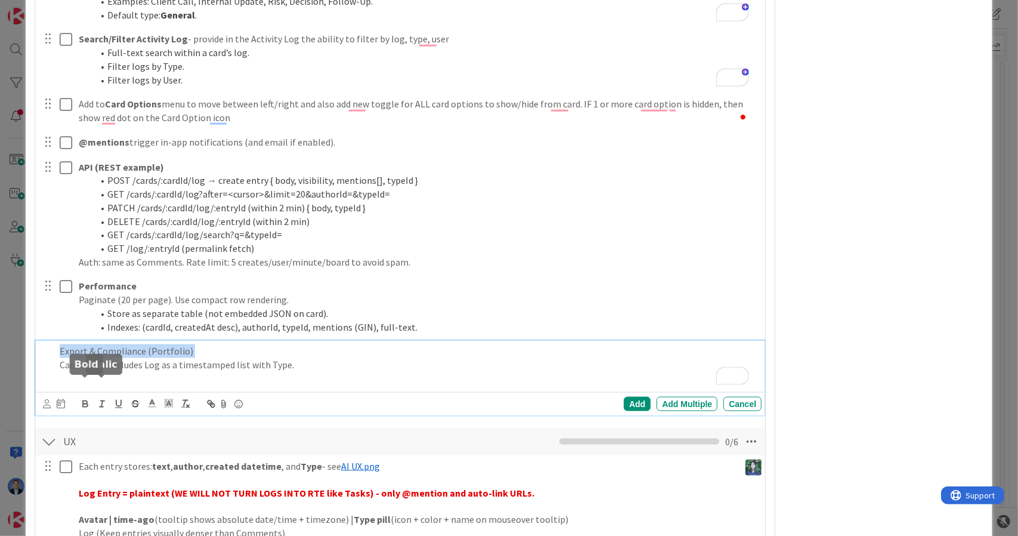
click at [85, 398] on icon "button" at bounding box center [85, 403] width 11 height 11
click at [152, 345] on strong "Export & Compliance (Portfolio)" at bounding box center [130, 351] width 141 height 12
drag, startPoint x: 147, startPoint y: 334, endPoint x: 245, endPoint y: 329, distance: 98.0
click at [245, 344] on p "Export & Compliance (Portfolio)" at bounding box center [409, 351] width 698 height 14
click at [624, 397] on div "Add" at bounding box center [637, 404] width 27 height 14
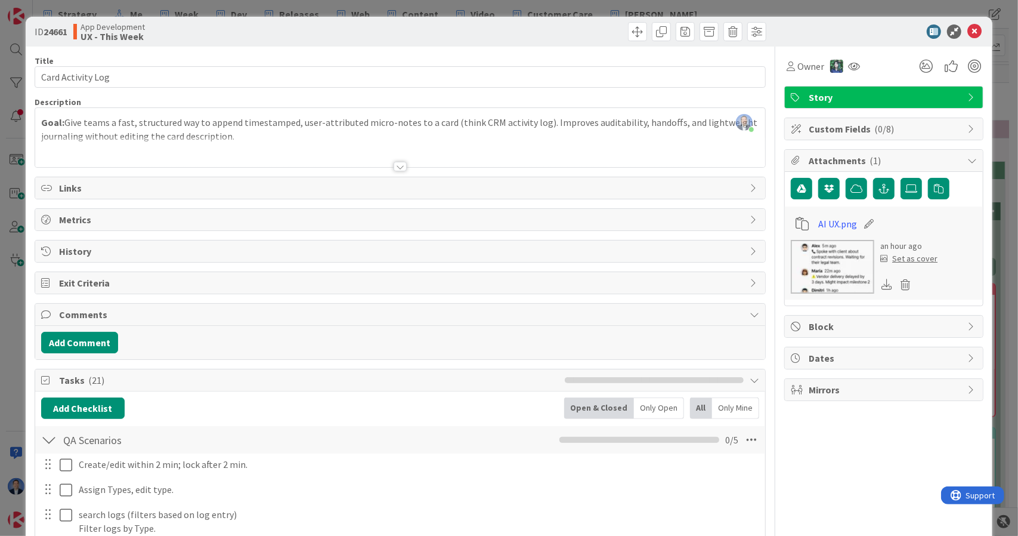
scroll to position [1021, 0]
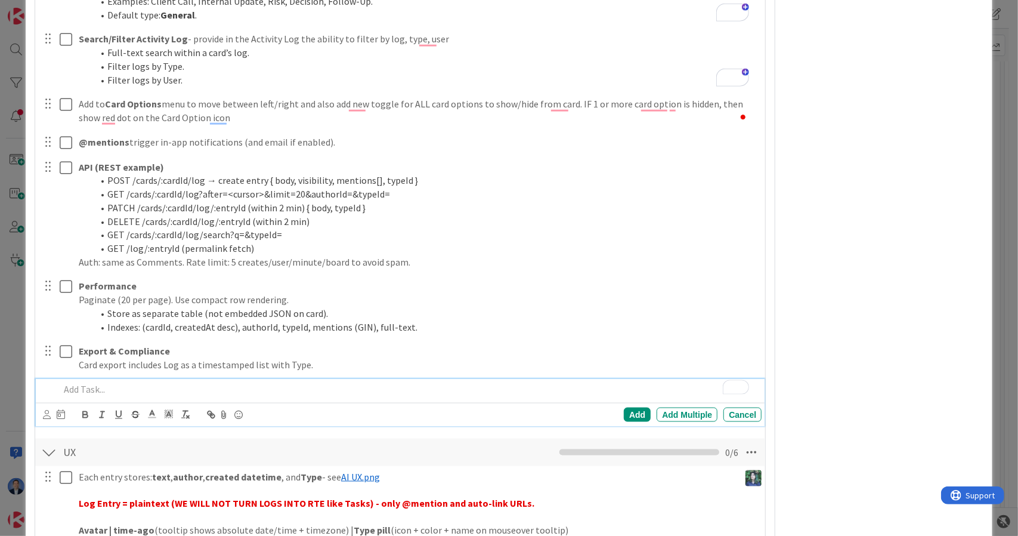
click at [107, 382] on p "To enrich screen reader interactions, please activate Accessibility in Grammarl…" at bounding box center [409, 389] width 698 height 14
drag, startPoint x: 73, startPoint y: 373, endPoint x: 26, endPoint y: 382, distance: 48.5
click at [26, 382] on div "ID 24661 App Development UX - This Week Title 17 / 128 Card Activity Log Descri…" at bounding box center [509, 151] width 967 height 2310
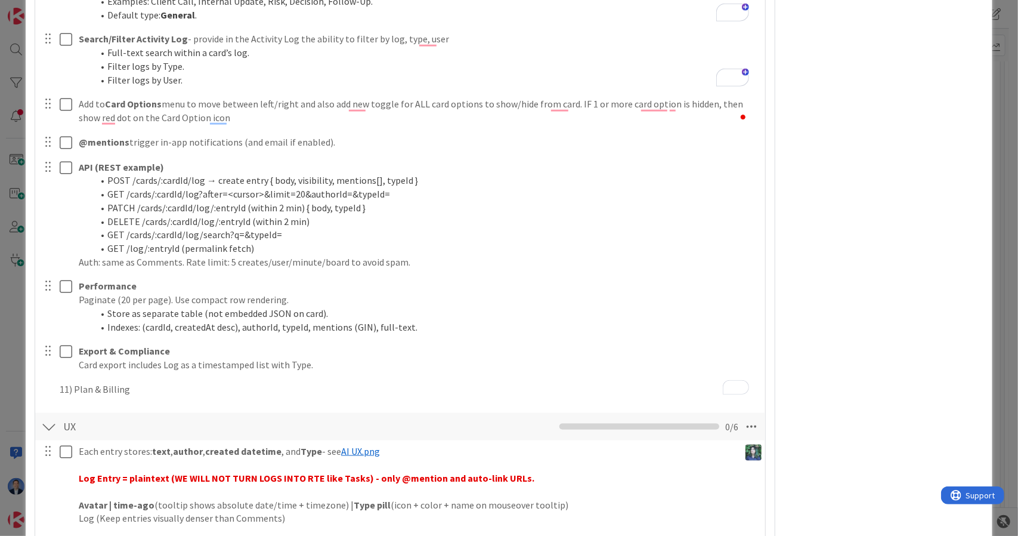
click at [26, 382] on div "ID 24661 App Development UX - This Week Title 17 / 128 Card Activity Log Descri…" at bounding box center [509, 138] width 967 height 2284
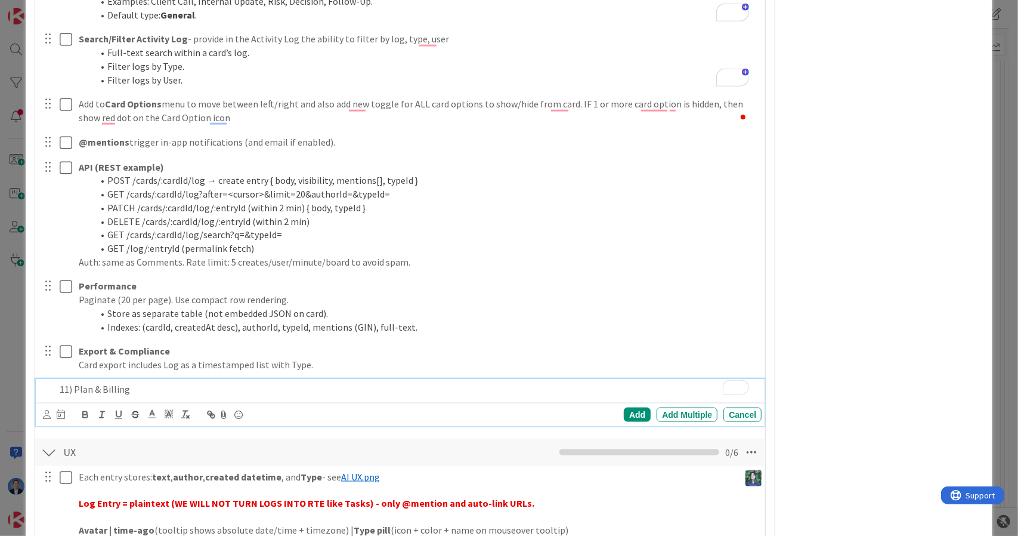
click at [77, 382] on p "11) Plan & Billing" at bounding box center [409, 389] width 698 height 14
click at [75, 382] on p "11) Plan & Billing" at bounding box center [409, 389] width 698 height 14
click at [161, 379] on div "Plan & Billing" at bounding box center [408, 389] width 707 height 21
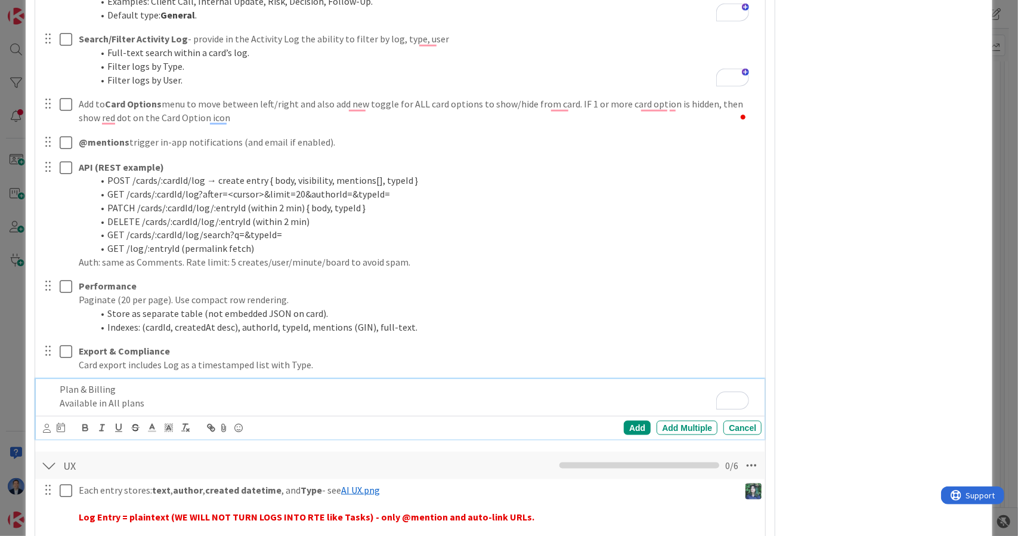
click at [97, 382] on p "Plan & Billing" at bounding box center [409, 389] width 698 height 14
click at [630, 421] on div "Add" at bounding box center [637, 428] width 27 height 14
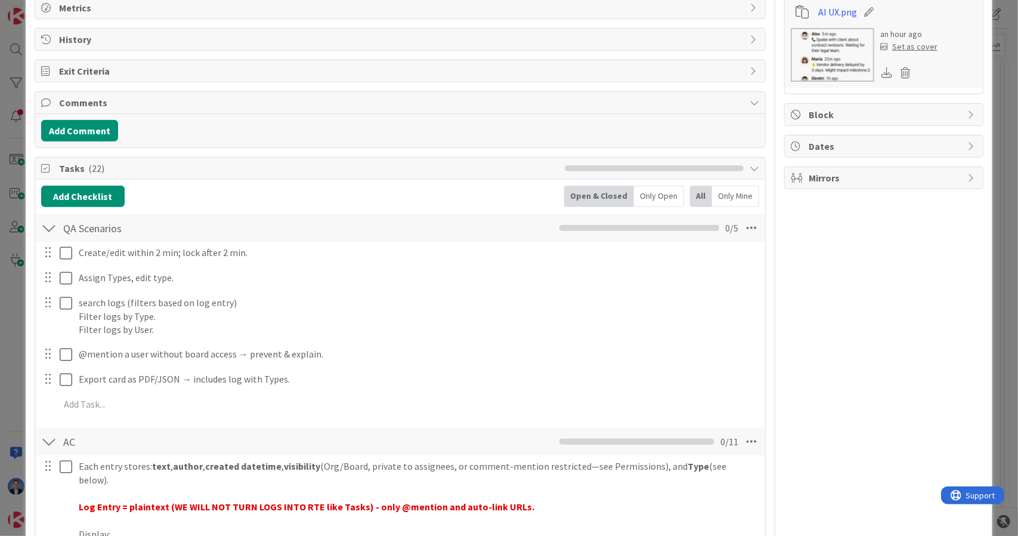
scroll to position [0, 0]
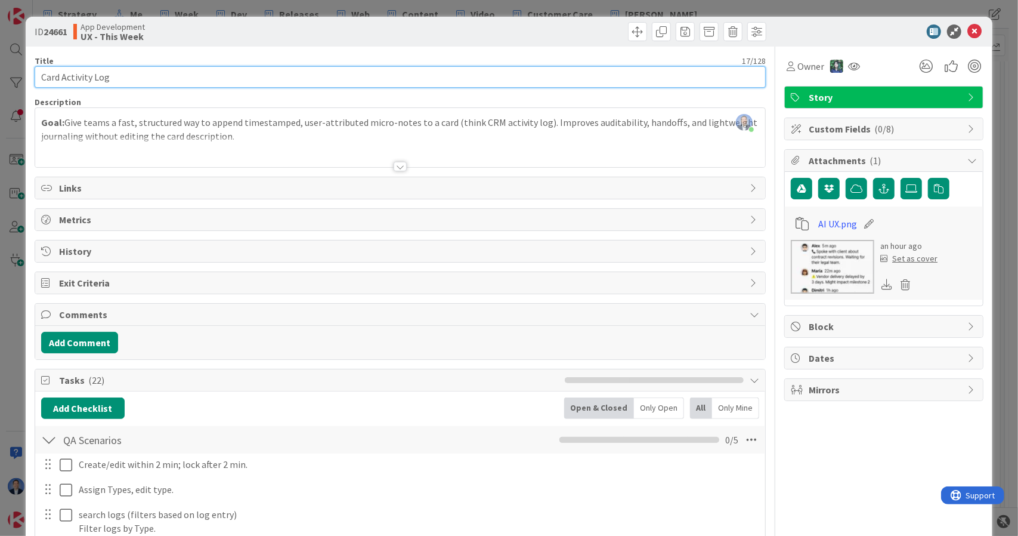
click at [64, 78] on input "Card Activity Log" at bounding box center [401, 76] width 732 height 21
click at [60, 77] on input "Card Activity Log" at bounding box center [401, 76] width 732 height 21
type input "Card: Activity Log"
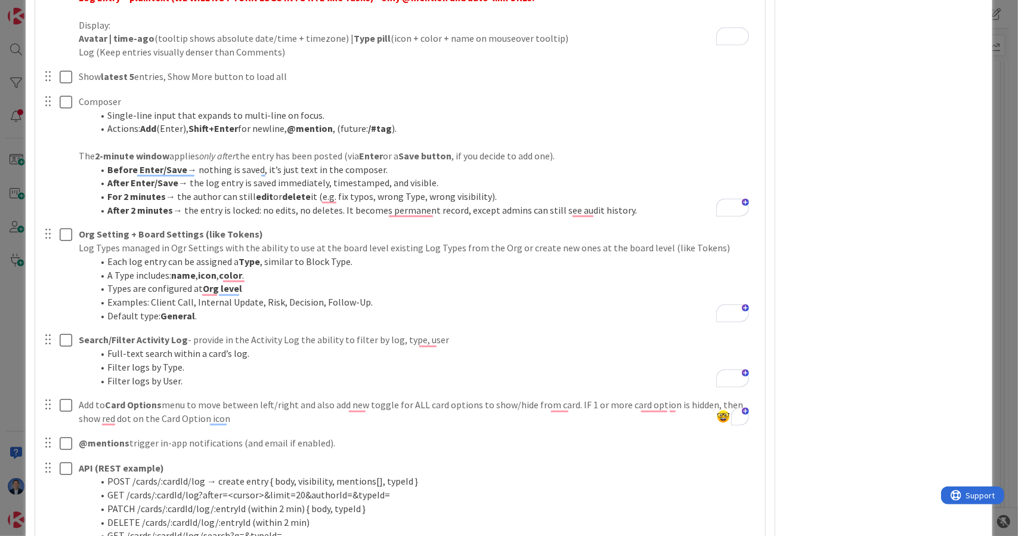
scroll to position [771, 0]
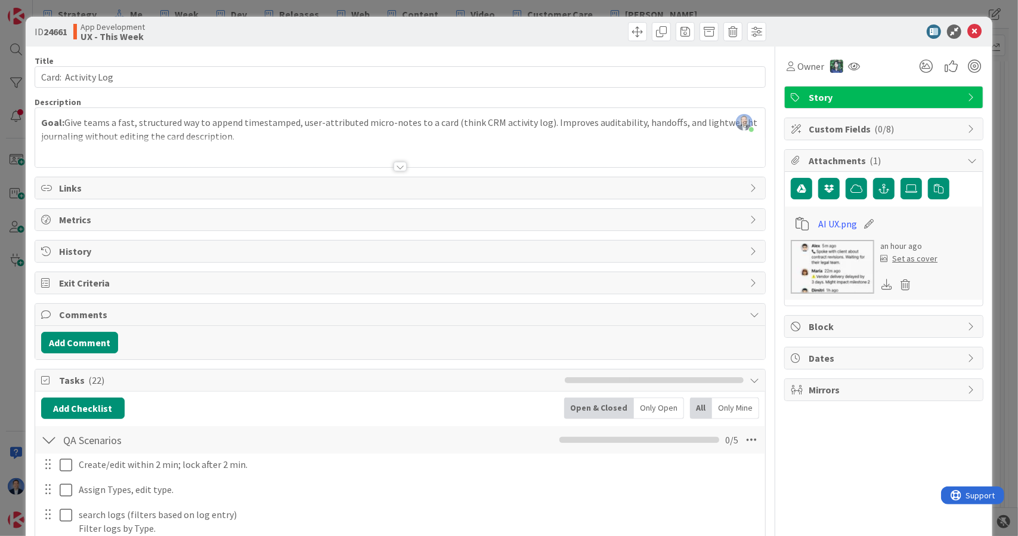
type input "Card: Activity Log"
click at [830, 73] on div at bounding box center [846, 65] width 33 height 21
click at [830, 68] on img at bounding box center [836, 66] width 13 height 13
click at [809, 107] on link "Set as owner" at bounding box center [796, 107] width 94 height 19
click at [842, 67] on icon at bounding box center [847, 66] width 12 height 10
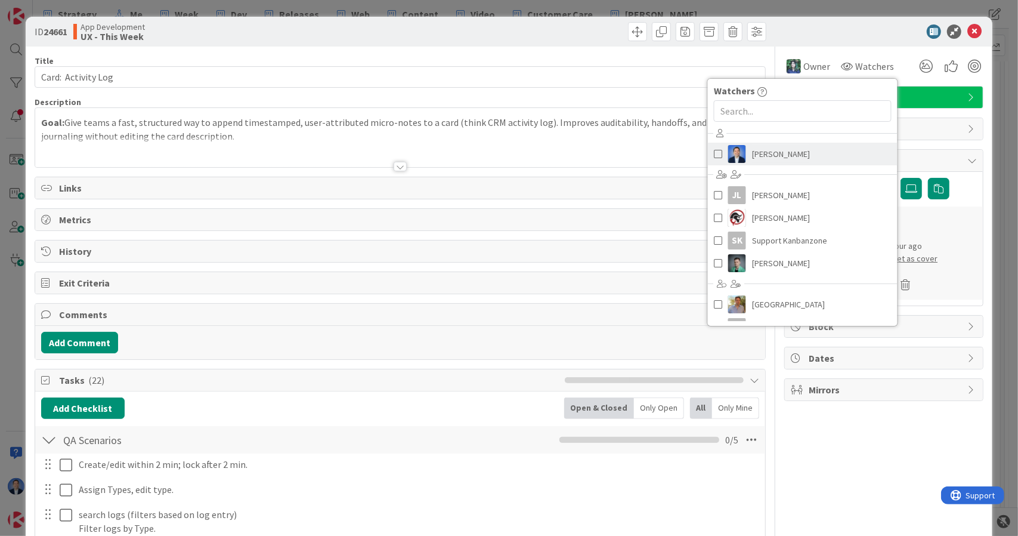
click at [792, 159] on span "[PERSON_NAME]" at bounding box center [781, 154] width 58 height 18
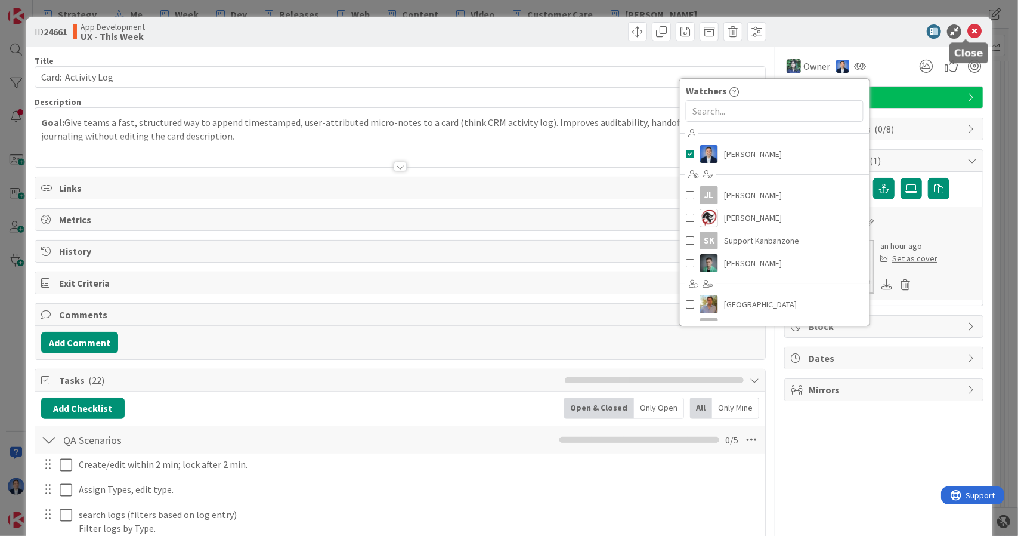
click at [967, 31] on icon at bounding box center [974, 31] width 14 height 14
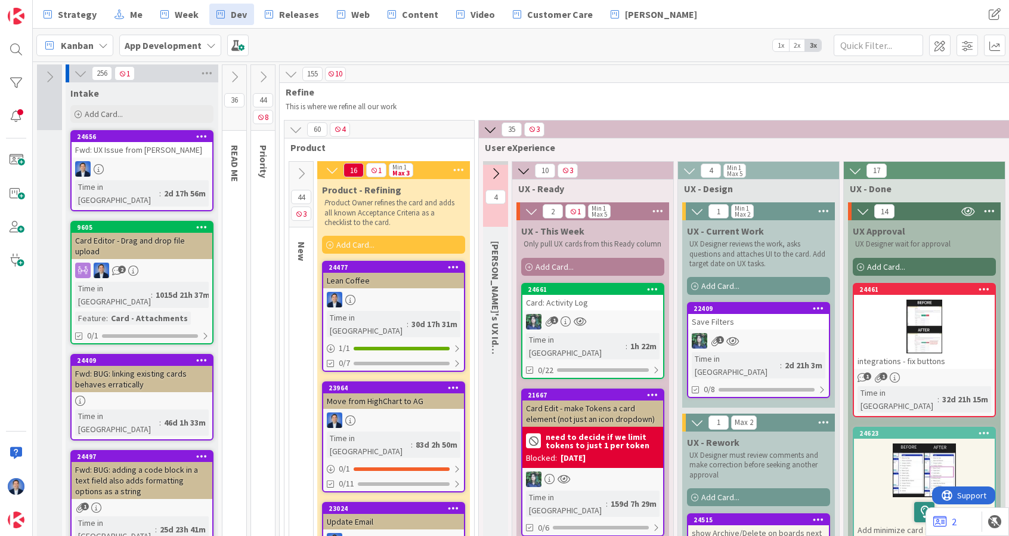
click at [153, 152] on div "Fwd: UX Issue from [PERSON_NAME]" at bounding box center [142, 150] width 141 height 16
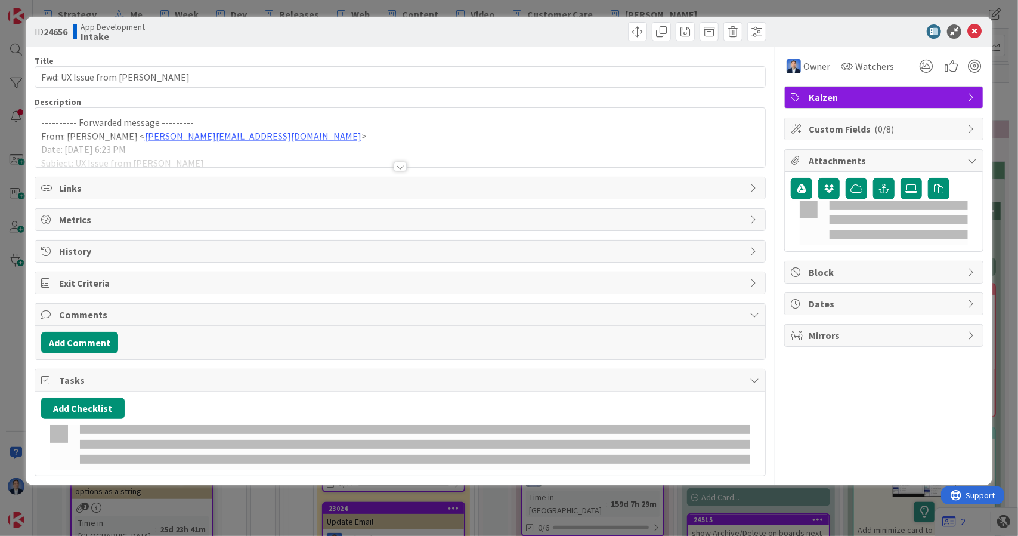
click at [300, 137] on div at bounding box center [400, 152] width 731 height 30
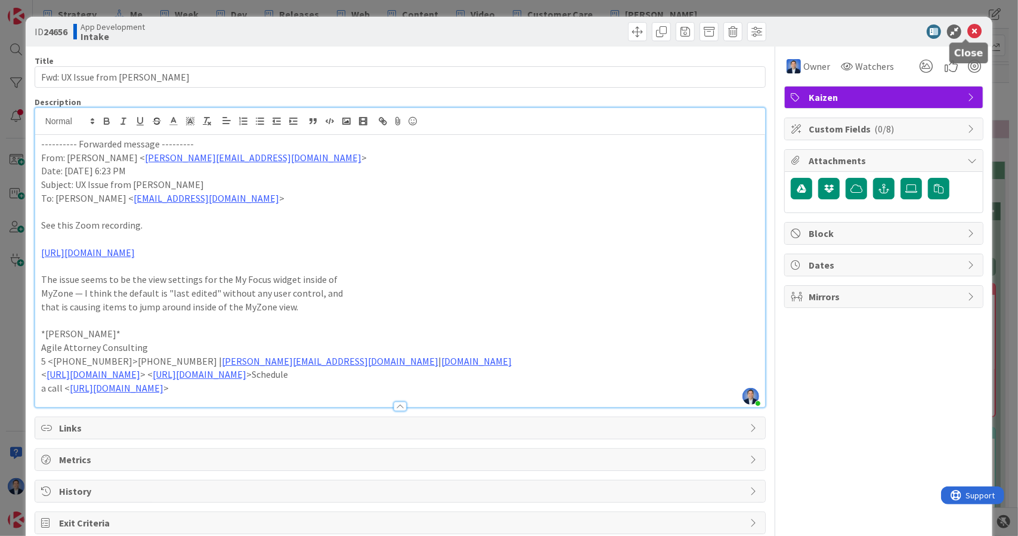
click at [967, 29] on icon at bounding box center [974, 31] width 14 height 14
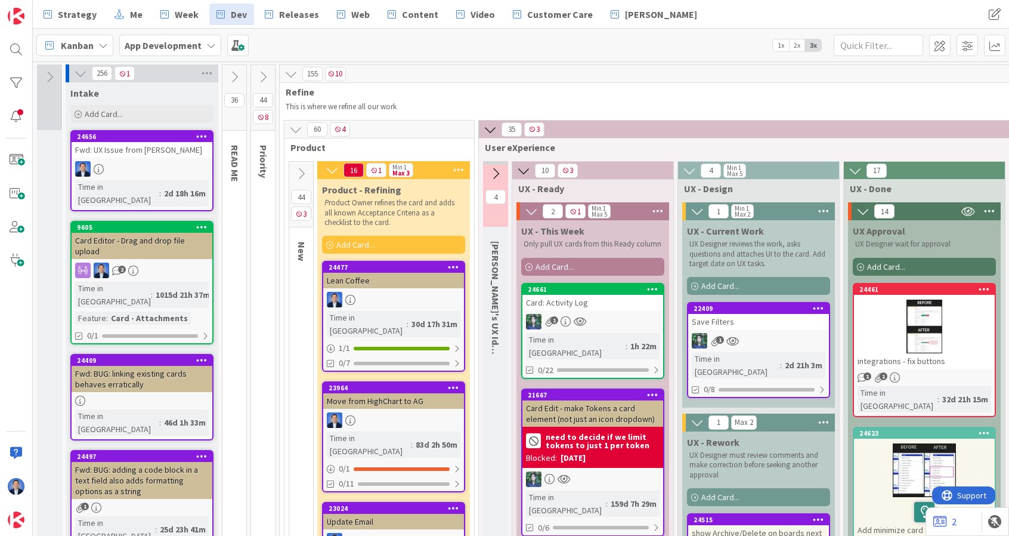
click at [188, 170] on div at bounding box center [142, 169] width 141 height 16
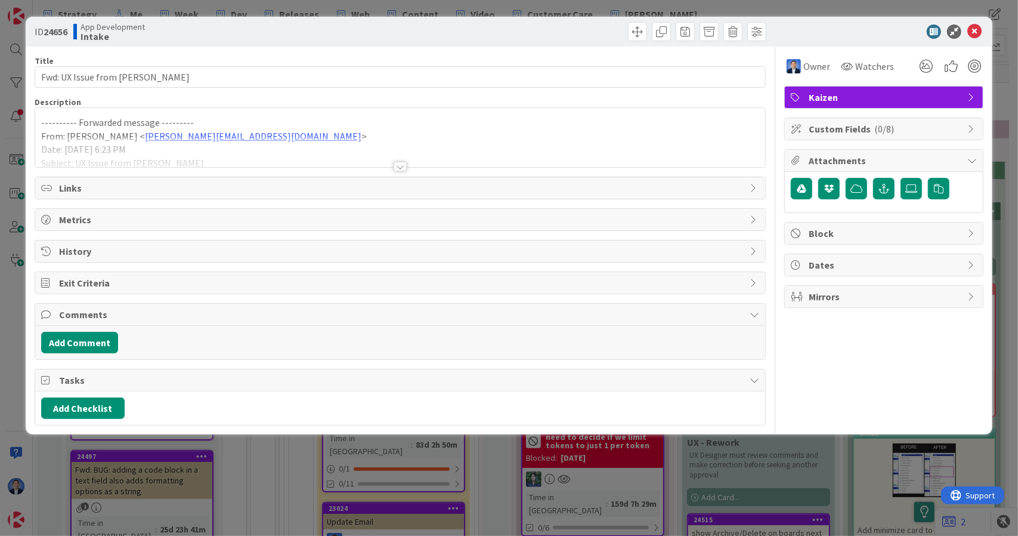
click at [292, 141] on div at bounding box center [400, 152] width 731 height 30
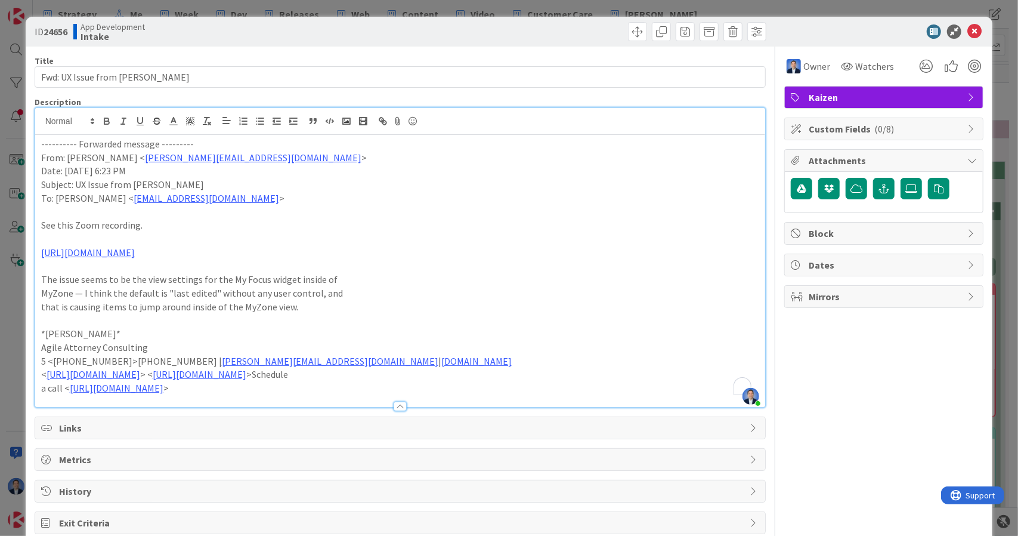
drag, startPoint x: 206, startPoint y: 156, endPoint x: 115, endPoint y: 157, distance: 91.3
click at [115, 157] on p "From: John Grant < john@agileattorney.com >" at bounding box center [400, 158] width 719 height 14
drag, startPoint x: 115, startPoint y: 157, endPoint x: 212, endPoint y: 156, distance: 96.6
click at [212, 156] on p "From: John Grant < john@agileattorney.com >" at bounding box center [400, 158] width 719 height 14
copy link "[PERSON_NAME][EMAIL_ADDRESS][DOMAIN_NAME]"
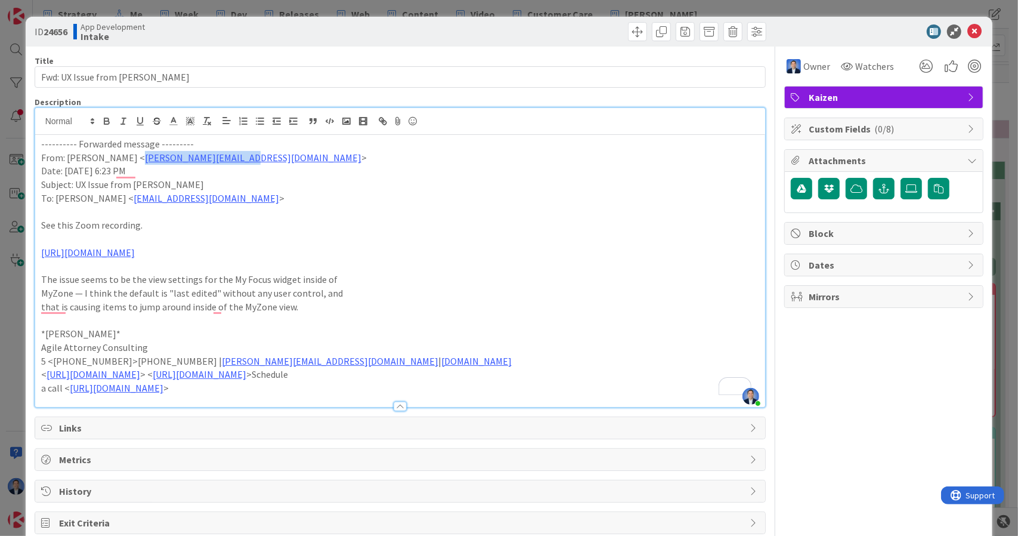
click at [882, 129] on span "Custom Fields ( 0/8 )" at bounding box center [885, 129] width 153 height 14
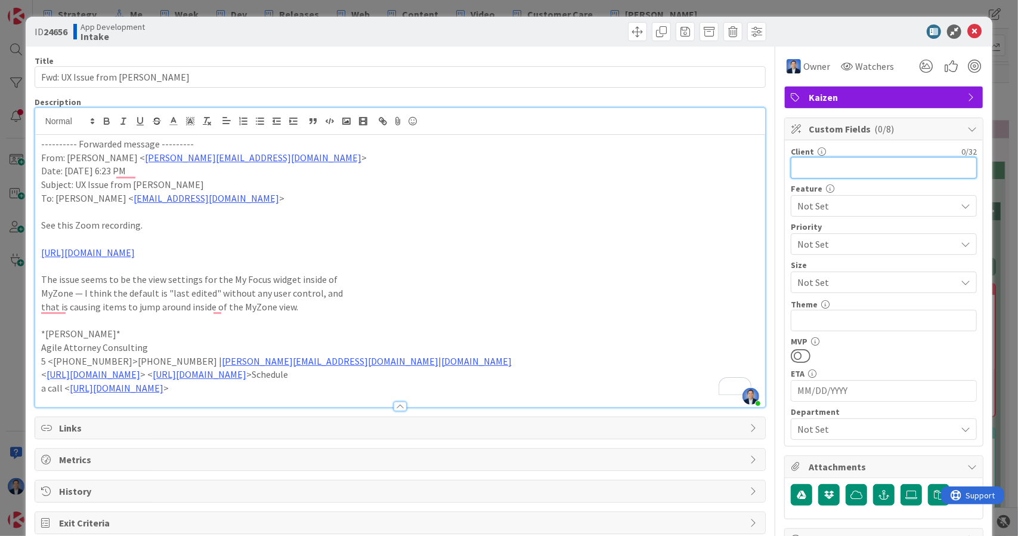
click at [822, 169] on input "text" at bounding box center [884, 167] width 186 height 21
paste input "[PERSON_NAME][EMAIL_ADDRESS][DOMAIN_NAME]"
type input "john@agileattorney.com, minka"
click at [880, 209] on span "Not Set" at bounding box center [873, 205] width 153 height 17
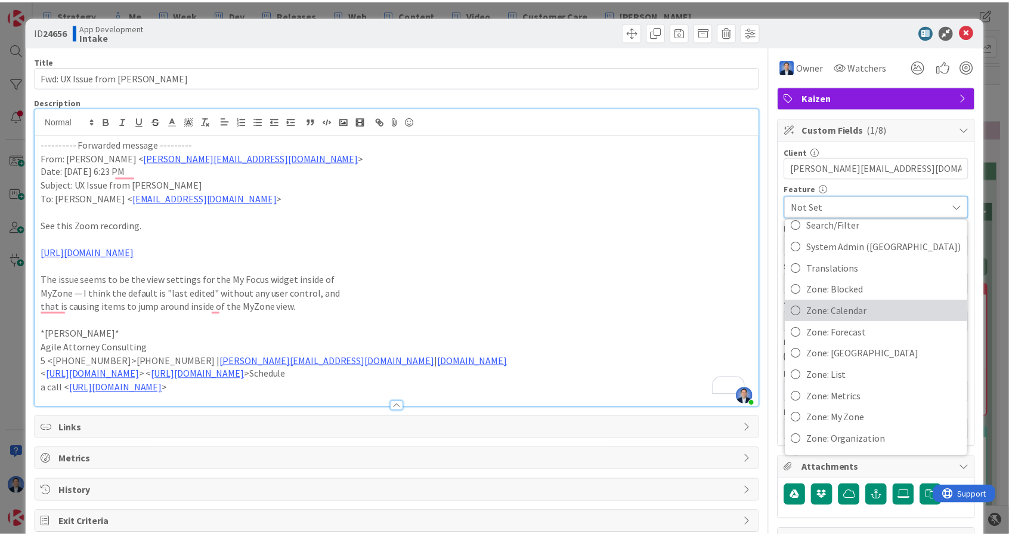
scroll to position [649, 0]
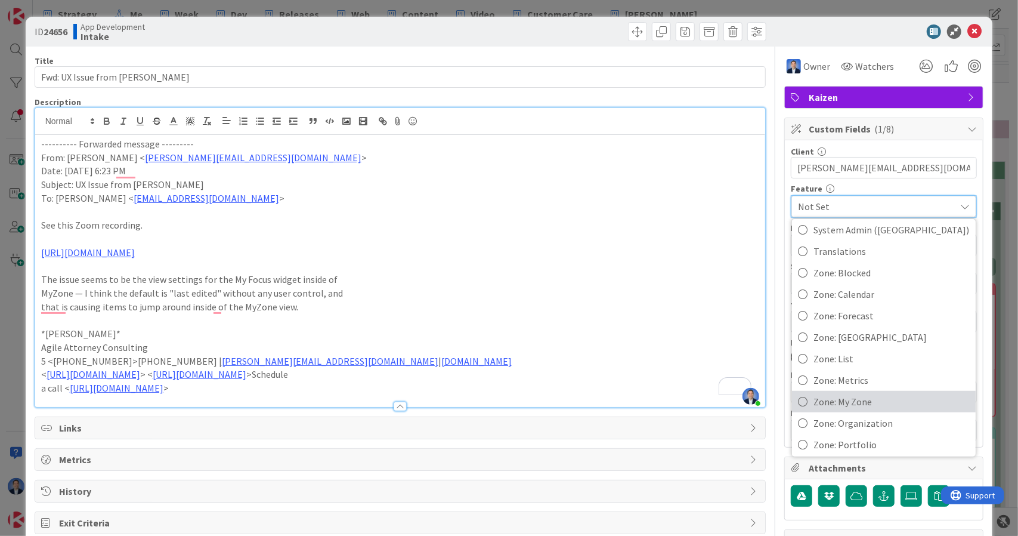
click at [853, 400] on span "Zone: My Zone" at bounding box center [892, 401] width 156 height 18
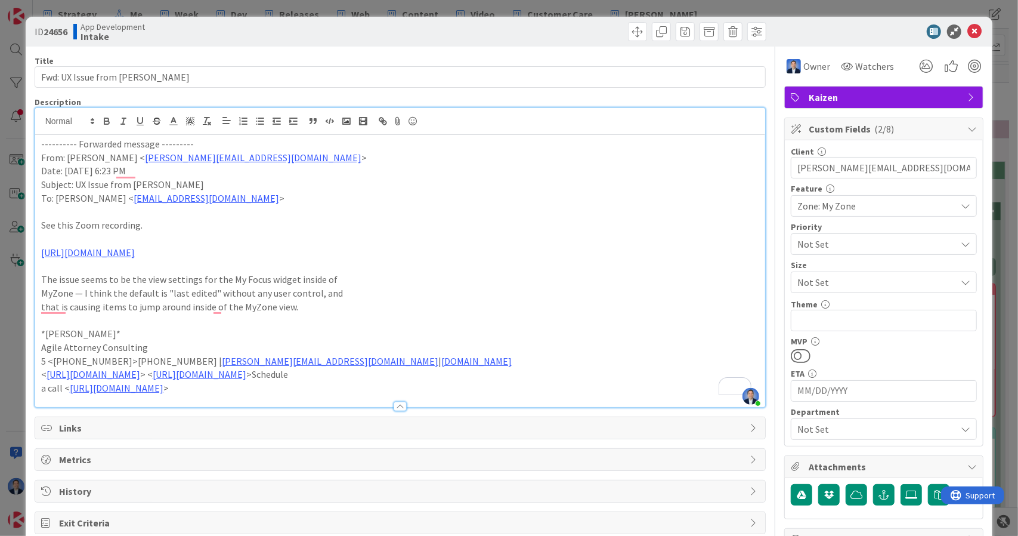
click at [873, 247] on span "Not Set" at bounding box center [873, 244] width 153 height 17
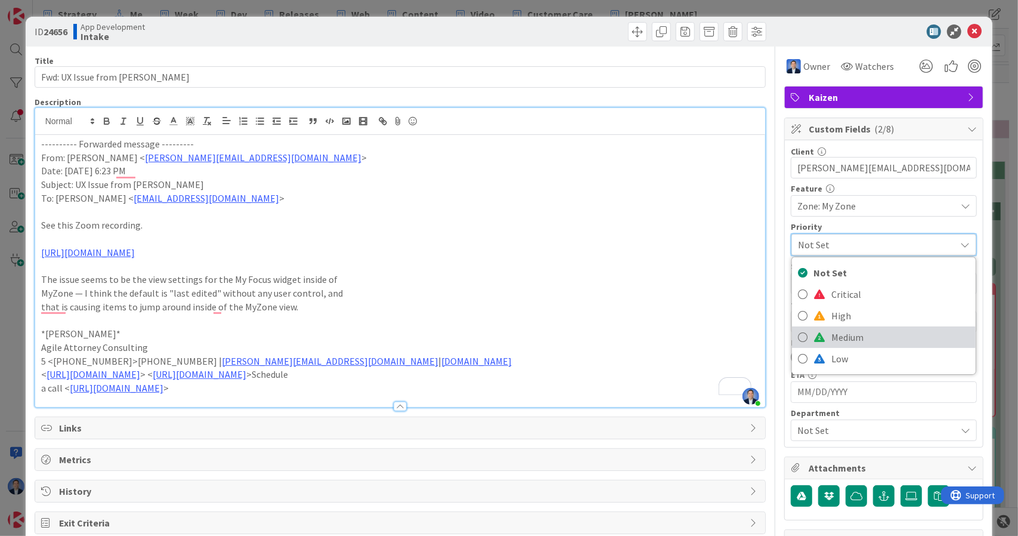
click at [855, 331] on span "Medium" at bounding box center [900, 337] width 138 height 18
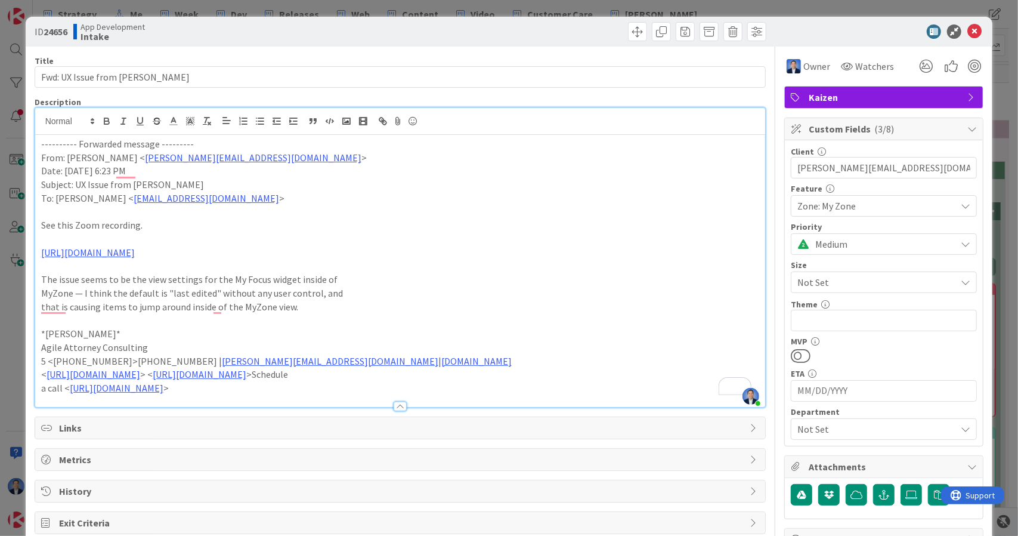
click at [970, 30] on icon at bounding box center [974, 31] width 14 height 14
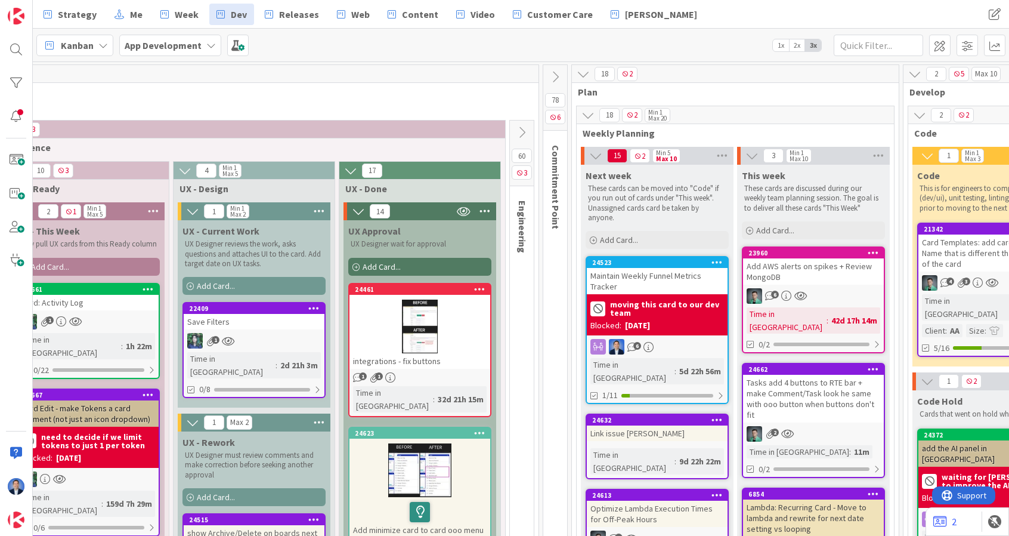
scroll to position [0, 506]
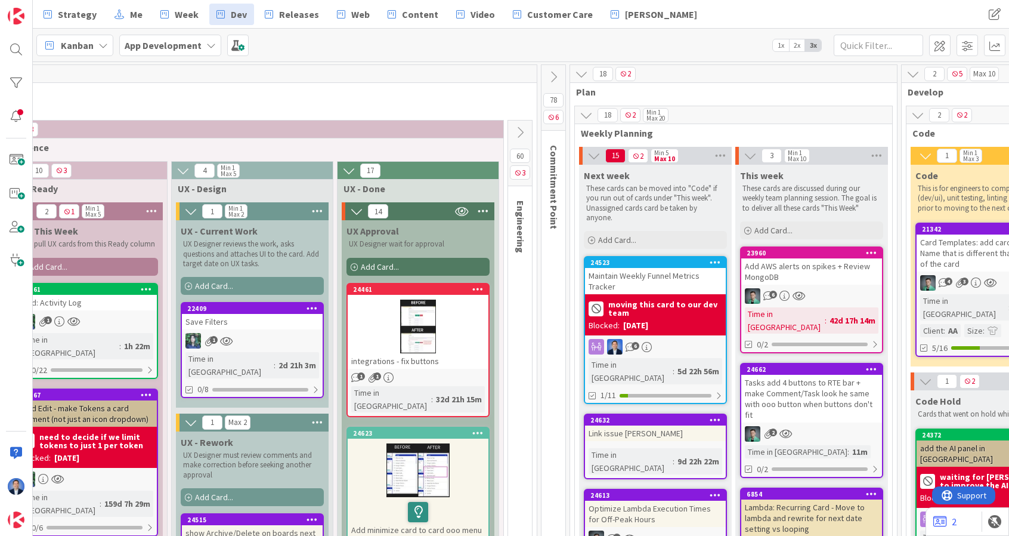
click at [185, 45] on b "App Development" at bounding box center [163, 45] width 77 height 12
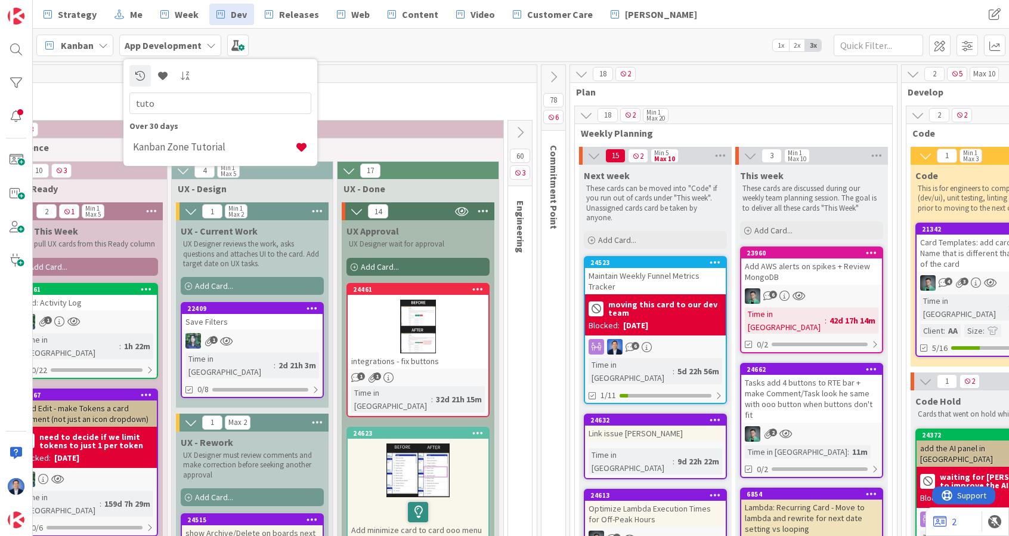
type input "tuto"
click at [187, 143] on h4 "Kanban Zone Tutorial" at bounding box center [214, 147] width 162 height 12
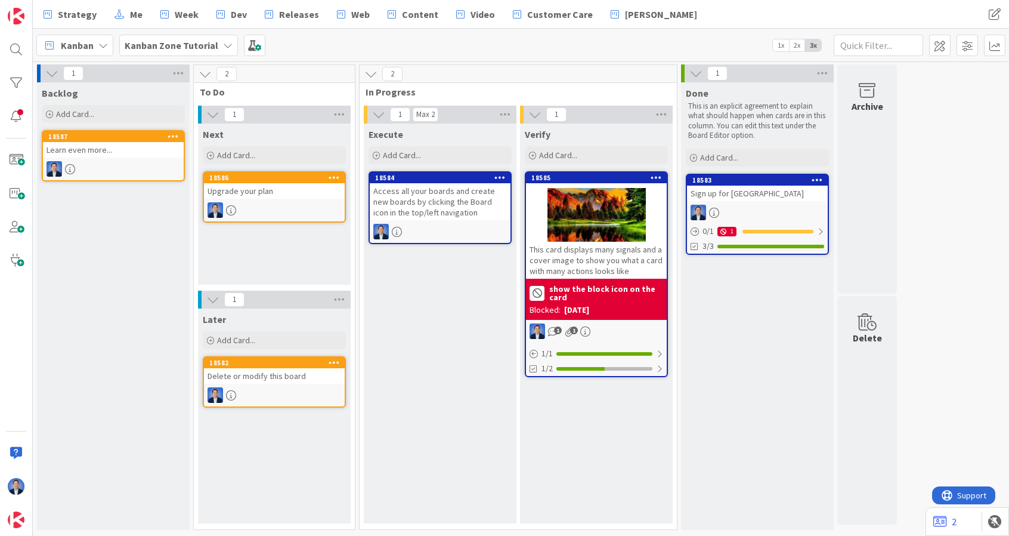
click at [134, 151] on div "Learn even more..." at bounding box center [113, 150] width 141 height 16
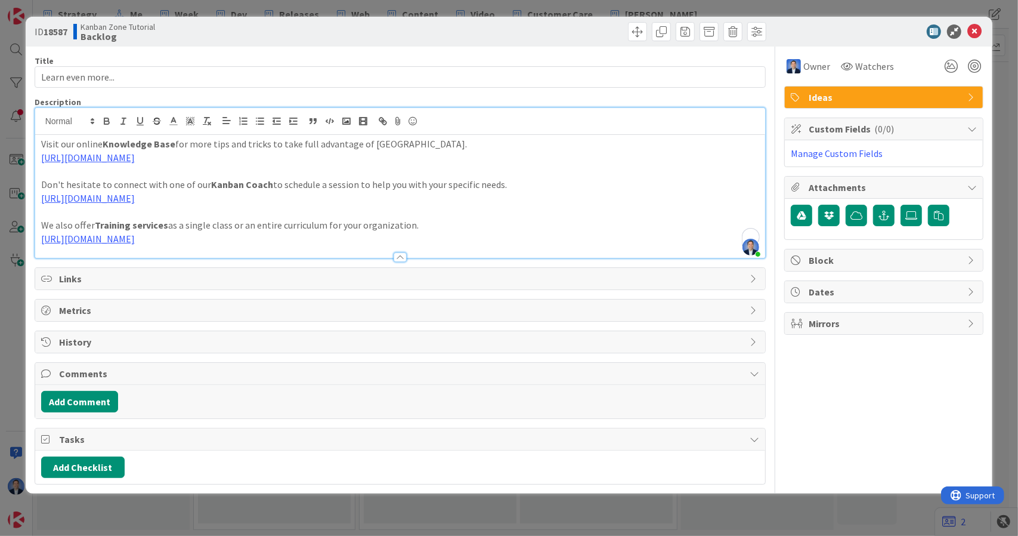
click at [373, 123] on div "[PERSON_NAME] just joined Visit our online Knowledge Base for more tips and tri…" at bounding box center [400, 183] width 731 height 150
click at [974, 32] on icon at bounding box center [974, 31] width 14 height 14
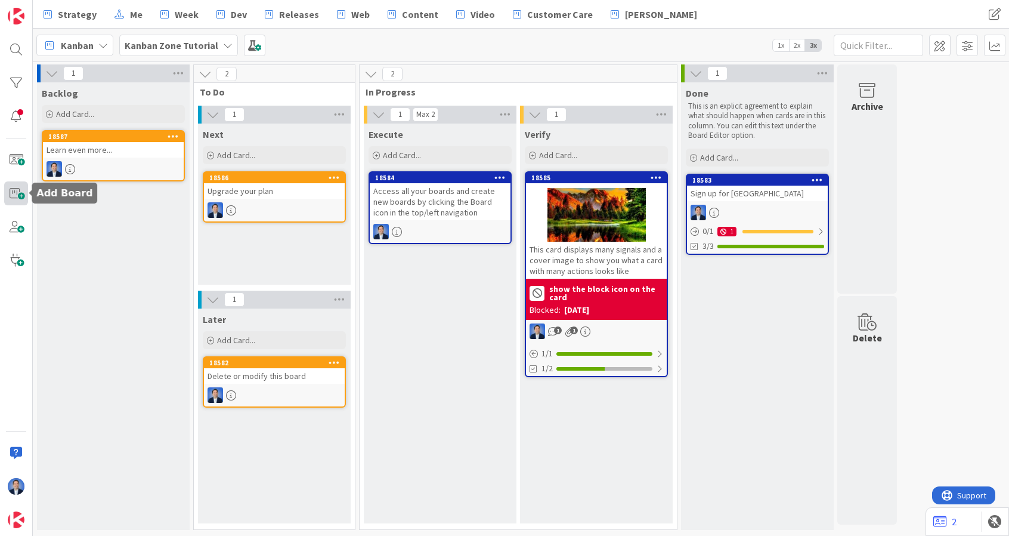
click at [17, 197] on span at bounding box center [16, 193] width 24 height 24
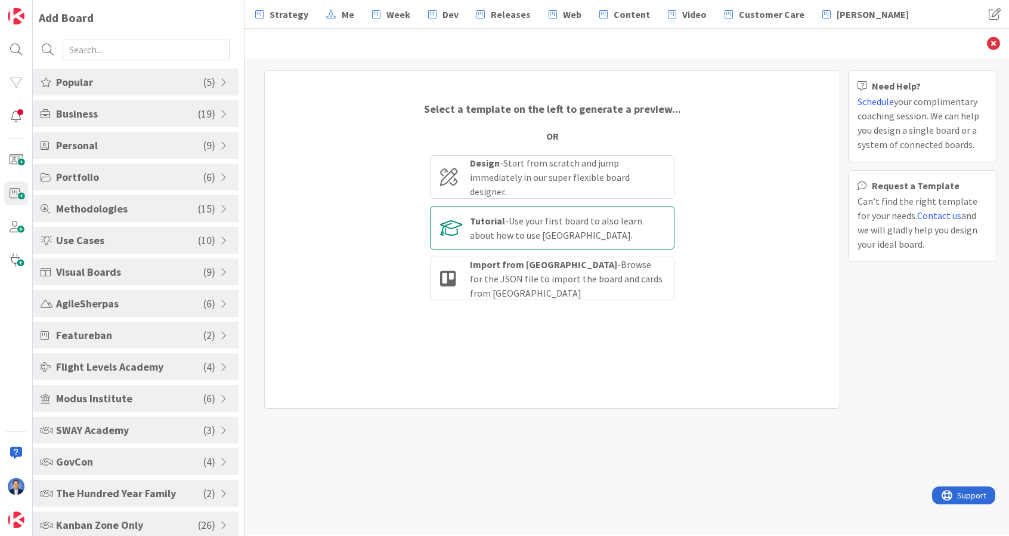
click at [502, 224] on b "Tutorial" at bounding box center [487, 221] width 35 height 12
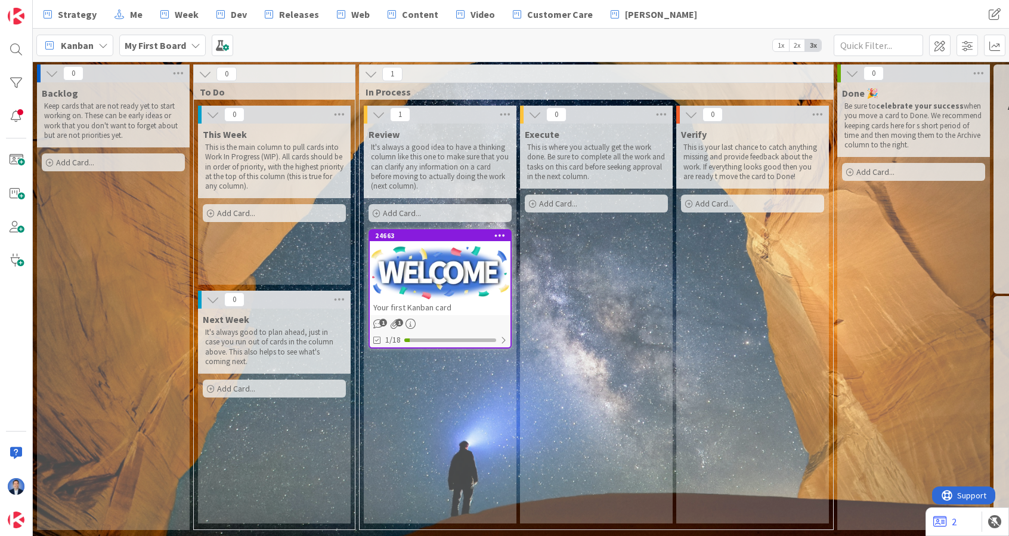
click at [468, 310] on div "Your first Kanban card" at bounding box center [440, 307] width 141 height 16
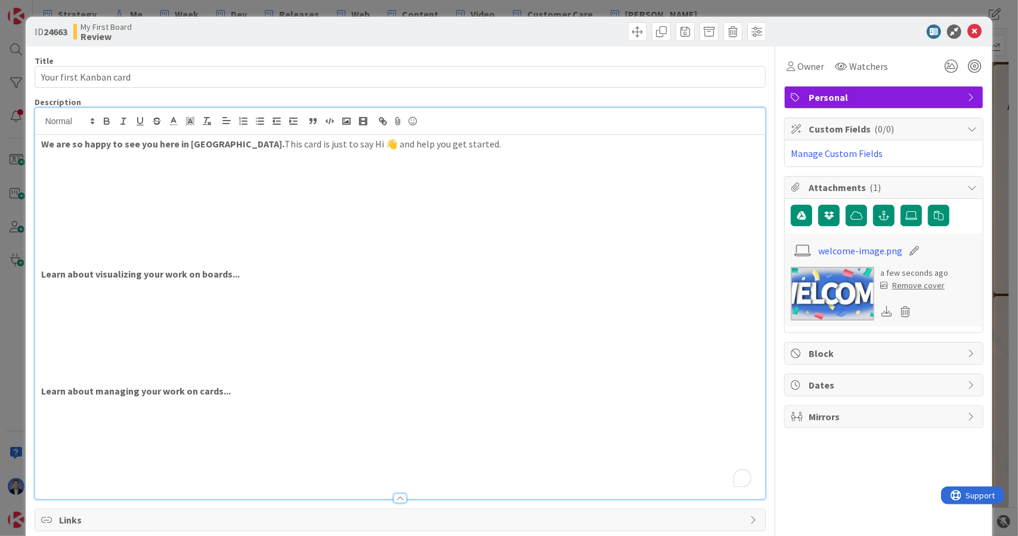
click at [341, 132] on div "We are so happy to see you here in [GEOGRAPHIC_DATA]. This card is just to say …" at bounding box center [400, 303] width 731 height 391
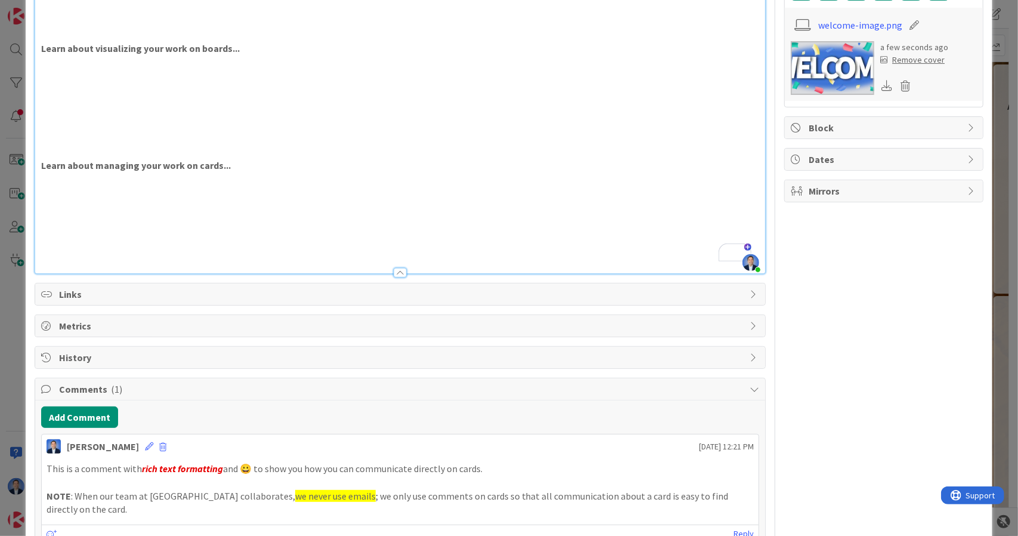
scroll to position [270, 0]
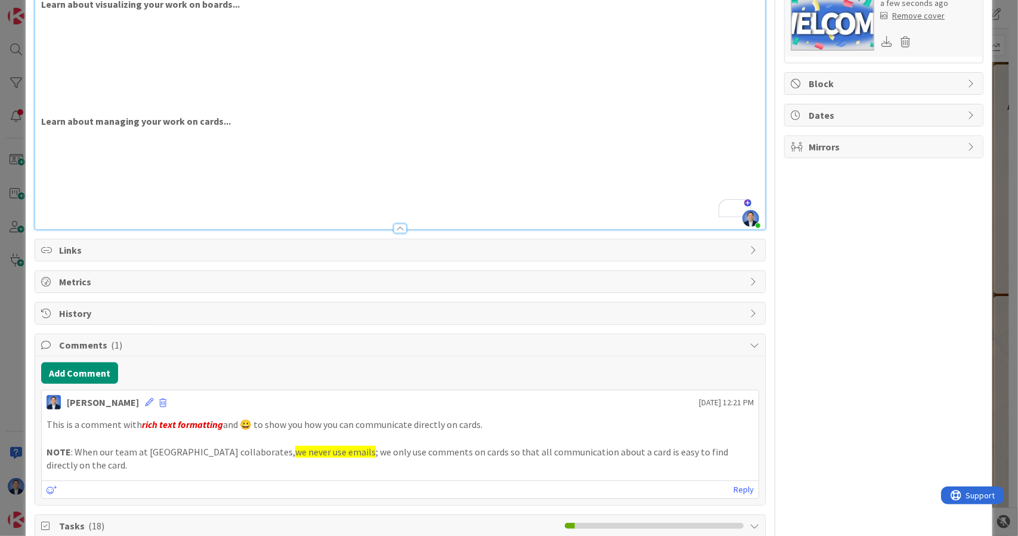
click at [277, 346] on span "Comments ( 1 )" at bounding box center [401, 345] width 685 height 14
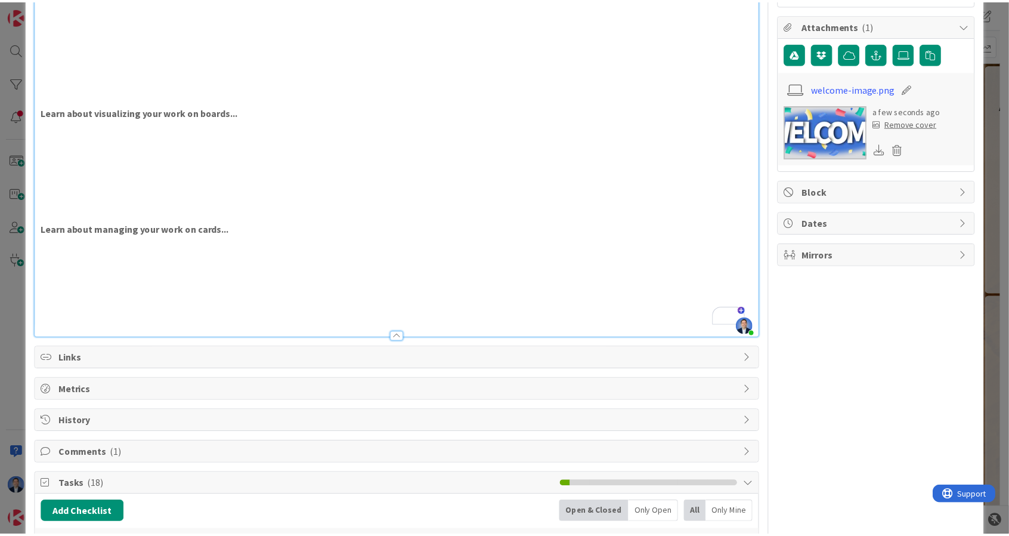
scroll to position [0, 0]
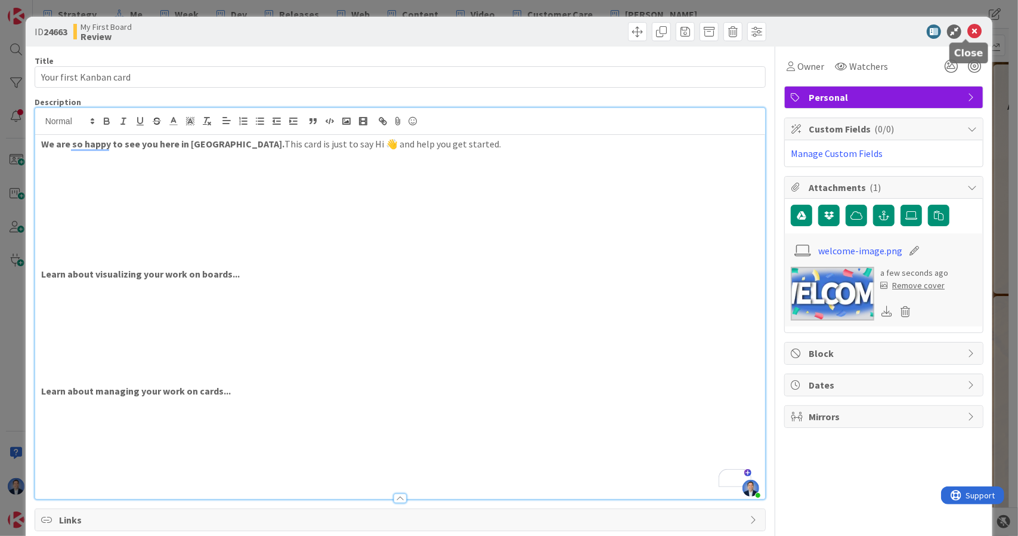
click at [967, 33] on icon at bounding box center [974, 31] width 14 height 14
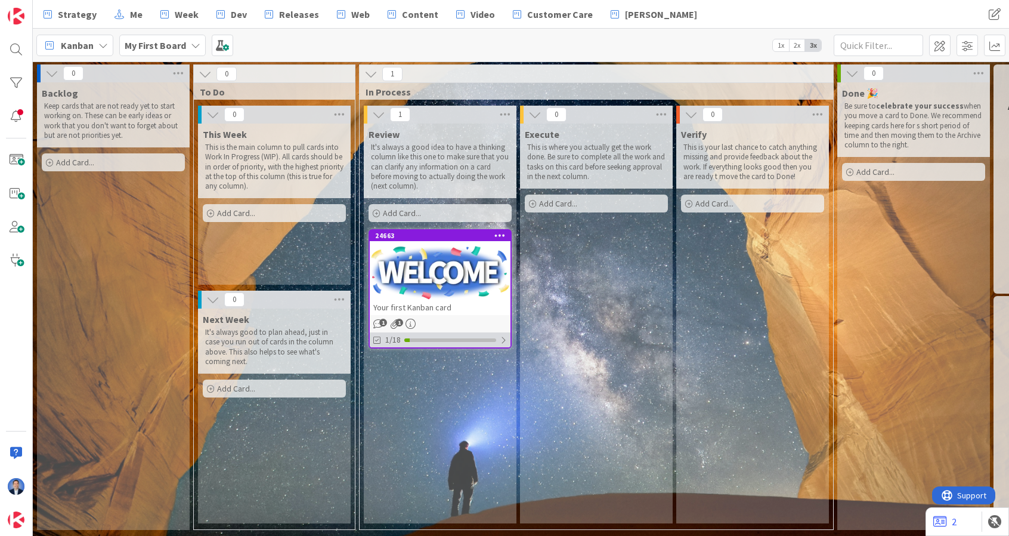
click at [468, 342] on div "1/18" at bounding box center [440, 339] width 141 height 15
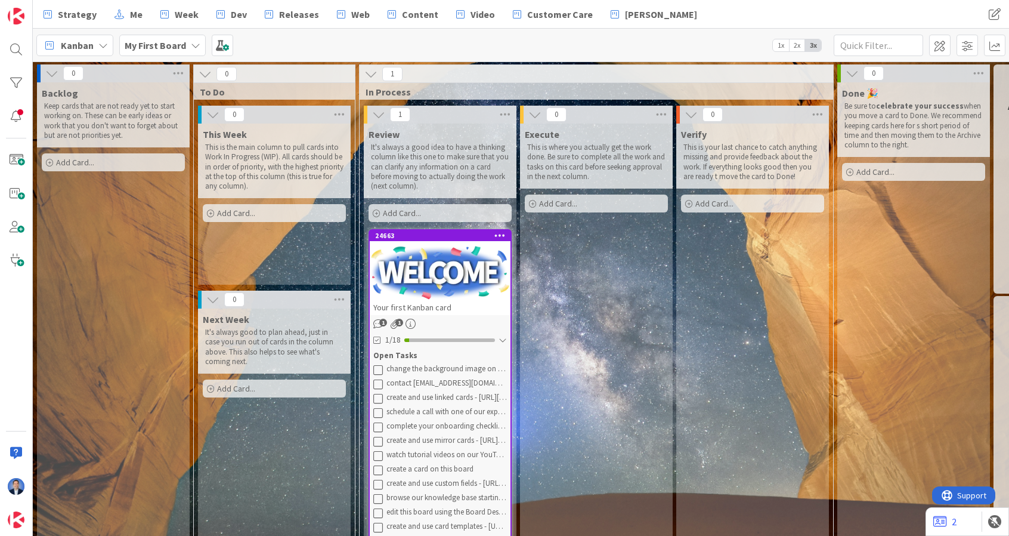
scroll to position [113, 0]
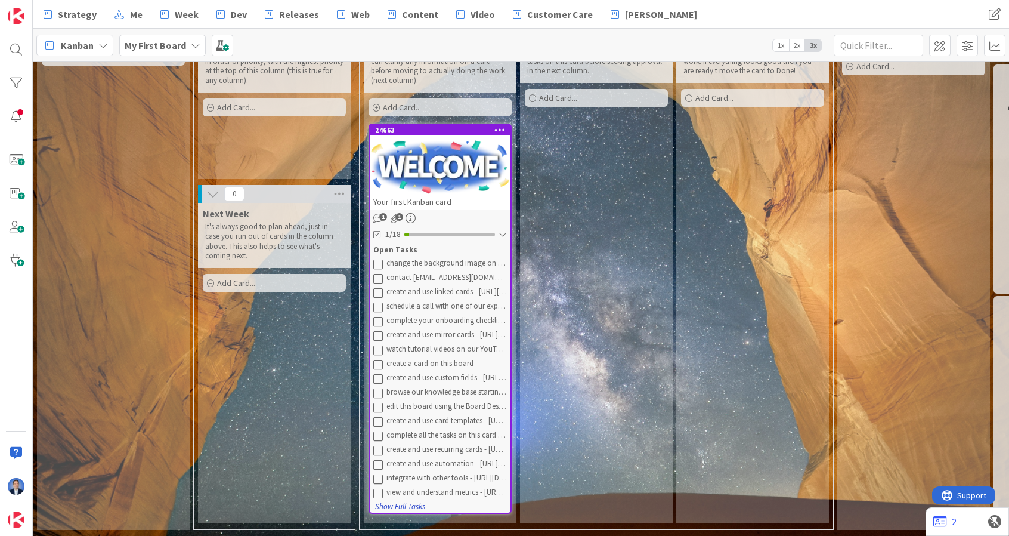
click at [400, 500] on button "Show Full Tasks" at bounding box center [400, 506] width 51 height 13
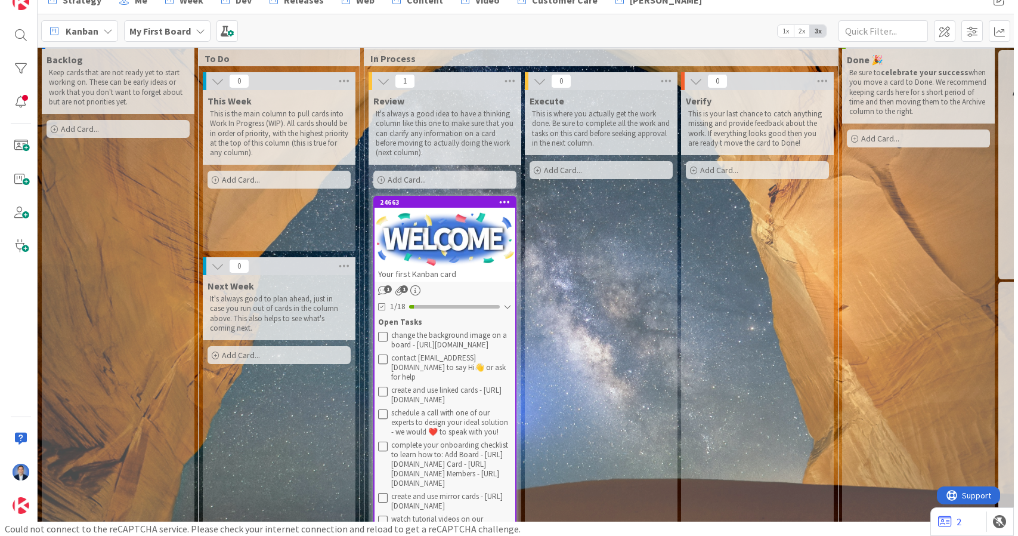
scroll to position [0, 0]
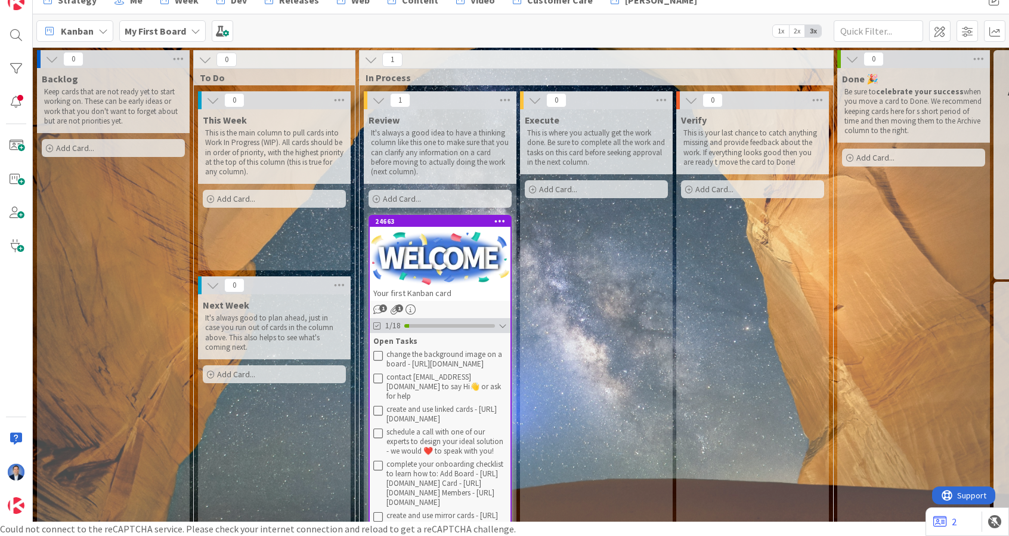
click at [445, 324] on div at bounding box center [449, 326] width 91 height 4
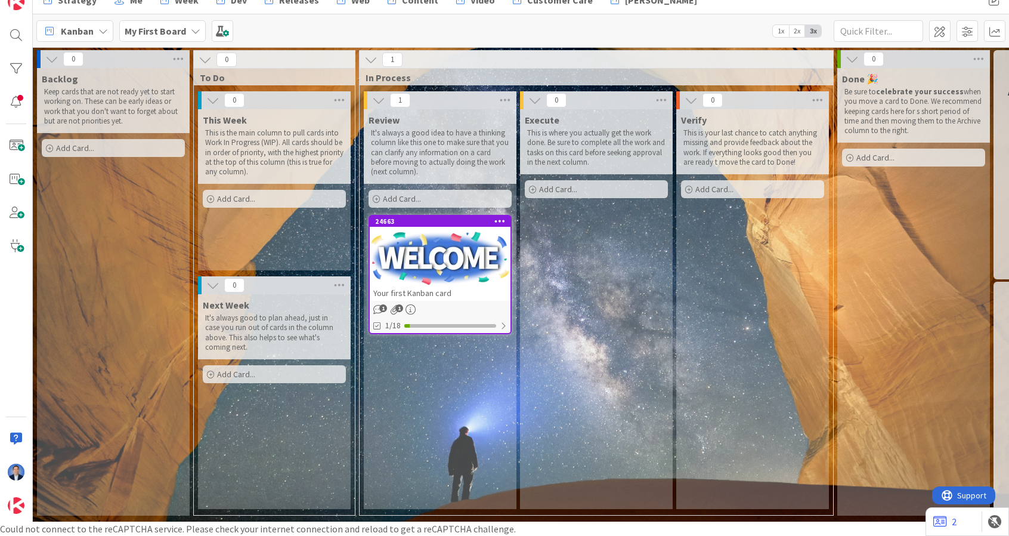
click at [448, 295] on div "Your first Kanban card" at bounding box center [440, 293] width 141 height 16
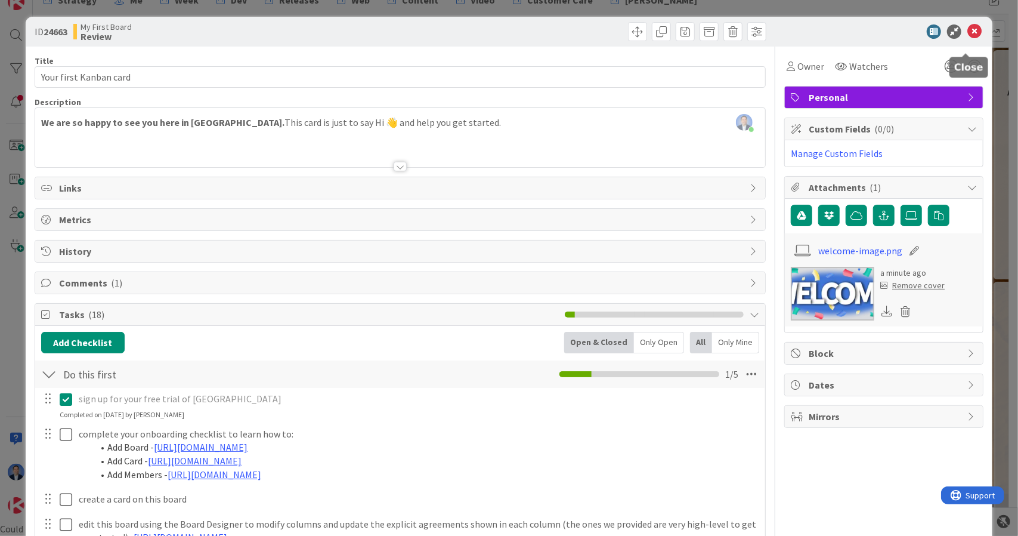
click at [967, 36] on icon at bounding box center [974, 31] width 14 height 14
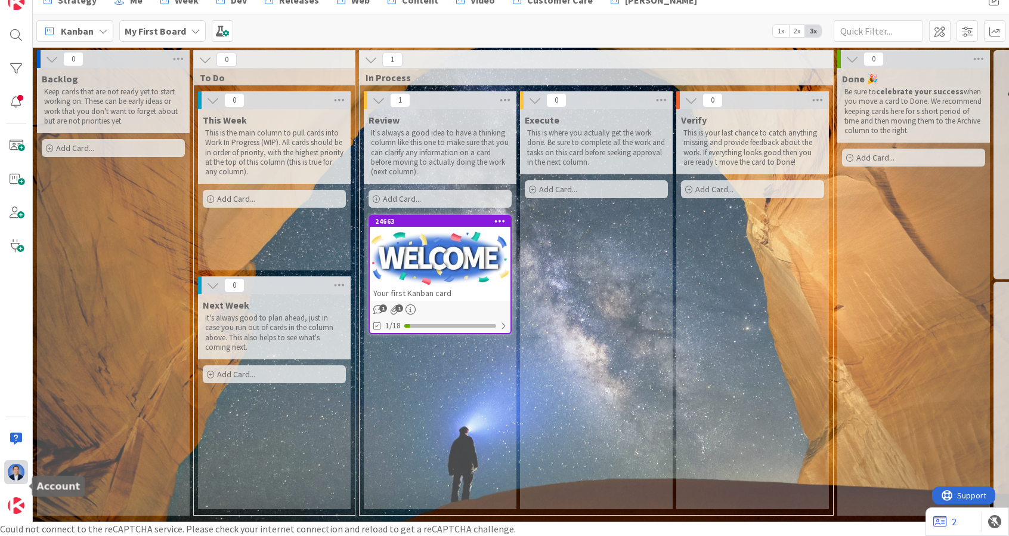
click at [12, 477] on img at bounding box center [16, 471] width 17 height 17
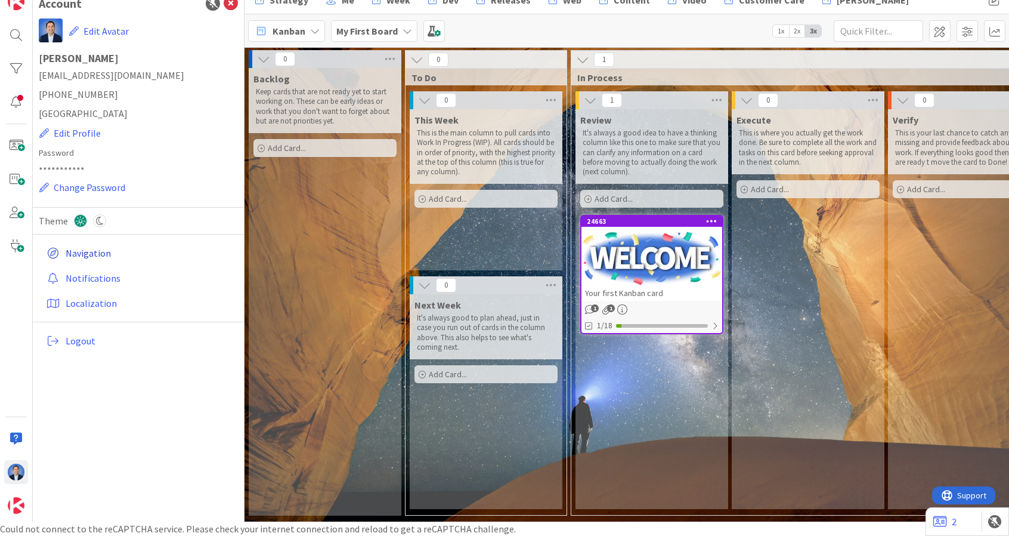
click at [100, 247] on link "Navigation" at bounding box center [140, 252] width 196 height 21
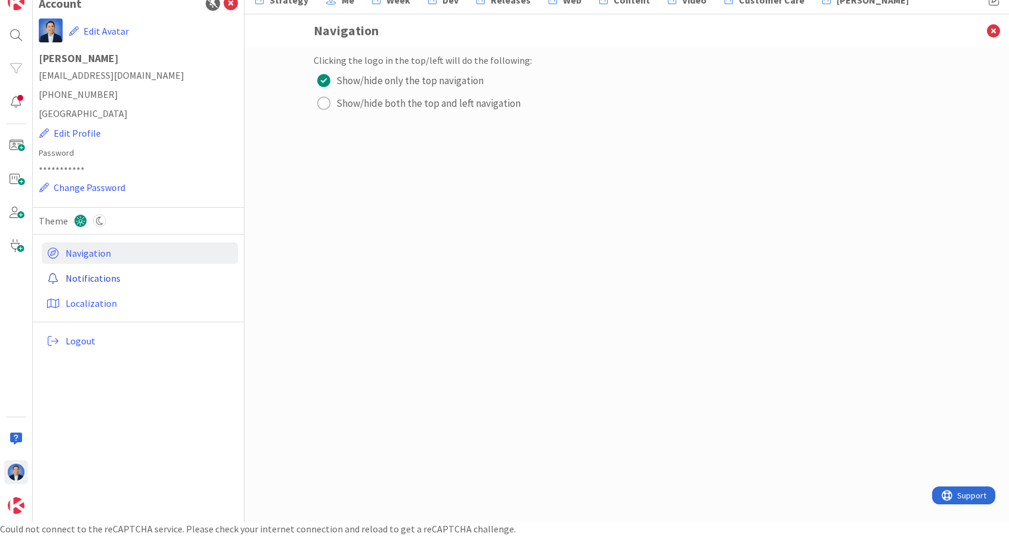
click at [93, 275] on link "Notifications" at bounding box center [140, 277] width 196 height 21
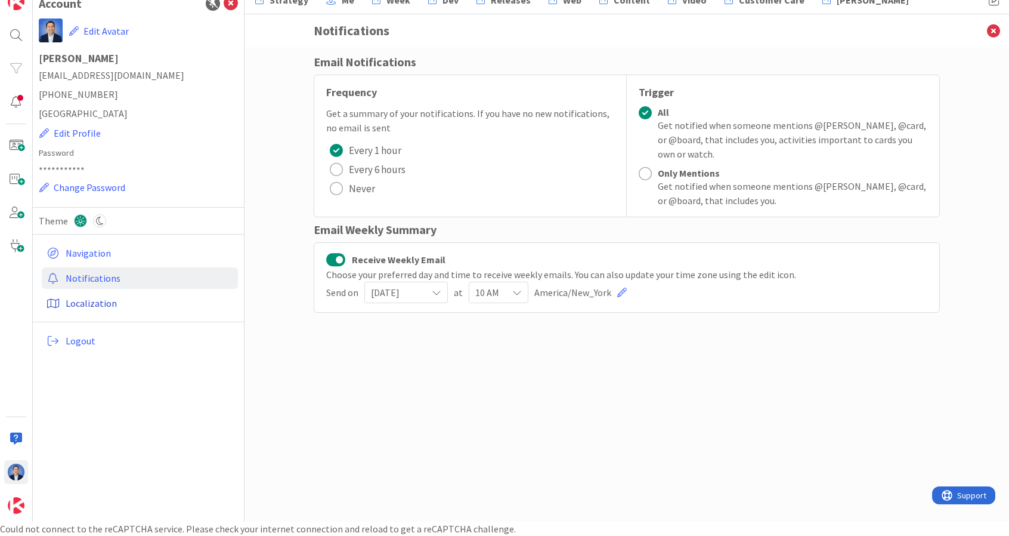
click at [94, 301] on link "Localization" at bounding box center [140, 302] width 196 height 21
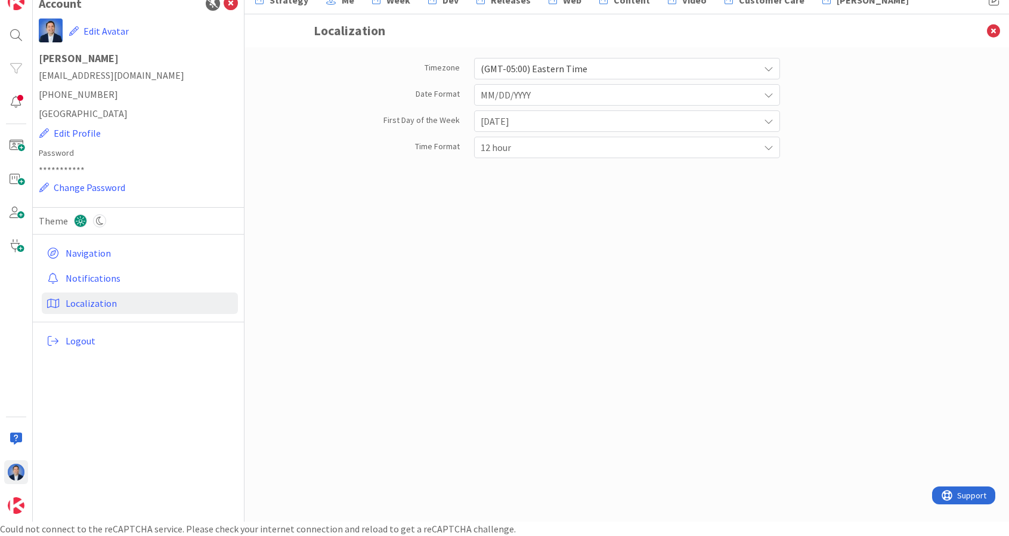
click at [290, 306] on div "Timezone (GMT-05:00) Eastern Time Date Format MM/DD/YYYY First Day of the Week …" at bounding box center [627, 284] width 765 height 474
drag, startPoint x: 41, startPoint y: 243, endPoint x: 135, endPoint y: 313, distance: 117.3
click at [135, 313] on div "Navigation Notifications Localization Logout" at bounding box center [138, 296] width 199 height 113
copy div "Navigation Notifications Localization"
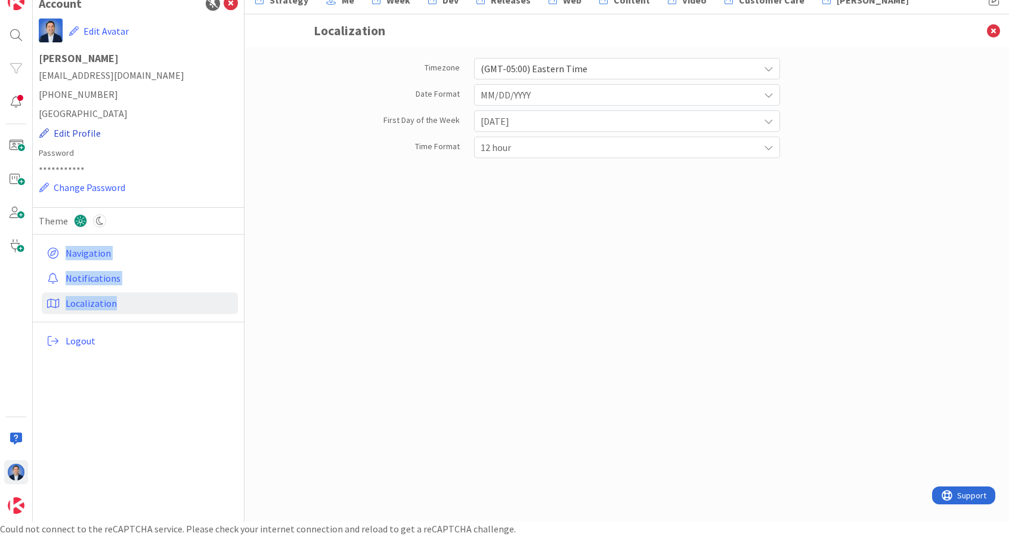
click at [84, 132] on button "Edit Profile" at bounding box center [70, 133] width 63 height 16
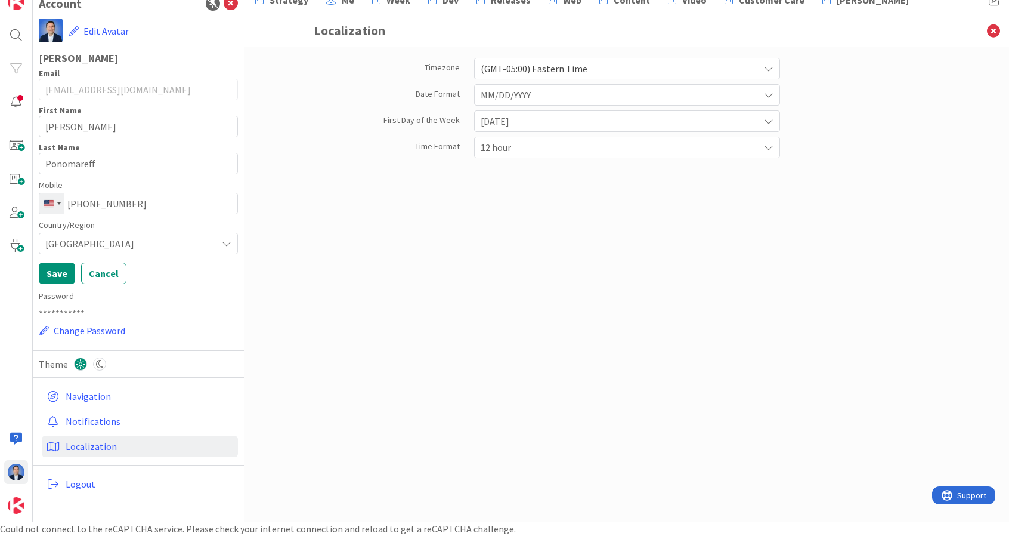
click at [395, 256] on div "Timezone (GMT-05:00) Eastern Time Date Format MM/DD/YYYY First Day of the Week …" at bounding box center [627, 272] width 626 height 438
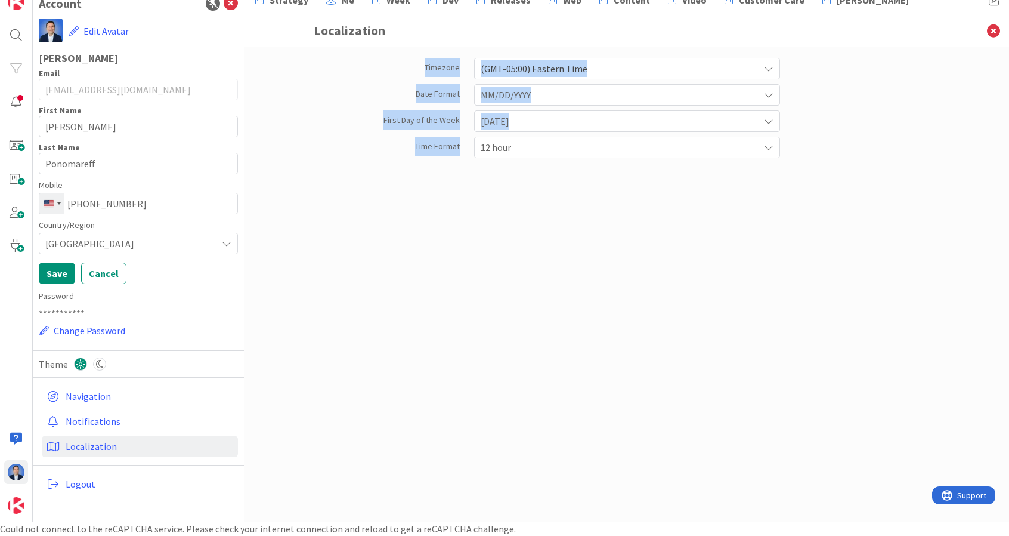
drag, startPoint x: 415, startPoint y: 63, endPoint x: 463, endPoint y: 140, distance: 91.0
click at [463, 140] on div "Timezone (GMT-05:00) Eastern Time Date Format MM/DD/YYYY First Day of the Week …" at bounding box center [627, 105] width 626 height 105
copy div "Timezone (GMT-05:00) Eastern Time Date Format MM/DD/YYYY First Day of the Week …"
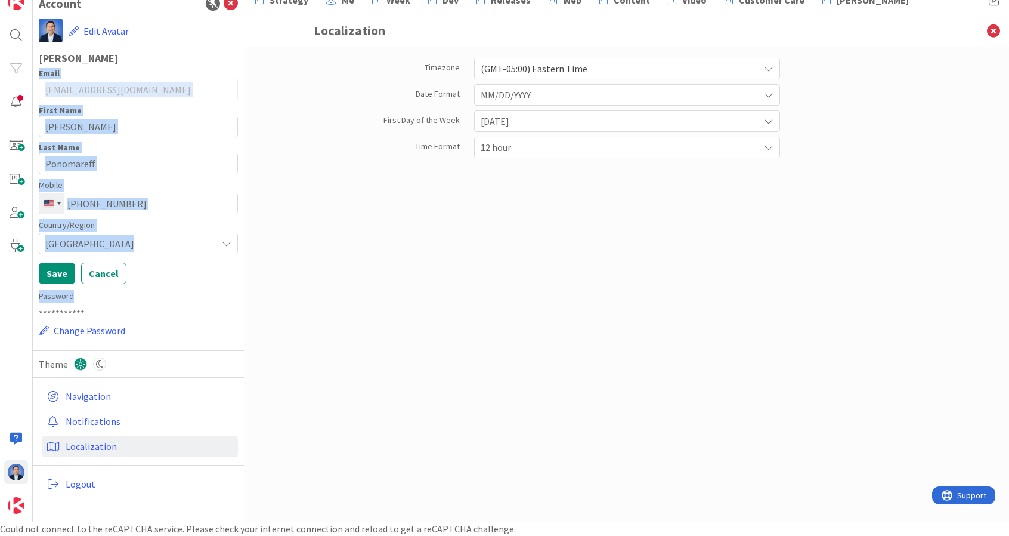
drag, startPoint x: 36, startPoint y: 69, endPoint x: 79, endPoint y: 299, distance: 233.6
click at [79, 299] on div "Account Edit Avatar [PERSON_NAME] Email [PERSON_NAME][EMAIL_ADDRESS][DOMAIN_NAM…" at bounding box center [139, 254] width 212 height 536
copy div "Lorem Ipsum Dolo 2 / 69 Sita Cons 87 / 33 Adipis 637 elitsed doeiu Te incidid u…"
click at [106, 32] on button "Edit Avatar" at bounding box center [99, 30] width 61 height 25
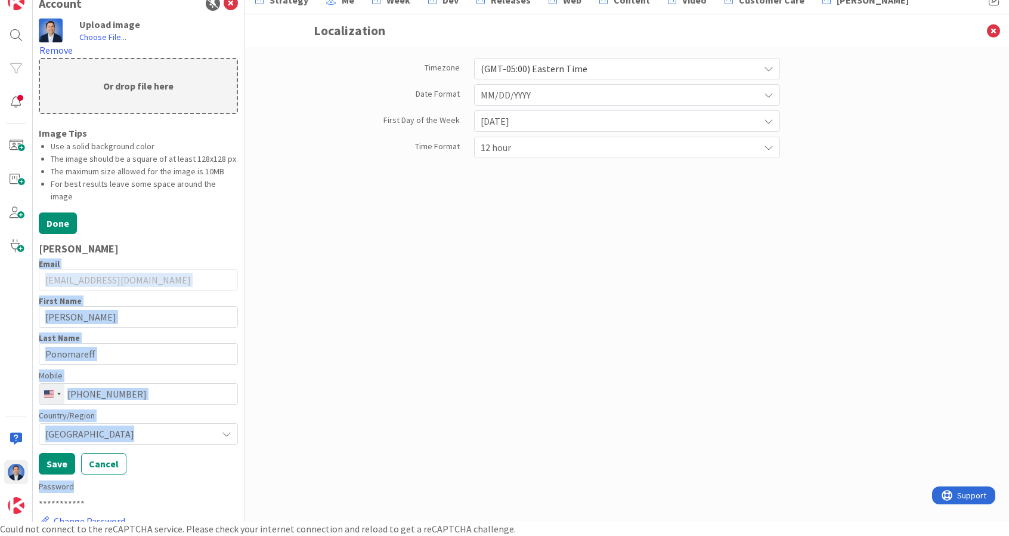
scroll to position [183, 0]
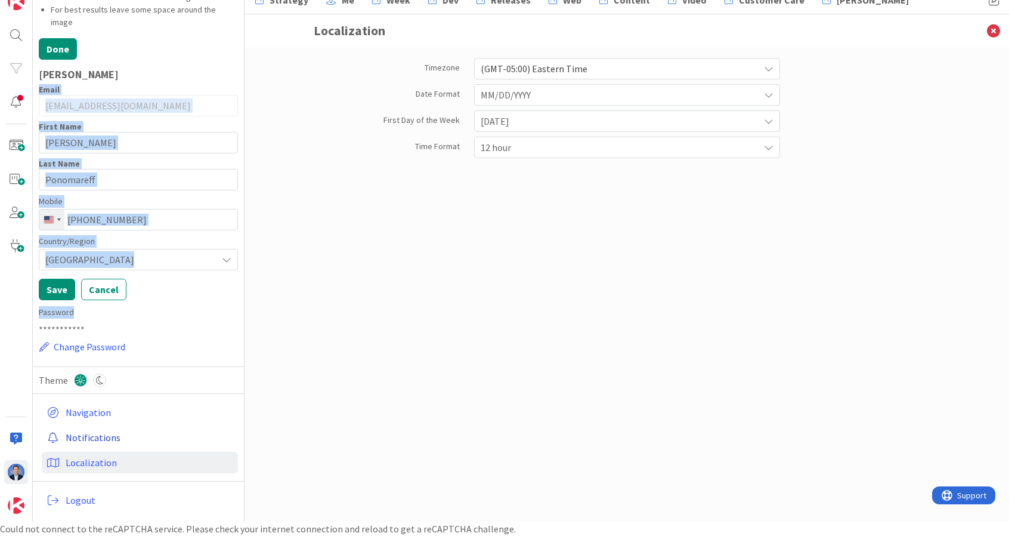
click at [91, 436] on link "Notifications" at bounding box center [140, 436] width 196 height 21
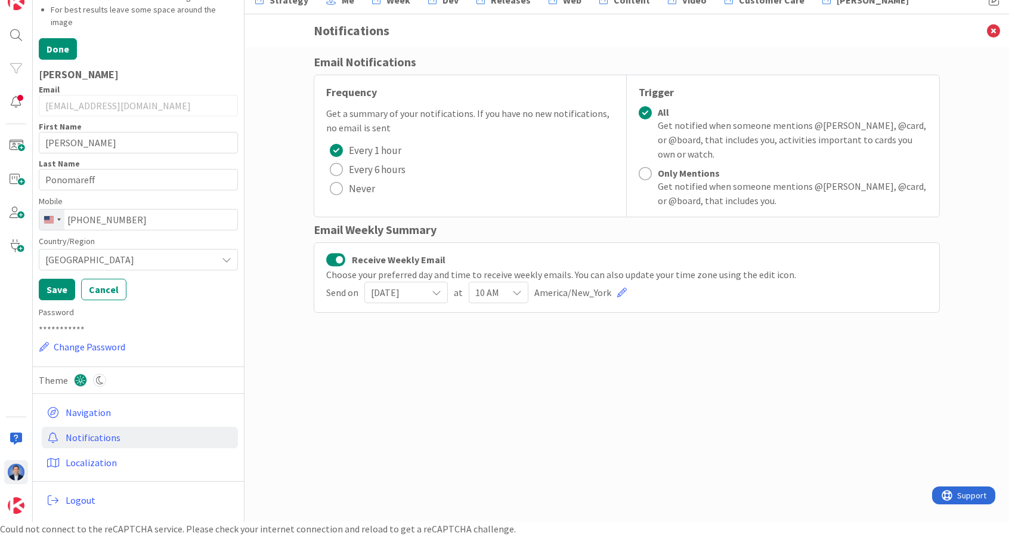
click at [357, 71] on div "Email Notifications Frequency Get a summary of your notifications. If you have …" at bounding box center [627, 182] width 626 height 259
click at [360, 69] on div "Email Notifications" at bounding box center [627, 62] width 626 height 18
copy div "Email Notifications"
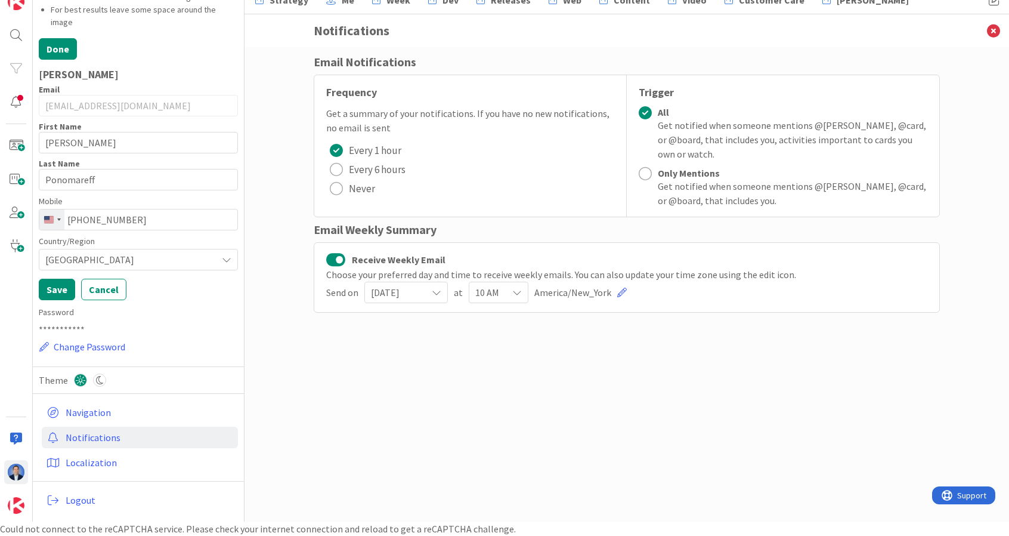
click at [366, 229] on div "Email Weekly Summary" at bounding box center [627, 230] width 626 height 18
copy div "Email Weekly Summary"
click at [92, 463] on link "Localization" at bounding box center [140, 462] width 196 height 21
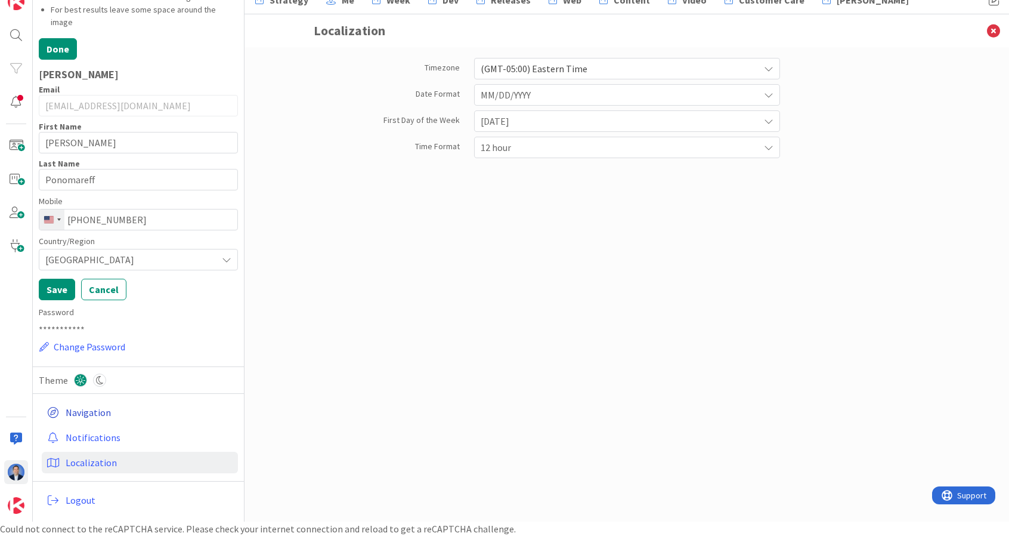
click at [88, 416] on link "Navigation" at bounding box center [140, 411] width 196 height 21
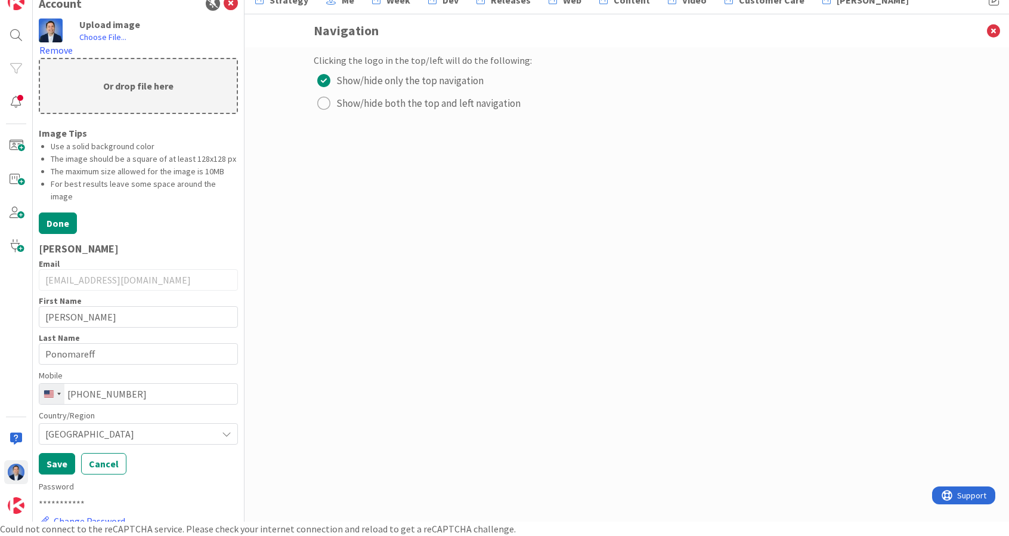
scroll to position [183, 0]
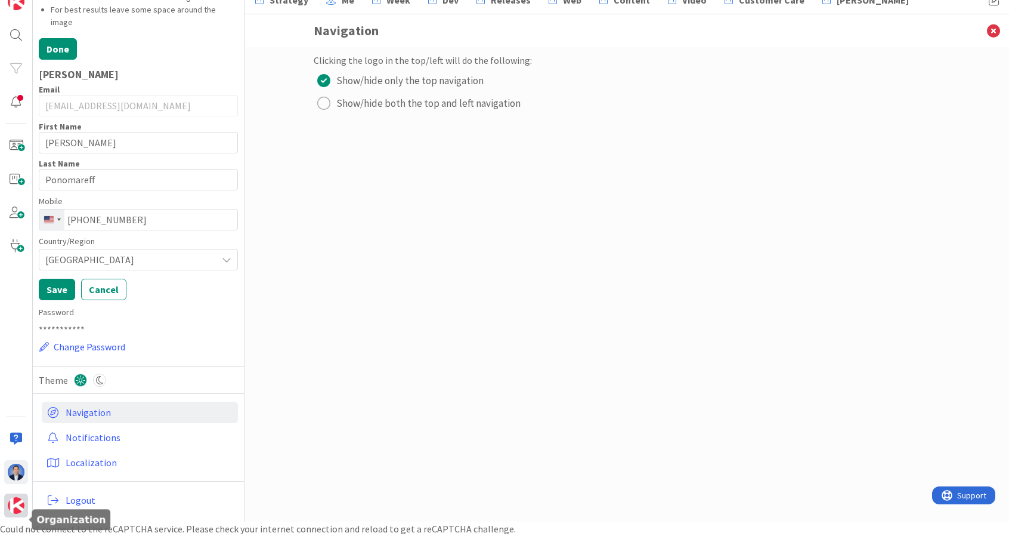
click at [13, 505] on img at bounding box center [16, 505] width 17 height 17
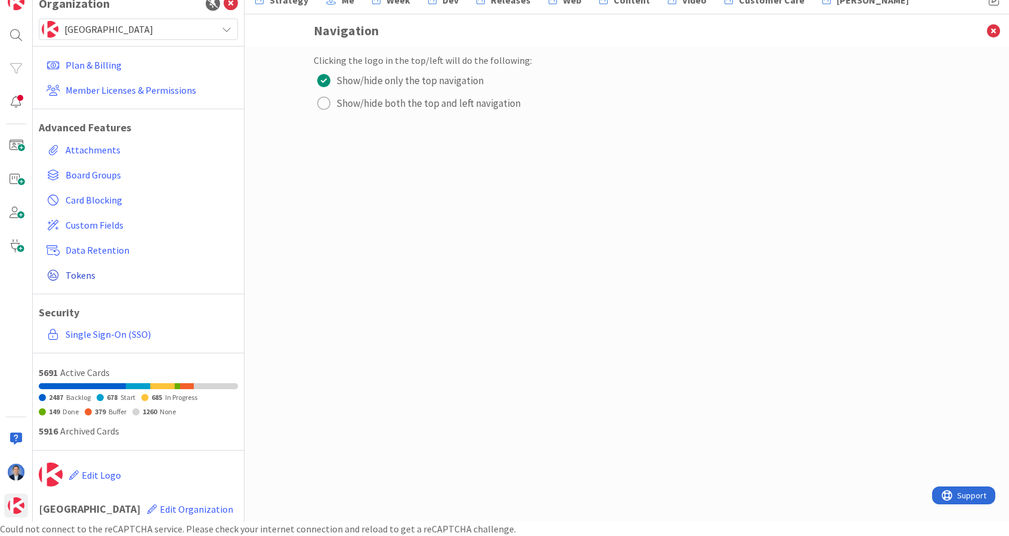
scroll to position [2, 0]
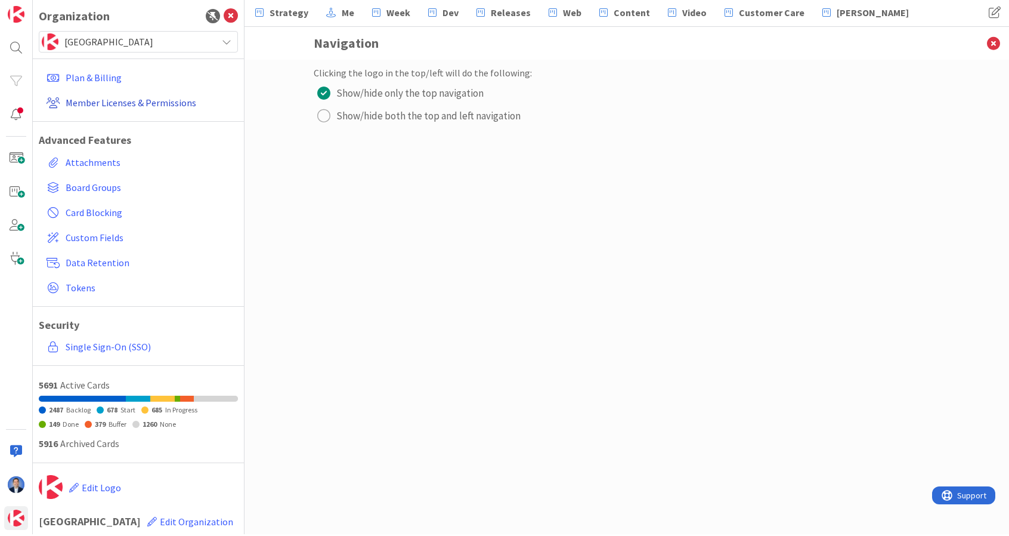
click at [95, 106] on link "Member Licenses & Permissions" at bounding box center [140, 102] width 196 height 21
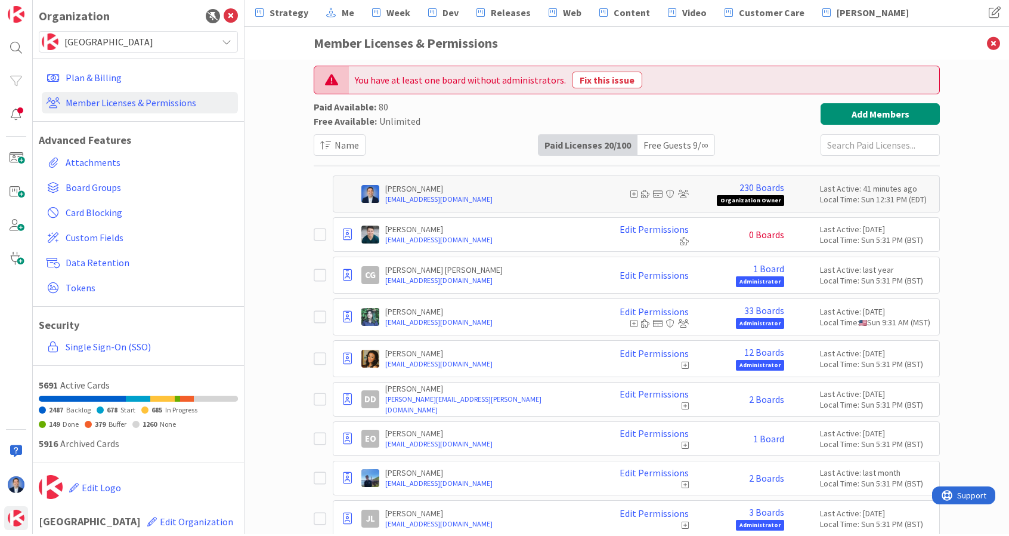
click at [382, 41] on h3 "Member Licenses & Permissions" at bounding box center [627, 43] width 626 height 33
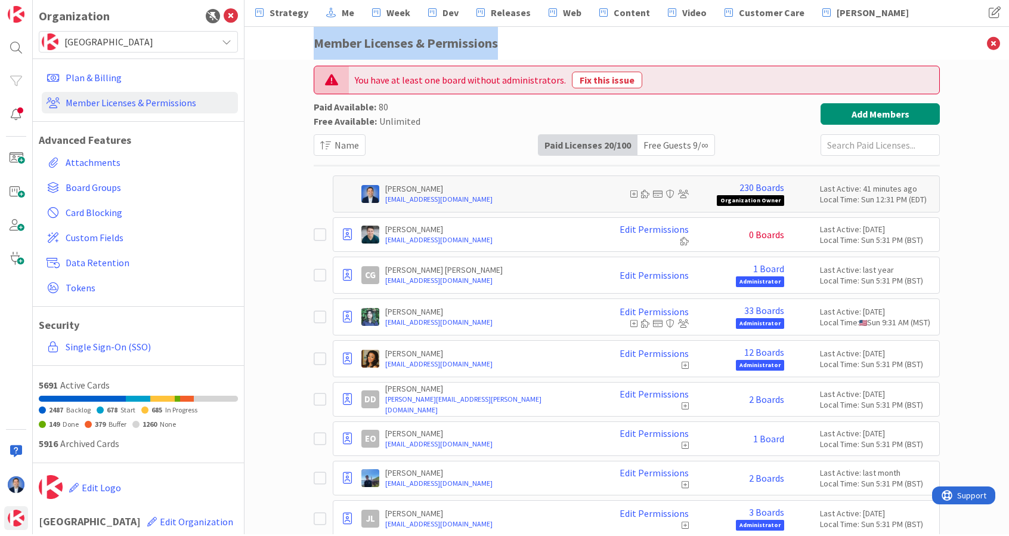
click at [382, 41] on h3 "Member Licenses & Permissions" at bounding box center [627, 43] width 626 height 33
copy h3 "Member Licenses & Permissions"
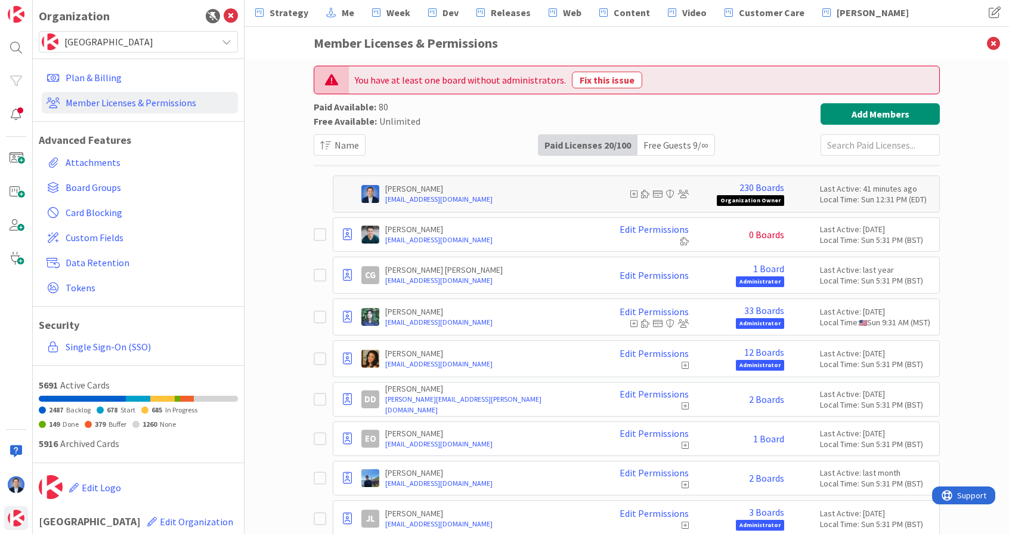
click at [42, 138] on h1 "Advanced Features" at bounding box center [138, 140] width 199 height 13
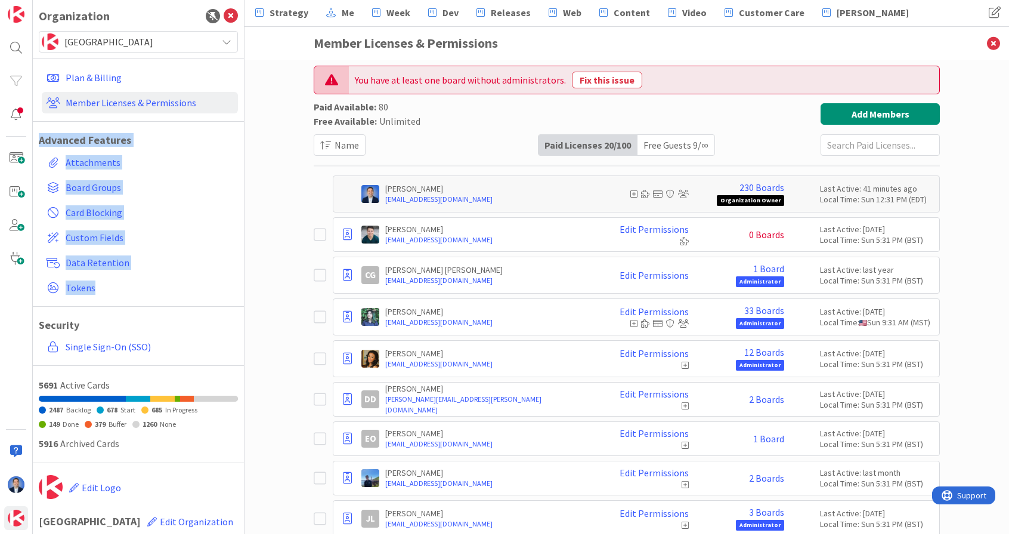
drag, startPoint x: 39, startPoint y: 139, endPoint x: 137, endPoint y: 300, distance: 188.4
click at [137, 300] on div "Plan & Billing Member Licenses & Permissions Advanced Features Attachments Boar…" at bounding box center [138, 211] width 199 height 319
copy div "Advanced Features Attachments Board Groups Card Blocking Custom Fields Data Ret…"
click at [142, 189] on span "Board Groups" at bounding box center [150, 187] width 168 height 14
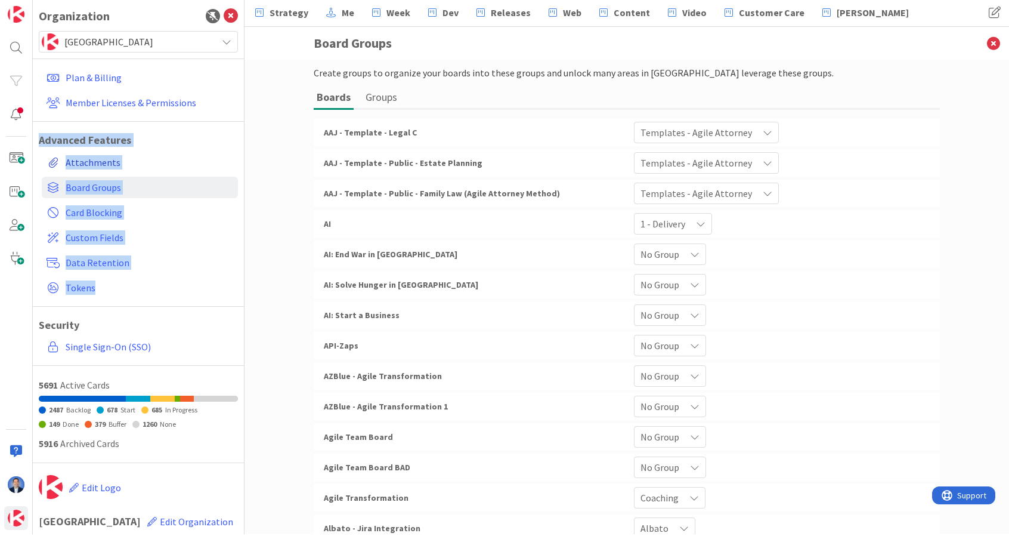
click at [101, 159] on link "Attachments" at bounding box center [140, 162] width 196 height 21
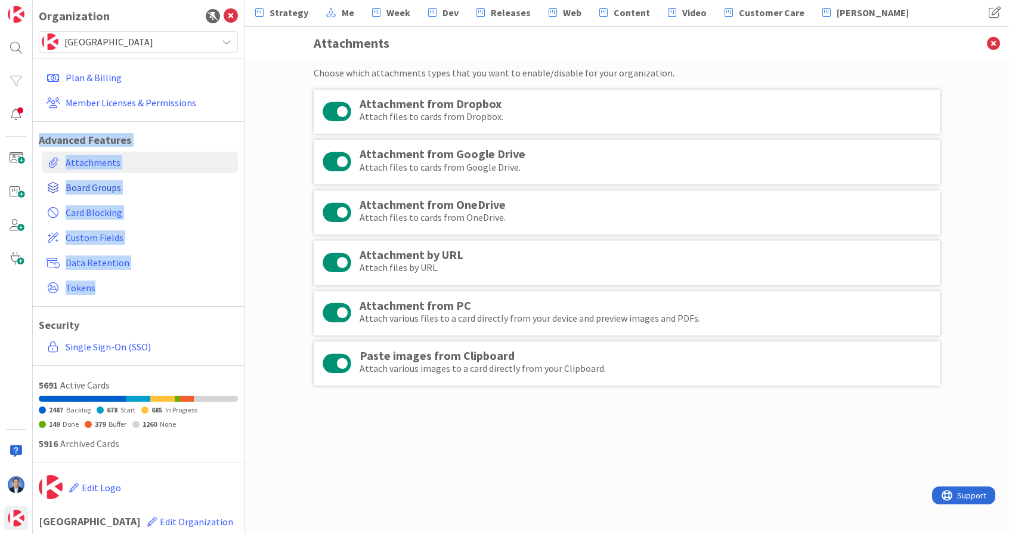
click at [106, 190] on span "Board Groups" at bounding box center [150, 187] width 168 height 14
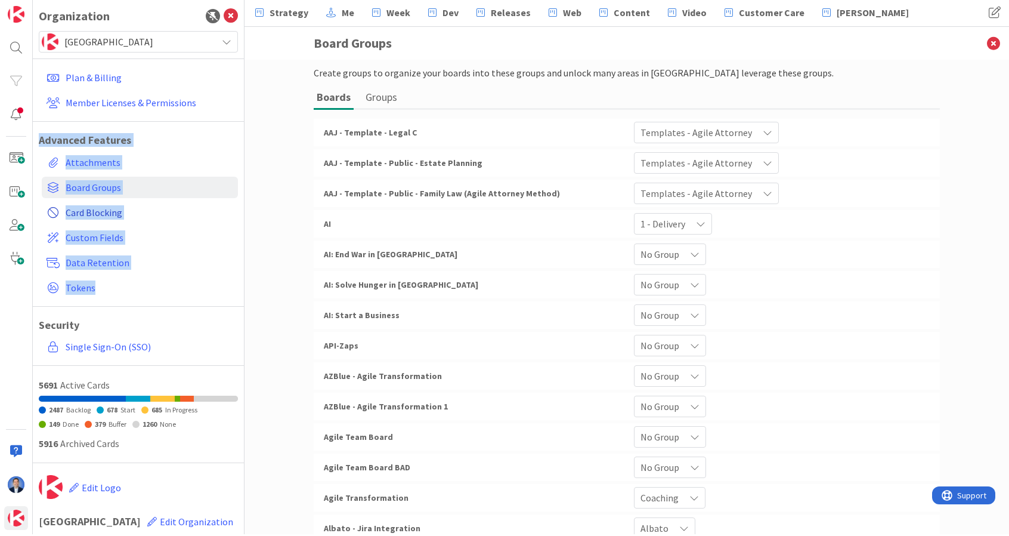
click at [104, 214] on span "Card Blocking" at bounding box center [150, 212] width 168 height 14
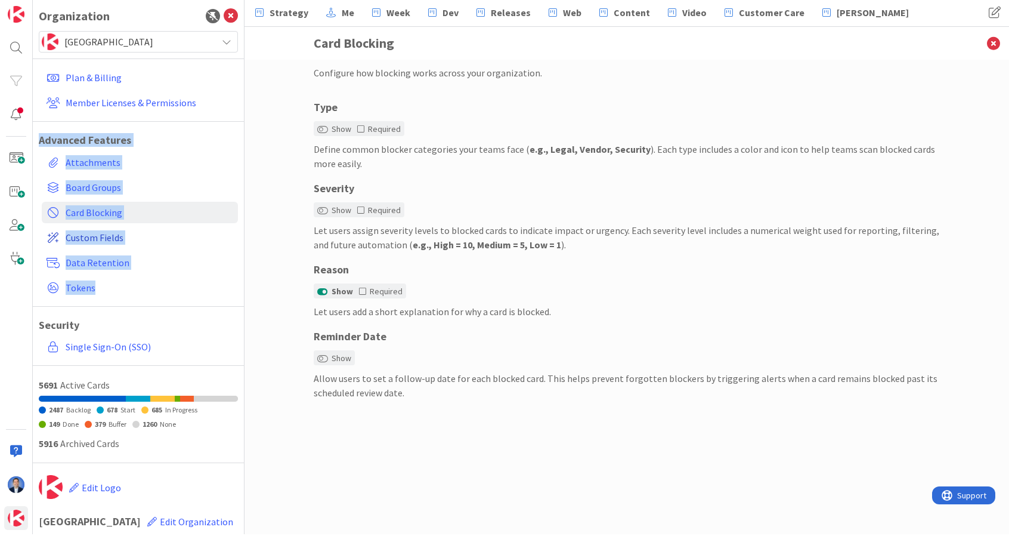
click at [97, 238] on span "Custom Fields" at bounding box center [150, 237] width 168 height 14
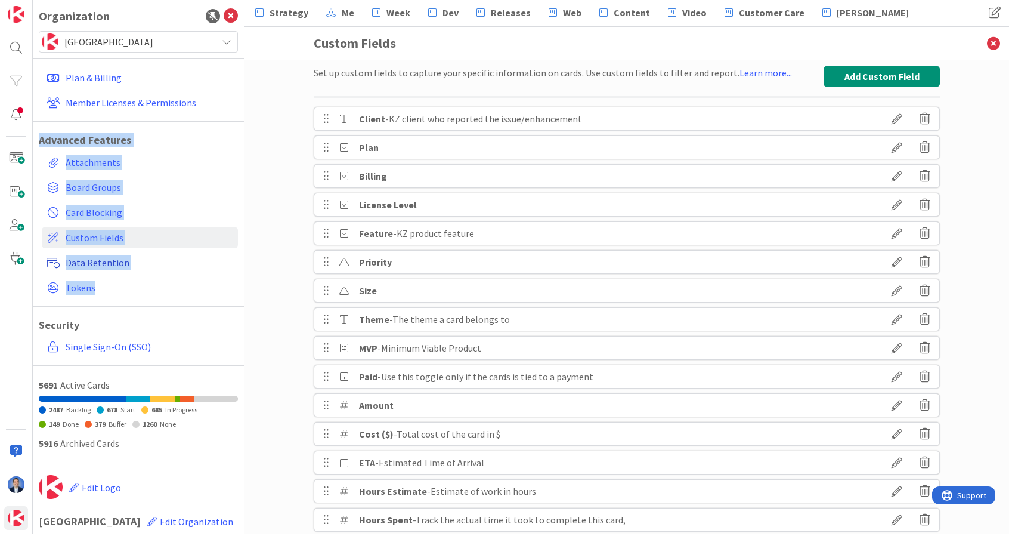
click at [112, 262] on span "Data Retention" at bounding box center [150, 262] width 168 height 14
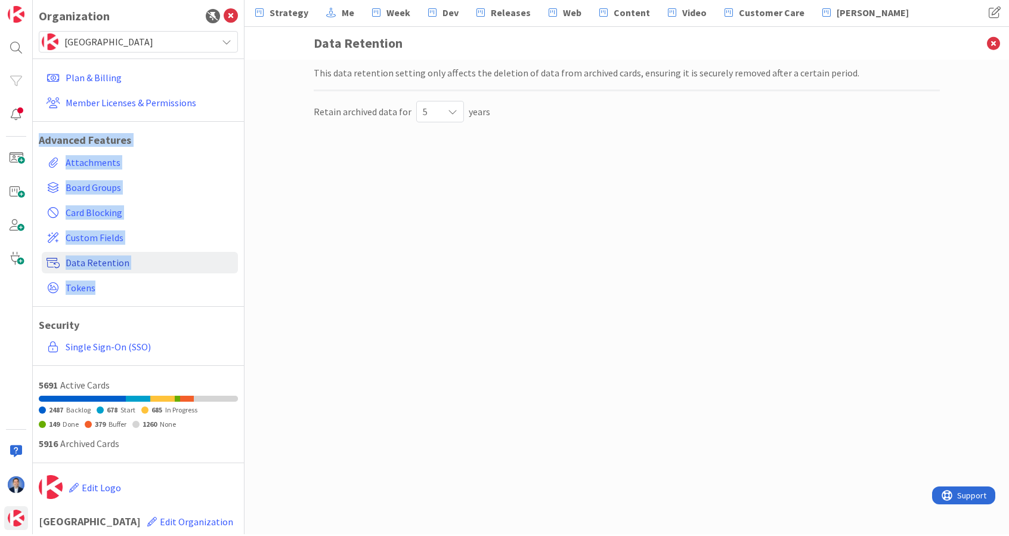
click at [117, 264] on span "Data Retention" at bounding box center [150, 262] width 168 height 14
click at [72, 293] on span "Tokens" at bounding box center [150, 287] width 168 height 14
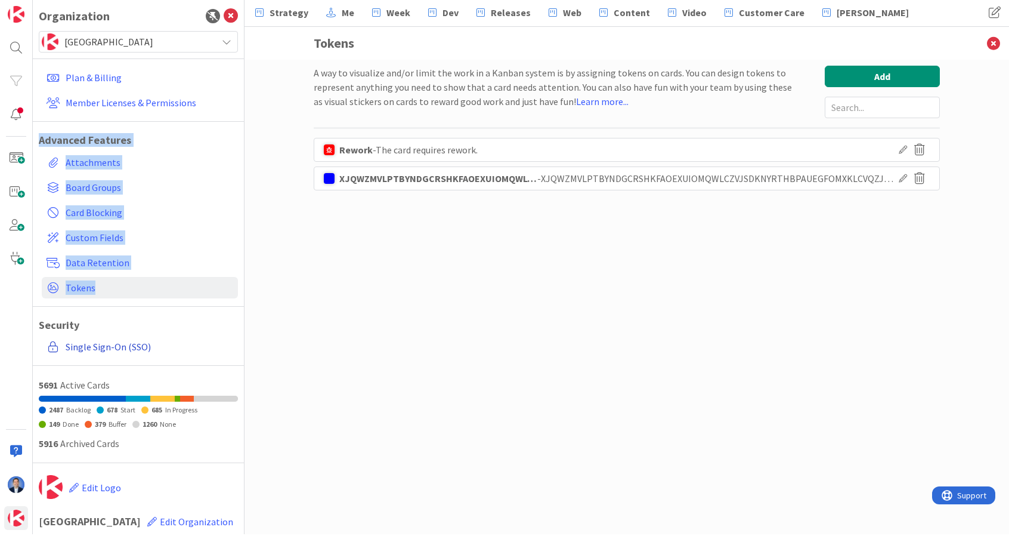
click at [125, 348] on link "Single Sign-On (SSO)" at bounding box center [140, 346] width 196 height 21
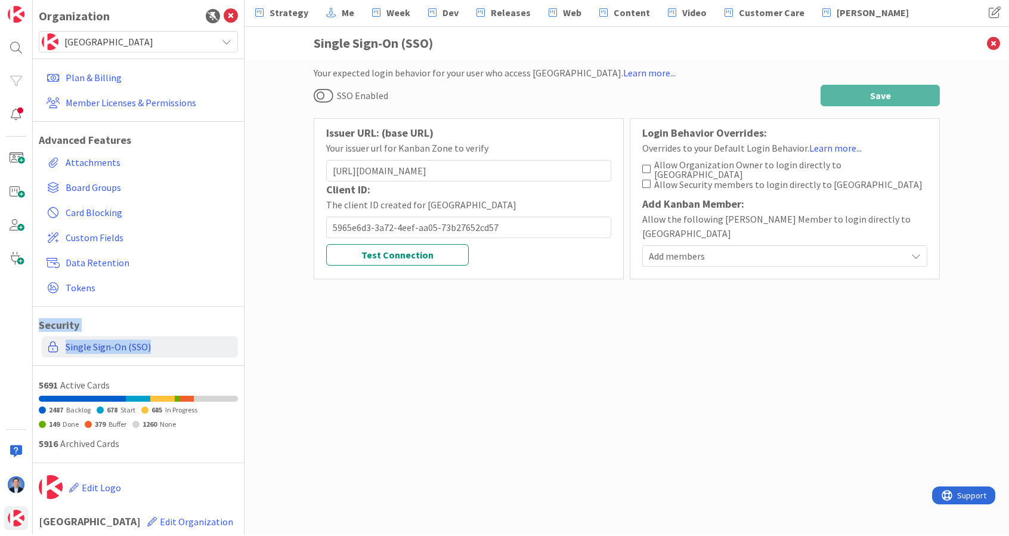
drag, startPoint x: 38, startPoint y: 324, endPoint x: 157, endPoint y: 354, distance: 122.4
click at [157, 354] on div "Organization Kanban Zone Plan & Billing Member Licenses & Permissions Advanced …" at bounding box center [139, 266] width 212 height 536
copy div "Security Single Sign-On (SSO)"
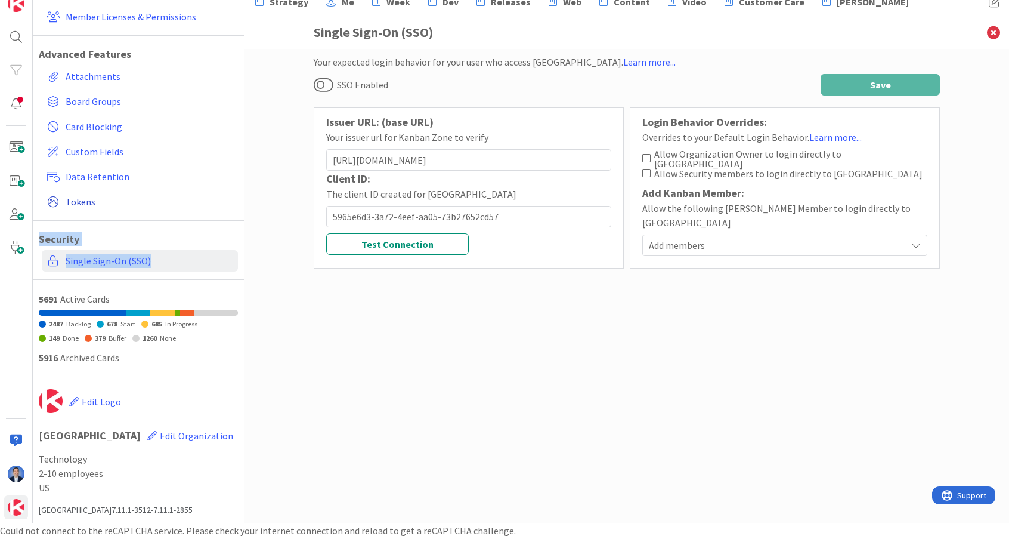
scroll to position [14, 0]
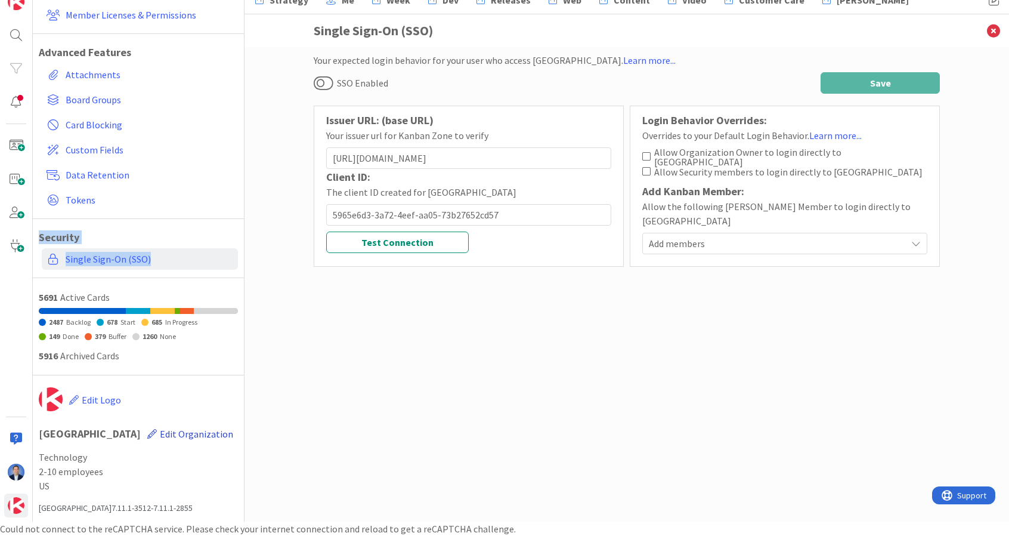
click at [160, 436] on span "Edit Organization" at bounding box center [196, 434] width 73 height 12
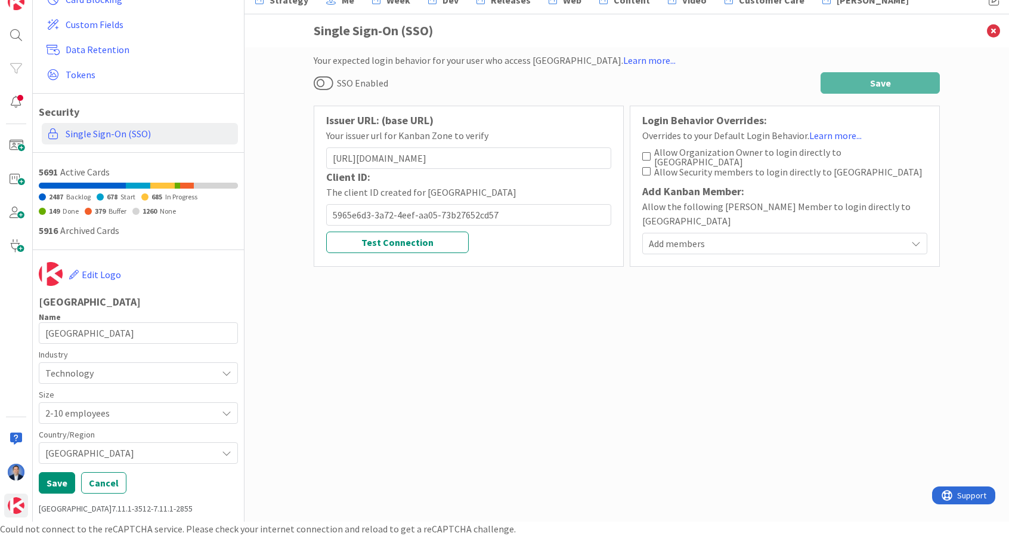
click at [154, 457] on span "[GEOGRAPHIC_DATA]" at bounding box center [128, 452] width 166 height 17
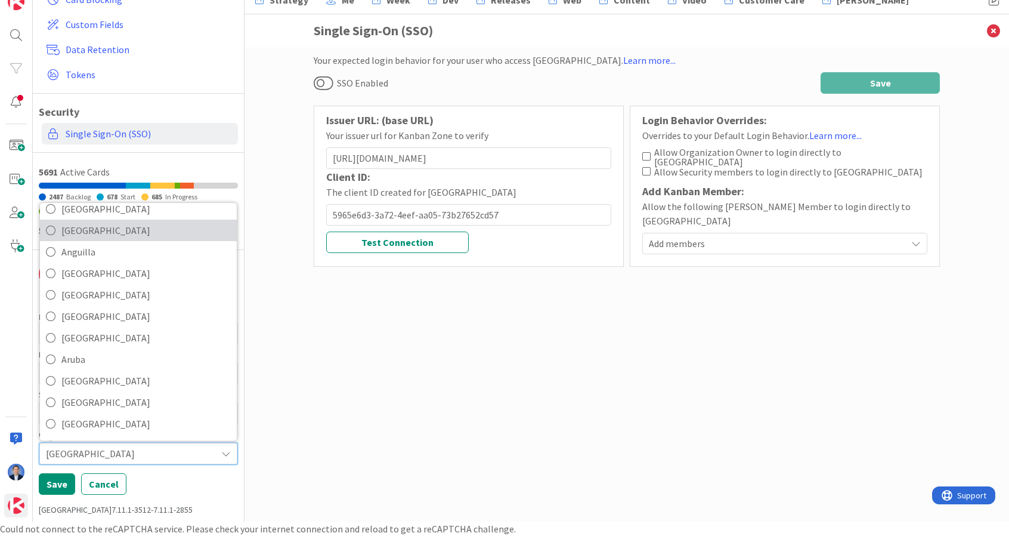
scroll to position [150, 0]
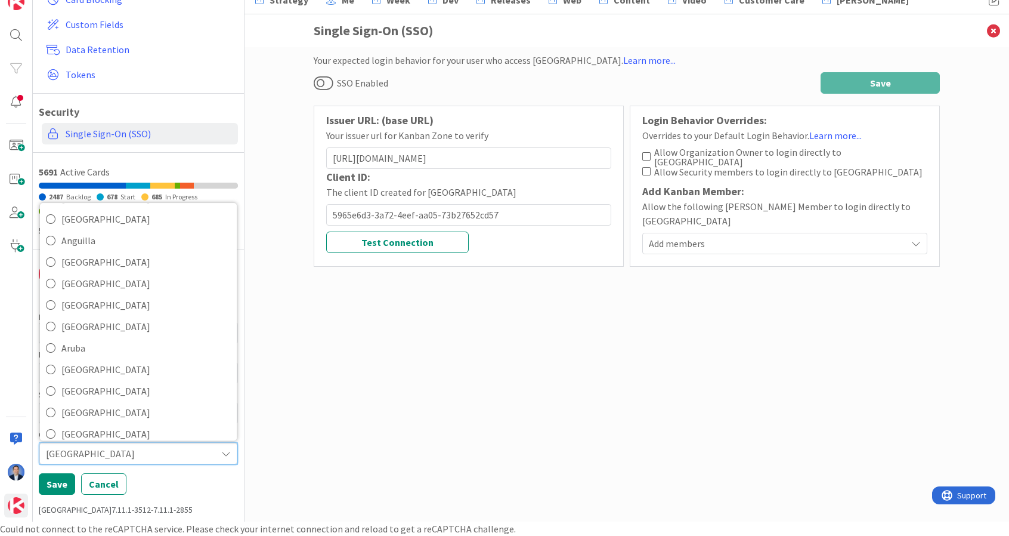
click at [298, 370] on div "Your expected login behavior for your user who access [GEOGRAPHIC_DATA]. Learn …" at bounding box center [627, 284] width 765 height 474
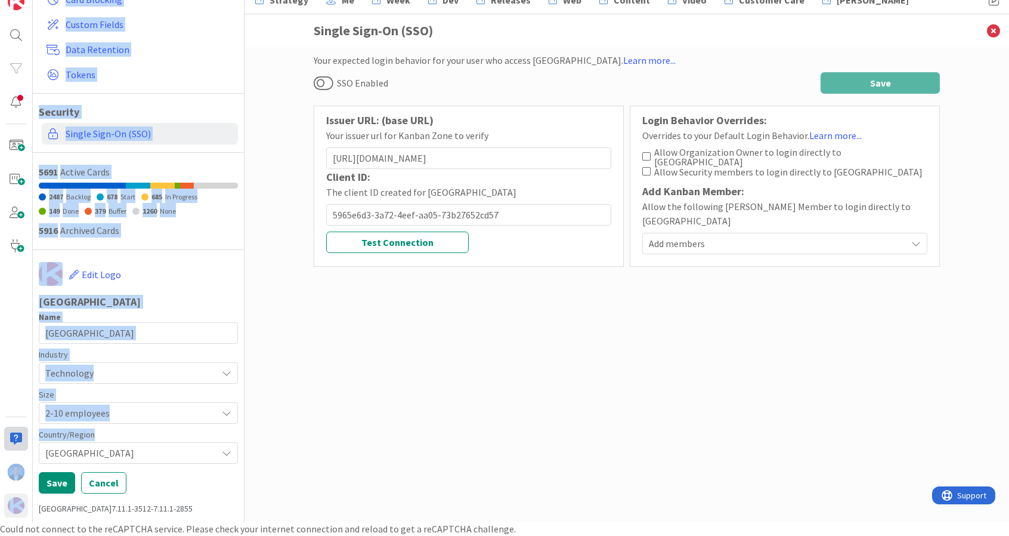
drag, startPoint x: 97, startPoint y: 432, endPoint x: 27, endPoint y: 432, distance: 69.8
click at [27, 432] on div "Organization Kanban Zone Plan & Billing Member Licenses & Permissions Advanced …" at bounding box center [122, 254] width 245 height 536
click at [59, 432] on label "Country/Region" at bounding box center [138, 434] width 199 height 13
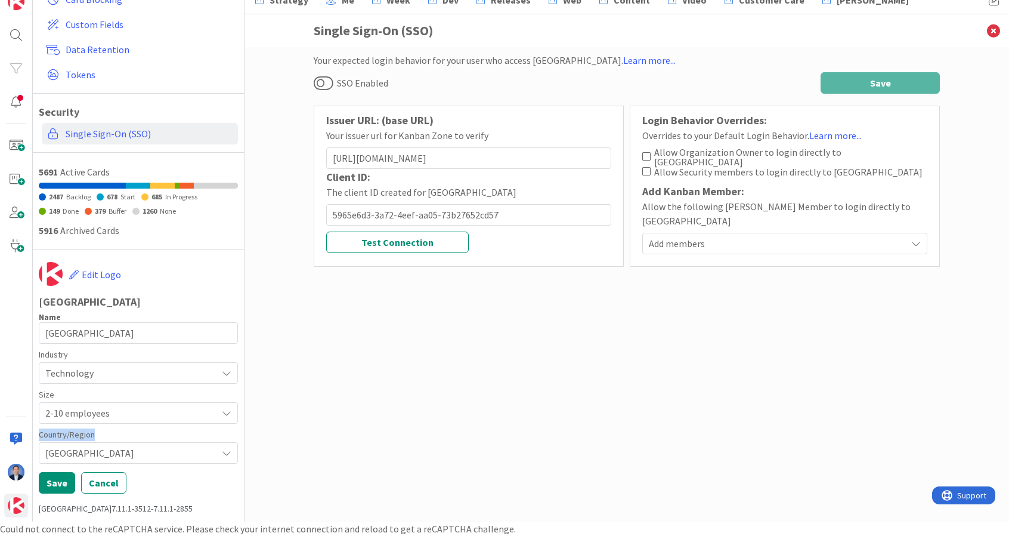
drag, startPoint x: 59, startPoint y: 432, endPoint x: 87, endPoint y: 432, distance: 28.0
click at [87, 432] on label "Country/Region" at bounding box center [138, 434] width 199 height 13
click at [991, 30] on icon at bounding box center [993, 30] width 31 height 33
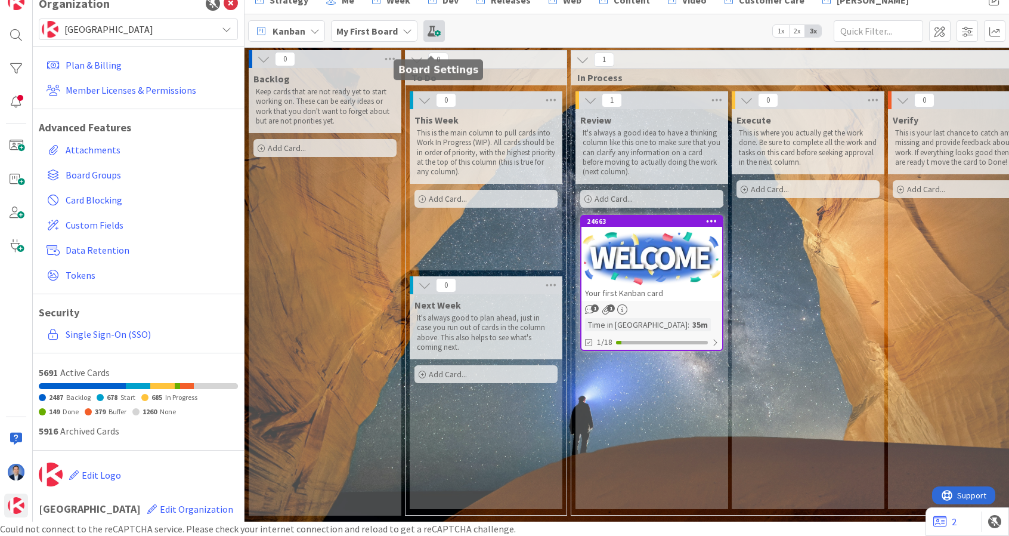
click at [434, 31] on span at bounding box center [433, 30] width 21 height 21
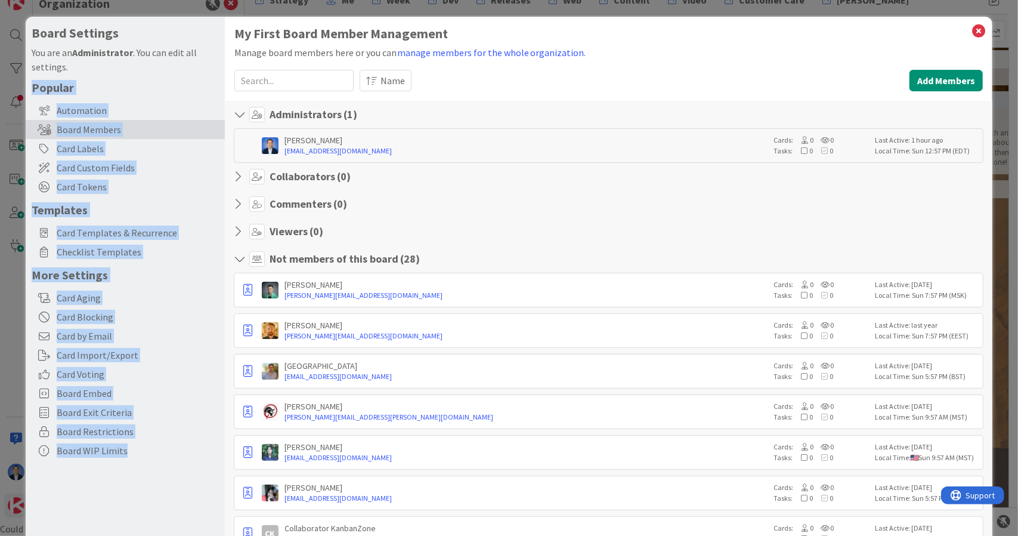
drag, startPoint x: 31, startPoint y: 85, endPoint x: 141, endPoint y: 475, distance: 404.7
copy div "Popular Automation Board Members Card Labels Card Custom Fields Card Tokens Tem…"
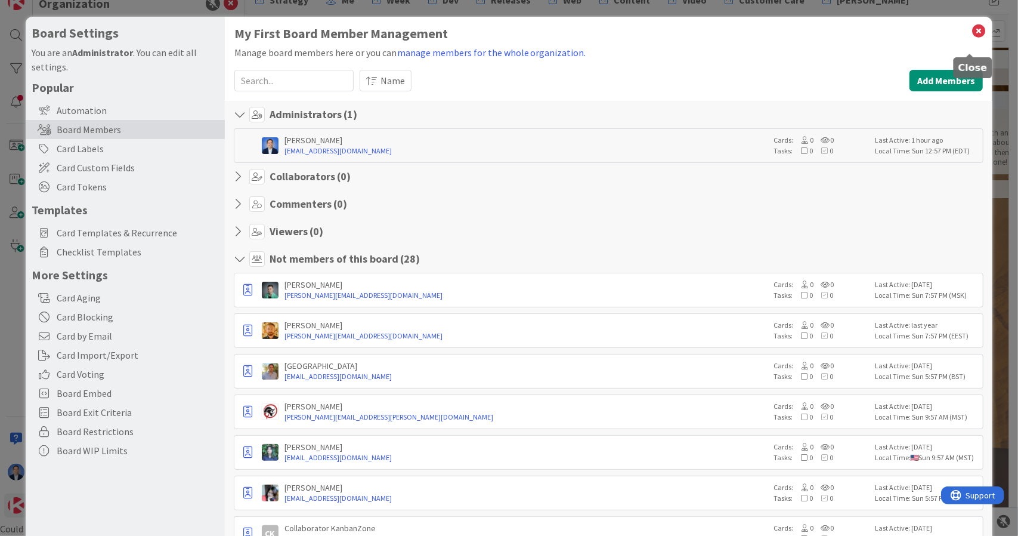
click at [974, 31] on icon at bounding box center [979, 31] width 16 height 17
